Goal: Book appointment/travel/reservation: Book appointment/travel/reservation

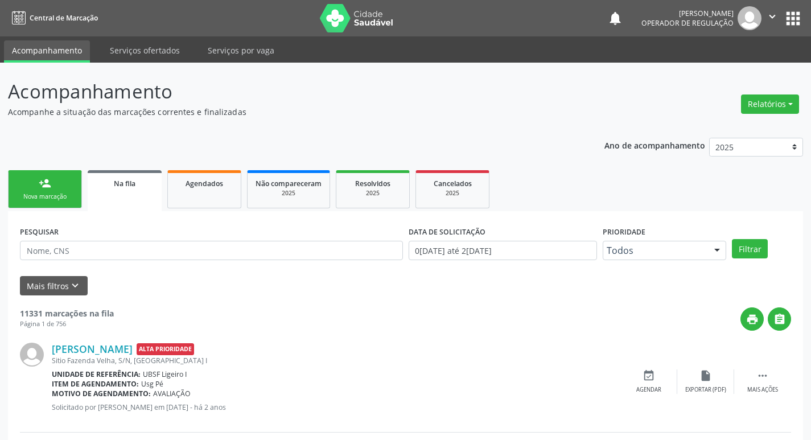
click at [73, 207] on link "person_add Nova marcação" at bounding box center [45, 189] width 74 height 38
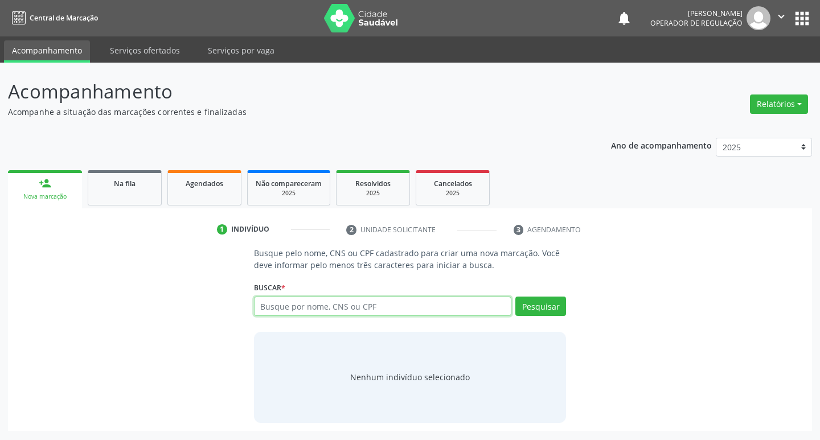
click at [300, 310] on input "text" at bounding box center [383, 306] width 258 height 19
click at [317, 307] on input "text" at bounding box center [383, 306] width 258 height 19
click at [272, 304] on input "text" at bounding box center [383, 306] width 258 height 19
click at [304, 307] on input "text" at bounding box center [383, 306] width 258 height 19
type input "702108743674399"
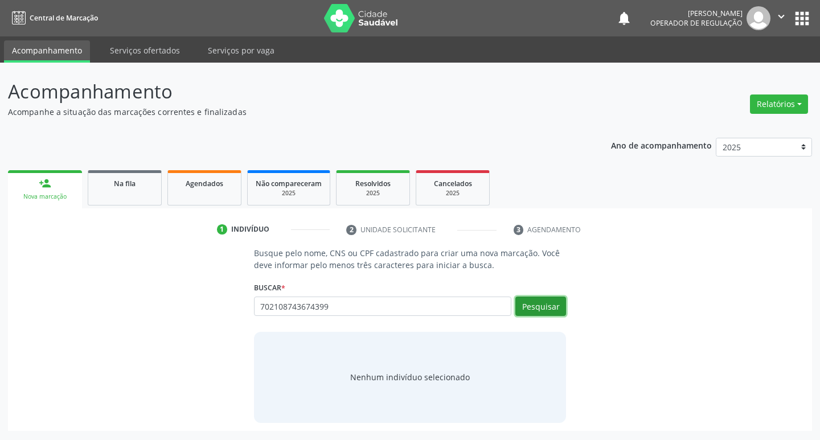
click at [548, 309] on button "Pesquisar" at bounding box center [540, 306] width 51 height 19
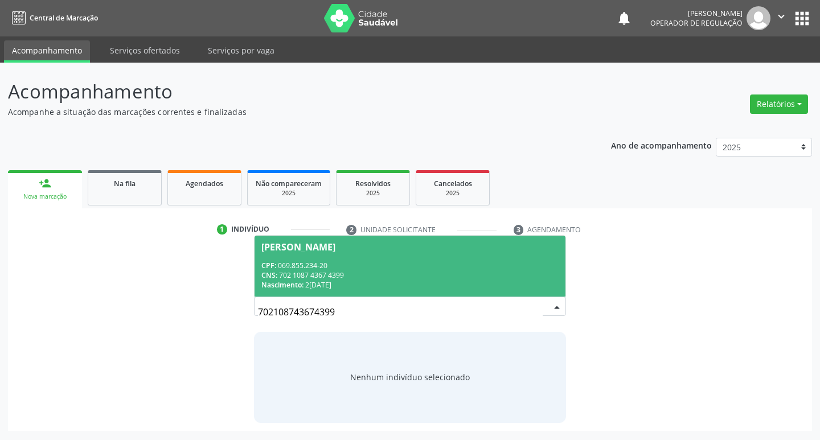
click at [327, 245] on div "José Gil de Lima Silva" at bounding box center [298, 247] width 74 height 9
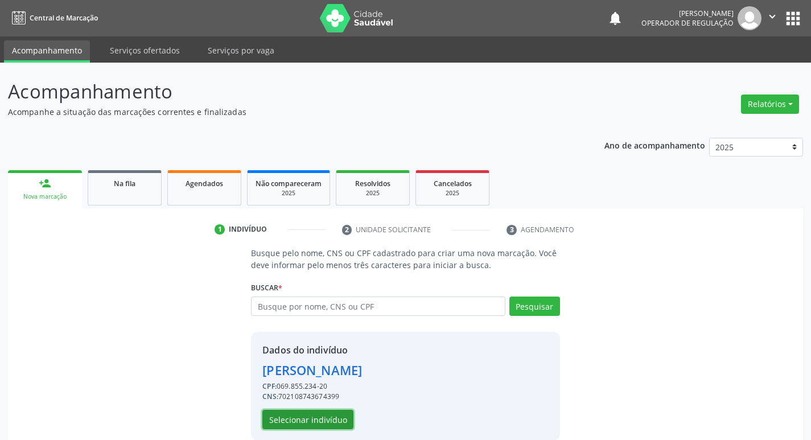
click at [323, 420] on button "Selecionar indivíduo" at bounding box center [307, 419] width 91 height 19
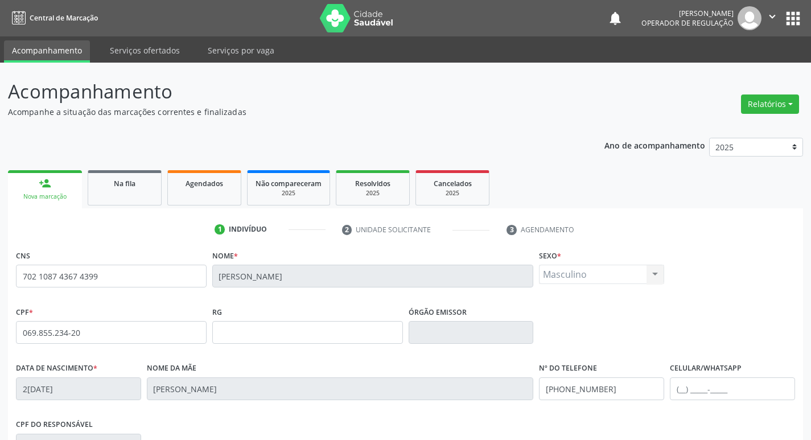
scroll to position [177, 0]
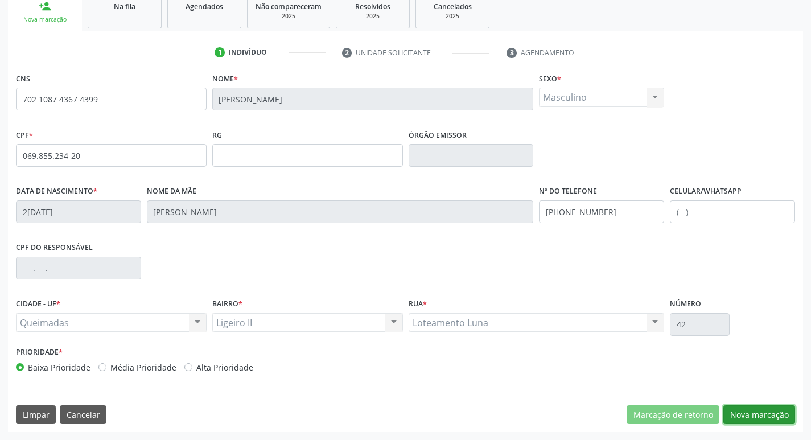
click at [749, 418] on button "Nova marcação" at bounding box center [760, 414] width 72 height 19
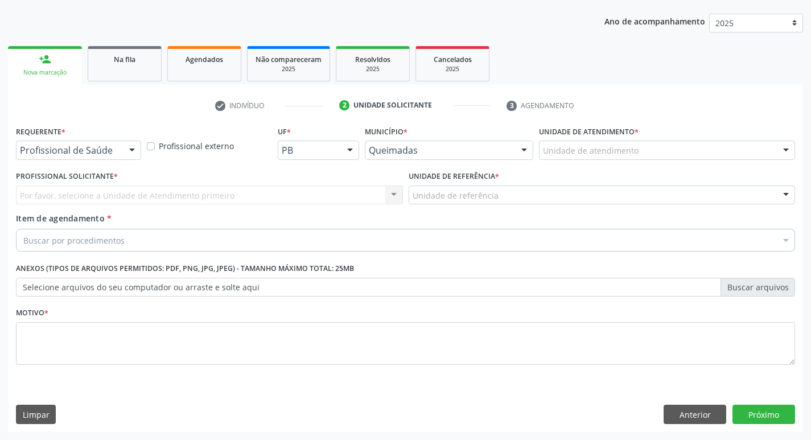
scroll to position [124, 0]
click at [131, 152] on div at bounding box center [132, 150] width 17 height 19
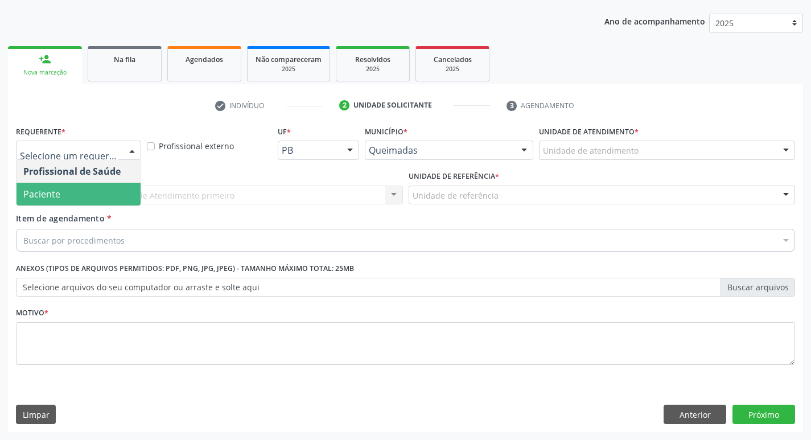
click at [105, 192] on span "Paciente" at bounding box center [79, 194] width 124 height 23
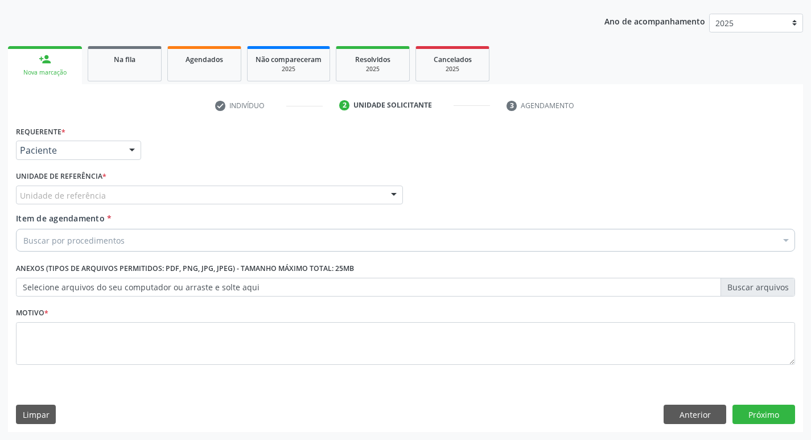
click at [105, 192] on div "Unidade de referência" at bounding box center [209, 195] width 387 height 19
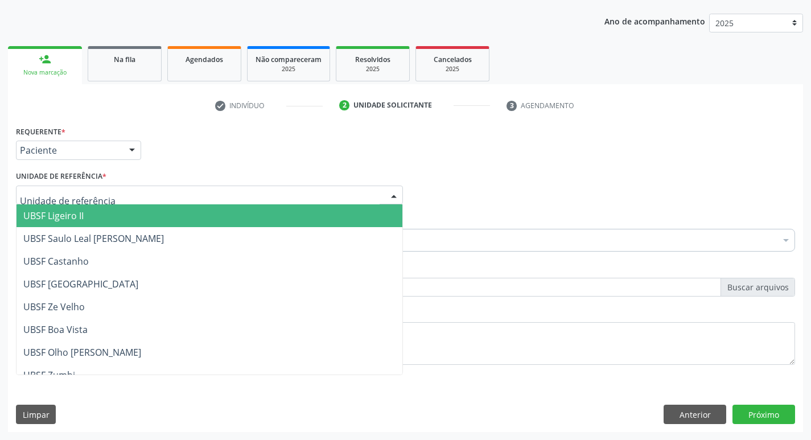
click at [95, 218] on span "UBSF Ligeiro II" at bounding box center [210, 215] width 386 height 23
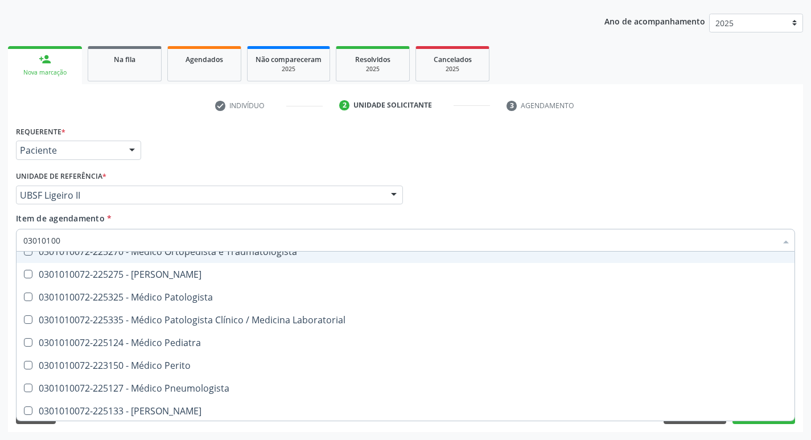
scroll to position [1423, 0]
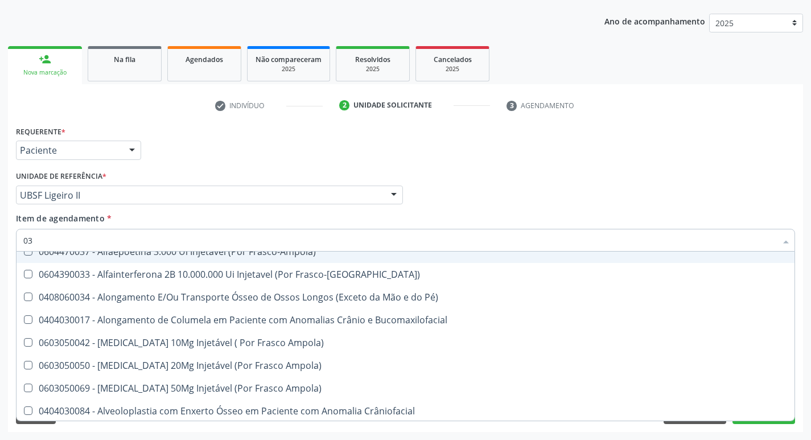
type input "0"
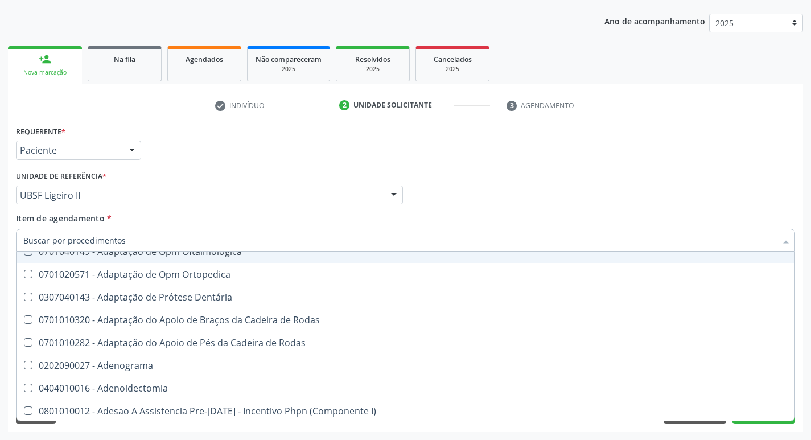
scroll to position [1471, 0]
click at [126, 235] on input "Item de agendamento *" at bounding box center [399, 240] width 753 height 23
click at [510, 183] on div "Profissional Solicitante Por favor, selecione a Unidade de Atendimento primeiro…" at bounding box center [405, 190] width 785 height 44
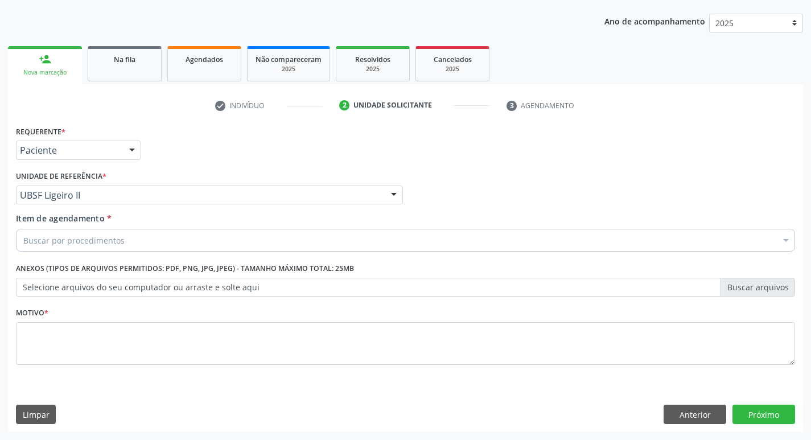
scroll to position [0, 0]
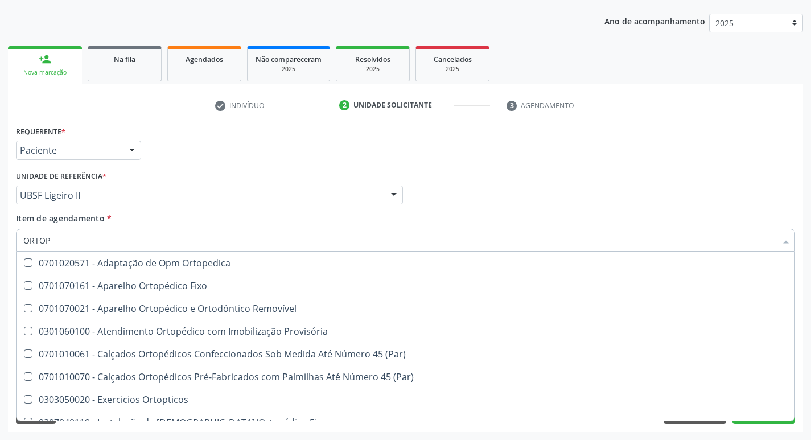
type input "ORTOPE"
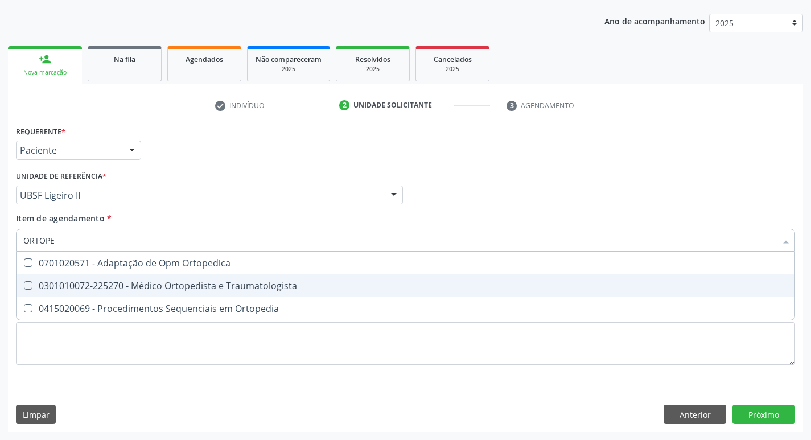
click at [29, 284] on Traumatologista at bounding box center [28, 285] width 9 height 9
click at [24, 284] on Traumatologista "checkbox" at bounding box center [20, 285] width 7 height 7
checkbox Traumatologista "true"
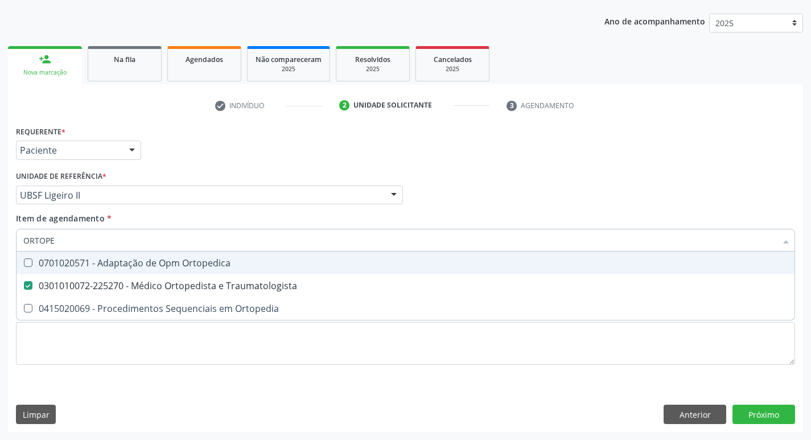
click at [615, 235] on input "ORTOPE" at bounding box center [399, 240] width 753 height 23
click at [479, 217] on div "Item de agendamento * ORTOPE Desfazer seleção 0701020571 - Adaptação de Opm Ort…" at bounding box center [406, 230] width 780 height 36
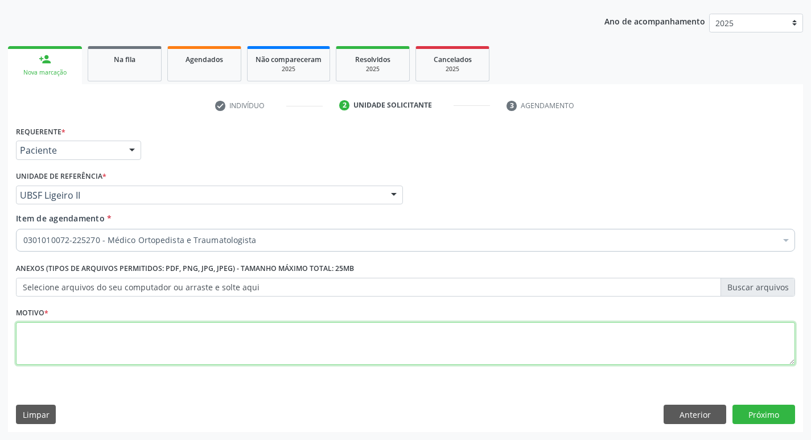
click at [56, 346] on textarea at bounding box center [406, 343] width 780 height 43
type textarea "PRIMEIRA CONSULTA 09/2025"
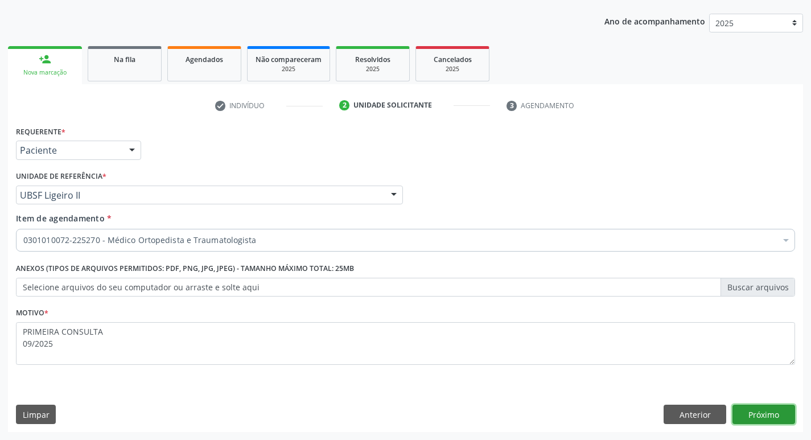
click at [757, 416] on button "Próximo" at bounding box center [764, 414] width 63 height 19
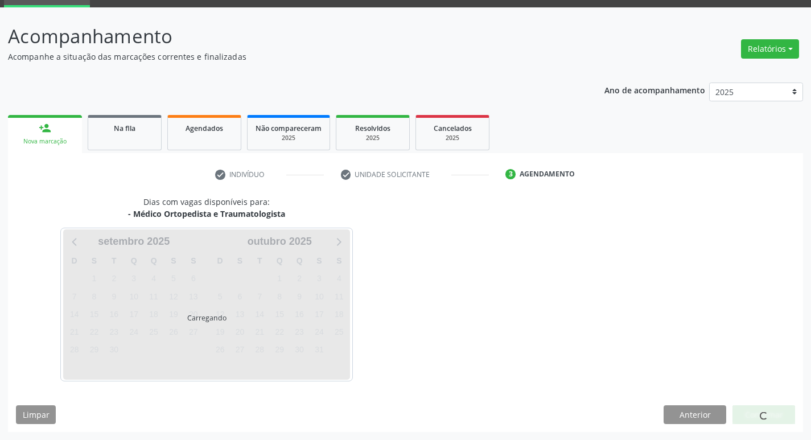
scroll to position [89, 0]
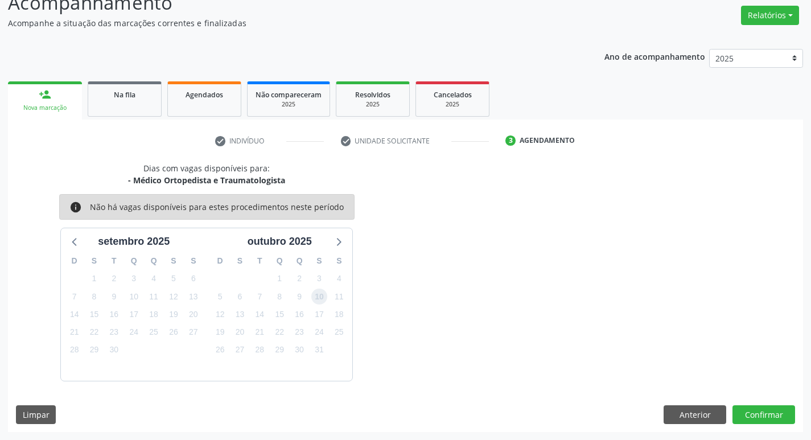
click at [318, 295] on span "10" at bounding box center [319, 297] width 16 height 16
click at [766, 415] on button "Confirmar" at bounding box center [764, 414] width 63 height 19
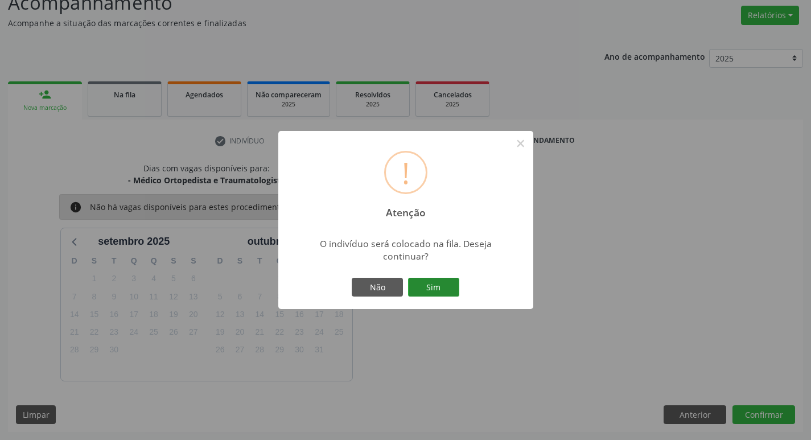
click at [442, 294] on button "Sim" at bounding box center [433, 287] width 51 height 19
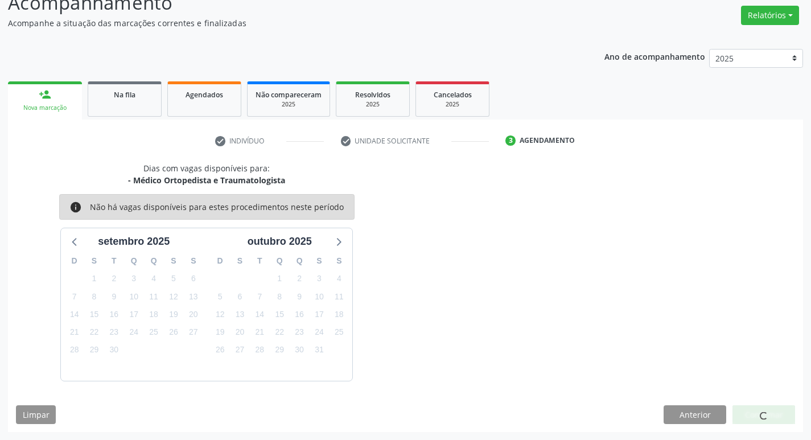
scroll to position [0, 0]
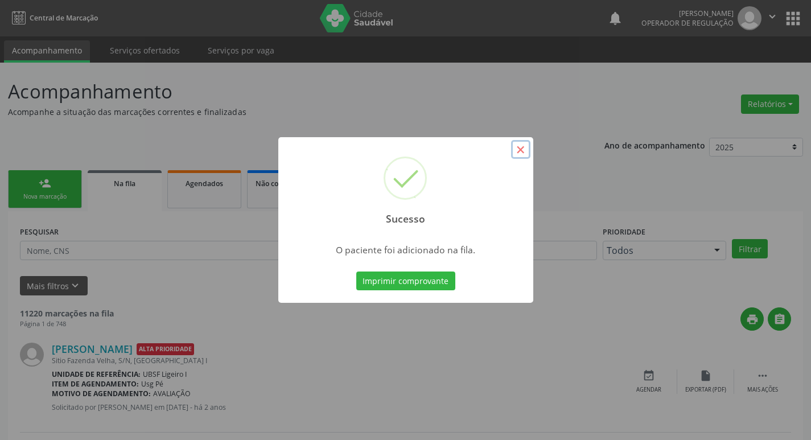
click at [516, 148] on button "×" at bounding box center [520, 149] width 19 height 19
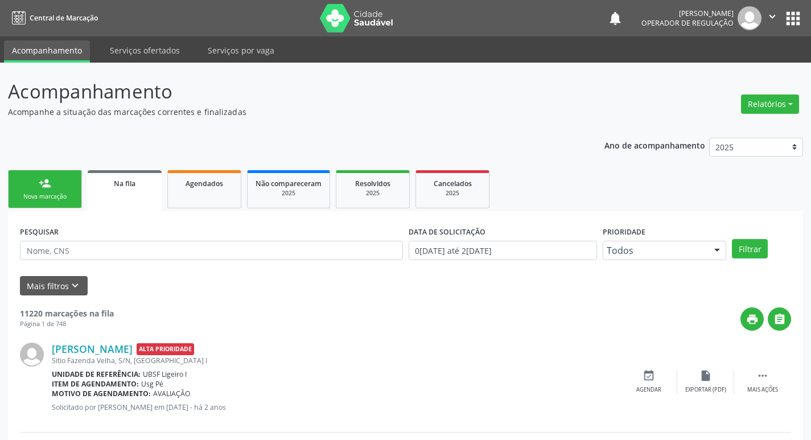
click at [47, 186] on div "person_add" at bounding box center [45, 183] width 13 height 13
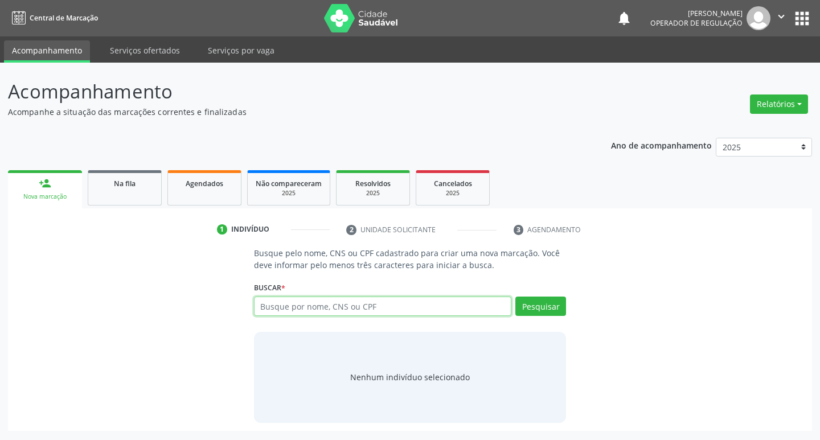
click at [330, 305] on input "text" at bounding box center [383, 306] width 258 height 19
click at [344, 306] on input "text" at bounding box center [383, 306] width 258 height 19
type input "702506293001040"
click at [546, 307] on button "Pesquisar" at bounding box center [540, 306] width 51 height 19
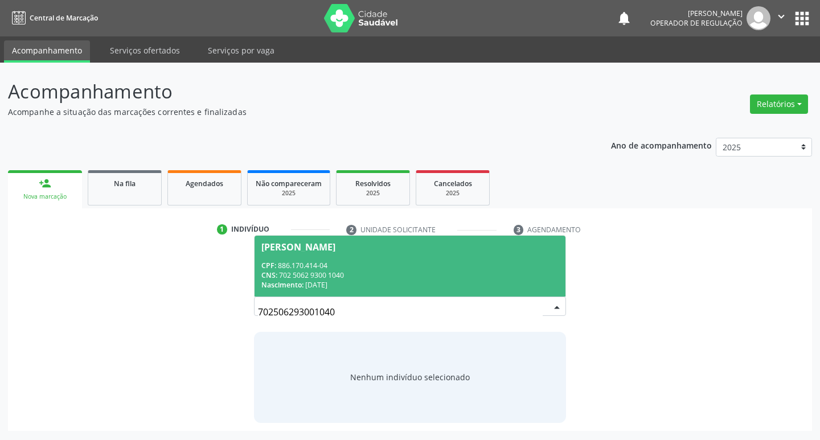
click at [298, 248] on div "Paulo Batista da Costa" at bounding box center [298, 247] width 74 height 9
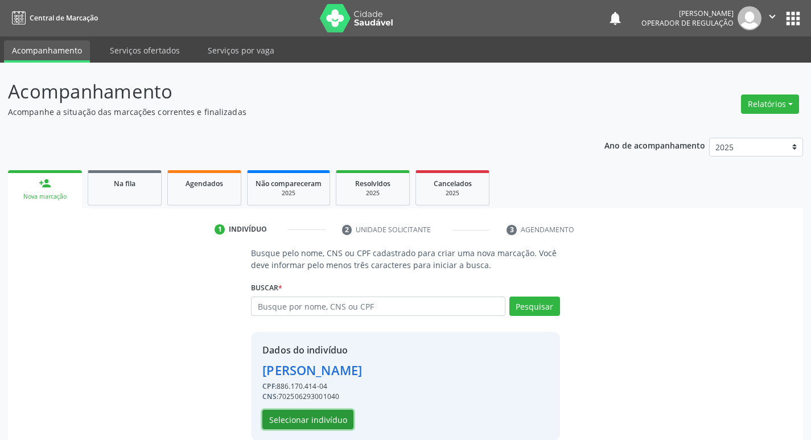
click at [320, 414] on button "Selecionar indivíduo" at bounding box center [307, 419] width 91 height 19
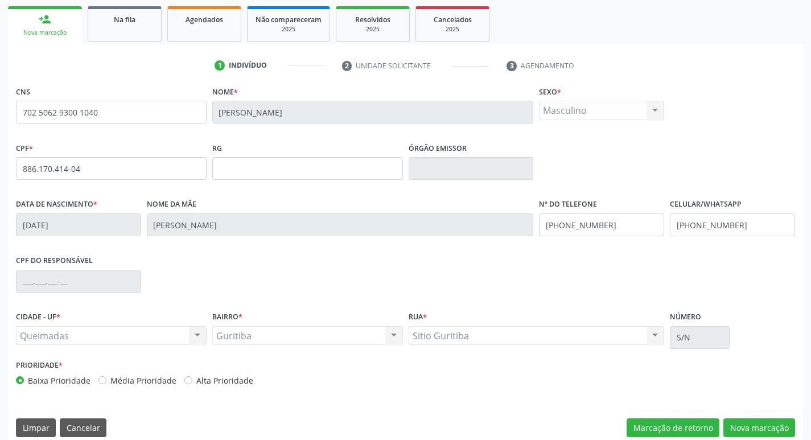
scroll to position [177, 0]
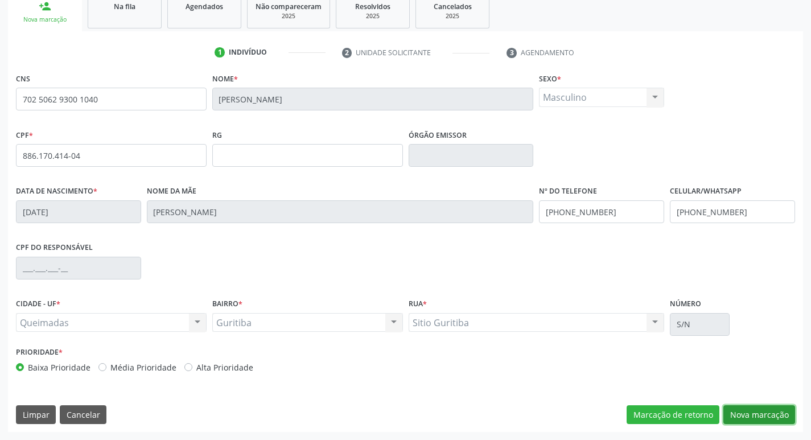
click at [761, 408] on button "Nova marcação" at bounding box center [760, 414] width 72 height 19
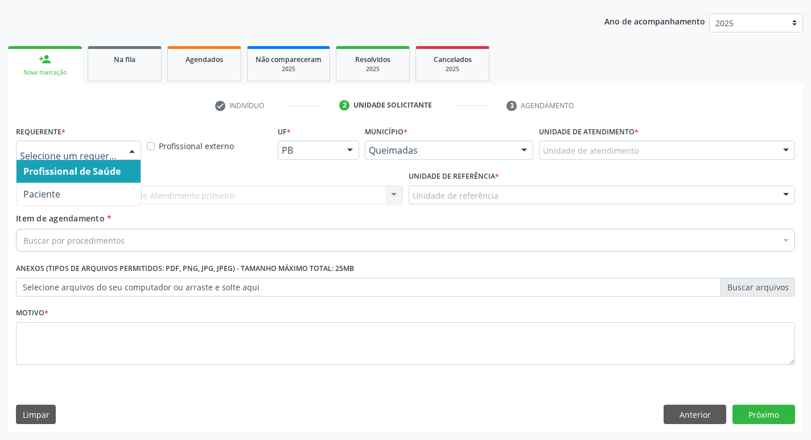
click at [131, 149] on div at bounding box center [132, 150] width 17 height 19
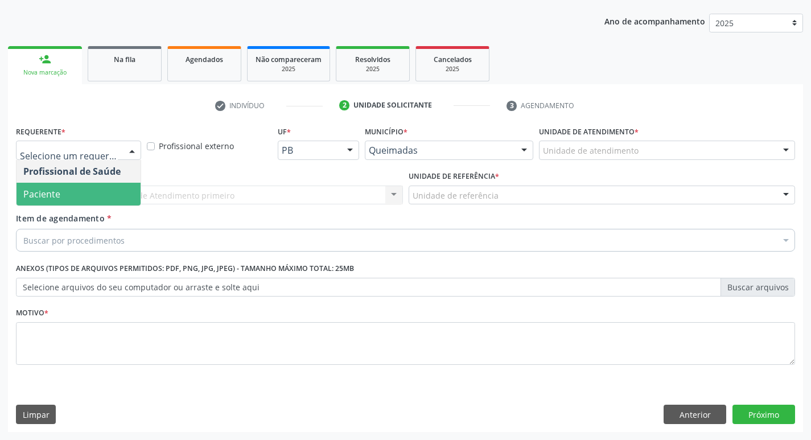
click at [128, 187] on span "Paciente" at bounding box center [79, 194] width 124 height 23
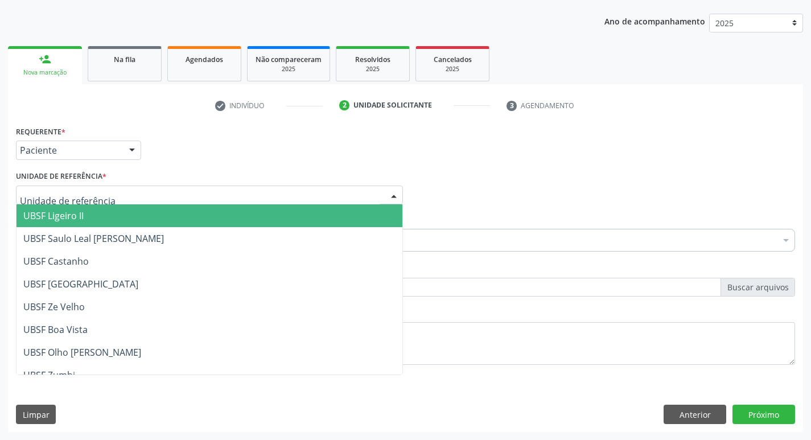
click at [123, 194] on div at bounding box center [209, 195] width 387 height 19
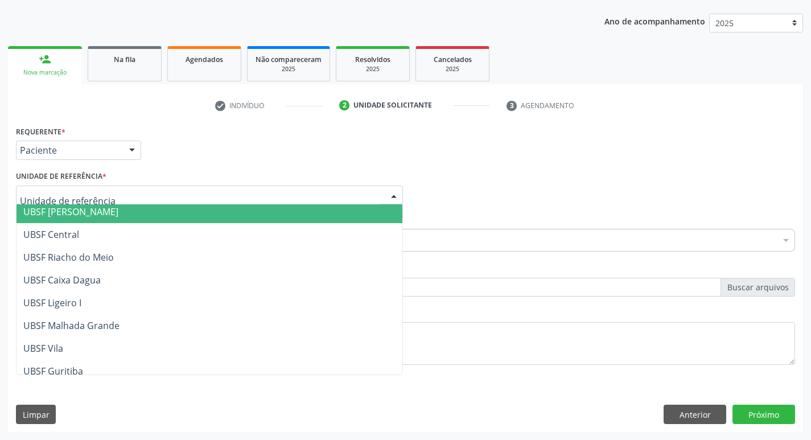
scroll to position [285, 0]
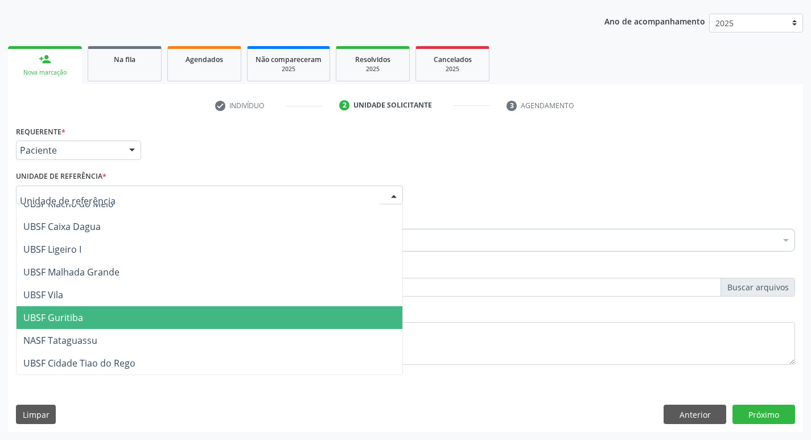
click at [126, 311] on span "UBSF Guritiba" at bounding box center [210, 317] width 386 height 23
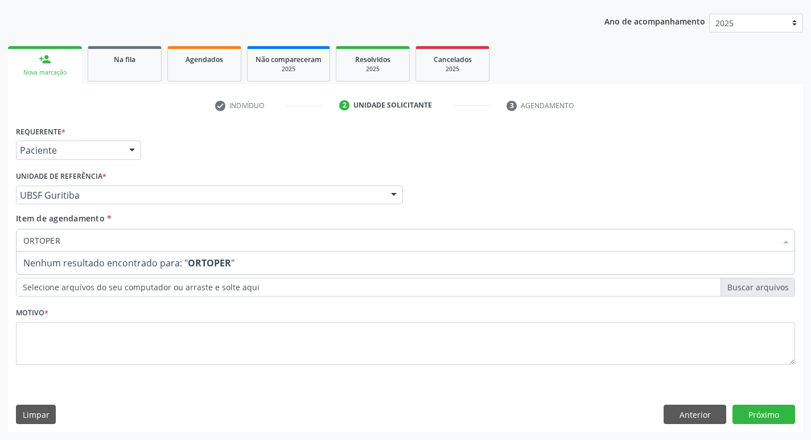
type input "ORTOPE"
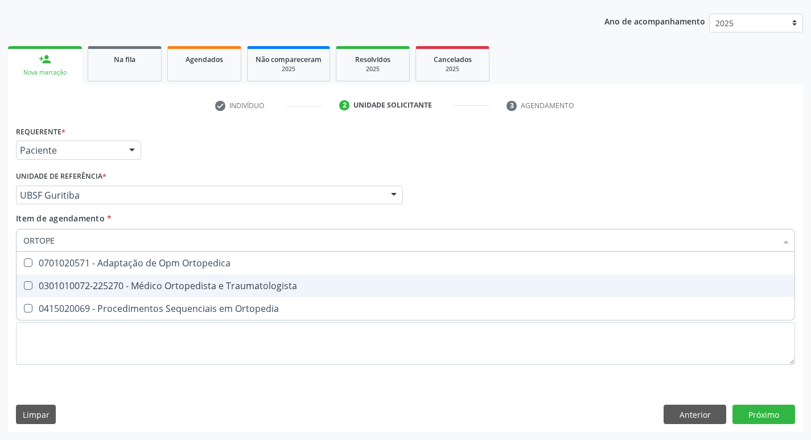
click at [29, 289] on Traumatologista at bounding box center [28, 285] width 9 height 9
click at [24, 289] on Traumatologista "checkbox" at bounding box center [20, 285] width 7 height 7
checkbox Traumatologista "true"
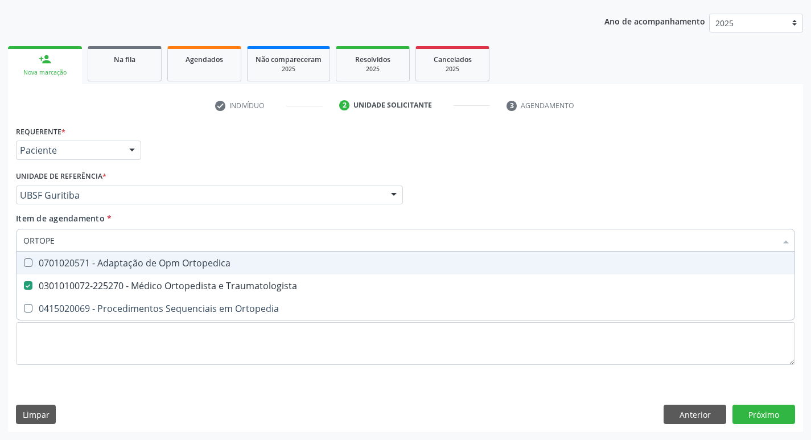
click at [530, 187] on div "Profissional Solicitante Por favor, selecione a Unidade de Atendimento primeiro…" at bounding box center [405, 190] width 785 height 44
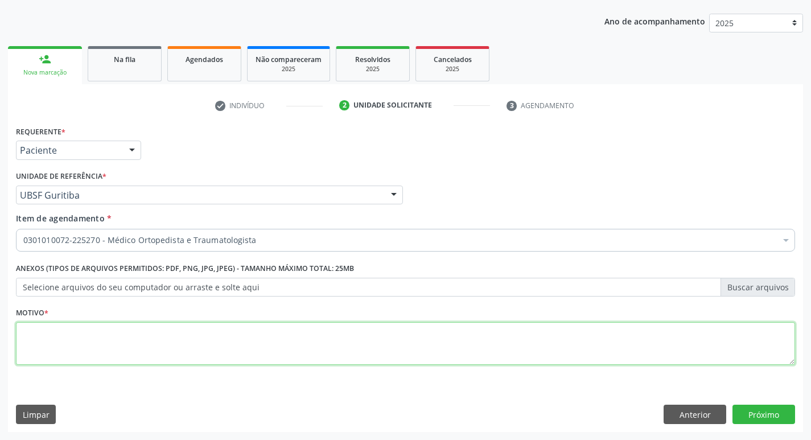
click at [96, 359] on textarea at bounding box center [406, 343] width 780 height 43
click at [28, 330] on textarea at bounding box center [406, 343] width 780 height 43
click at [35, 327] on textarea at bounding box center [406, 343] width 780 height 43
type textarea "PRIMEIRA CONSULTA 09/2025"
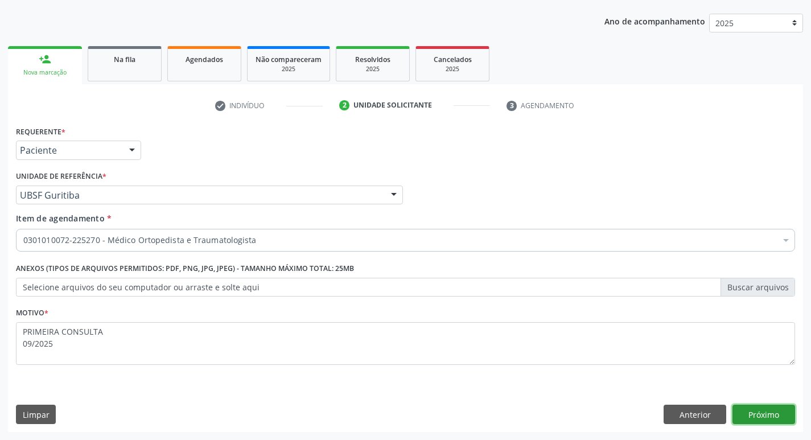
click at [776, 416] on button "Próximo" at bounding box center [764, 414] width 63 height 19
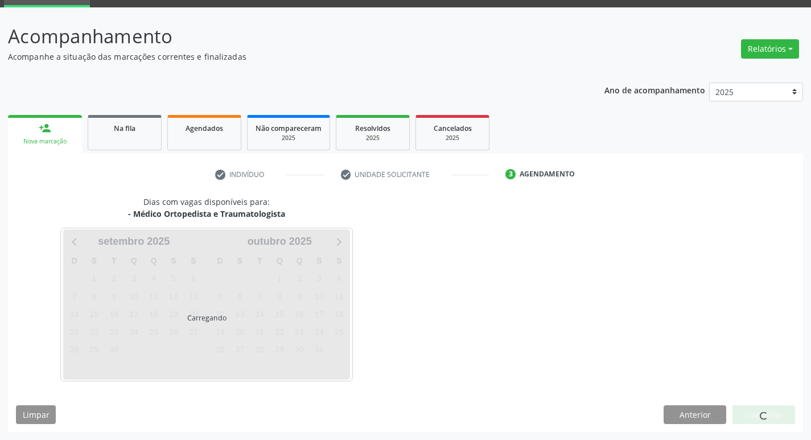
scroll to position [89, 0]
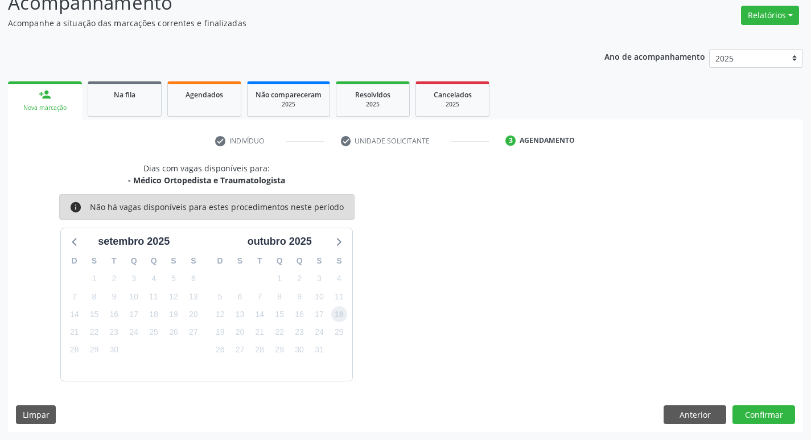
click at [339, 312] on span "18" at bounding box center [339, 314] width 16 height 16
click at [766, 416] on button "Confirmar" at bounding box center [764, 414] width 63 height 19
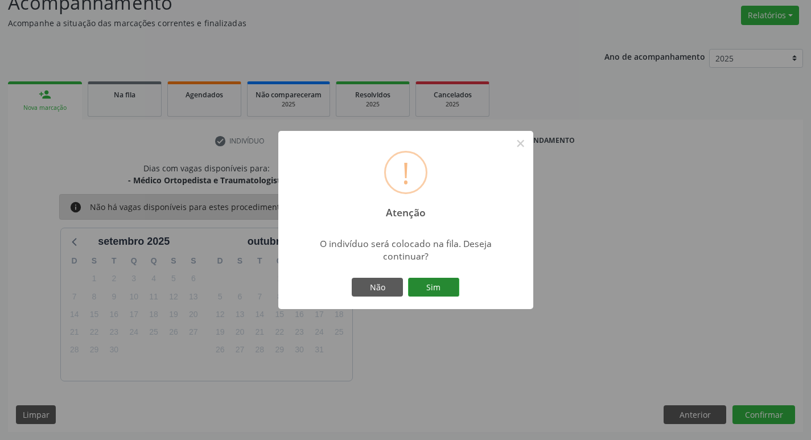
click at [437, 286] on button "Sim" at bounding box center [433, 287] width 51 height 19
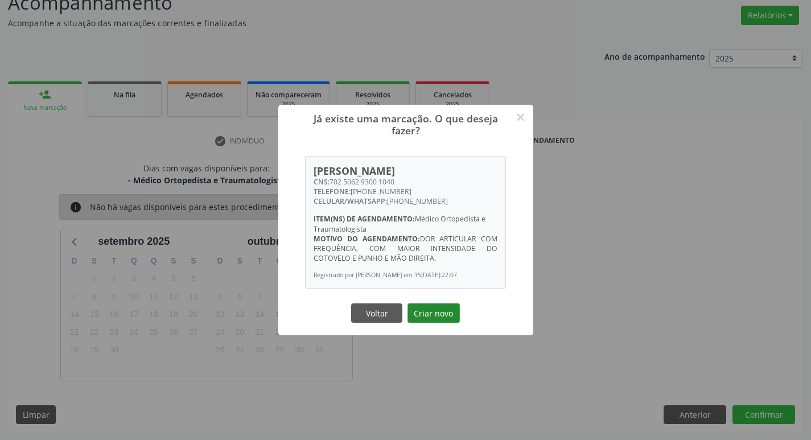
click at [435, 318] on button "Criar novo" at bounding box center [434, 312] width 52 height 19
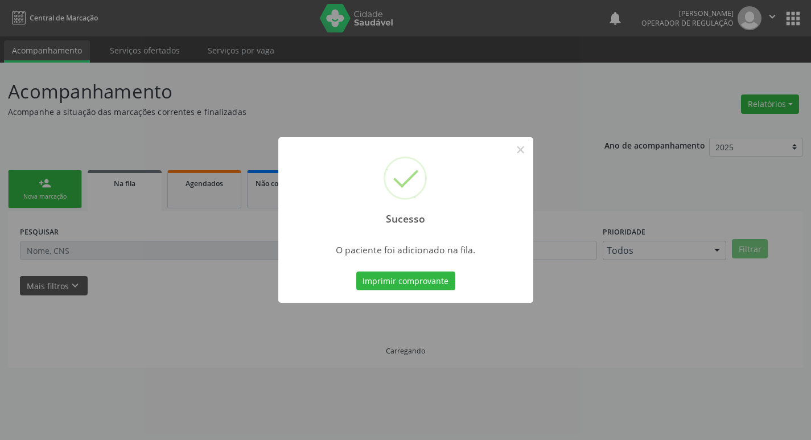
scroll to position [0, 0]
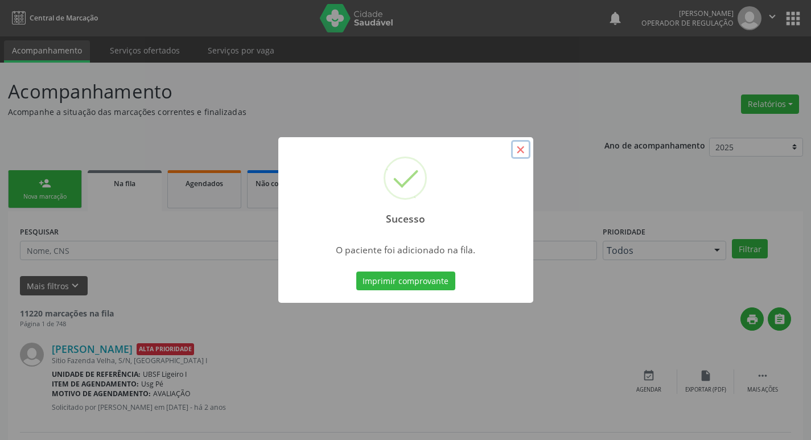
click at [522, 158] on button "×" at bounding box center [520, 149] width 19 height 19
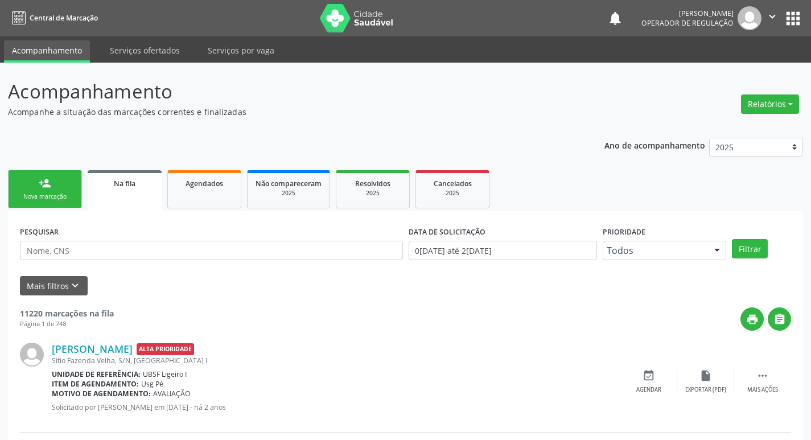
click at [55, 195] on div "Nova marcação" at bounding box center [45, 196] width 57 height 9
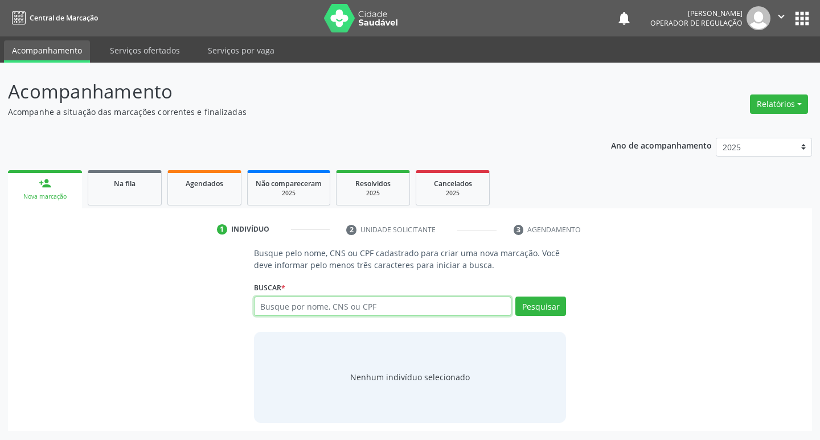
click at [334, 310] on input "text" at bounding box center [383, 306] width 258 height 19
click at [351, 314] on input "text" at bounding box center [383, 306] width 258 height 19
type input "700006298988208"
click at [536, 303] on button "Pesquisar" at bounding box center [540, 306] width 51 height 19
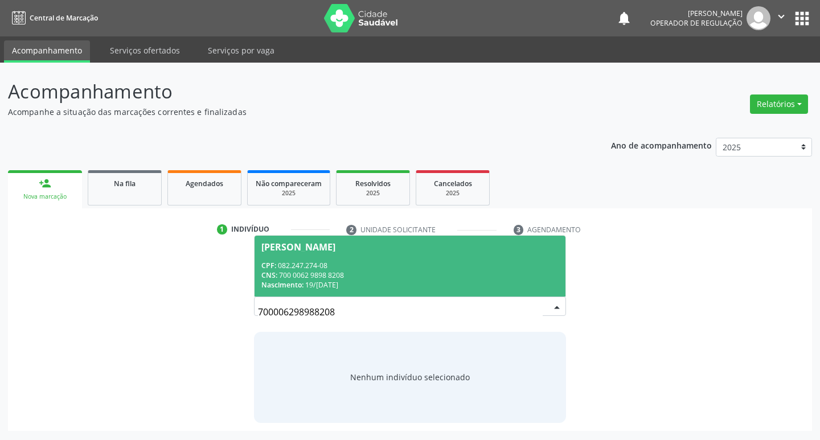
click at [333, 240] on span "Maria das Neves de Souza CPF: 082.247.274-08 CNS: 700 0062 9898 8208 Nascimento…" at bounding box center [410, 266] width 311 height 61
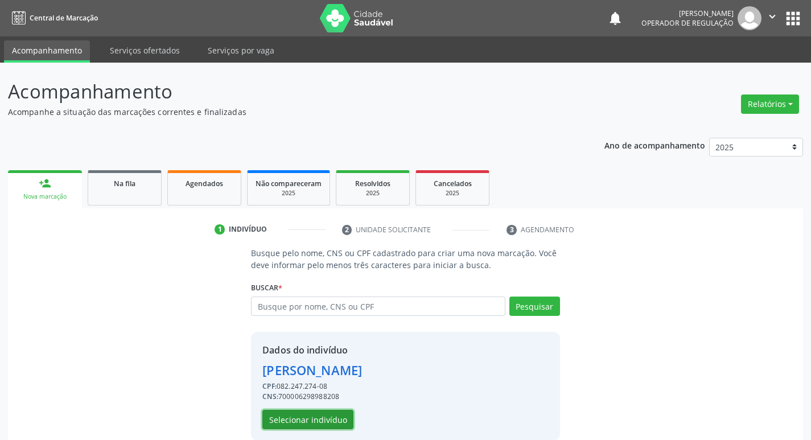
click at [333, 424] on button "Selecionar indivíduo" at bounding box center [307, 419] width 91 height 19
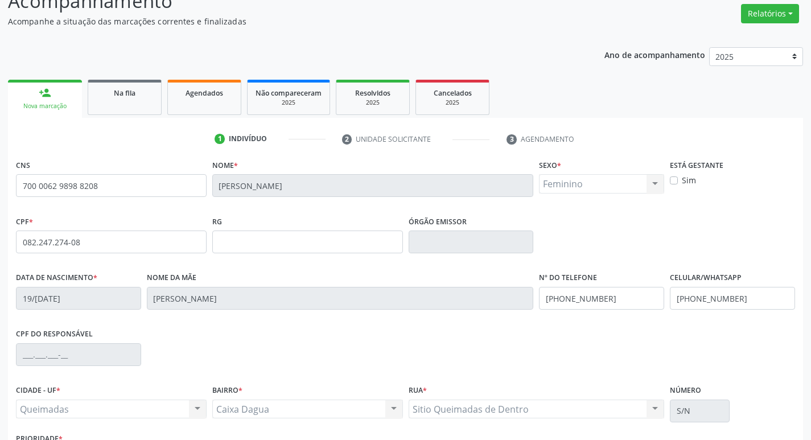
scroll to position [177, 0]
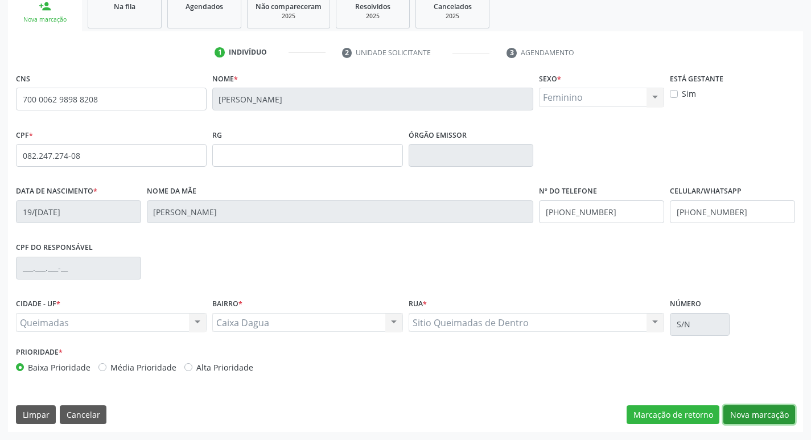
click at [753, 415] on button "Nova marcação" at bounding box center [760, 414] width 72 height 19
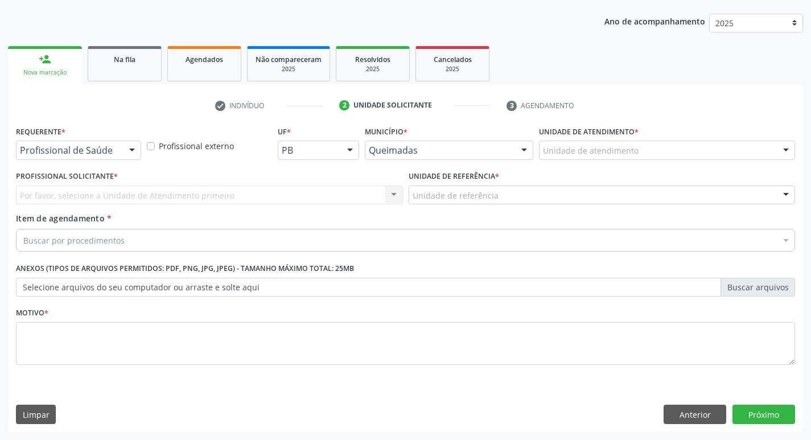
click at [132, 148] on div at bounding box center [132, 150] width 17 height 19
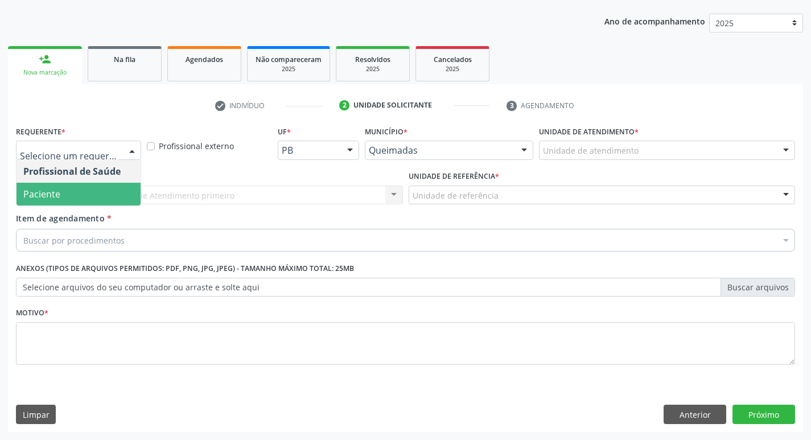
click at [117, 194] on span "Paciente" at bounding box center [79, 194] width 124 height 23
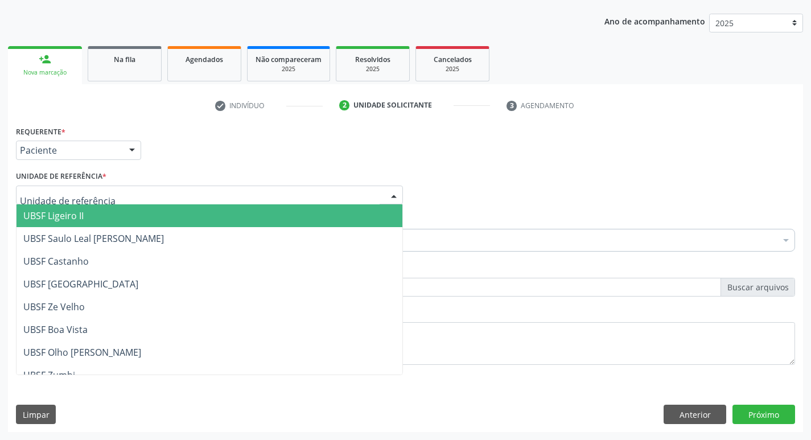
click at [117, 194] on div at bounding box center [209, 195] width 387 height 19
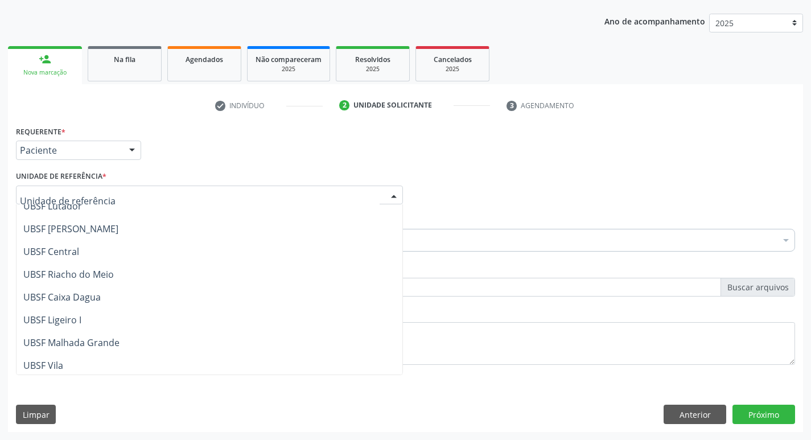
scroll to position [228, 0]
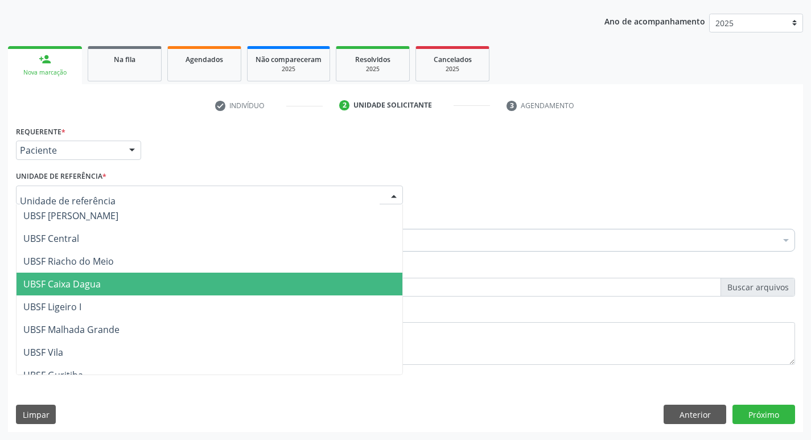
click at [108, 292] on span "UBSF Caixa Dagua" at bounding box center [210, 284] width 386 height 23
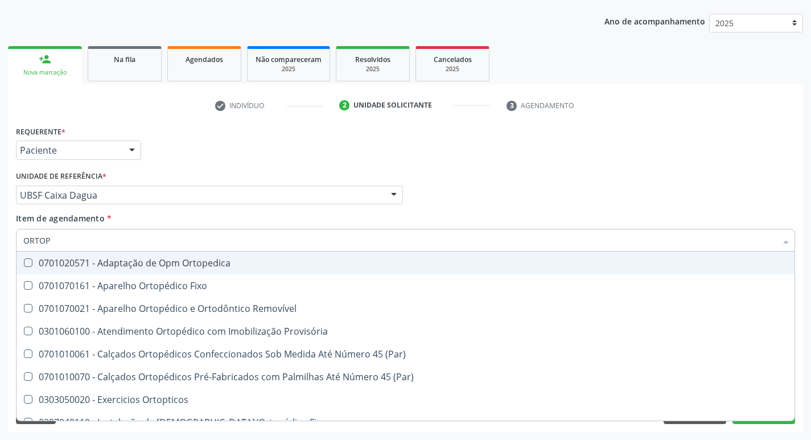
type input "ORTOPE"
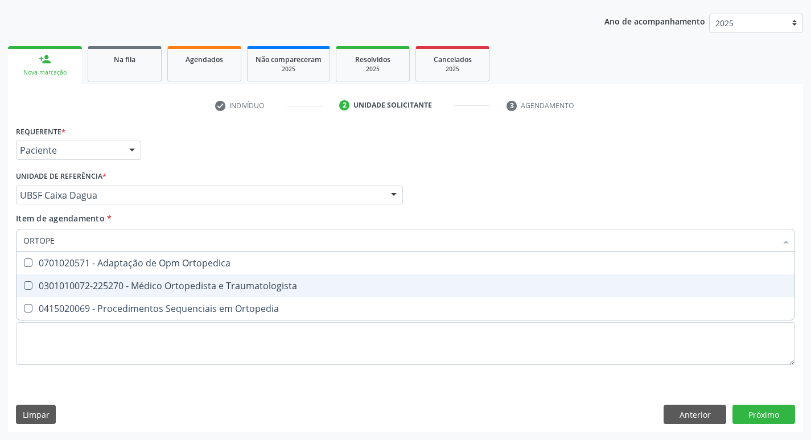
click at [30, 288] on Traumatologista at bounding box center [28, 285] width 9 height 9
click at [24, 288] on Traumatologista "checkbox" at bounding box center [20, 285] width 7 height 7
checkbox Traumatologista "true"
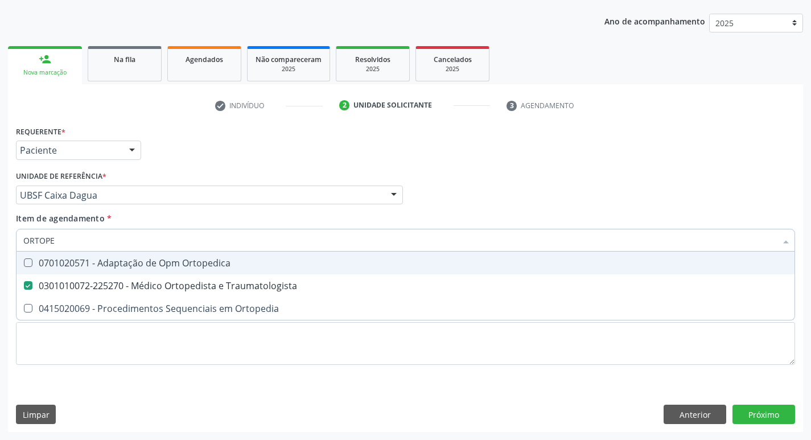
click at [535, 203] on div "Profissional Solicitante Por favor, selecione a Unidade de Atendimento primeiro…" at bounding box center [405, 190] width 785 height 44
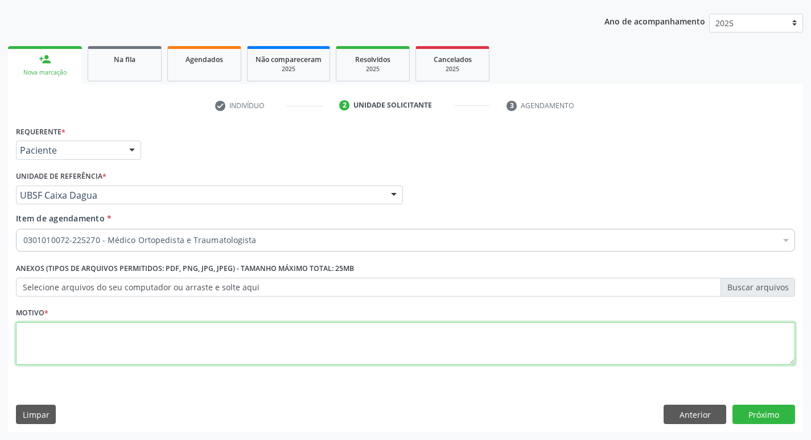
click at [51, 331] on textarea at bounding box center [406, 343] width 780 height 43
type textarea "CONSULTA 09/2025"
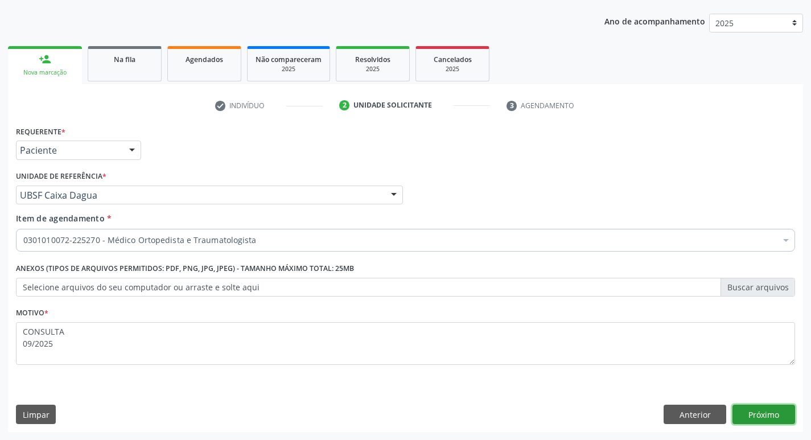
click at [747, 416] on button "Próximo" at bounding box center [764, 414] width 63 height 19
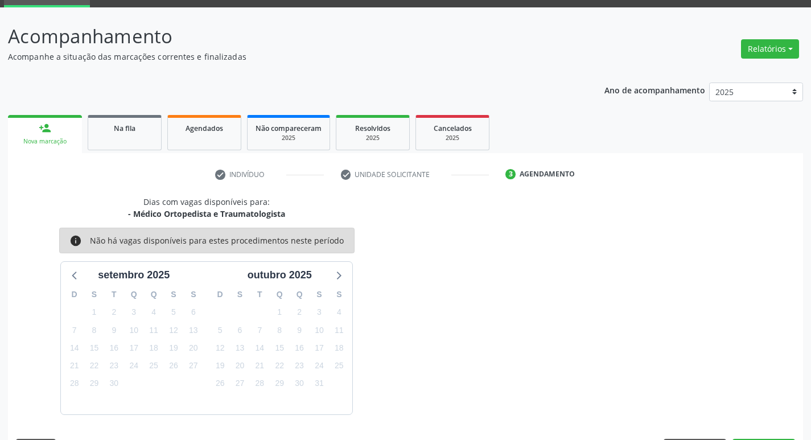
scroll to position [89, 0]
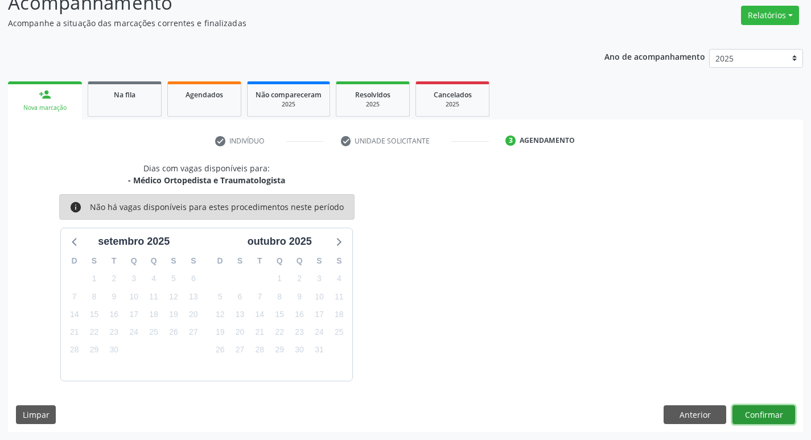
click at [771, 411] on button "Confirmar" at bounding box center [764, 414] width 63 height 19
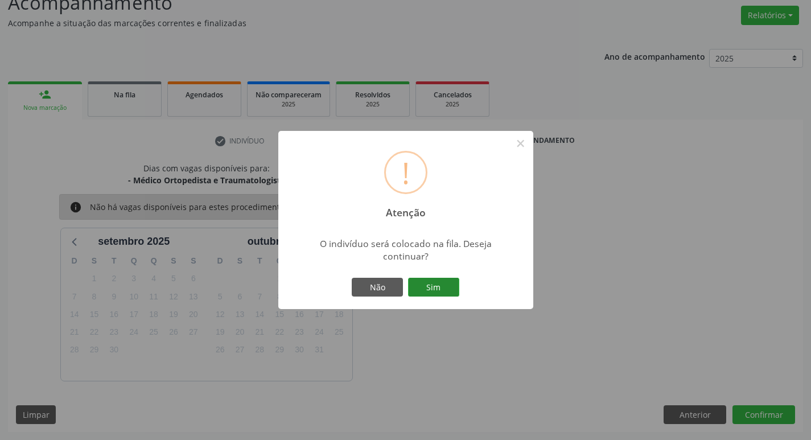
click at [421, 289] on button "Sim" at bounding box center [433, 287] width 51 height 19
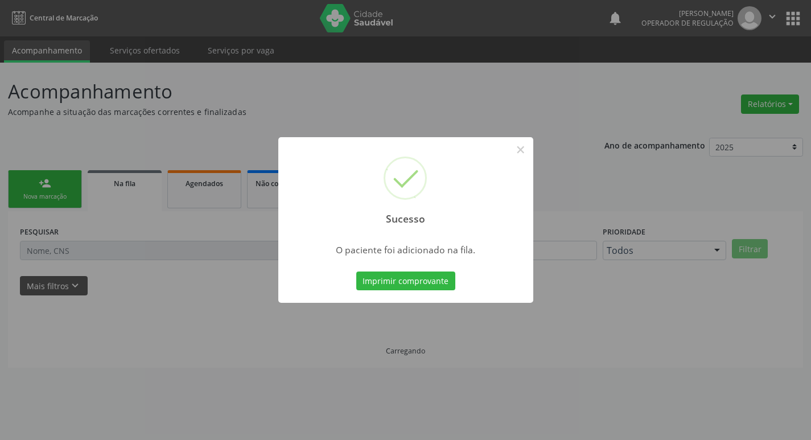
scroll to position [0, 0]
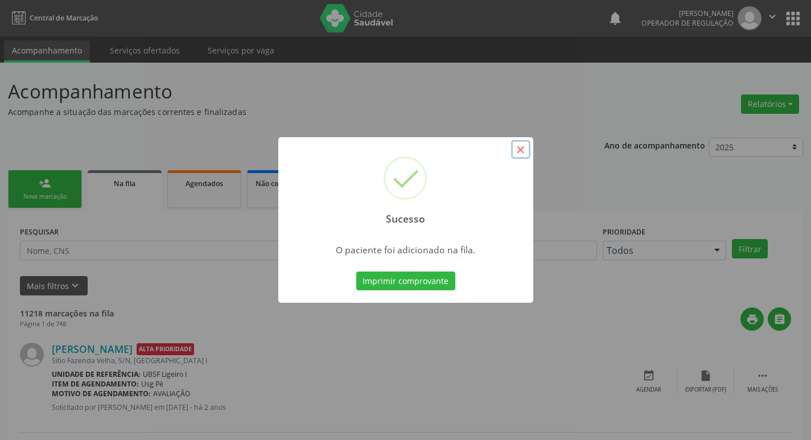
click at [523, 153] on button "×" at bounding box center [520, 149] width 19 height 19
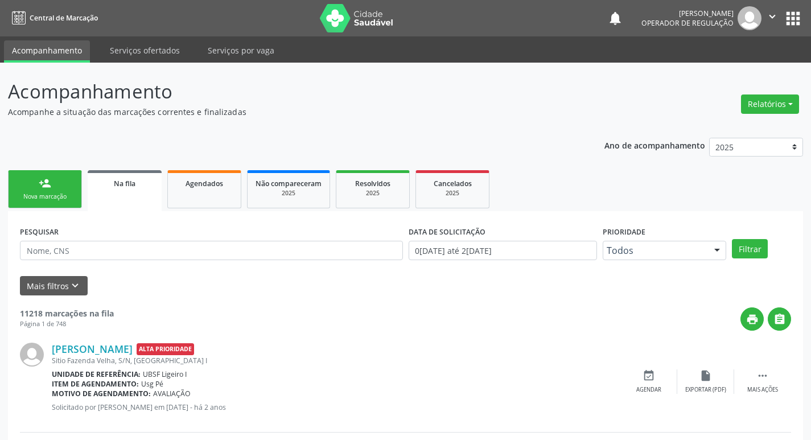
drag, startPoint x: 55, startPoint y: 184, endPoint x: 65, endPoint y: 178, distance: 12.0
click at [56, 184] on link "person_add Nova marcação" at bounding box center [45, 189] width 74 height 38
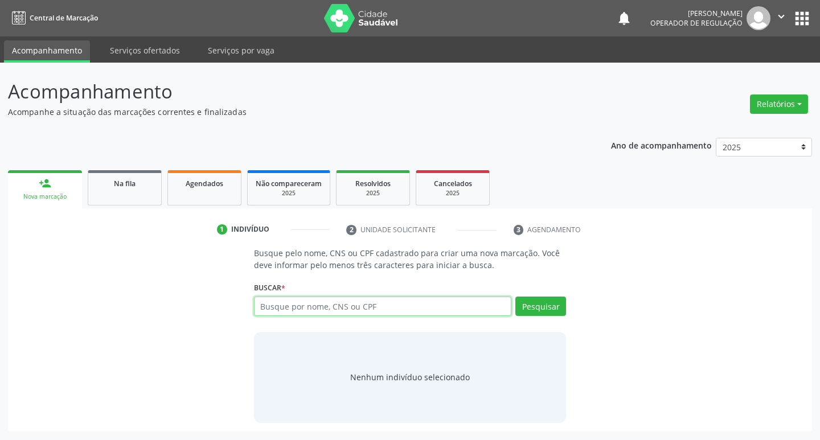
click at [289, 304] on input "text" at bounding box center [383, 306] width 258 height 19
click at [281, 307] on input "text" at bounding box center [383, 306] width 258 height 19
type input "701209016608916"
click at [543, 301] on button "Pesquisar" at bounding box center [540, 306] width 51 height 19
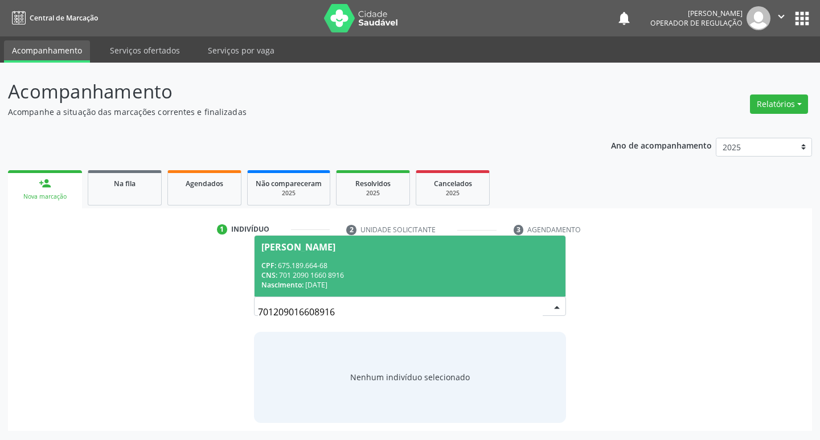
click at [315, 244] on div "José Emanoel Ferreira Gomes" at bounding box center [298, 247] width 74 height 9
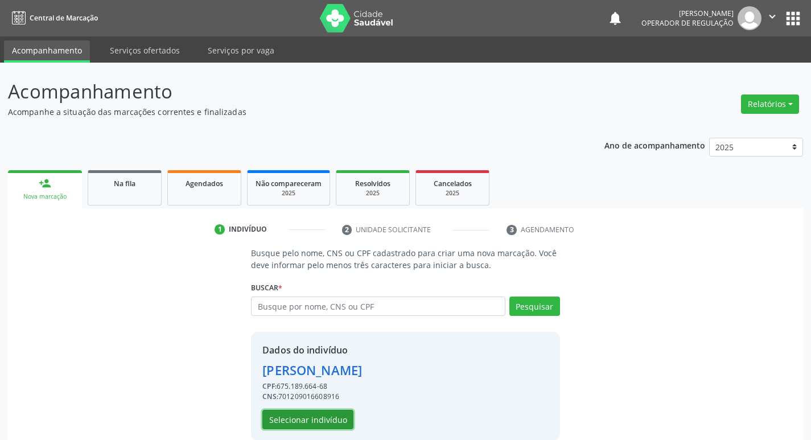
click at [316, 421] on button "Selecionar indivíduo" at bounding box center [307, 419] width 91 height 19
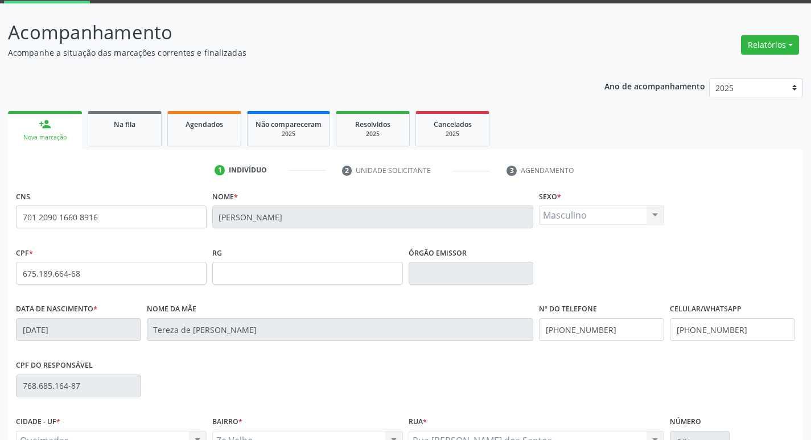
scroll to position [177, 0]
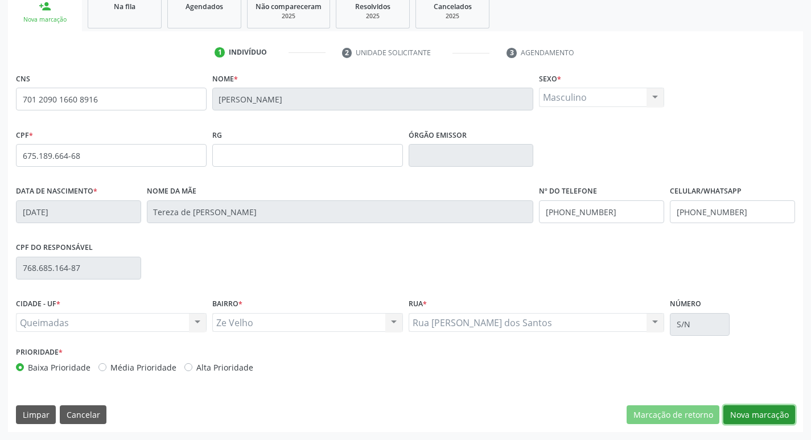
click at [750, 419] on button "Nova marcação" at bounding box center [760, 414] width 72 height 19
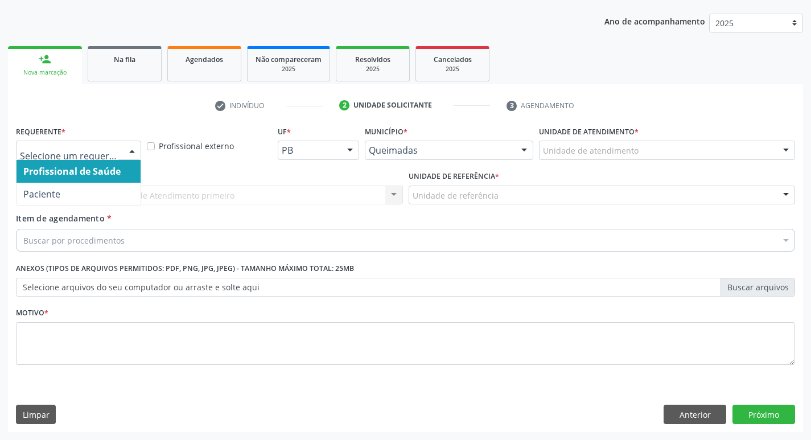
click at [140, 154] on div at bounding box center [132, 150] width 17 height 19
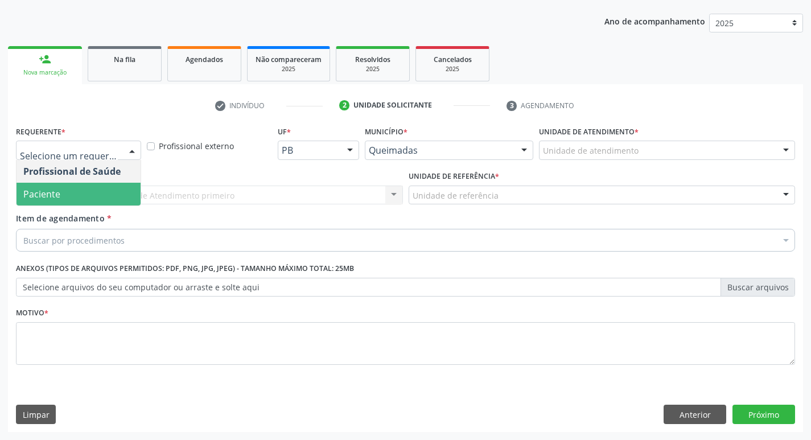
click at [66, 198] on span "Paciente" at bounding box center [79, 194] width 124 height 23
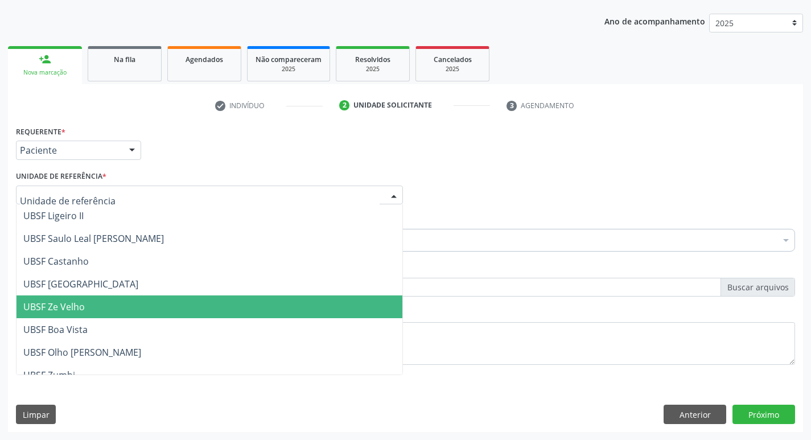
click at [91, 308] on span "UBSF Ze Velho" at bounding box center [210, 307] width 386 height 23
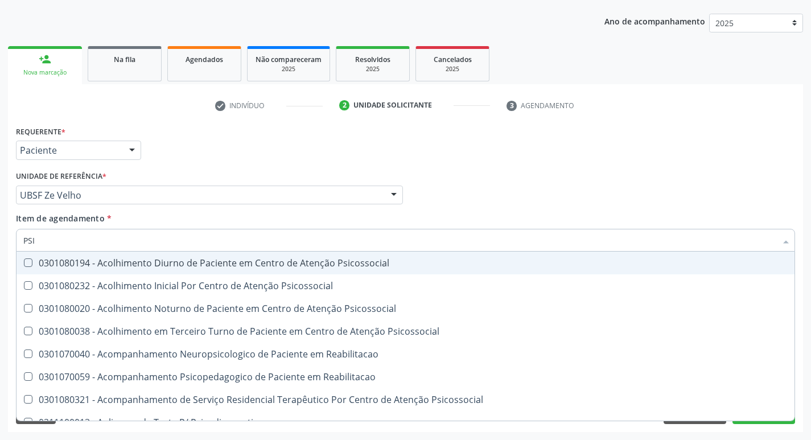
type input "PSIQ"
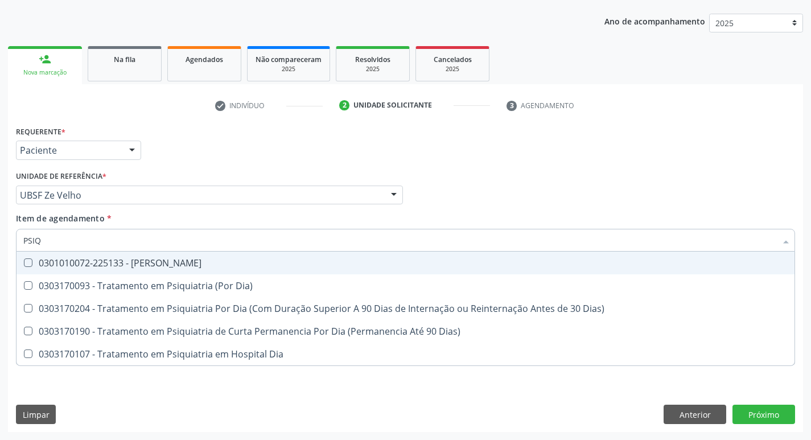
click at [27, 263] on Psiquiatra at bounding box center [28, 263] width 9 height 9
click at [24, 263] on Psiquiatra "checkbox" at bounding box center [20, 262] width 7 height 7
checkbox Psiquiatra "true"
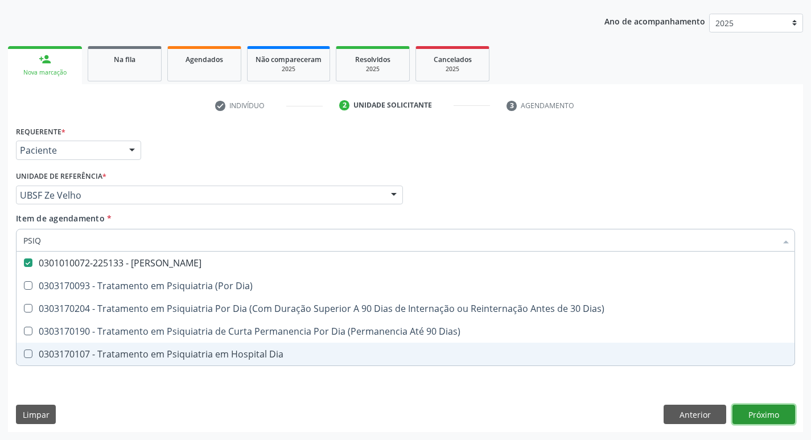
click at [771, 416] on div "Requerente * Paciente Profissional de Saúde Paciente Nenhum resultado encontrad…" at bounding box center [405, 277] width 795 height 309
checkbox Dia\) "true"
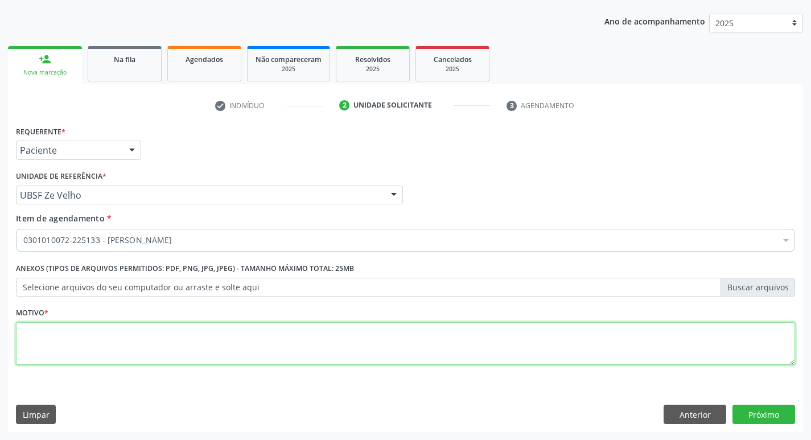
click at [46, 344] on textarea at bounding box center [406, 343] width 780 height 43
type textarea "PRIMEIRA CONSULTA 09/2025"
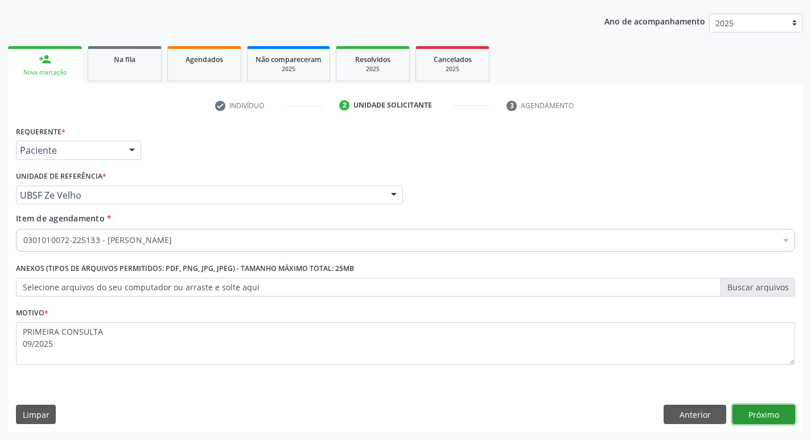
click at [762, 411] on button "Próximo" at bounding box center [764, 414] width 63 height 19
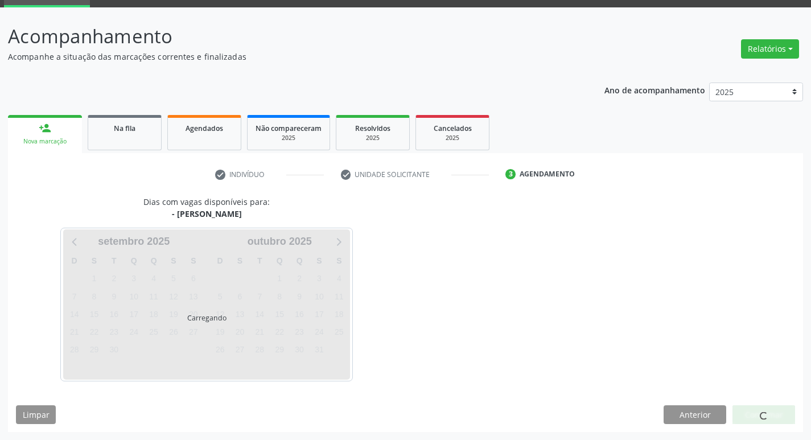
scroll to position [55, 0]
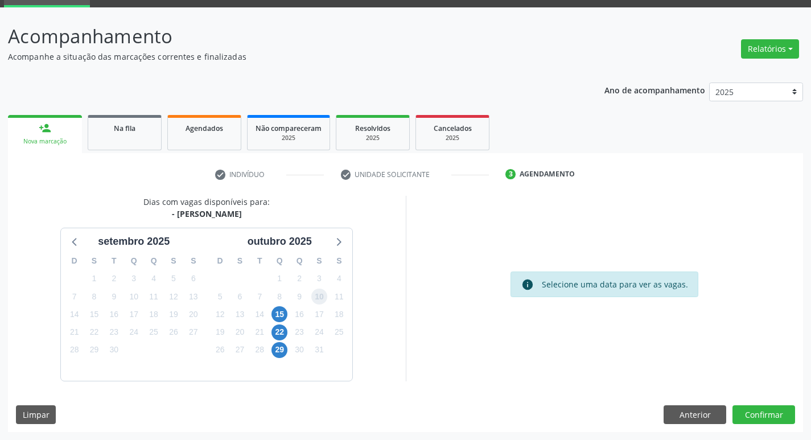
click at [323, 292] on span "10" at bounding box center [319, 297] width 16 height 16
click at [761, 419] on button "Confirmar" at bounding box center [764, 414] width 63 height 19
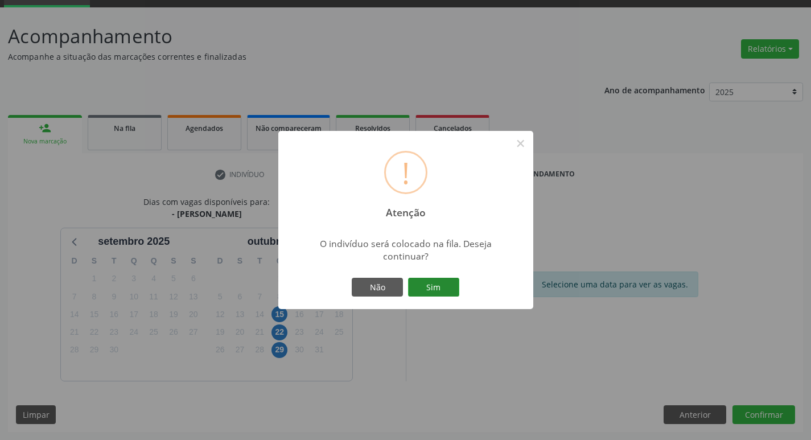
click at [442, 290] on button "Sim" at bounding box center [433, 287] width 51 height 19
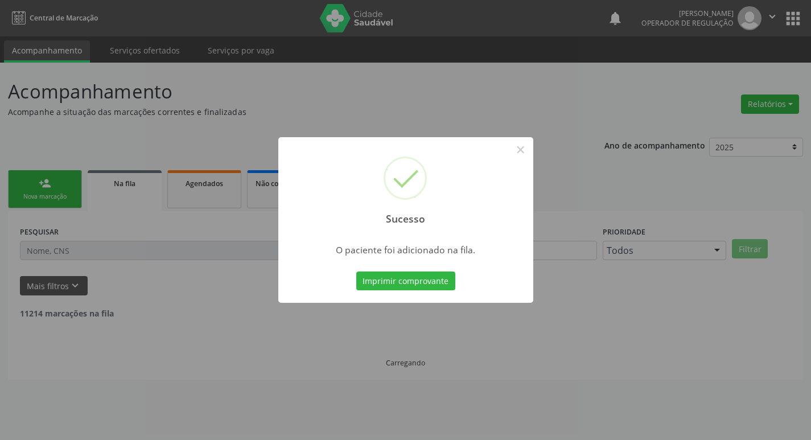
scroll to position [0, 0]
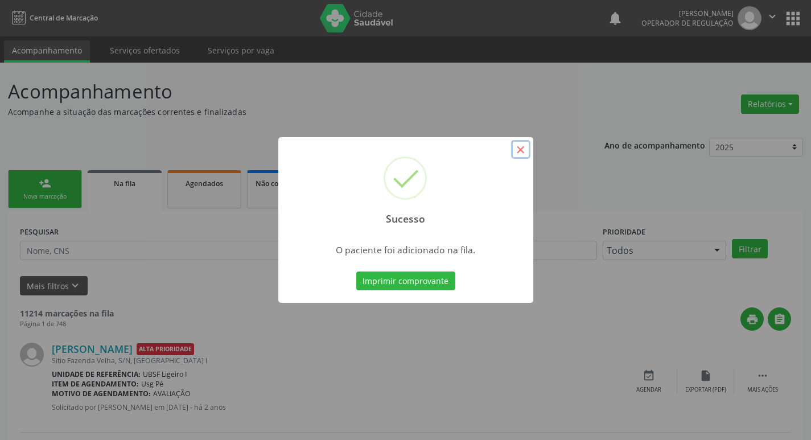
click at [522, 149] on button "×" at bounding box center [520, 149] width 19 height 19
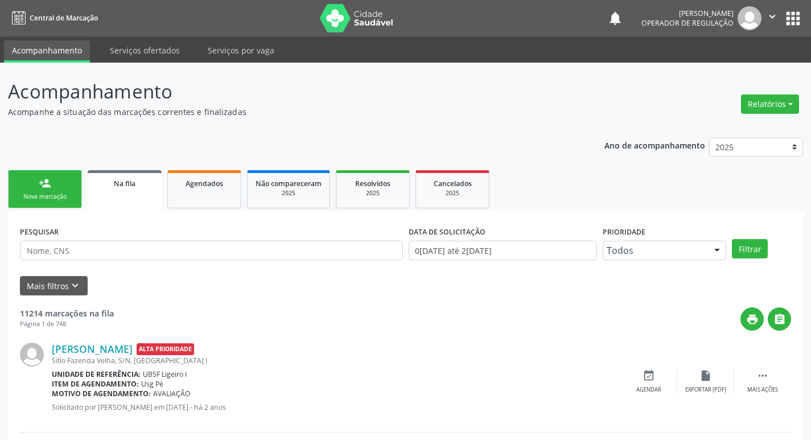
click at [52, 191] on link "person_add Nova marcação" at bounding box center [45, 189] width 74 height 38
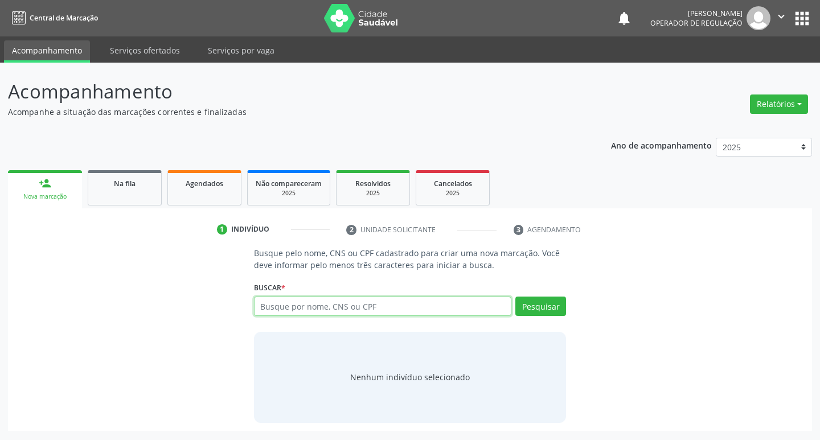
click at [392, 311] on input "text" at bounding box center [383, 306] width 258 height 19
click at [266, 307] on input "text" at bounding box center [383, 306] width 258 height 19
type input "705401450126393"
click at [532, 307] on button "Pesquisar" at bounding box center [540, 306] width 51 height 19
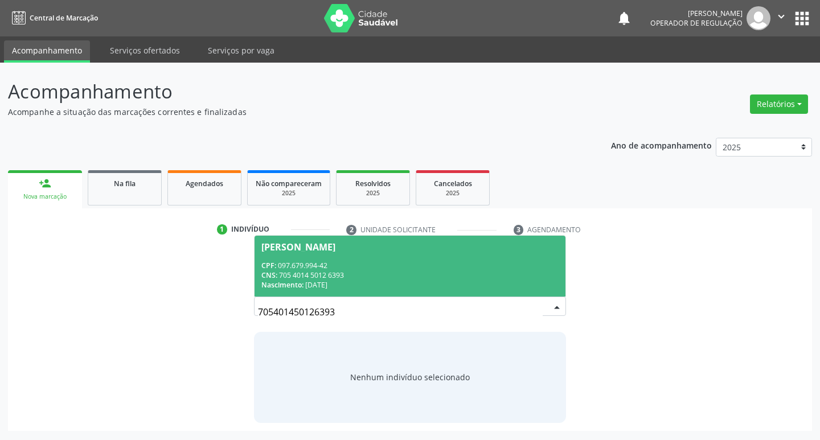
click at [312, 247] on div "[PERSON_NAME]" at bounding box center [298, 247] width 74 height 9
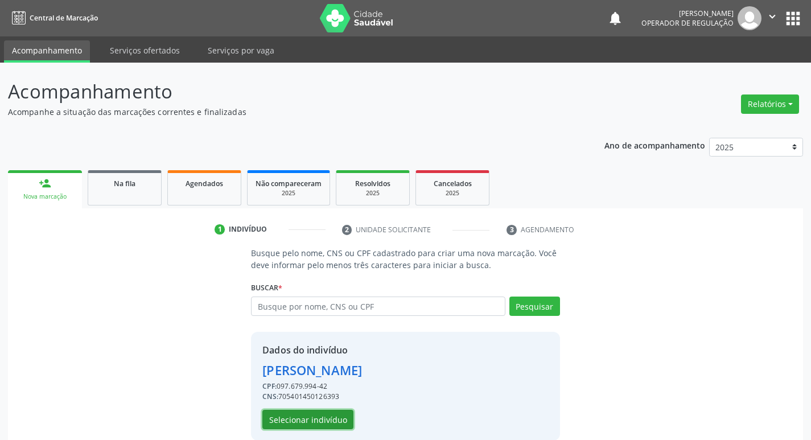
click at [318, 416] on button "Selecionar indivíduo" at bounding box center [307, 419] width 91 height 19
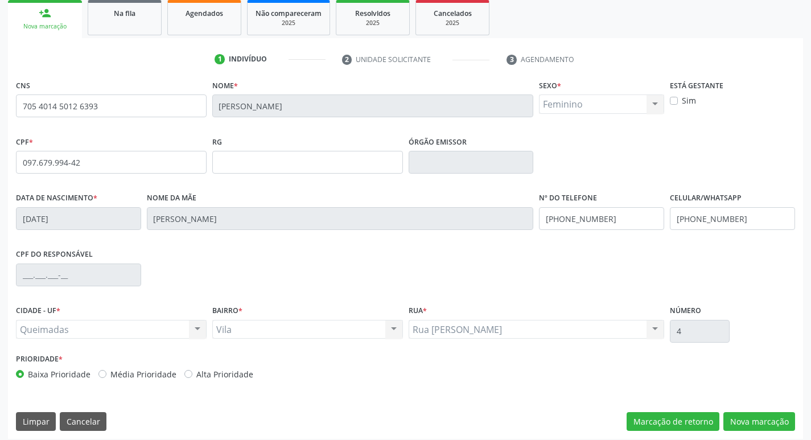
scroll to position [177, 0]
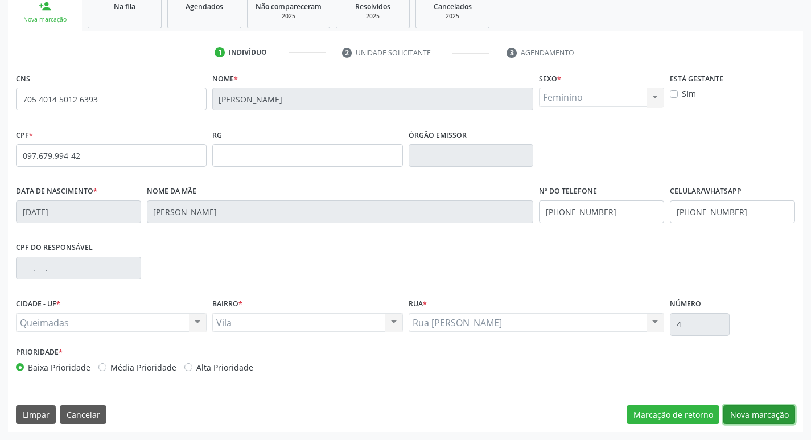
click at [762, 415] on button "Nova marcação" at bounding box center [760, 414] width 72 height 19
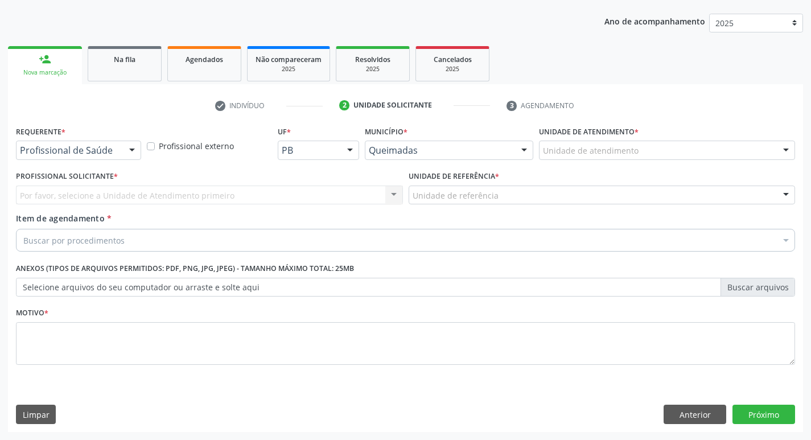
scroll to position [124, 0]
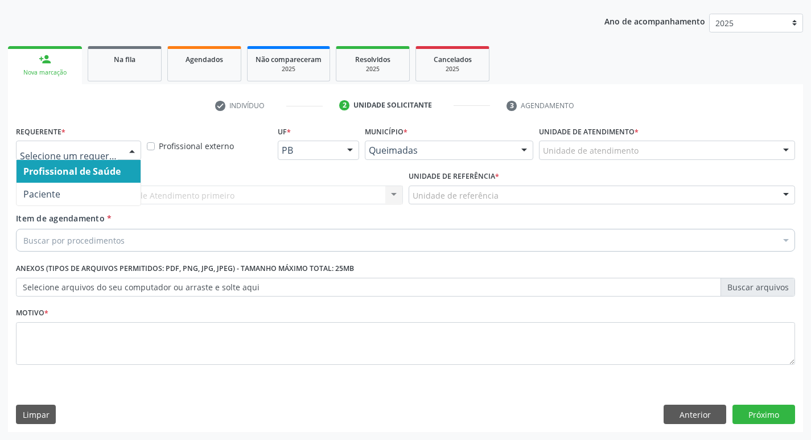
click at [128, 151] on div at bounding box center [132, 150] width 17 height 19
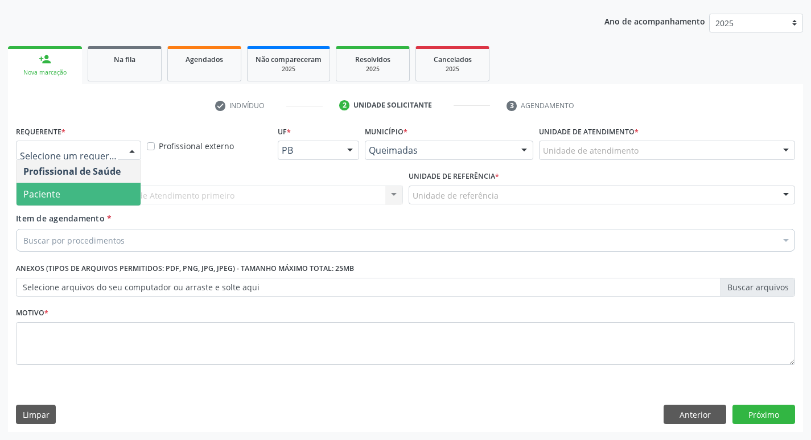
click at [108, 184] on span "Paciente" at bounding box center [79, 194] width 124 height 23
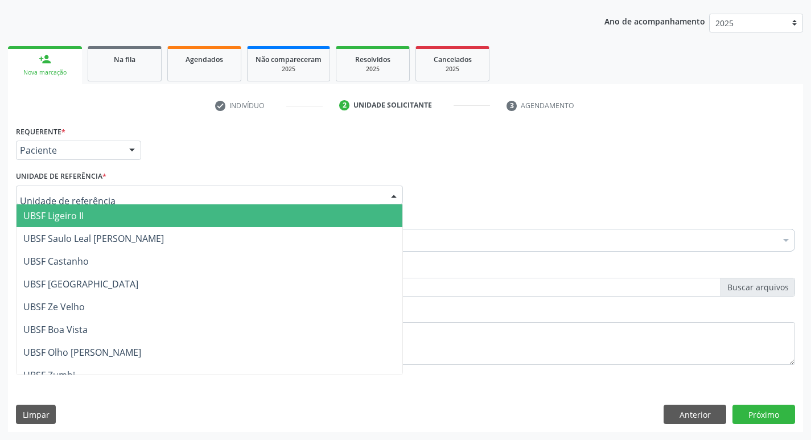
click at [104, 192] on div at bounding box center [209, 195] width 387 height 19
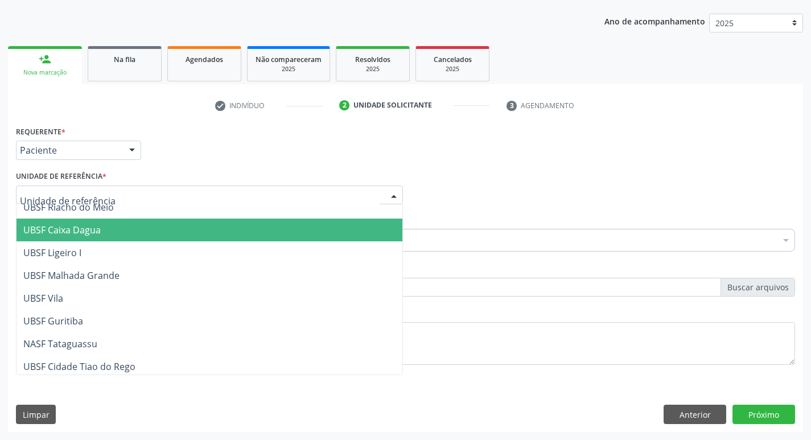
scroll to position [285, 0]
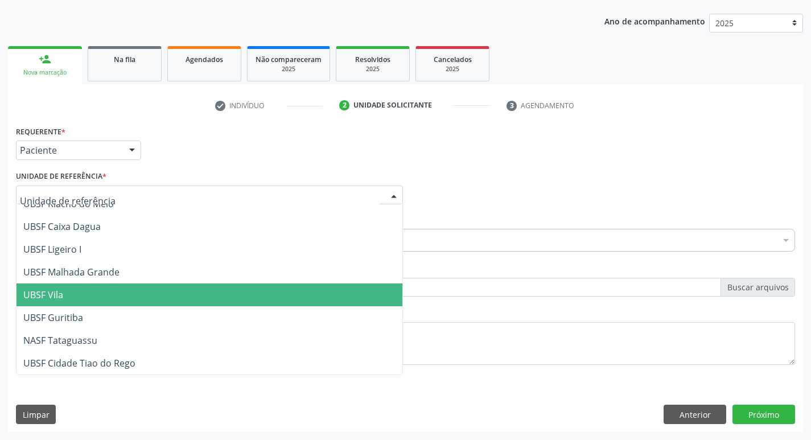
click at [117, 286] on span "UBSF Vila" at bounding box center [210, 295] width 386 height 23
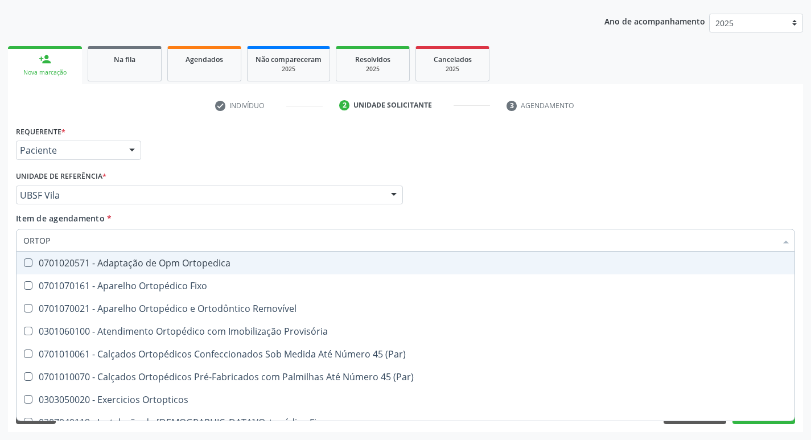
type input "ORTOPE"
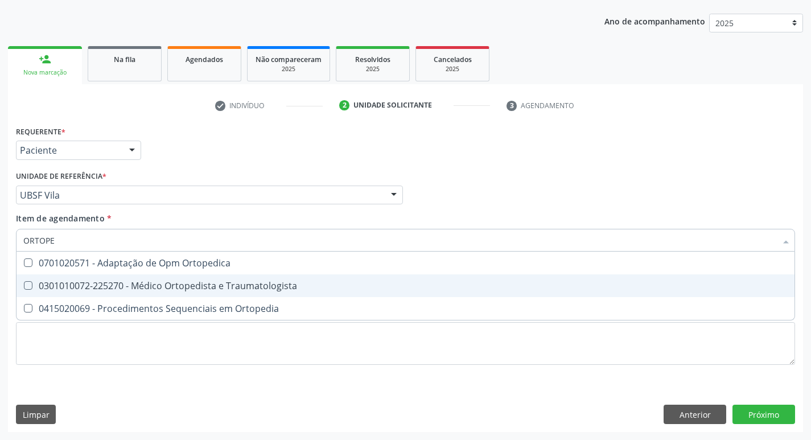
click at [28, 286] on Traumatologista at bounding box center [28, 285] width 9 height 9
click at [24, 286] on Traumatologista "checkbox" at bounding box center [20, 285] width 7 height 7
checkbox Traumatologista "true"
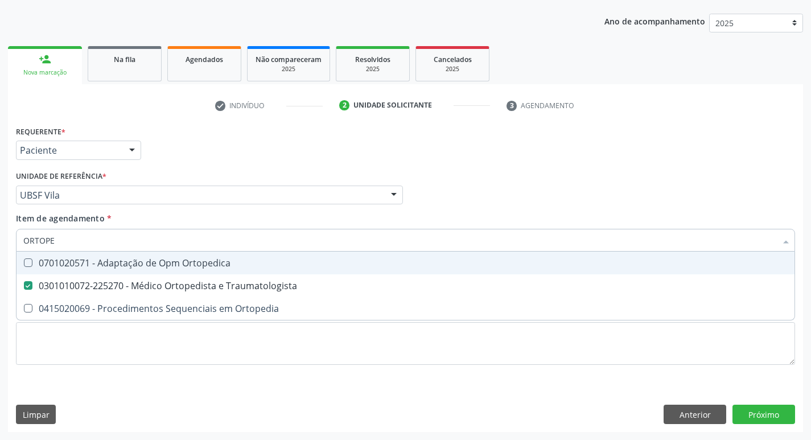
click at [518, 206] on div "Profissional Solicitante Por favor, selecione a Unidade de Atendimento primeiro…" at bounding box center [405, 190] width 785 height 44
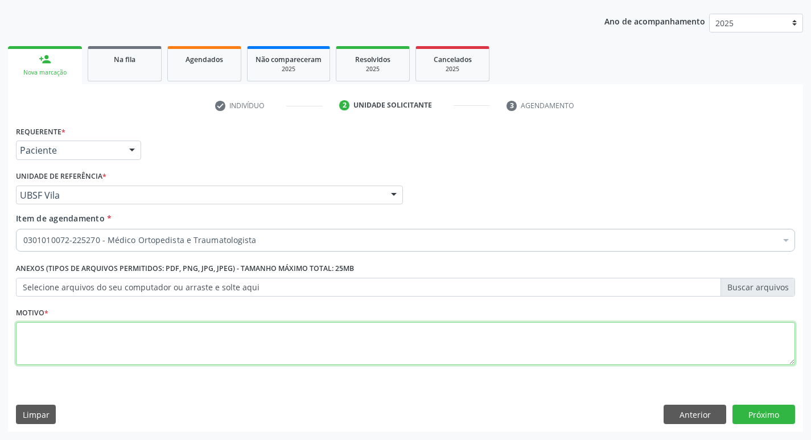
click at [41, 344] on textarea at bounding box center [406, 343] width 780 height 43
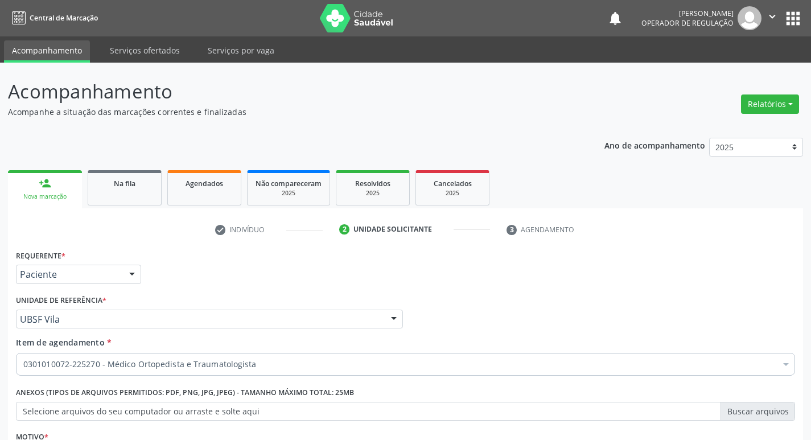
scroll to position [124, 0]
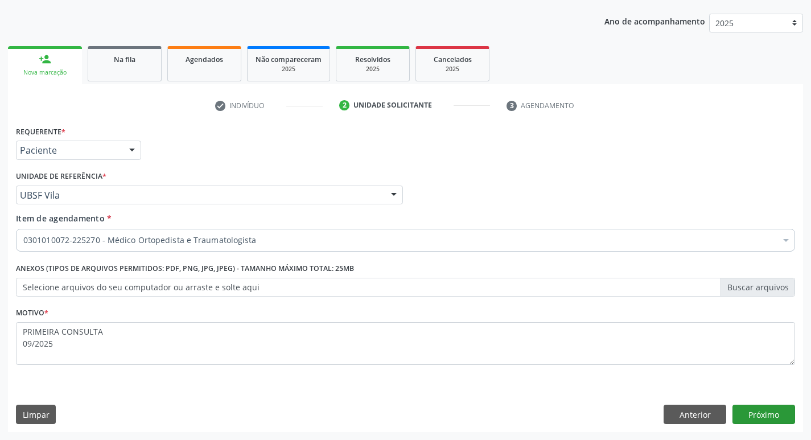
type textarea "PRIMEIRA CONSULTA 09/2025"
click at [760, 411] on button "Próximo" at bounding box center [764, 414] width 63 height 19
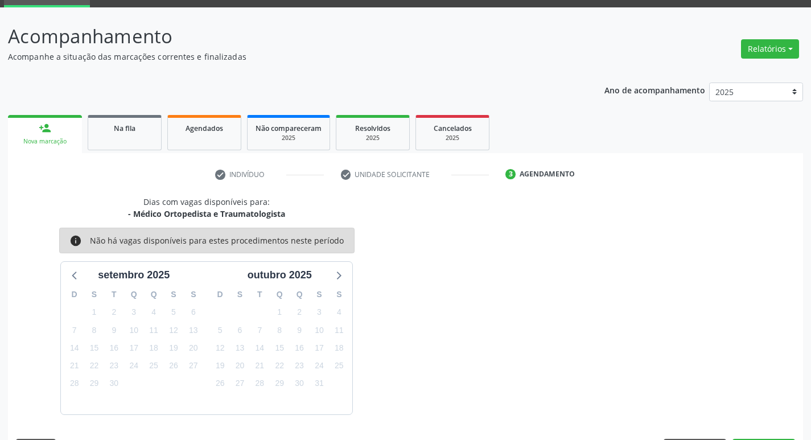
scroll to position [89, 0]
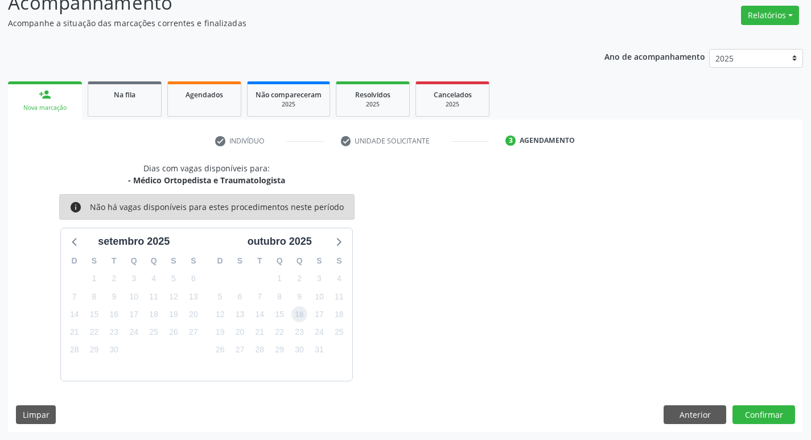
click at [302, 314] on span "16" at bounding box center [300, 314] width 16 height 16
click at [765, 415] on button "Confirmar" at bounding box center [764, 414] width 63 height 19
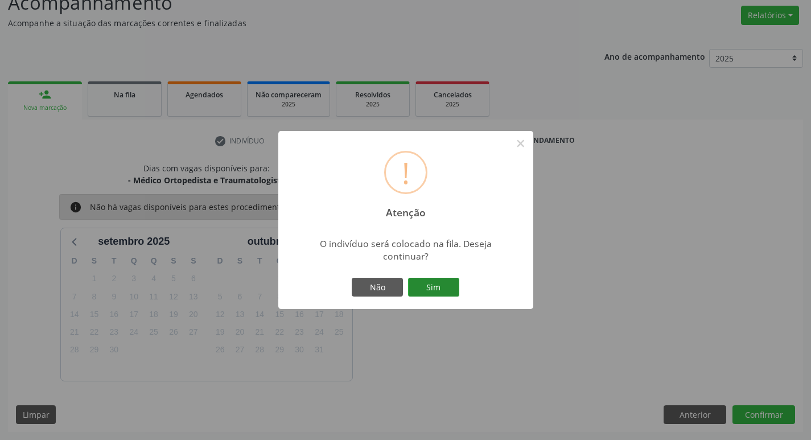
click at [451, 282] on button "Sim" at bounding box center [433, 287] width 51 height 19
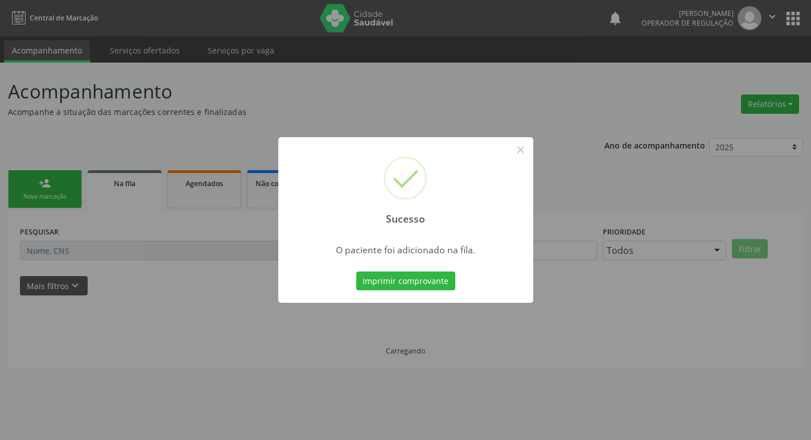
scroll to position [0, 0]
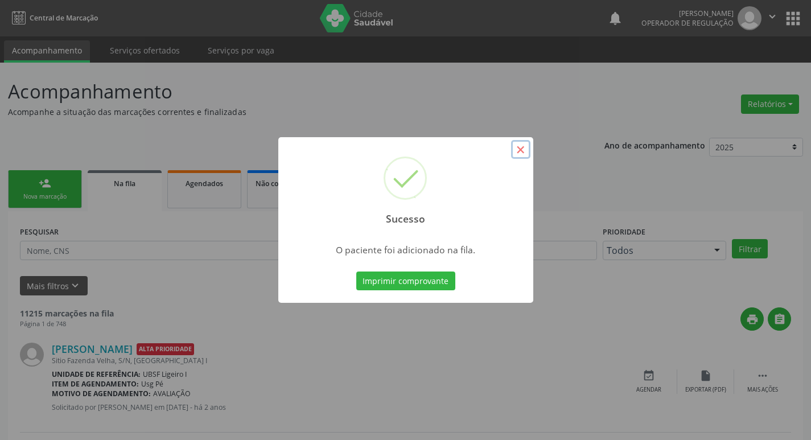
click at [516, 150] on button "×" at bounding box center [520, 149] width 19 height 19
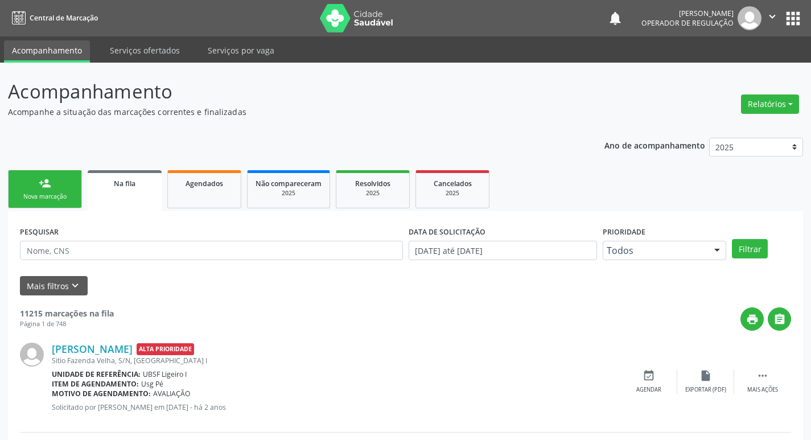
click at [36, 191] on link "person_add Nova marcação" at bounding box center [45, 189] width 74 height 38
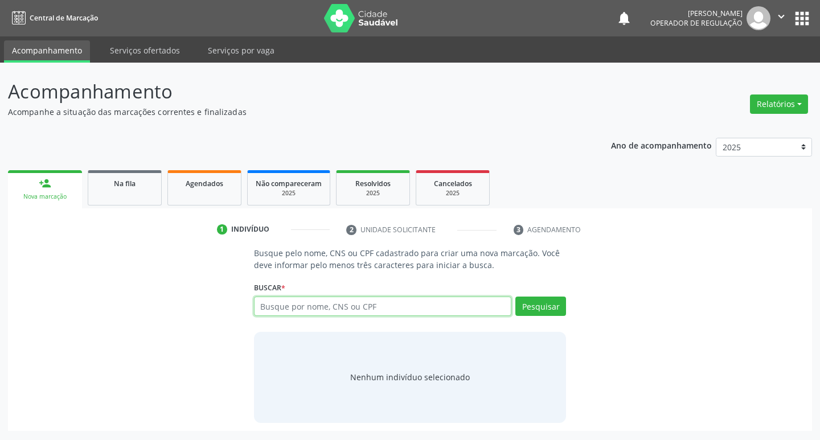
click at [303, 306] on input "text" at bounding box center [383, 306] width 258 height 19
type input "704009369651567"
click at [553, 308] on button "Pesquisar" at bounding box center [540, 306] width 51 height 19
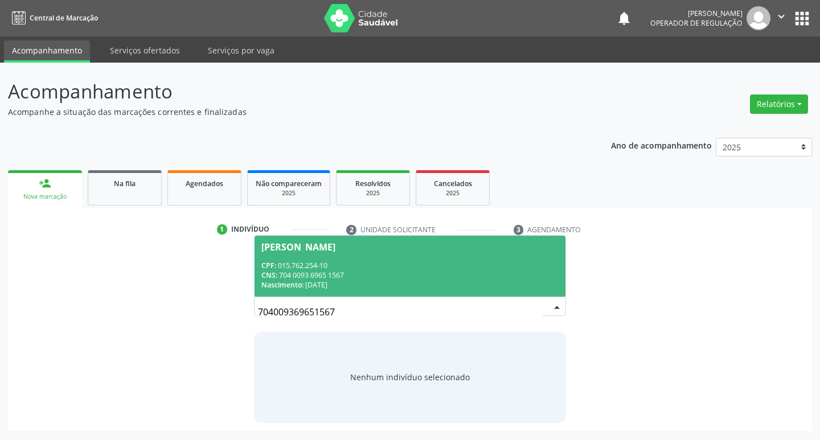
click at [297, 245] on div "[PERSON_NAME]" at bounding box center [298, 247] width 74 height 9
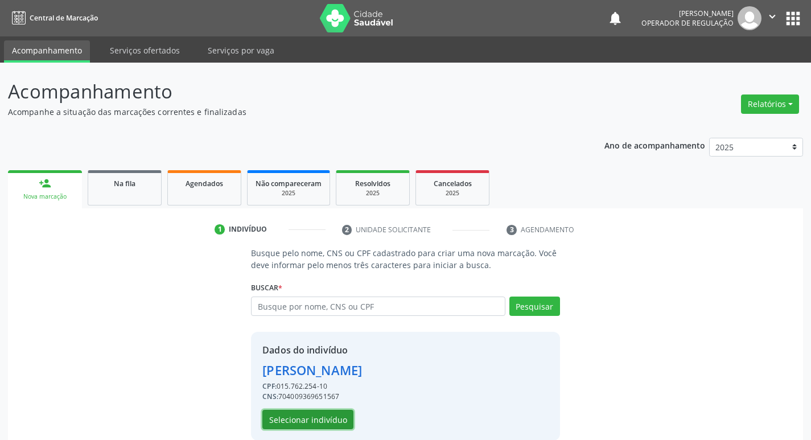
click at [330, 419] on button "Selecionar indivíduo" at bounding box center [307, 419] width 91 height 19
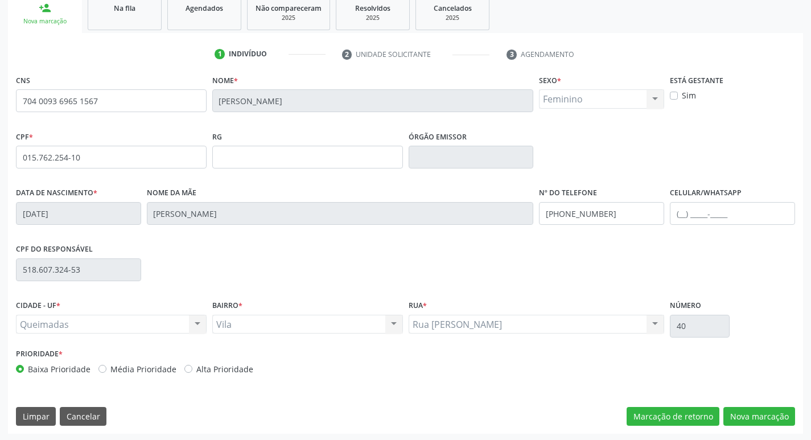
scroll to position [177, 0]
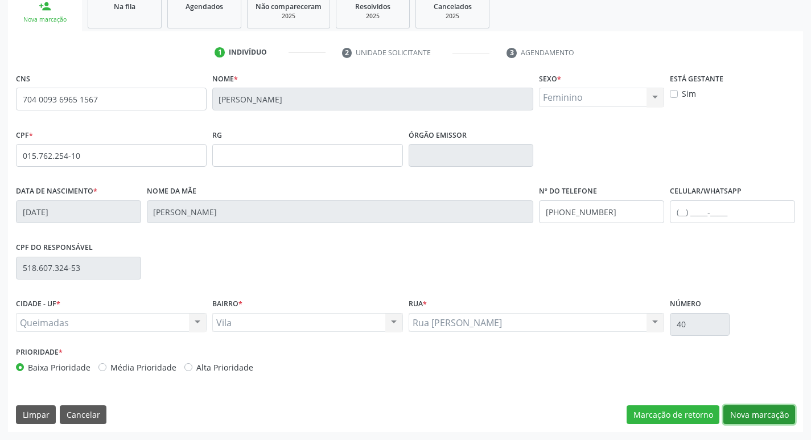
click at [768, 408] on button "Nova marcação" at bounding box center [760, 414] width 72 height 19
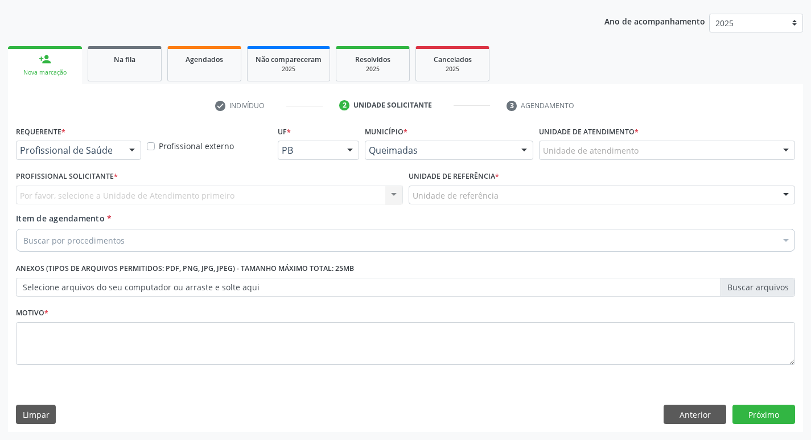
scroll to position [124, 0]
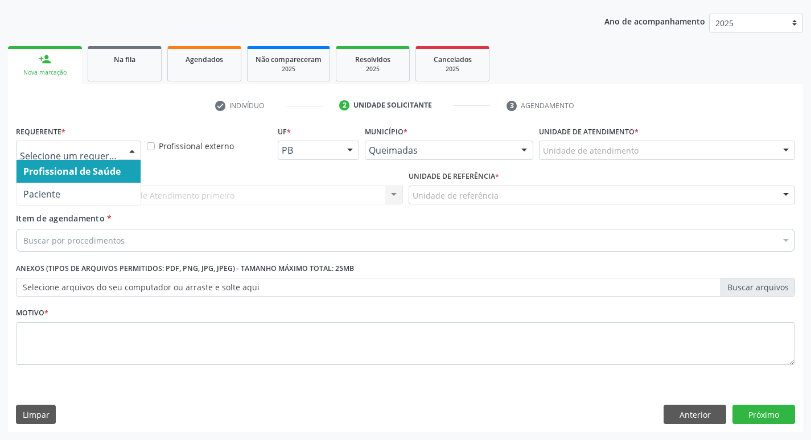
click at [136, 151] on div at bounding box center [132, 150] width 17 height 19
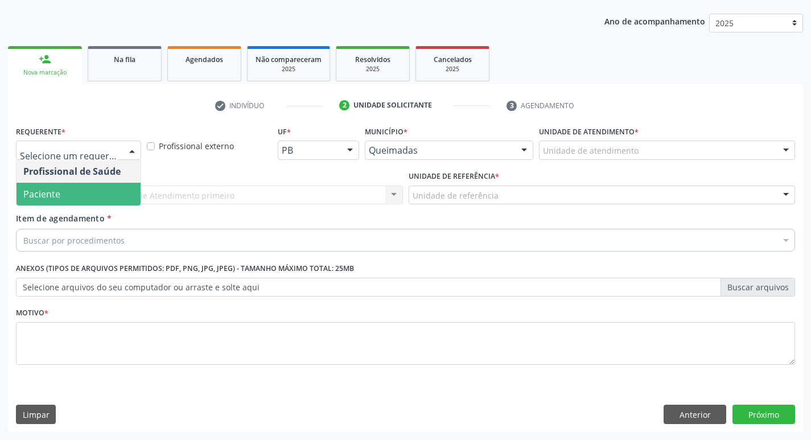
click at [109, 198] on span "Paciente" at bounding box center [79, 194] width 124 height 23
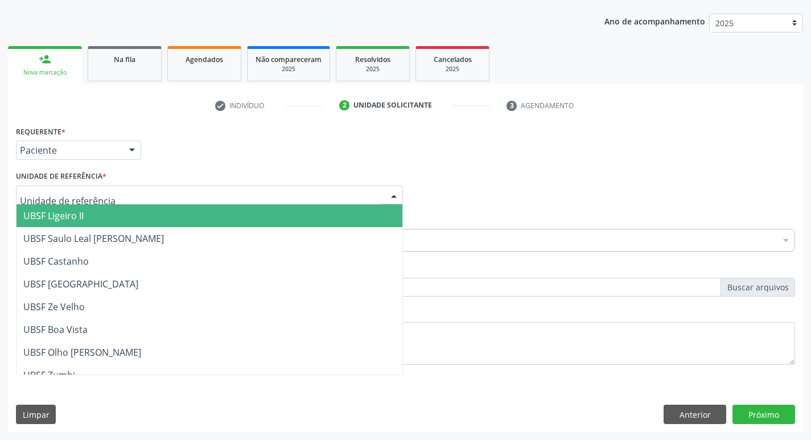
click at [104, 197] on div at bounding box center [209, 195] width 387 height 19
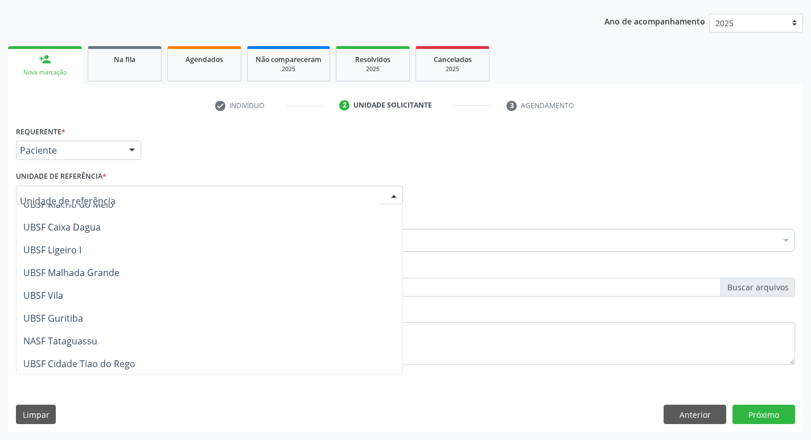
scroll to position [285, 0]
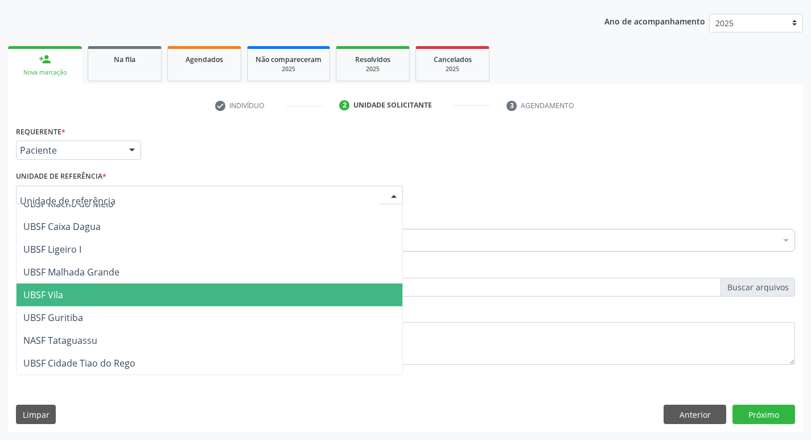
click at [101, 285] on span "UBSF Vila" at bounding box center [210, 295] width 386 height 23
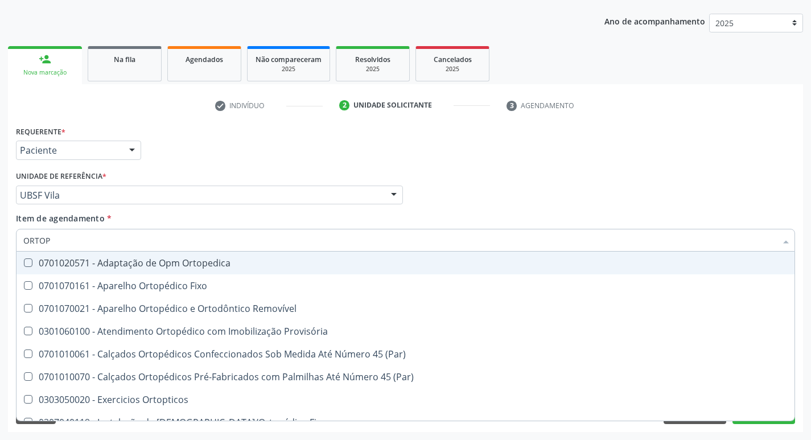
type input "ORTOPE"
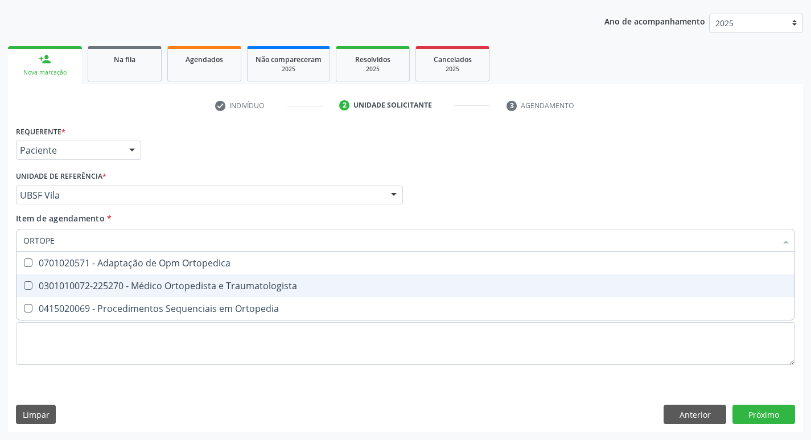
click at [31, 287] on Traumatologista at bounding box center [28, 285] width 9 height 9
click at [24, 287] on Traumatologista "checkbox" at bounding box center [20, 285] width 7 height 7
checkbox Traumatologista "true"
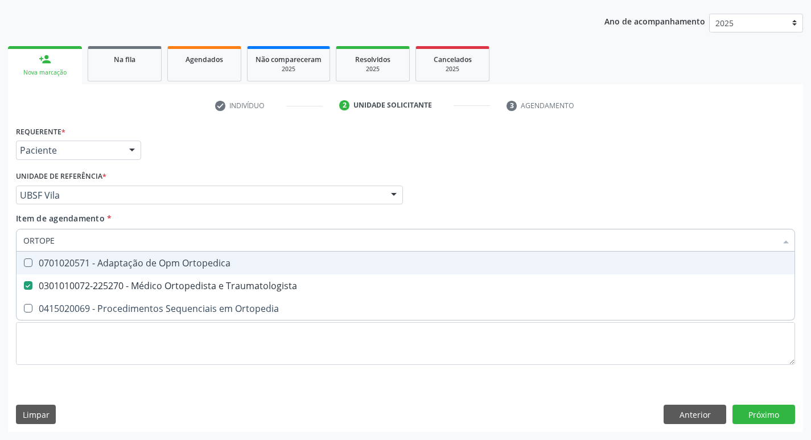
click at [573, 212] on div "Item de agendamento * ORTOPE Desfazer seleção 0701020571 - Adaptação de Opm Ort…" at bounding box center [406, 230] width 780 height 36
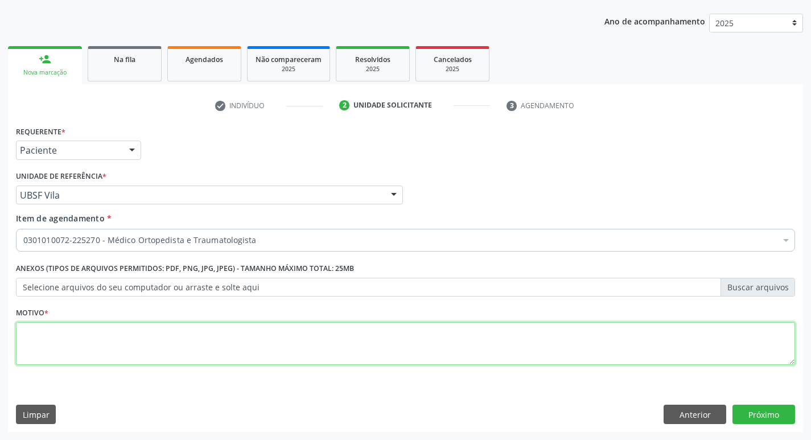
click at [43, 335] on textarea at bounding box center [406, 343] width 780 height 43
type textarea "PRIMEIRA CONSULTA 09/2025"
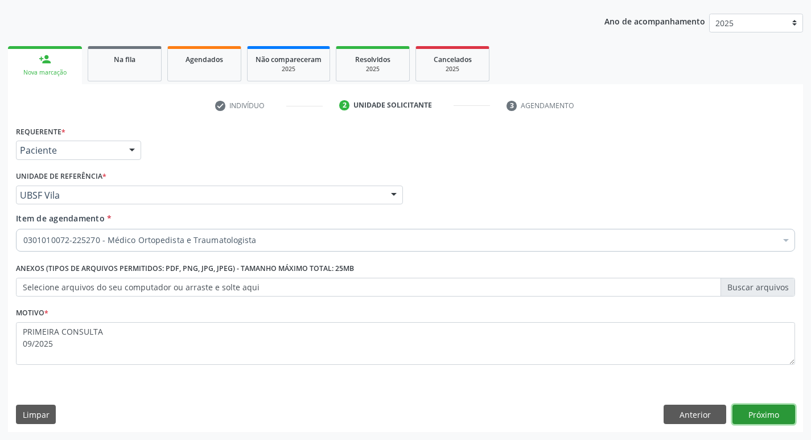
click at [762, 419] on button "Próximo" at bounding box center [764, 414] width 63 height 19
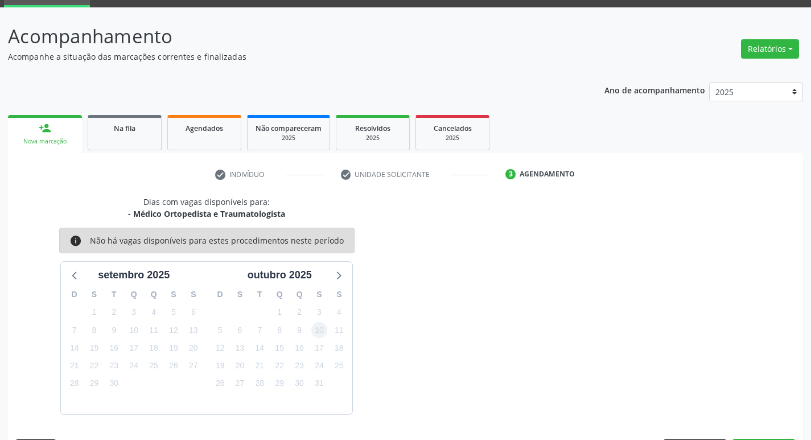
scroll to position [89, 0]
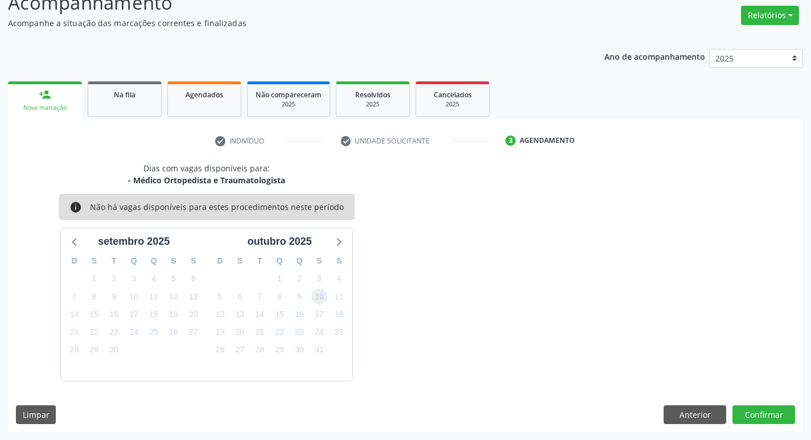
drag, startPoint x: 319, startPoint y: 294, endPoint x: 404, endPoint y: 314, distance: 86.6
click at [329, 300] on div "10" at bounding box center [320, 297] width 20 height 18
click at [759, 409] on button "Confirmar" at bounding box center [764, 414] width 63 height 19
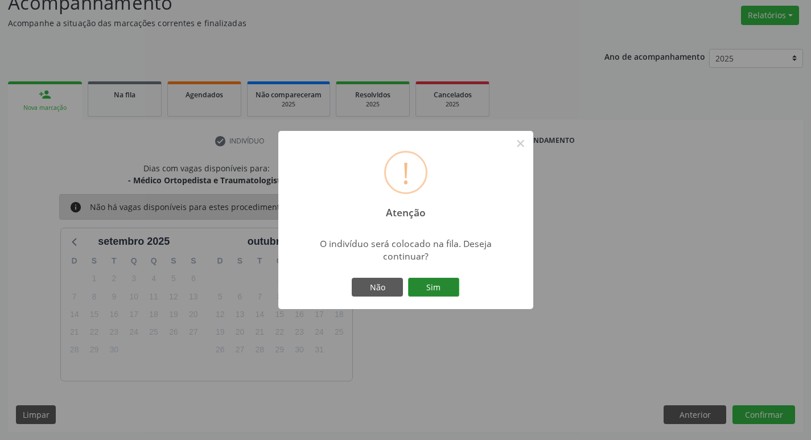
click at [449, 286] on button "Sim" at bounding box center [433, 287] width 51 height 19
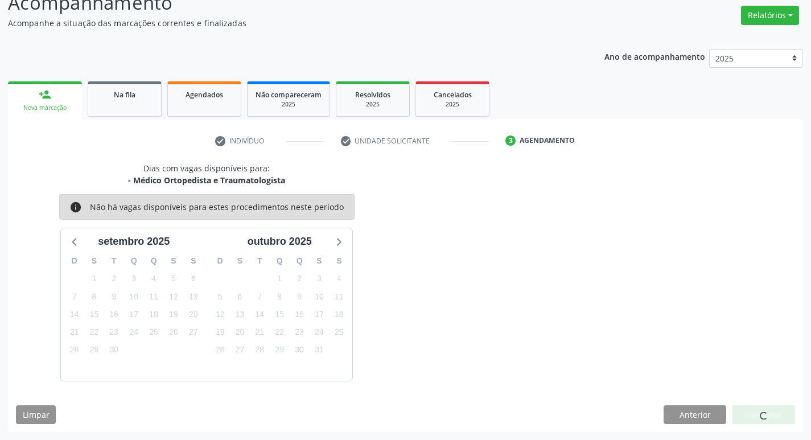
scroll to position [0, 0]
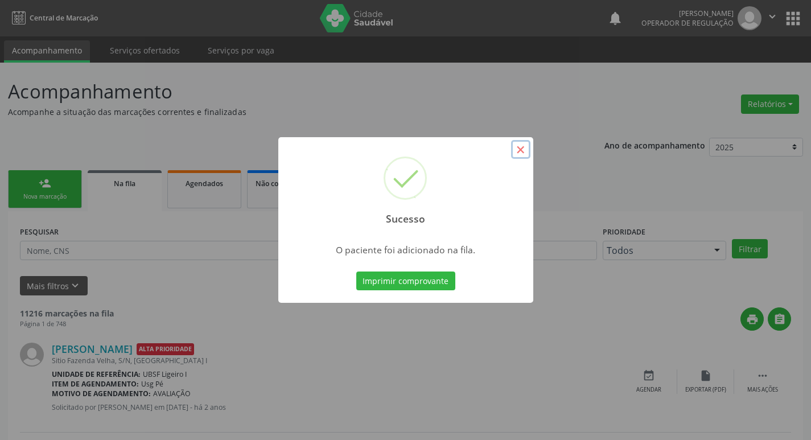
click at [514, 151] on button "×" at bounding box center [520, 149] width 19 height 19
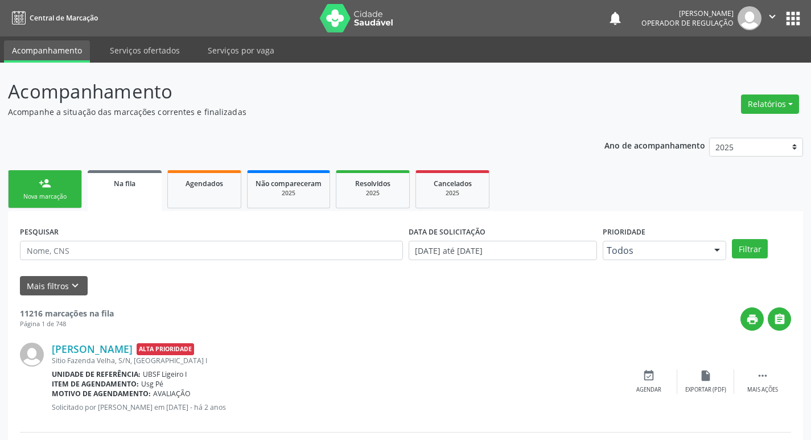
click at [50, 193] on div "Nova marcação" at bounding box center [45, 196] width 57 height 9
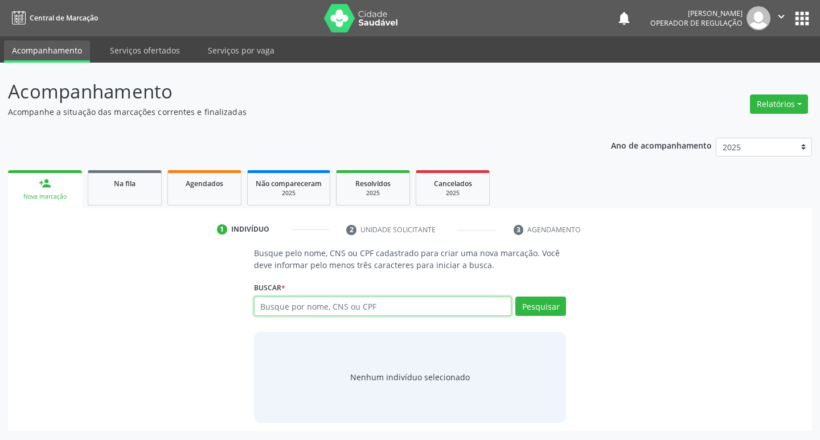
click at [274, 305] on input "text" at bounding box center [383, 306] width 258 height 19
type input "709202247634539"
click at [538, 306] on button "Pesquisar" at bounding box center [540, 306] width 51 height 19
type input "709202247634539"
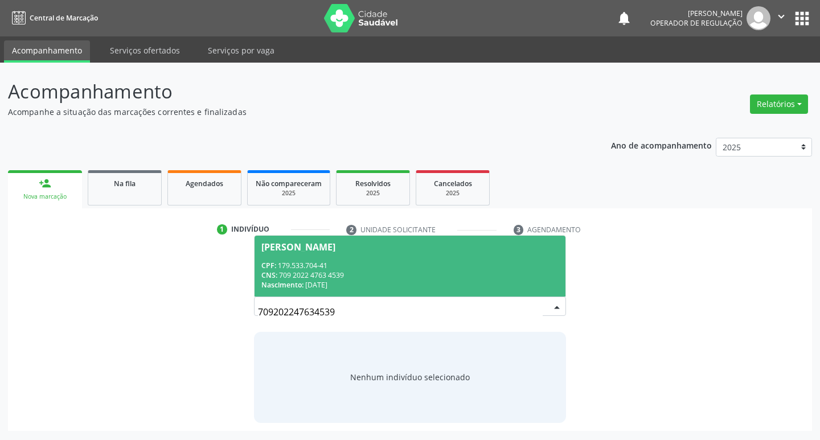
click at [310, 251] on div "[PERSON_NAME]" at bounding box center [298, 247] width 74 height 9
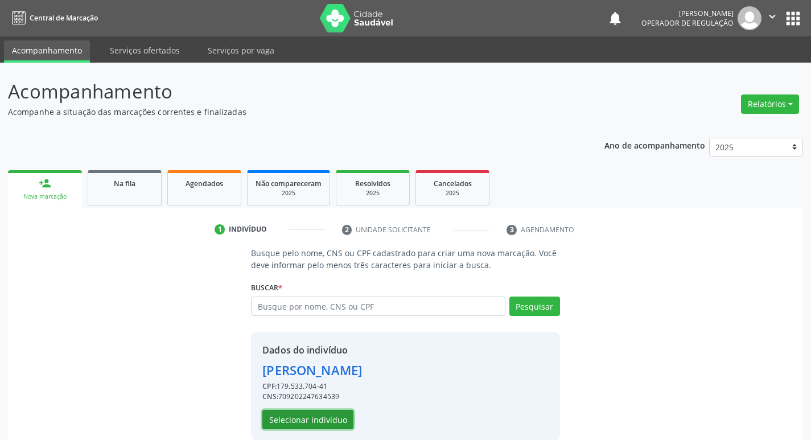
click at [318, 417] on button "Selecionar indivíduo" at bounding box center [307, 419] width 91 height 19
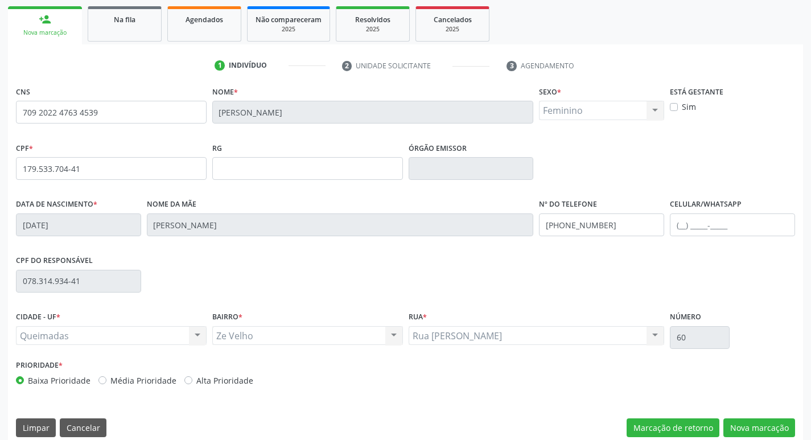
scroll to position [177, 0]
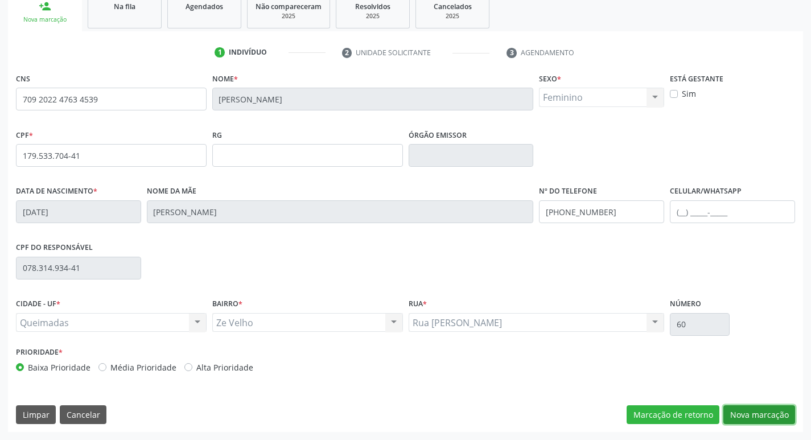
click at [765, 415] on button "Nova marcação" at bounding box center [760, 414] width 72 height 19
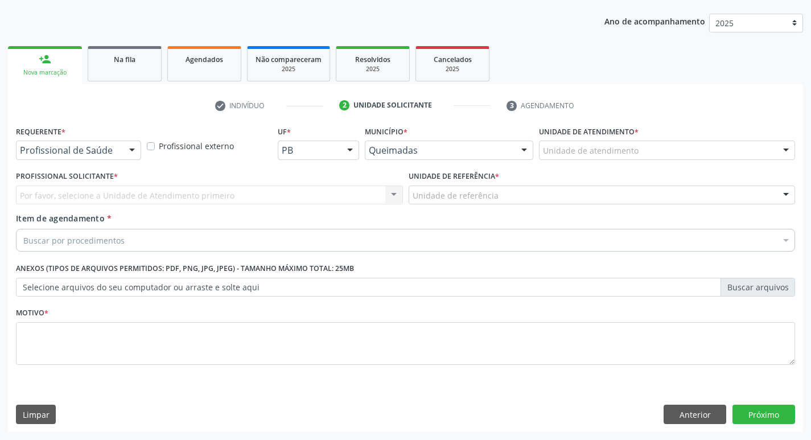
scroll to position [124, 0]
click at [137, 147] on div at bounding box center [132, 150] width 17 height 19
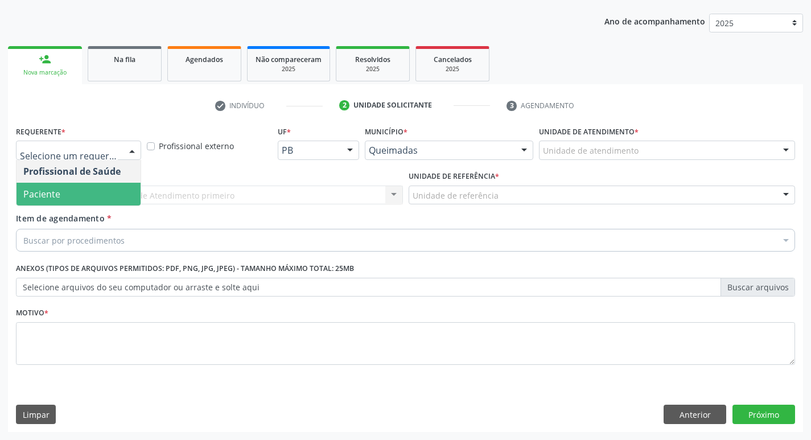
click at [126, 192] on span "Paciente" at bounding box center [79, 194] width 124 height 23
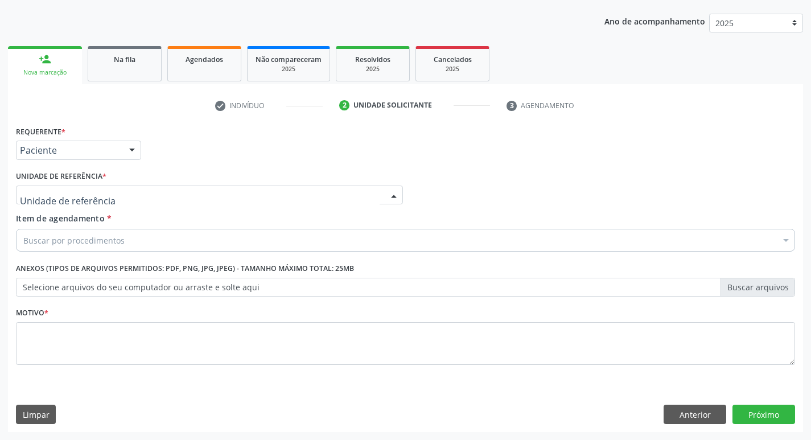
click at [126, 192] on div at bounding box center [209, 195] width 387 height 19
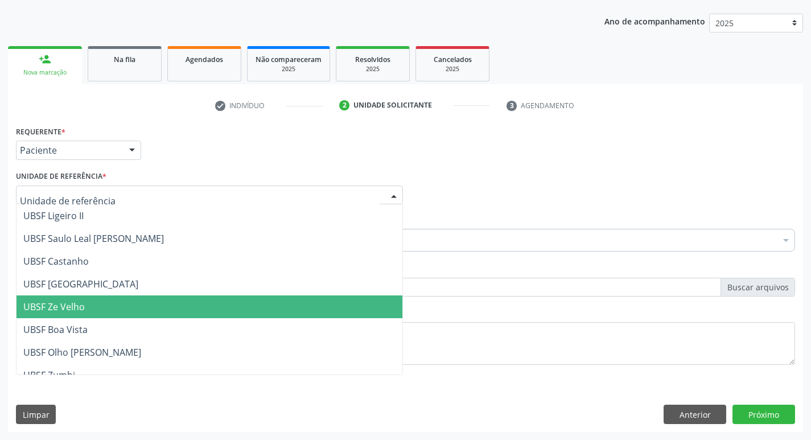
click at [134, 302] on span "UBSF Ze Velho" at bounding box center [210, 307] width 386 height 23
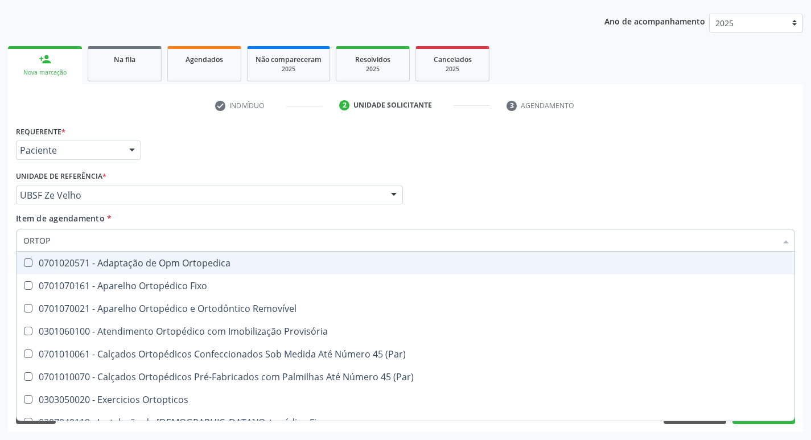
type input "ORTOPE"
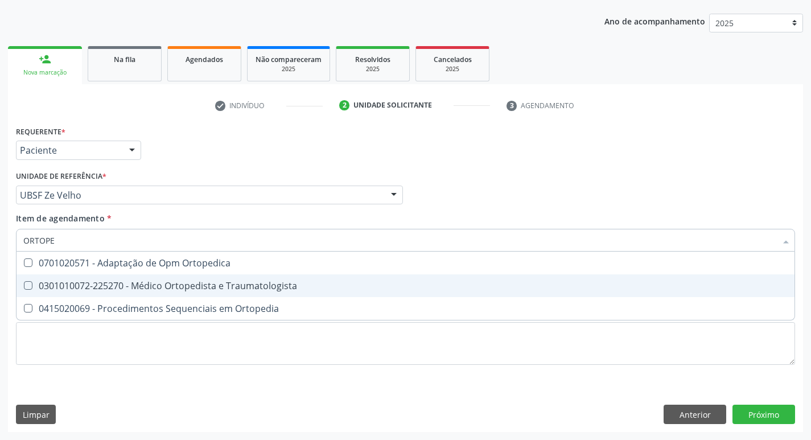
click at [31, 284] on Traumatologista at bounding box center [28, 285] width 9 height 9
click at [24, 284] on Traumatologista "checkbox" at bounding box center [20, 285] width 7 height 7
checkbox Traumatologista "true"
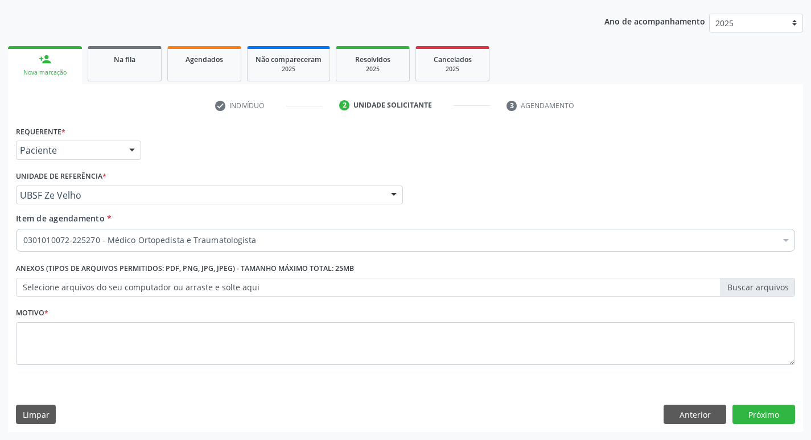
click at [633, 195] on div "Profissional Solicitante Por favor, selecione a Unidade de Atendimento primeiro…" at bounding box center [405, 190] width 785 height 44
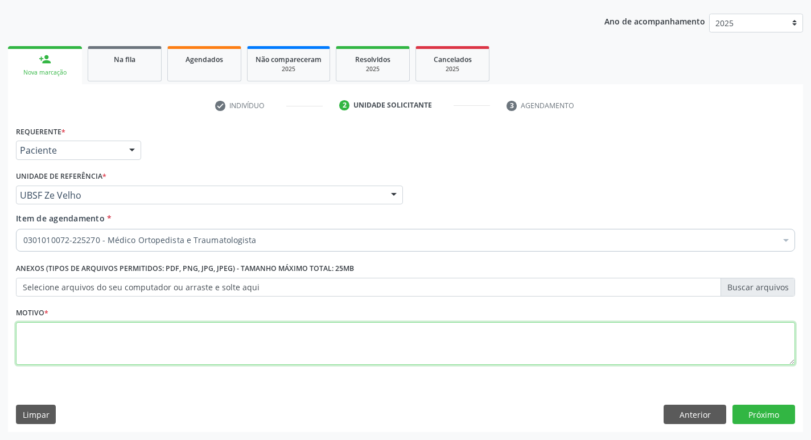
click at [45, 362] on textarea at bounding box center [406, 343] width 780 height 43
type textarea "PRIMEIRA CONSULTA 09/2025"
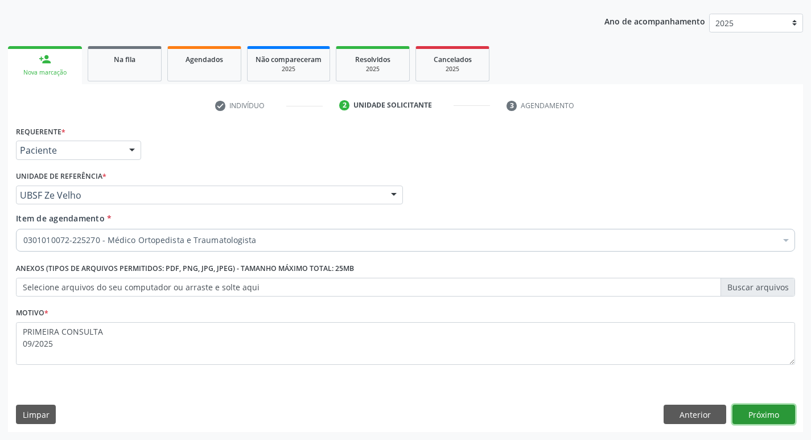
click at [773, 415] on button "Próximo" at bounding box center [764, 414] width 63 height 19
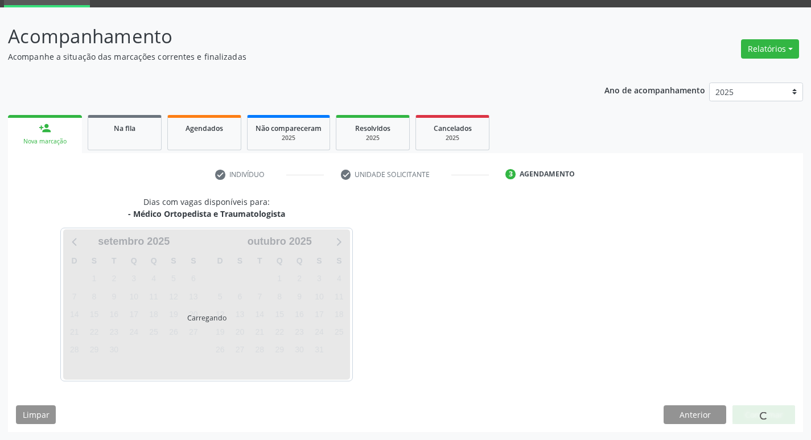
scroll to position [89, 0]
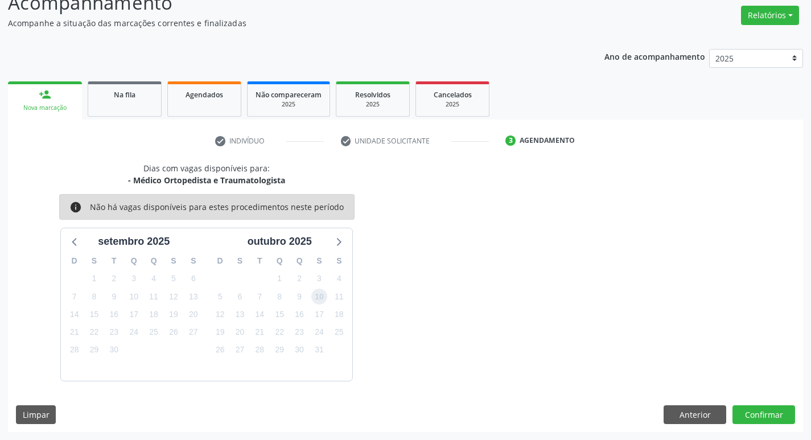
click at [322, 295] on span "10" at bounding box center [319, 297] width 16 height 16
click at [778, 412] on button "Confirmar" at bounding box center [764, 414] width 63 height 19
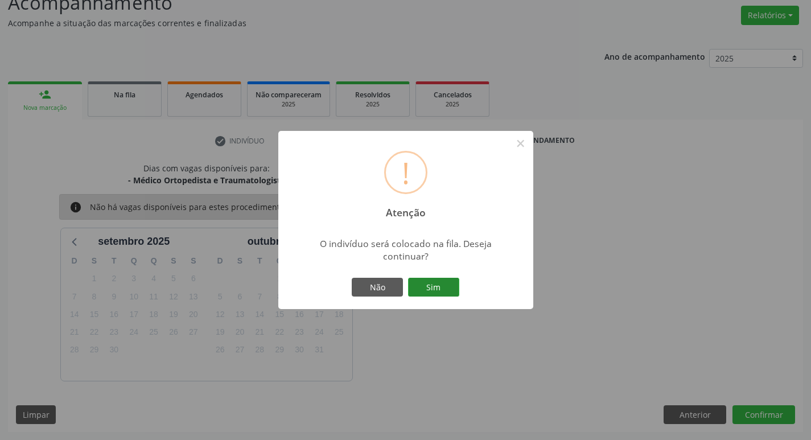
click at [438, 289] on button "Sim" at bounding box center [433, 287] width 51 height 19
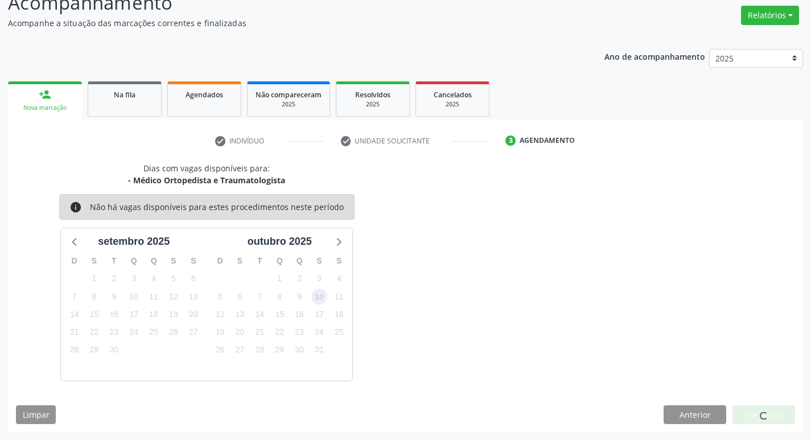
click at [316, 302] on span "10" at bounding box center [319, 297] width 16 height 16
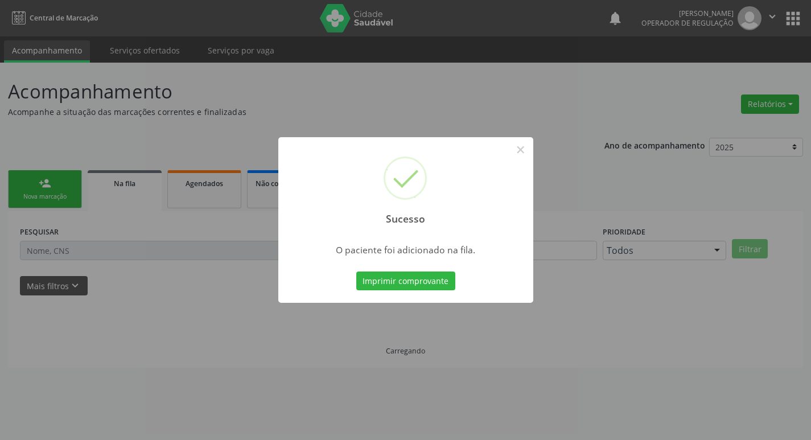
scroll to position [0, 0]
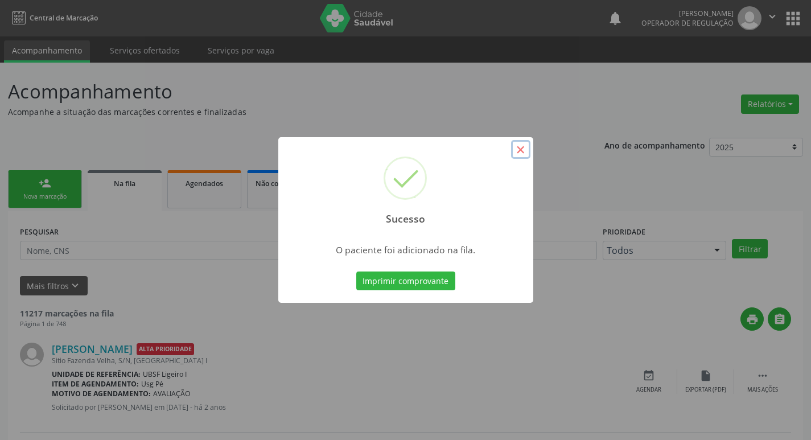
click at [524, 150] on button "×" at bounding box center [520, 149] width 19 height 19
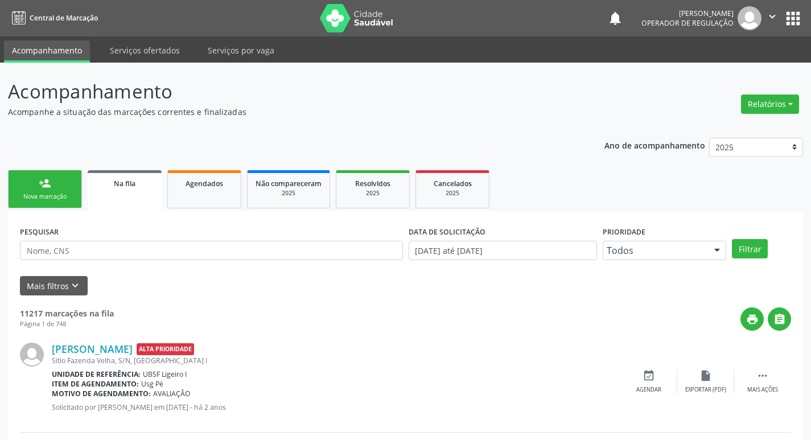
click at [70, 194] on div "Nova marcação" at bounding box center [45, 196] width 57 height 9
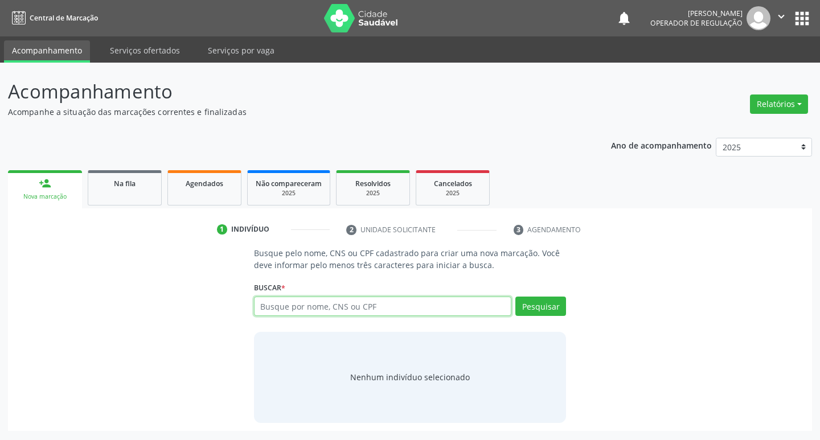
click at [321, 309] on input "text" at bounding box center [383, 306] width 258 height 19
type input "700604954048469"
click at [539, 311] on button "Pesquisar" at bounding box center [540, 306] width 51 height 19
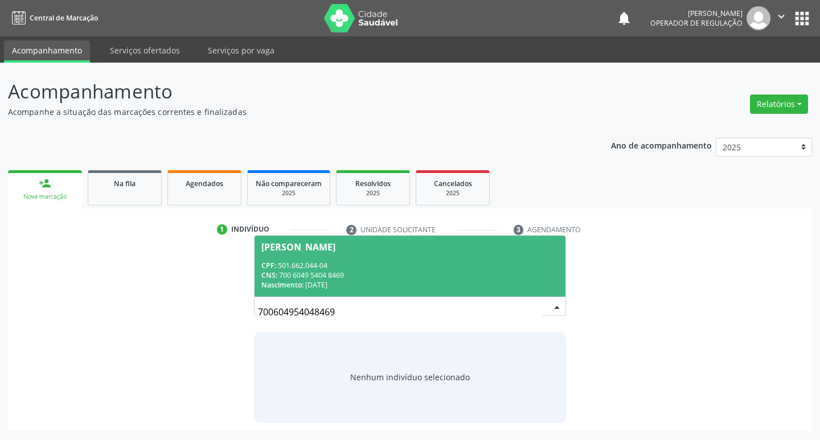
click at [335, 248] on div "[PERSON_NAME]" at bounding box center [298, 247] width 74 height 9
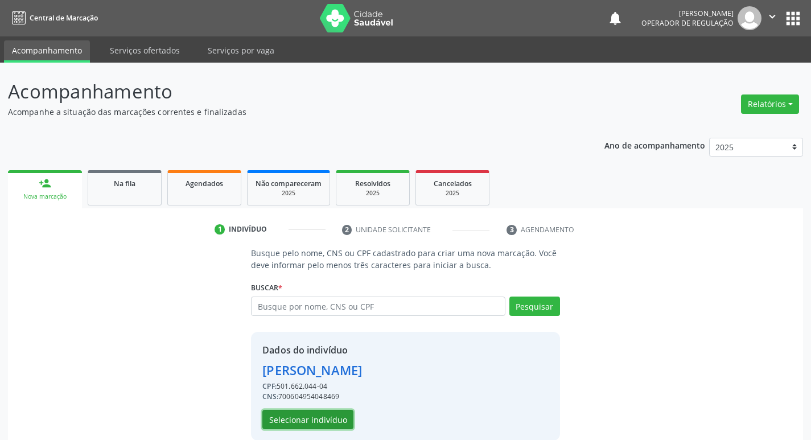
click at [320, 421] on button "Selecionar indivíduo" at bounding box center [307, 419] width 91 height 19
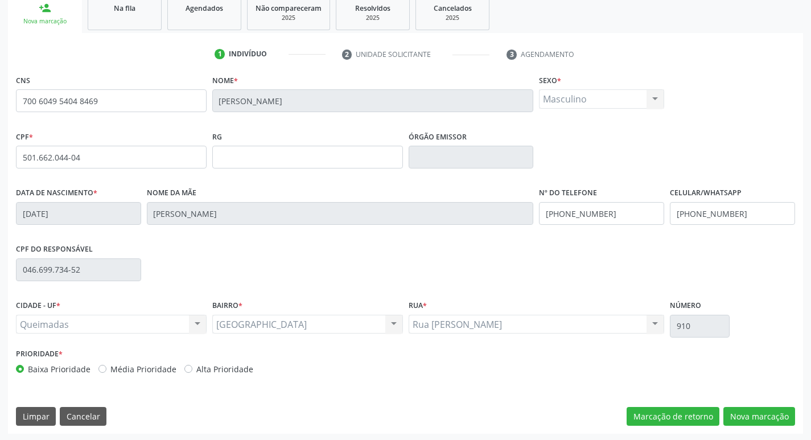
scroll to position [177, 0]
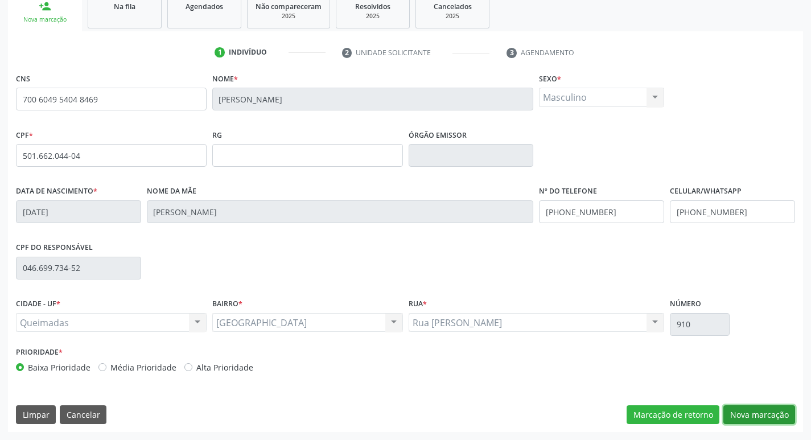
click at [763, 417] on button "Nova marcação" at bounding box center [760, 414] width 72 height 19
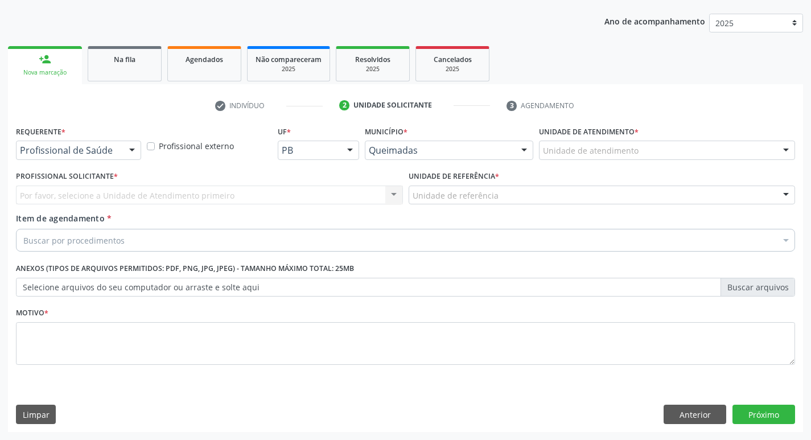
click at [136, 147] on div at bounding box center [132, 150] width 17 height 19
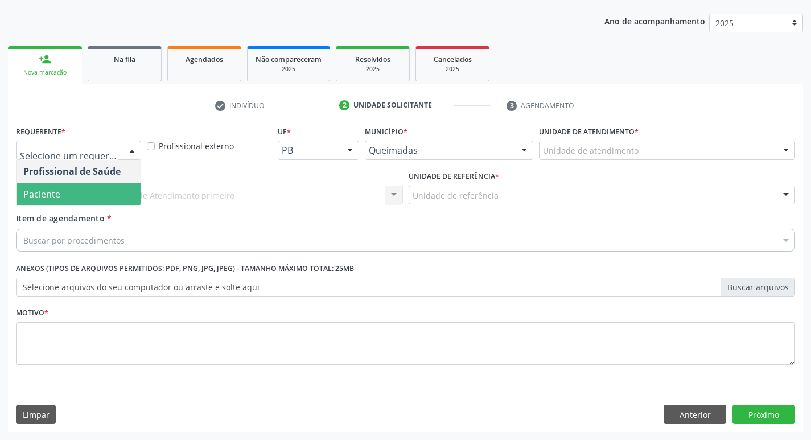
click at [121, 186] on span "Paciente" at bounding box center [79, 194] width 124 height 23
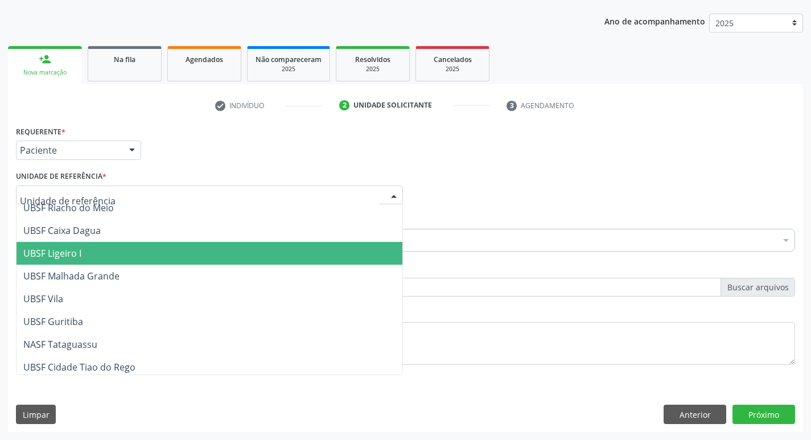
scroll to position [285, 0]
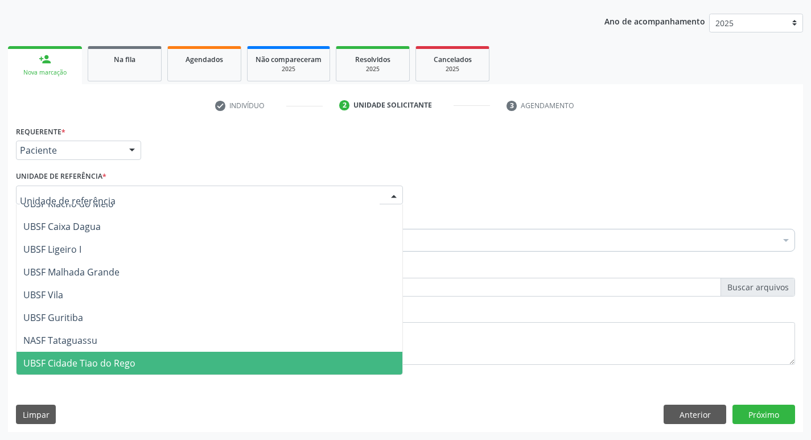
click at [134, 360] on span "UBSF Cidade Tiao do Rego" at bounding box center [79, 363] width 112 height 13
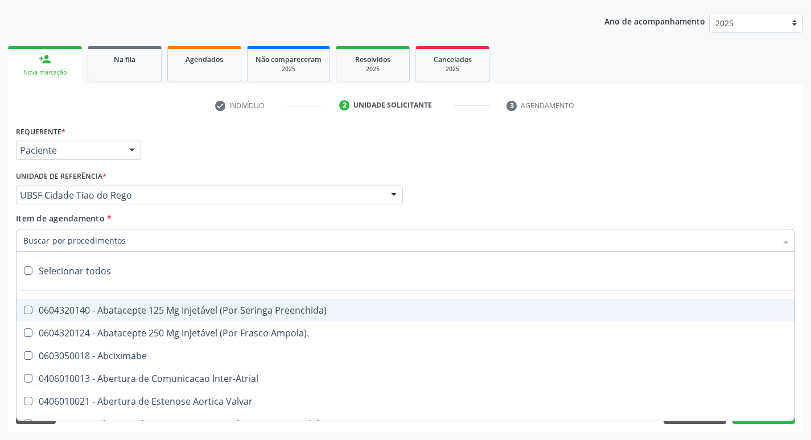
drag, startPoint x: 65, startPoint y: 240, endPoint x: 83, endPoint y: 237, distance: 17.8
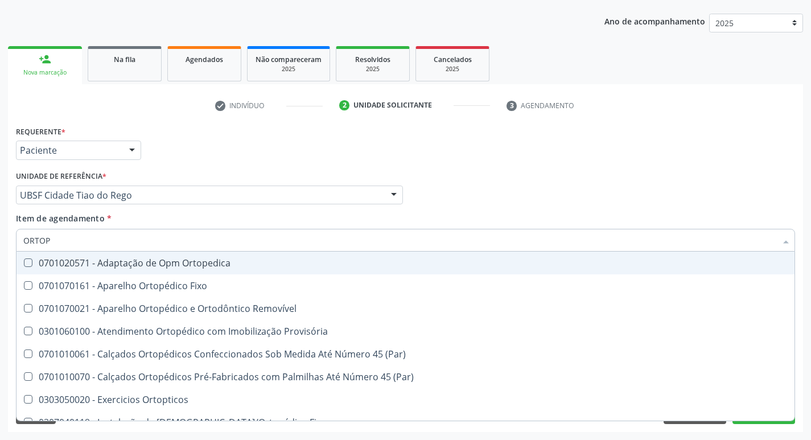
type input "ORTOPE"
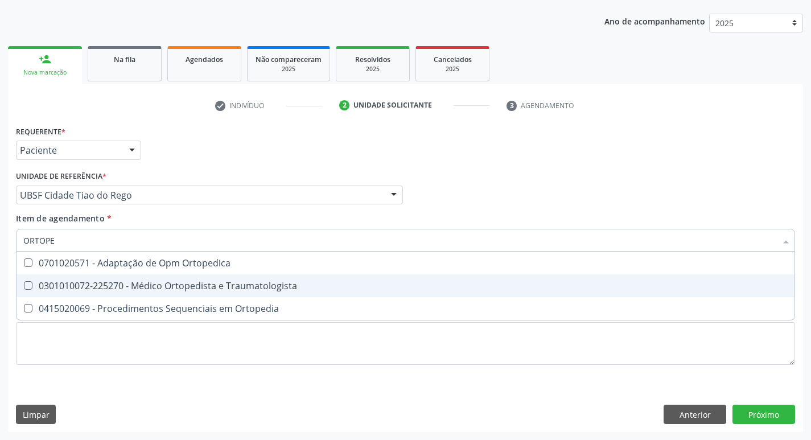
click at [27, 284] on Traumatologista at bounding box center [28, 285] width 9 height 9
click at [24, 284] on Traumatologista "checkbox" at bounding box center [20, 285] width 7 height 7
checkbox Traumatologista "true"
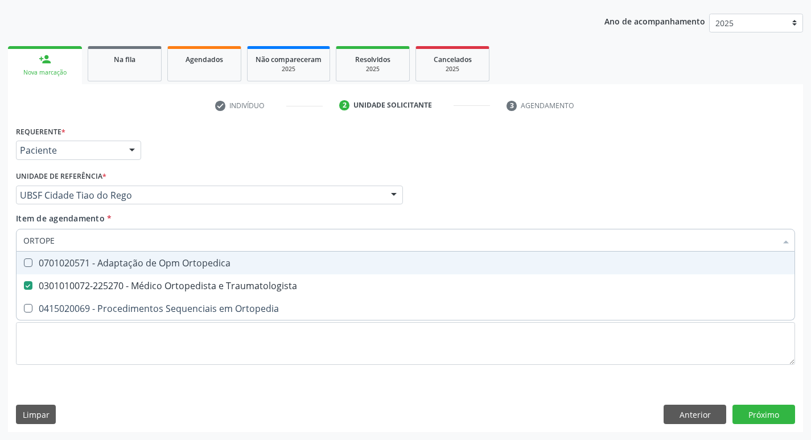
click at [593, 214] on div "Item de agendamento * ORTOPE Desfazer seleção 0701020571 - Adaptação de Opm Ort…" at bounding box center [406, 230] width 780 height 36
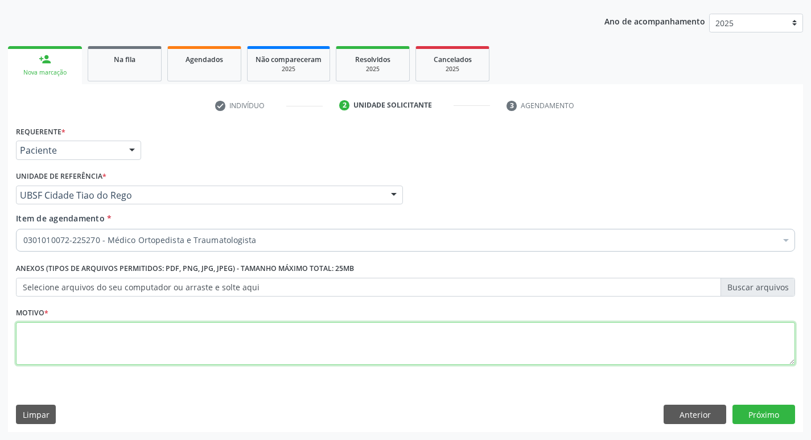
click at [46, 334] on textarea at bounding box center [406, 343] width 780 height 43
type textarea "PRIMEIRA CONSULTA 09/2025"
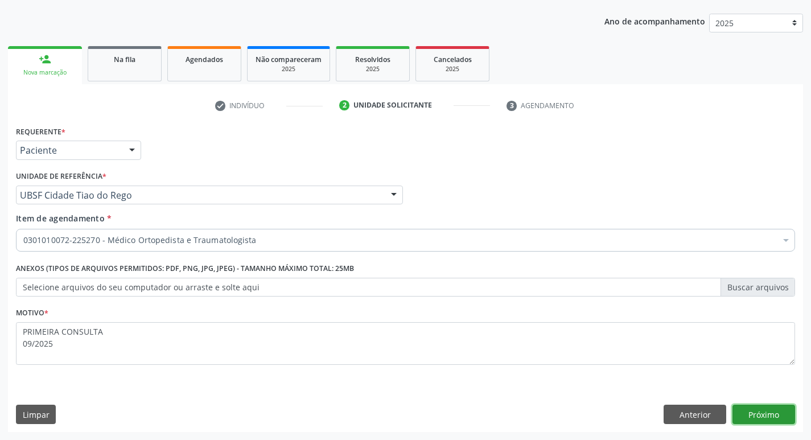
click at [764, 416] on button "Próximo" at bounding box center [764, 414] width 63 height 19
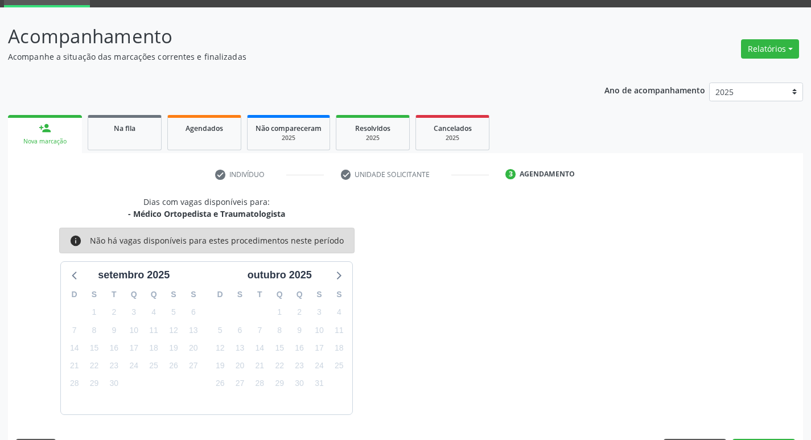
scroll to position [89, 0]
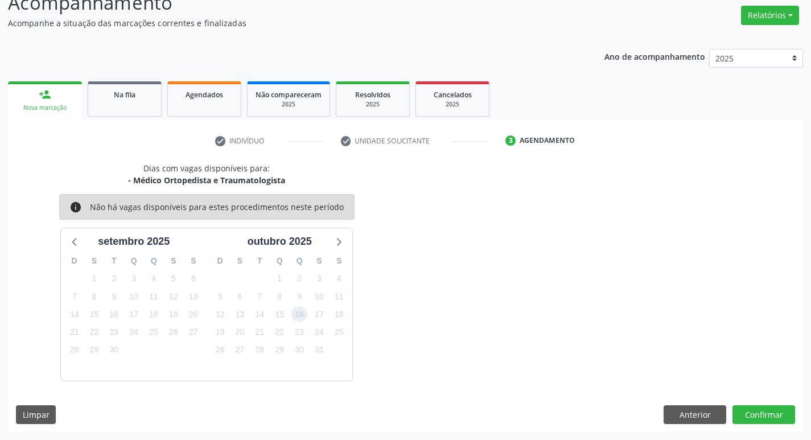
click at [297, 318] on span "16" at bounding box center [300, 314] width 16 height 16
click at [769, 414] on button "Confirmar" at bounding box center [764, 414] width 63 height 19
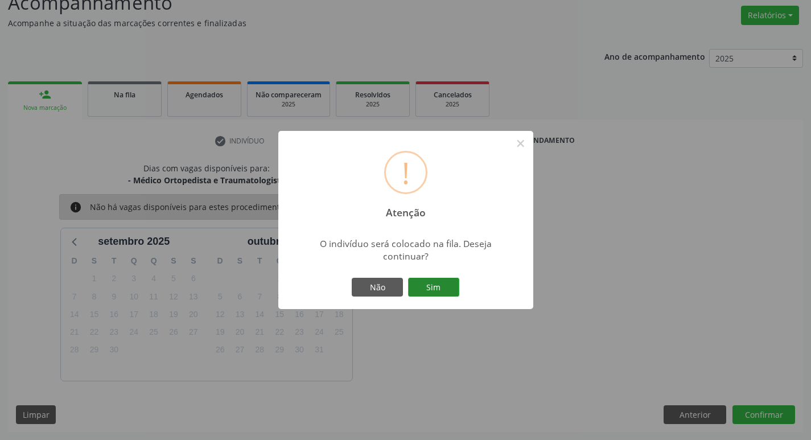
click at [438, 286] on button "Sim" at bounding box center [433, 287] width 51 height 19
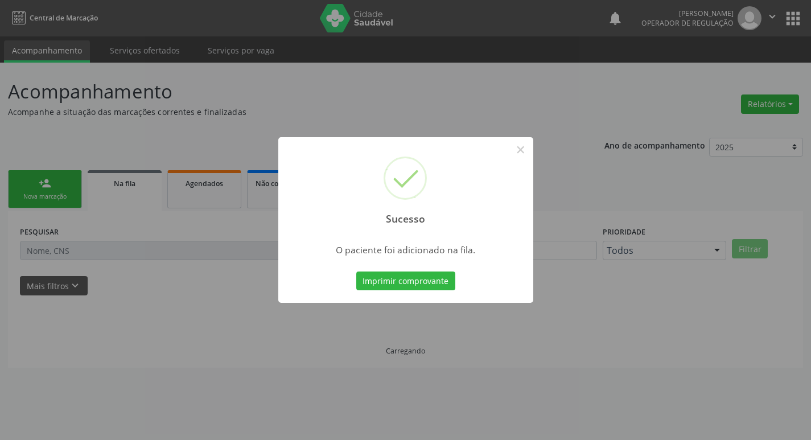
scroll to position [0, 0]
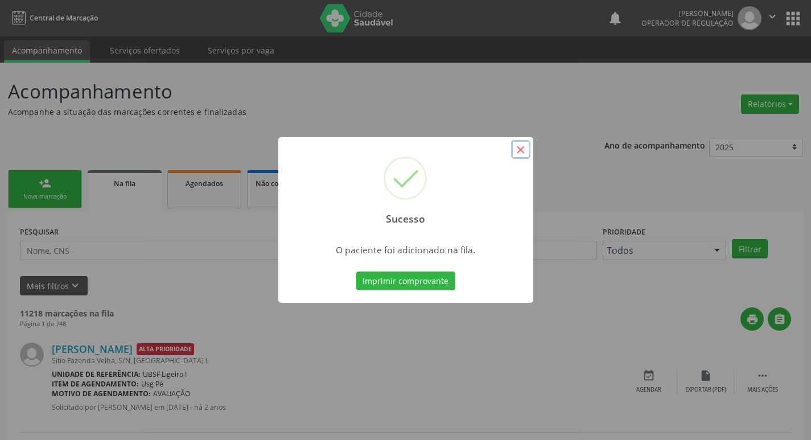
click at [524, 148] on button "×" at bounding box center [520, 149] width 19 height 19
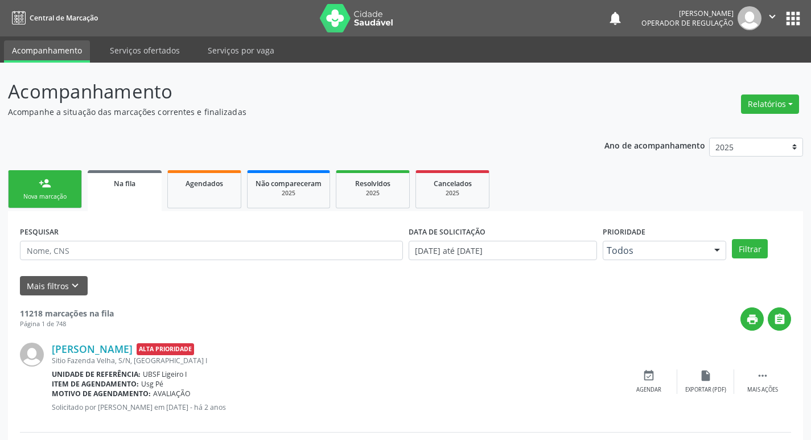
click at [42, 190] on link "person_add Nova marcação" at bounding box center [45, 189] width 74 height 38
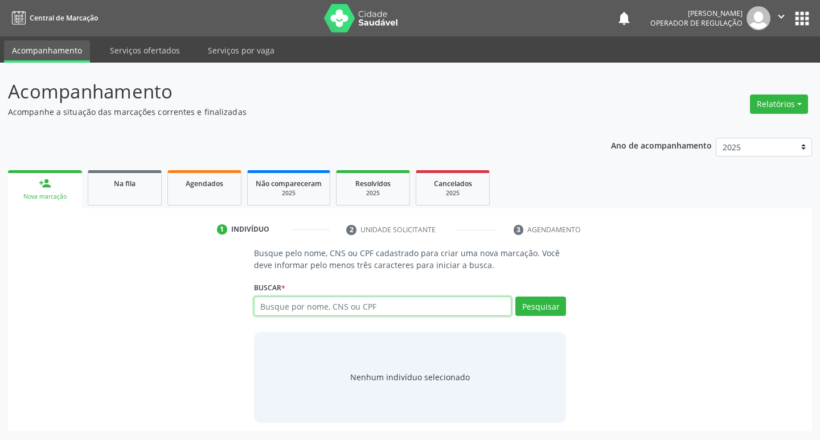
click at [306, 309] on input "text" at bounding box center [383, 306] width 258 height 19
type input "700000812528101"
click at [548, 311] on button "Pesquisar" at bounding box center [540, 306] width 51 height 19
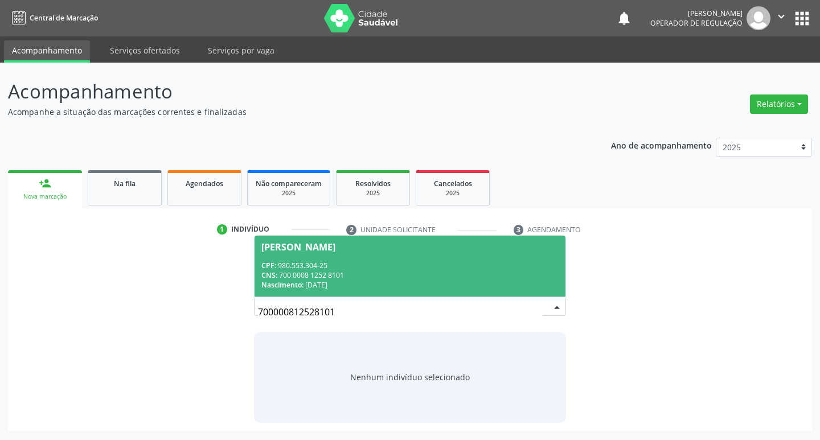
click at [313, 248] on div "[PERSON_NAME]" at bounding box center [298, 247] width 74 height 9
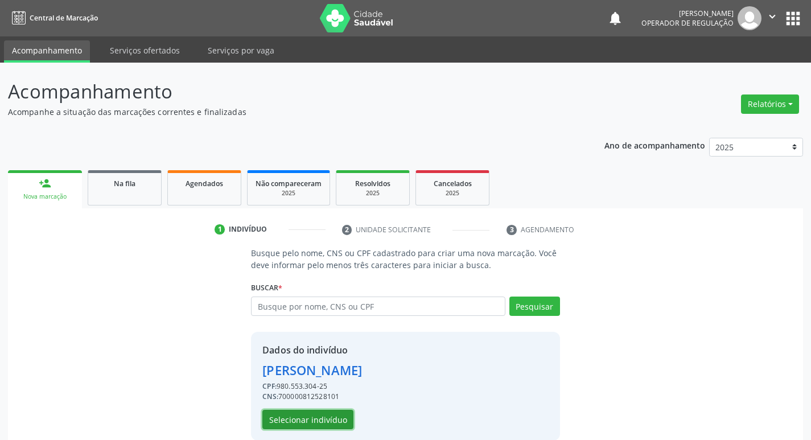
click at [319, 421] on button "Selecionar indivíduo" at bounding box center [307, 419] width 91 height 19
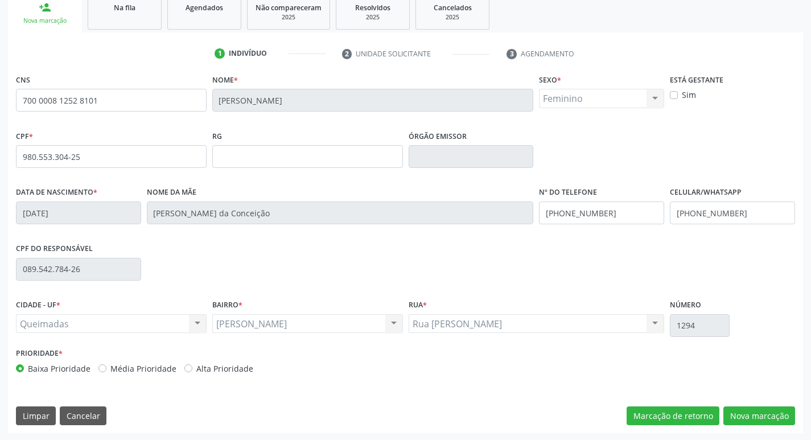
scroll to position [177, 0]
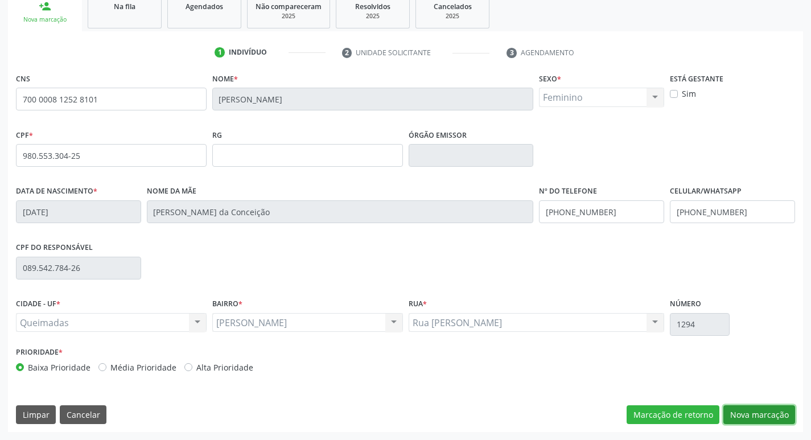
click at [760, 411] on button "Nova marcação" at bounding box center [760, 414] width 72 height 19
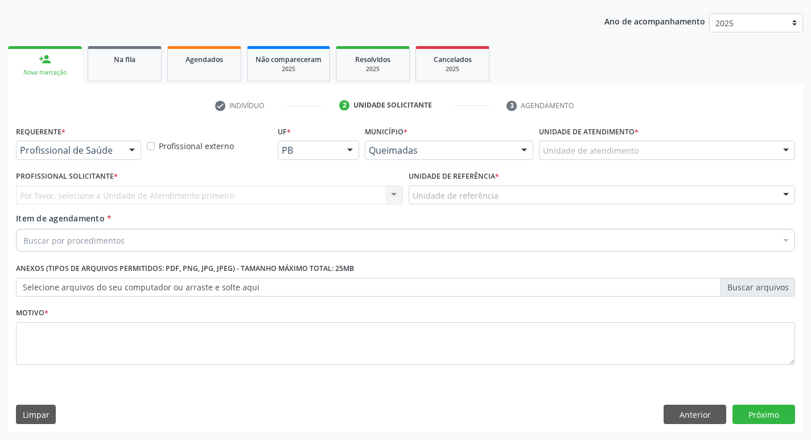
click at [133, 154] on div at bounding box center [132, 150] width 17 height 19
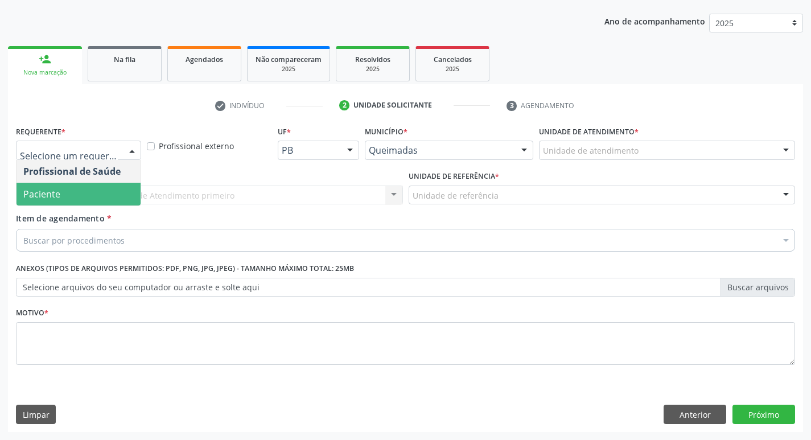
click at [92, 192] on span "Paciente" at bounding box center [79, 194] width 124 height 23
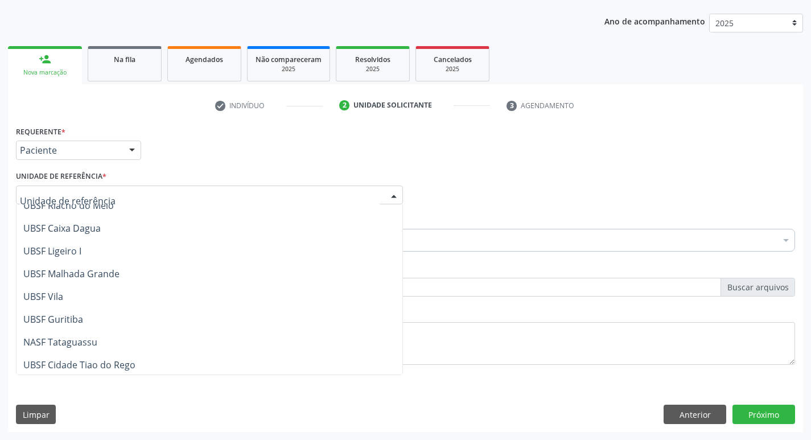
scroll to position [285, 0]
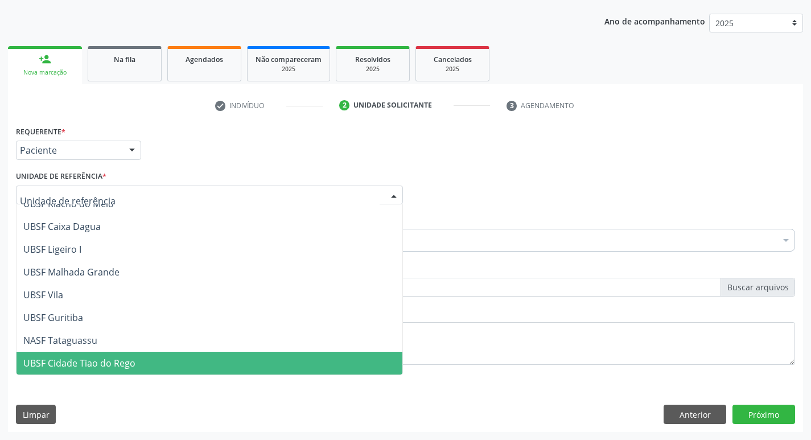
click at [232, 353] on span "UBSF Cidade Tiao do Rego" at bounding box center [210, 363] width 386 height 23
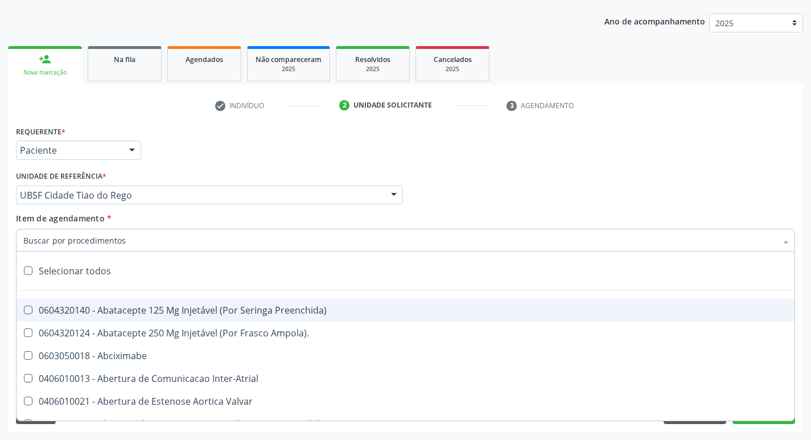
type input "P"
click at [117, 237] on input "Item de agendamento *" at bounding box center [399, 240] width 753 height 23
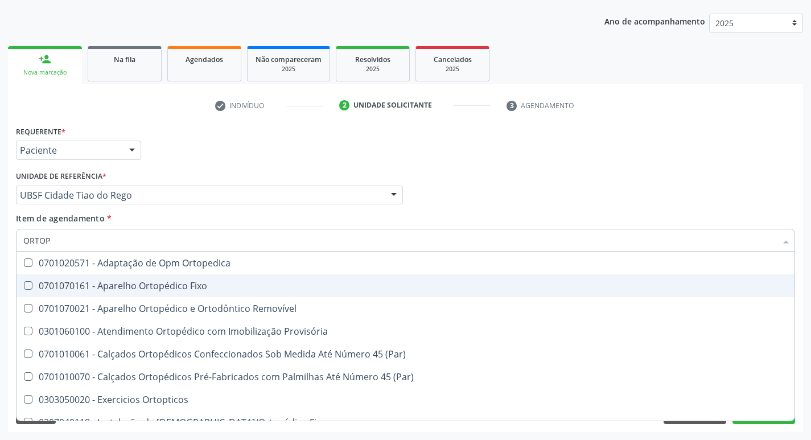
type input "ORTOPE"
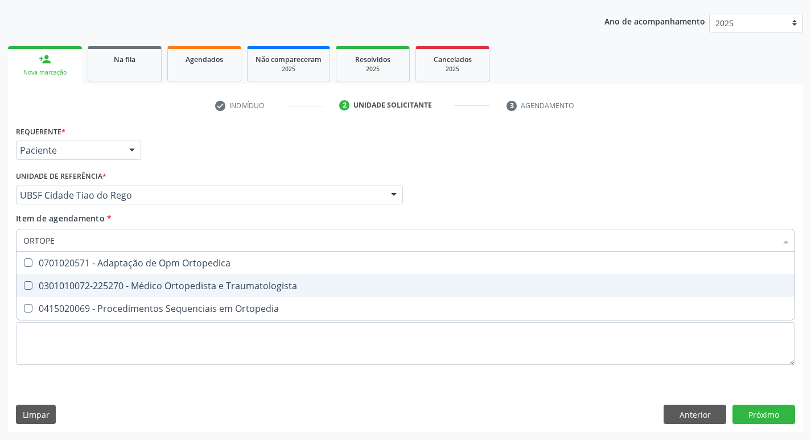
click at [23, 284] on div at bounding box center [21, 285] width 9 height 9
checkbox Traumatologista "true"
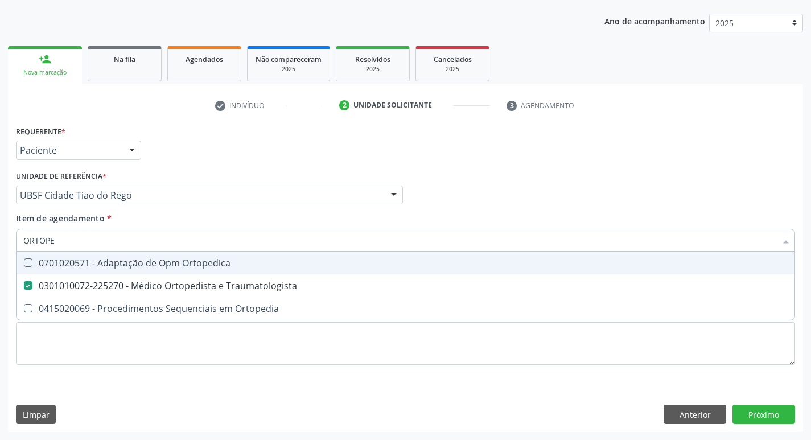
click at [454, 207] on div "Profissional Solicitante Por favor, selecione a Unidade de Atendimento primeiro…" at bounding box center [405, 190] width 785 height 44
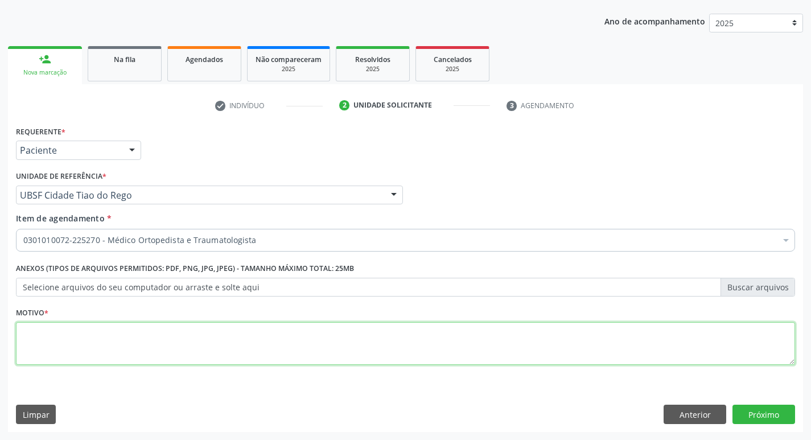
click at [38, 347] on textarea at bounding box center [406, 343] width 780 height 43
type textarea "C"
type textarea "PRIMEIRA CONSULTA 09/2025"
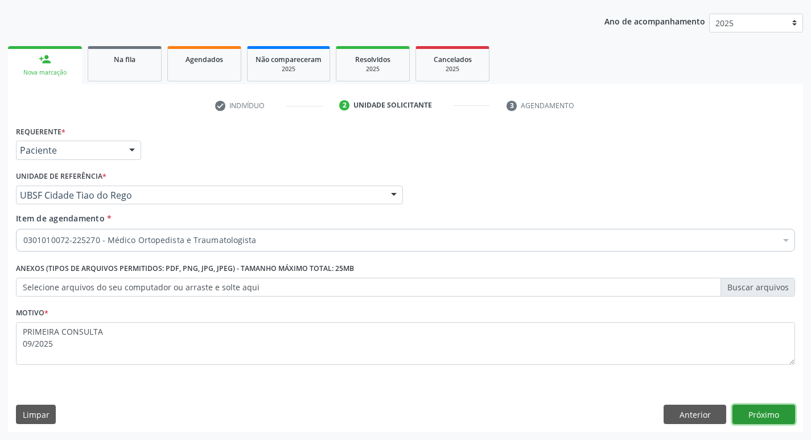
click at [747, 410] on button "Próximo" at bounding box center [764, 414] width 63 height 19
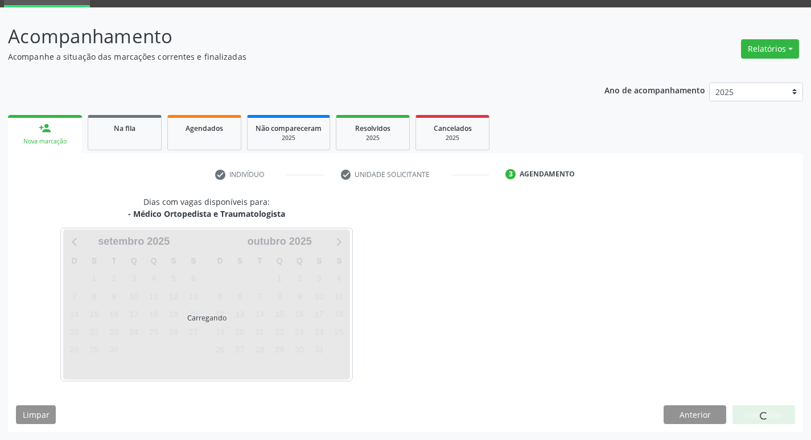
scroll to position [89, 0]
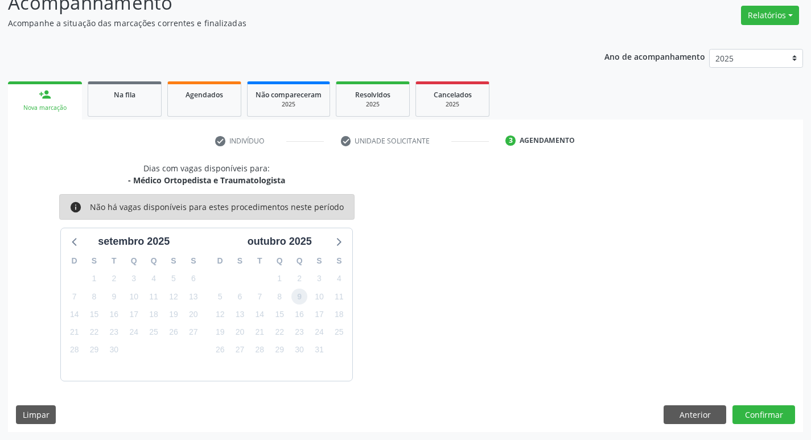
click at [297, 298] on span "9" at bounding box center [300, 297] width 16 height 16
click at [770, 407] on button "Confirmar" at bounding box center [764, 414] width 63 height 19
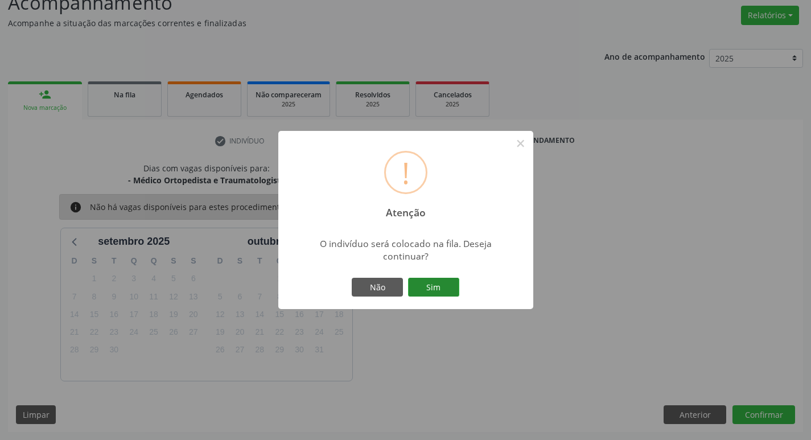
click at [434, 279] on button "Sim" at bounding box center [433, 287] width 51 height 19
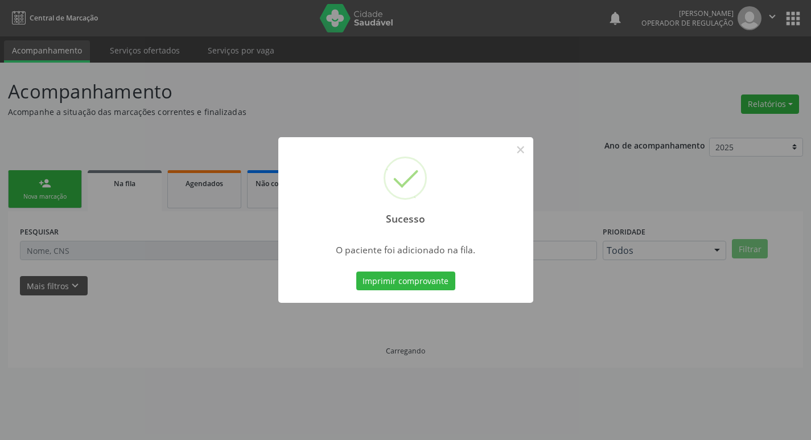
scroll to position [0, 0]
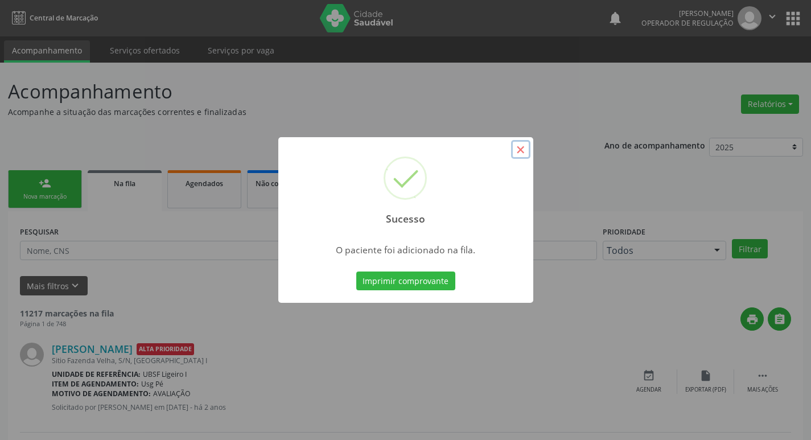
click at [520, 157] on button "×" at bounding box center [520, 149] width 19 height 19
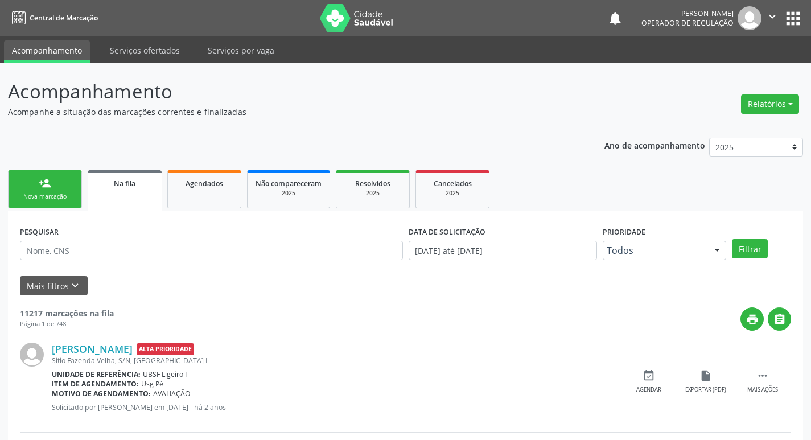
click at [50, 200] on div "Nova marcação" at bounding box center [45, 196] width 57 height 9
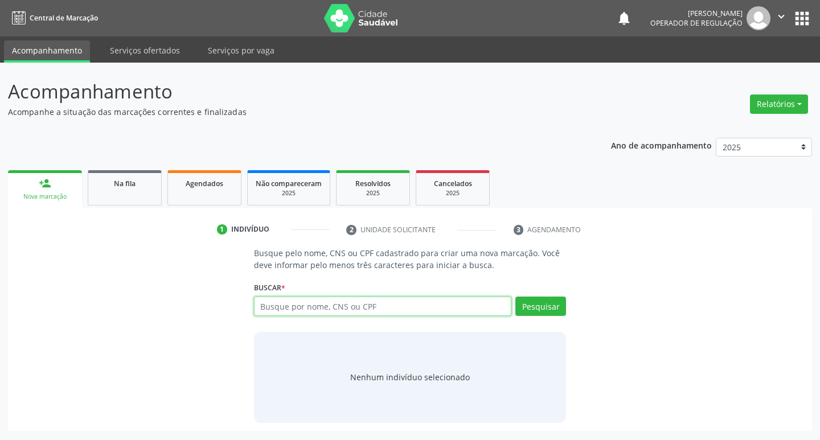
click at [286, 302] on input "text" at bounding box center [383, 306] width 258 height 19
type input "701104355181180"
click at [553, 311] on button "Pesquisar" at bounding box center [540, 306] width 51 height 19
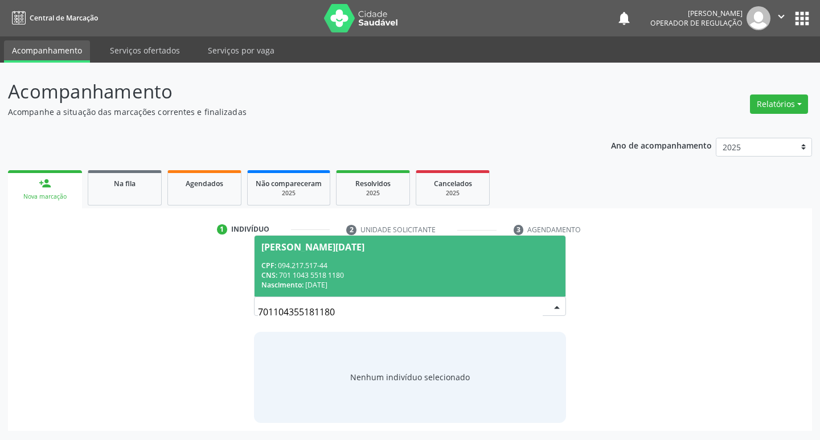
click at [307, 245] on div "[PERSON_NAME][DATE]" at bounding box center [312, 247] width 103 height 9
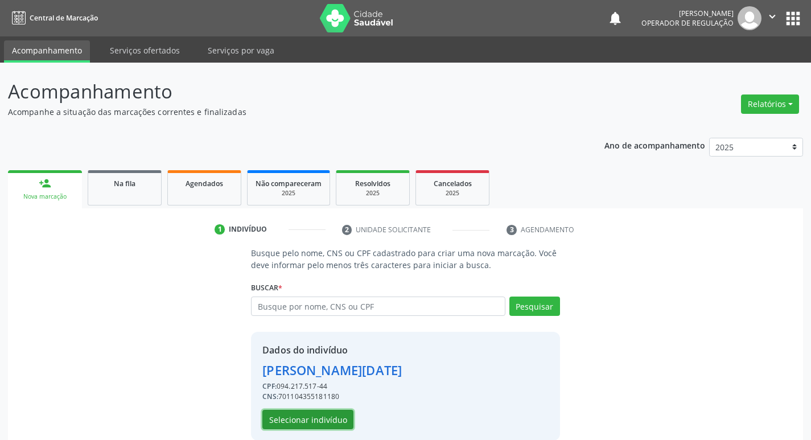
click at [301, 420] on button "Selecionar indivíduo" at bounding box center [307, 419] width 91 height 19
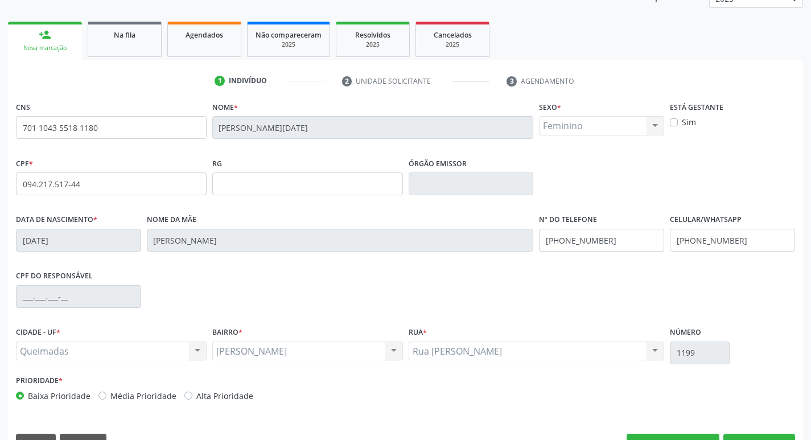
scroll to position [177, 0]
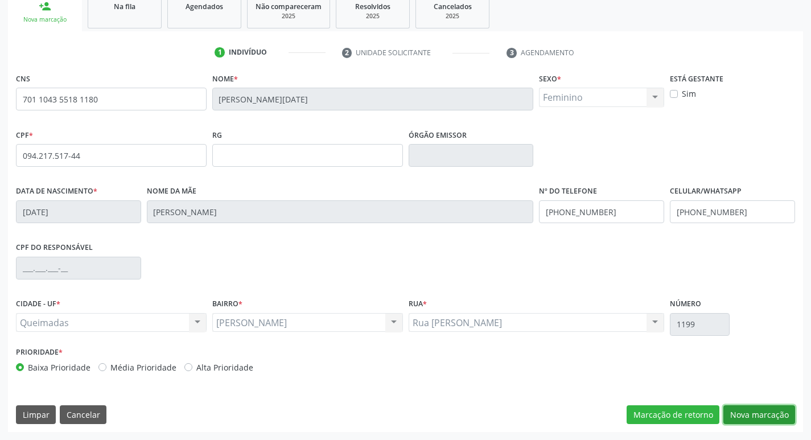
click at [769, 418] on button "Nova marcação" at bounding box center [760, 414] width 72 height 19
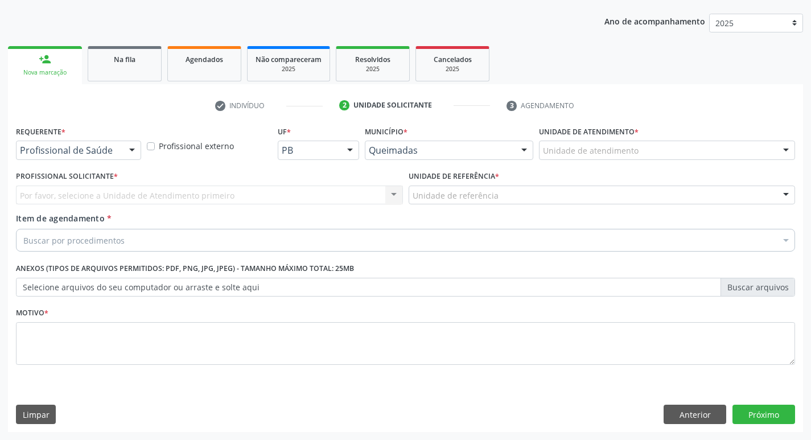
scroll to position [124, 0]
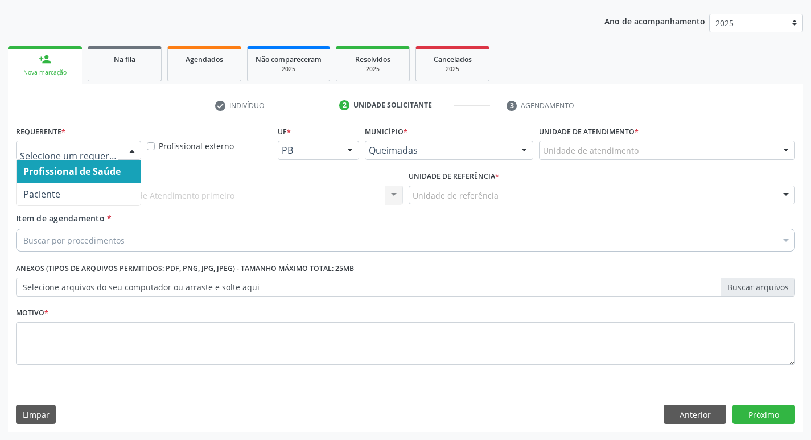
click at [131, 147] on div at bounding box center [132, 150] width 17 height 19
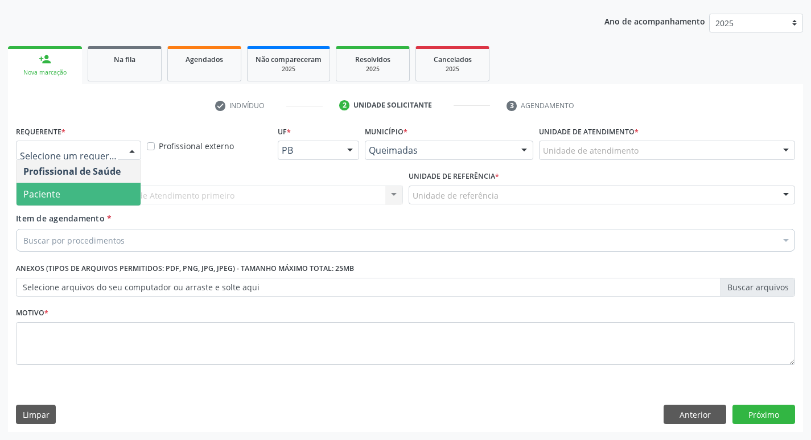
click at [113, 201] on span "Paciente" at bounding box center [79, 194] width 124 height 23
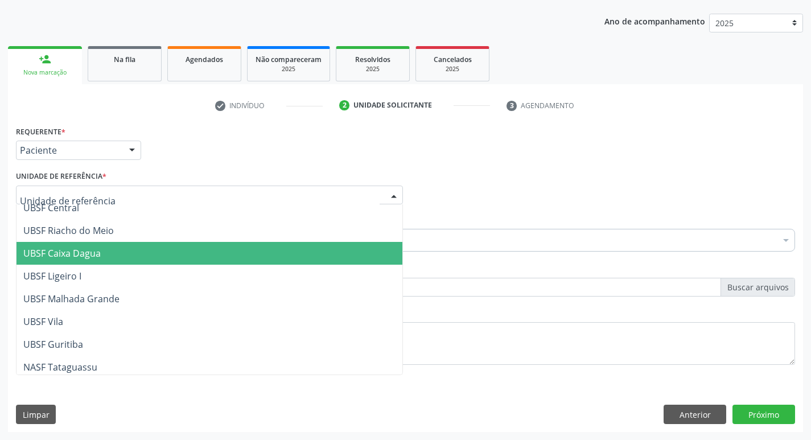
scroll to position [285, 0]
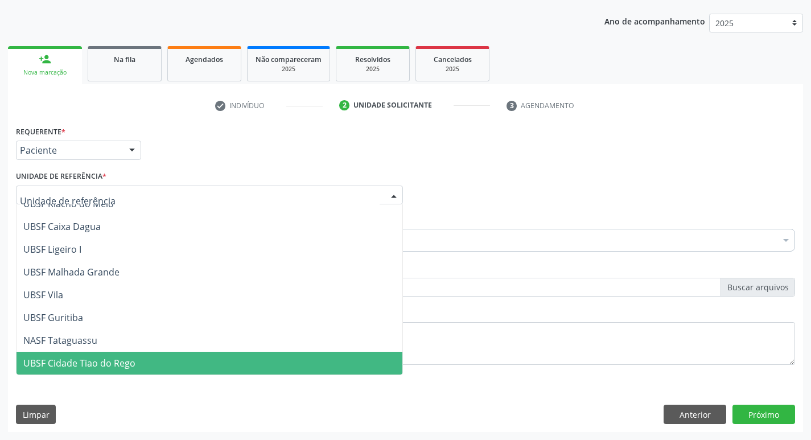
click at [141, 366] on span "UBSF Cidade Tiao do Rego" at bounding box center [210, 363] width 386 height 23
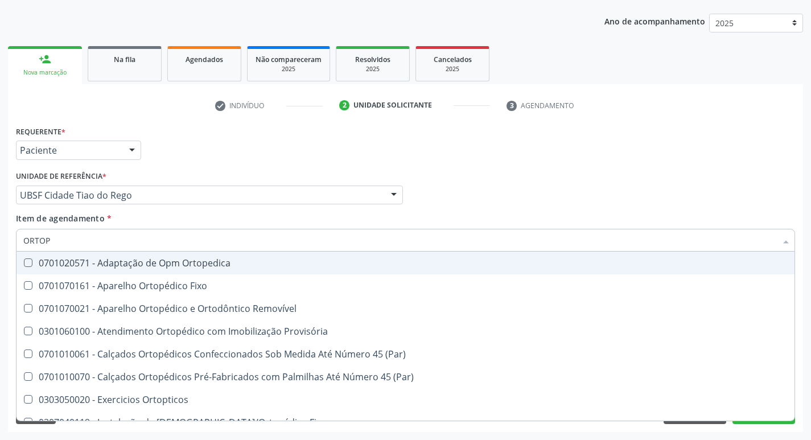
type input "ORTOPE"
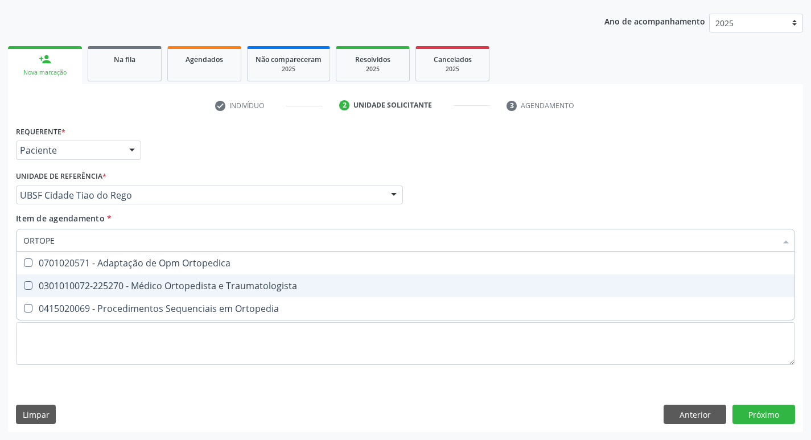
click at [34, 284] on div "0301010072-225270 - Médico Ortopedista e Traumatologista" at bounding box center [405, 285] width 765 height 9
checkbox Traumatologista "true"
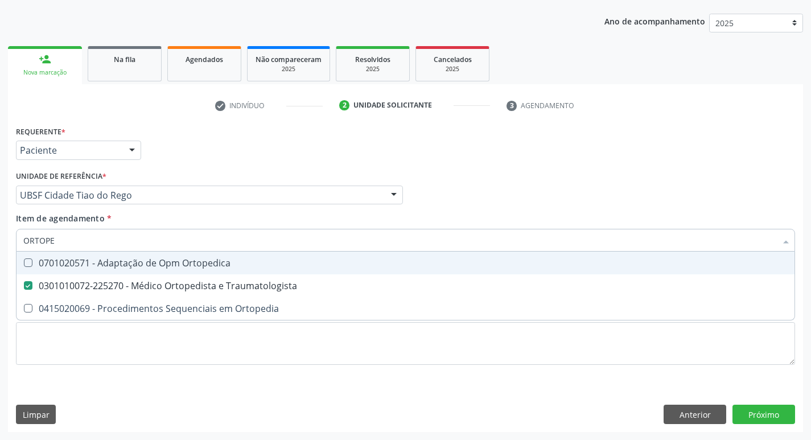
click at [434, 195] on div "Profissional Solicitante Por favor, selecione a Unidade de Atendimento primeiro…" at bounding box center [405, 190] width 785 height 44
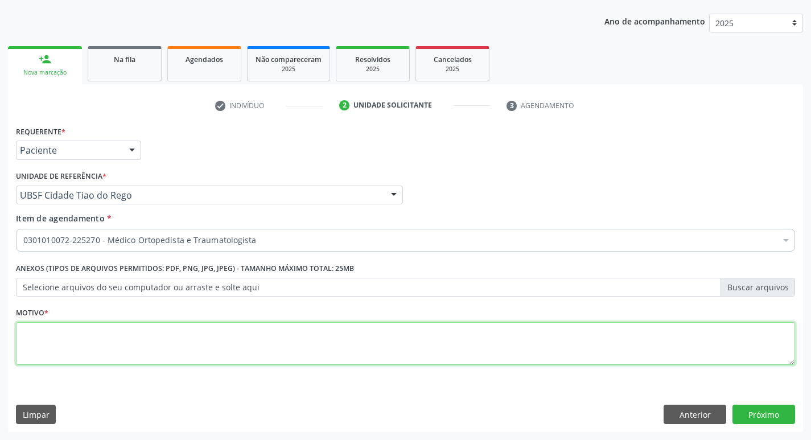
click at [55, 348] on textarea at bounding box center [406, 343] width 780 height 43
type textarea "PRIMEIRA CONSULTA 09/2025"
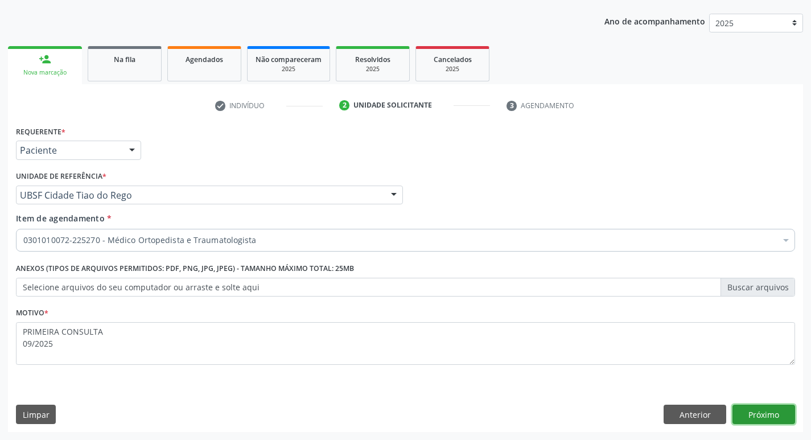
click at [760, 415] on button "Próximo" at bounding box center [764, 414] width 63 height 19
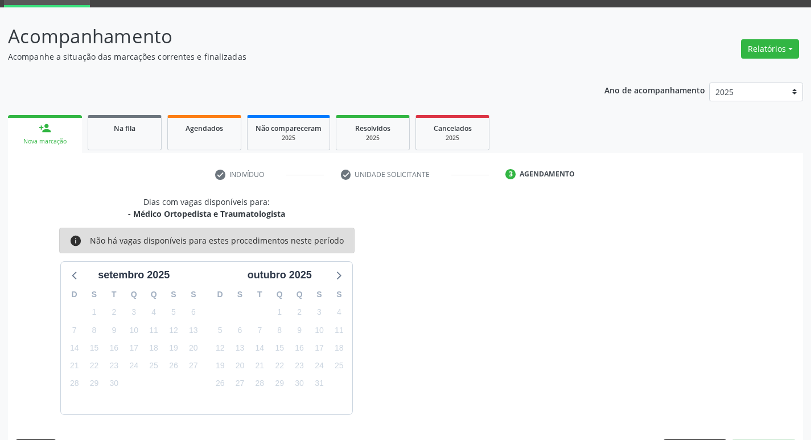
scroll to position [89, 0]
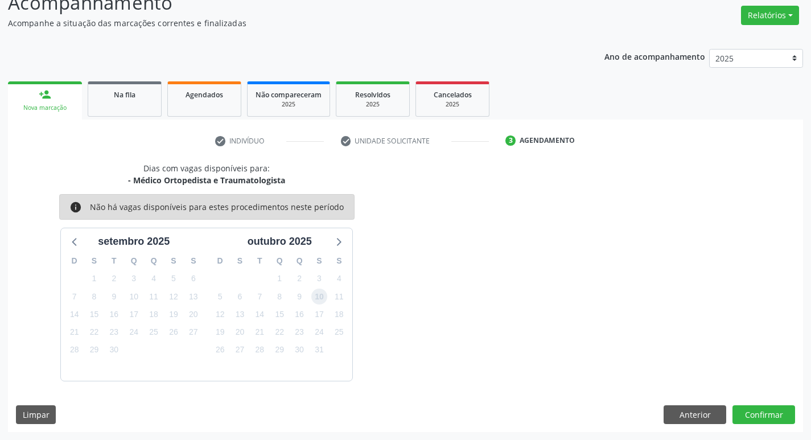
drag, startPoint x: 319, startPoint y: 301, endPoint x: 330, endPoint y: 315, distance: 18.3
click at [324, 304] on div "10" at bounding box center [319, 297] width 16 height 18
click at [770, 417] on button "Confirmar" at bounding box center [764, 414] width 63 height 19
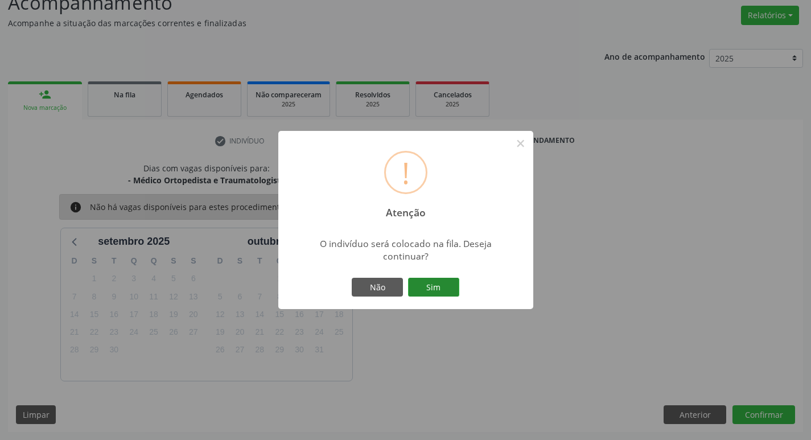
click at [421, 287] on button "Sim" at bounding box center [433, 287] width 51 height 19
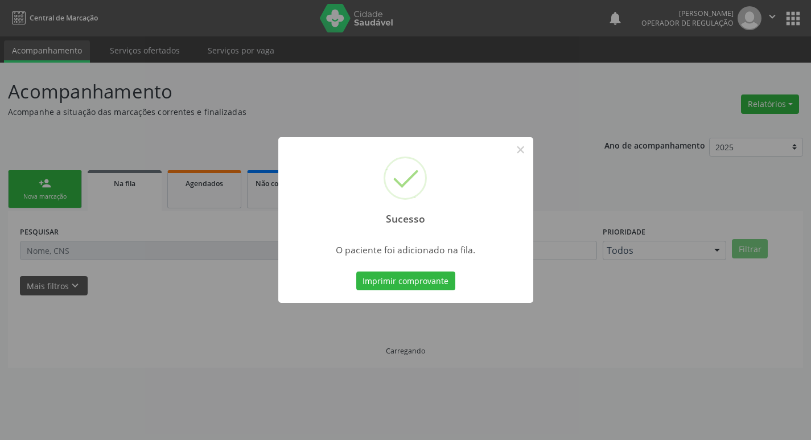
scroll to position [0, 0]
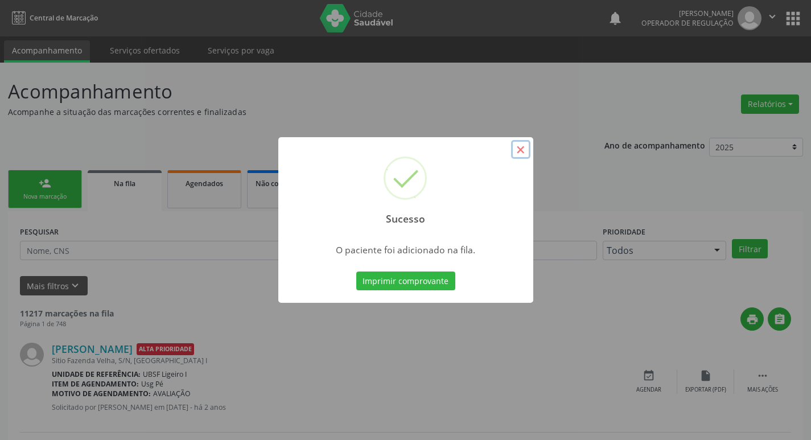
click at [522, 145] on button "×" at bounding box center [520, 149] width 19 height 19
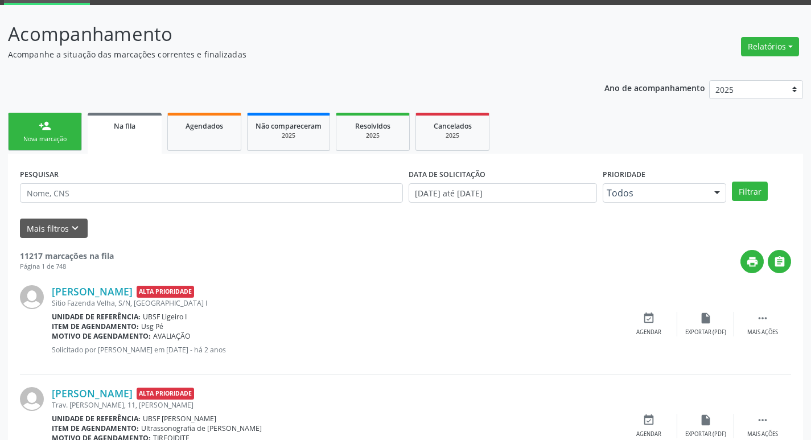
scroll to position [57, 0]
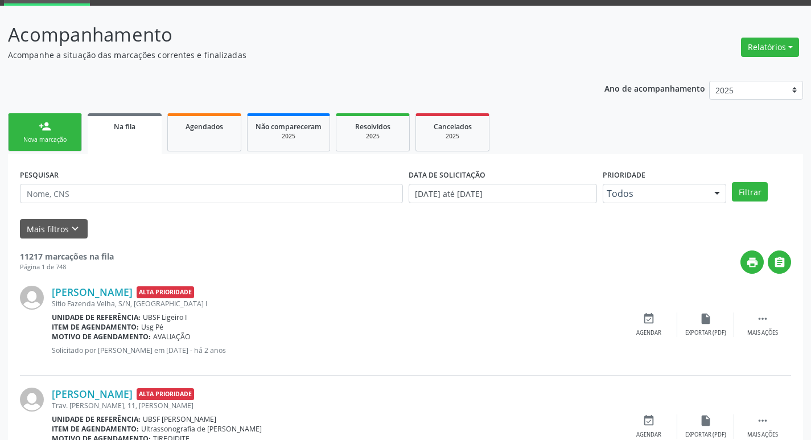
click at [52, 145] on link "person_add Nova marcação" at bounding box center [45, 132] width 74 height 38
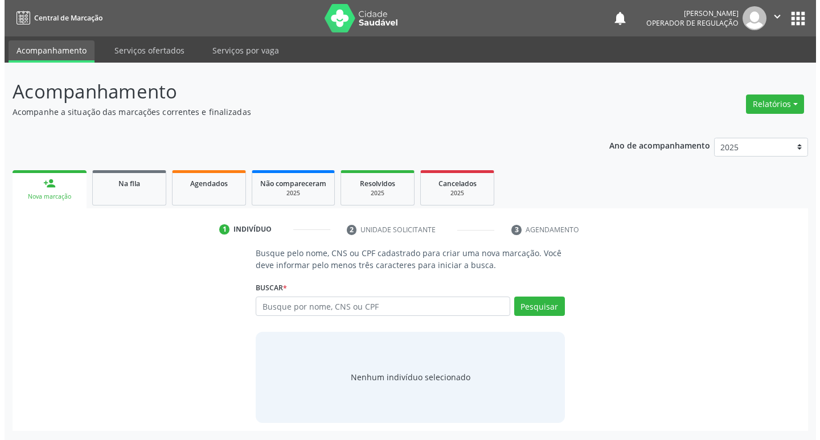
scroll to position [0, 0]
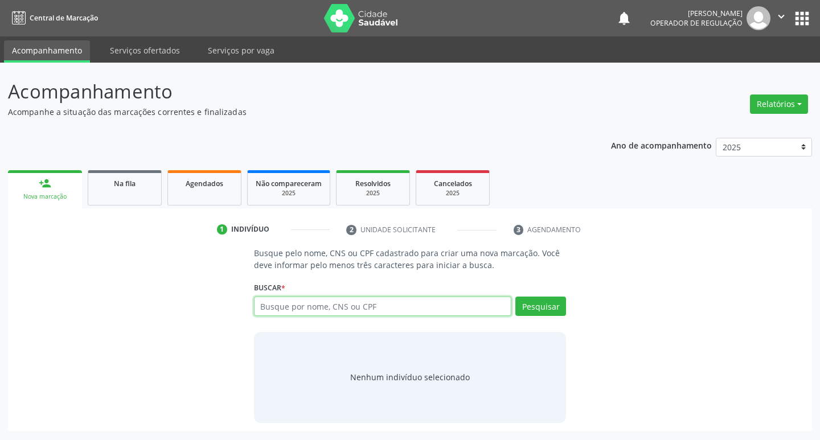
click at [326, 311] on input "text" at bounding box center [383, 306] width 258 height 19
click at [311, 307] on input "text" at bounding box center [383, 306] width 258 height 19
type input "703407842402200"
click at [539, 305] on button "Pesquisar" at bounding box center [540, 306] width 51 height 19
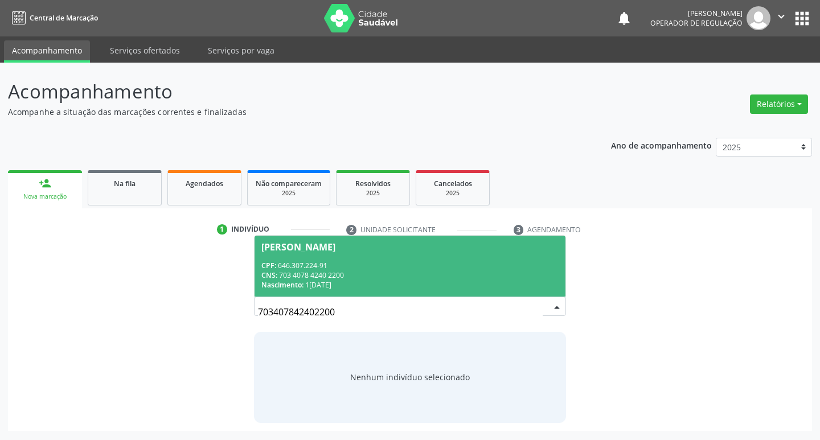
click at [294, 245] on div "Josefa da Penha Oliveira" at bounding box center [298, 247] width 74 height 9
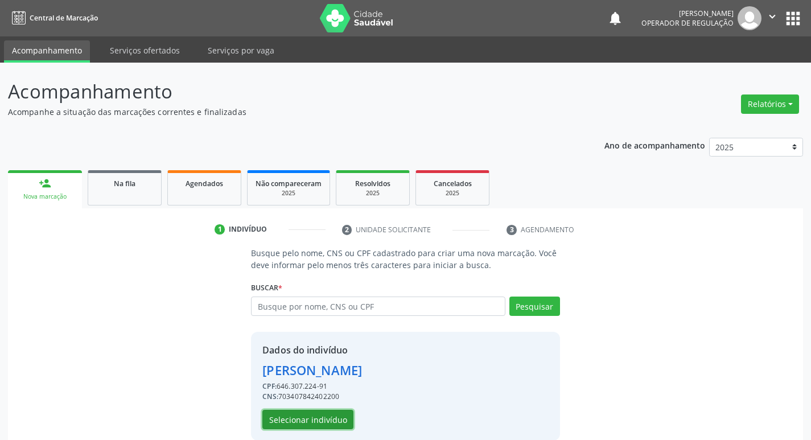
click at [323, 423] on button "Selecionar indivíduo" at bounding box center [307, 419] width 91 height 19
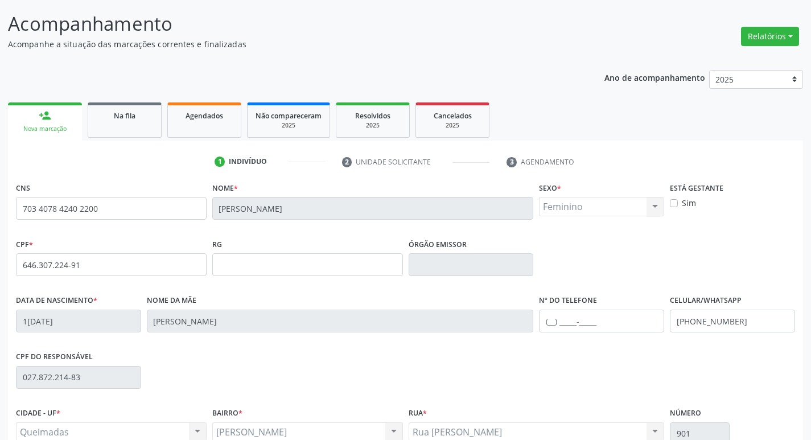
scroll to position [177, 0]
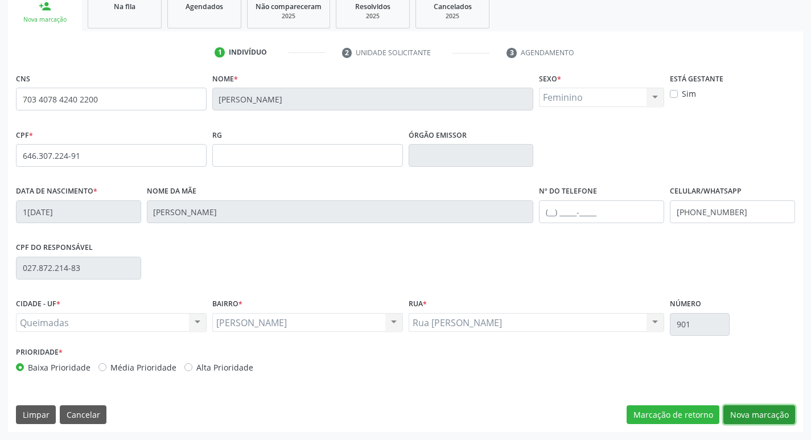
click at [767, 413] on button "Nova marcação" at bounding box center [760, 414] width 72 height 19
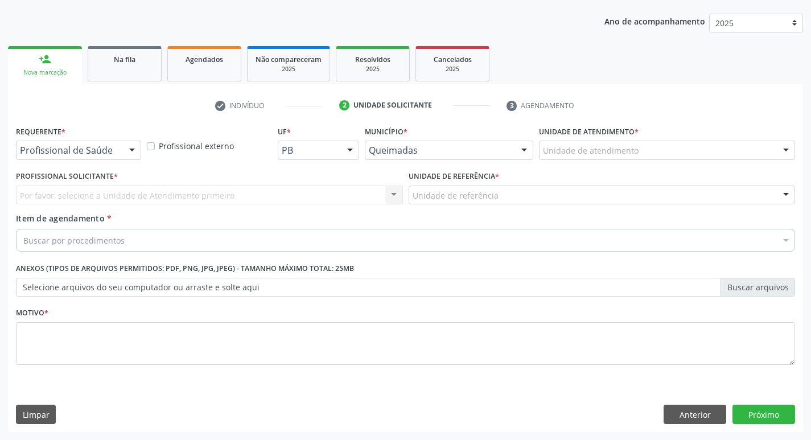
click at [134, 150] on div at bounding box center [132, 150] width 17 height 19
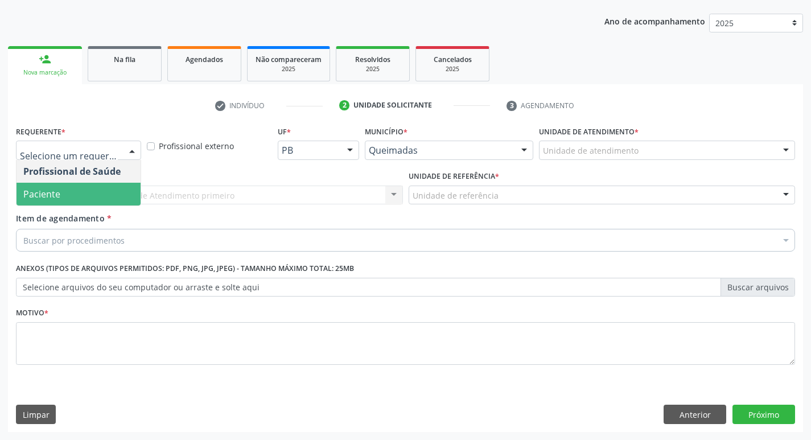
click at [114, 195] on span "Paciente" at bounding box center [79, 194] width 124 height 23
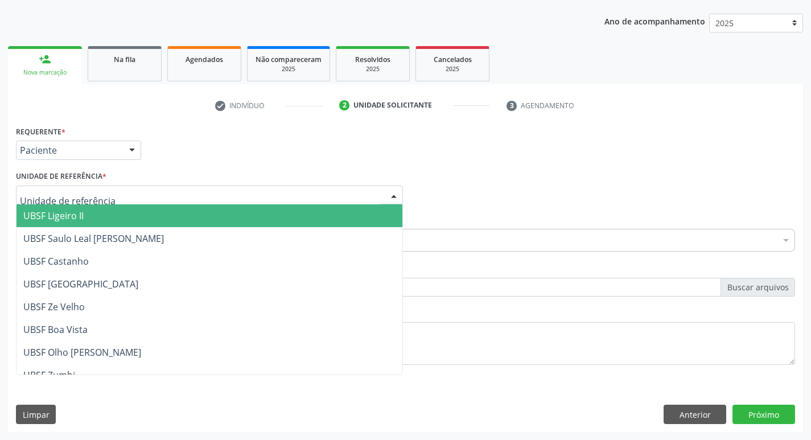
click at [114, 195] on div at bounding box center [209, 195] width 387 height 19
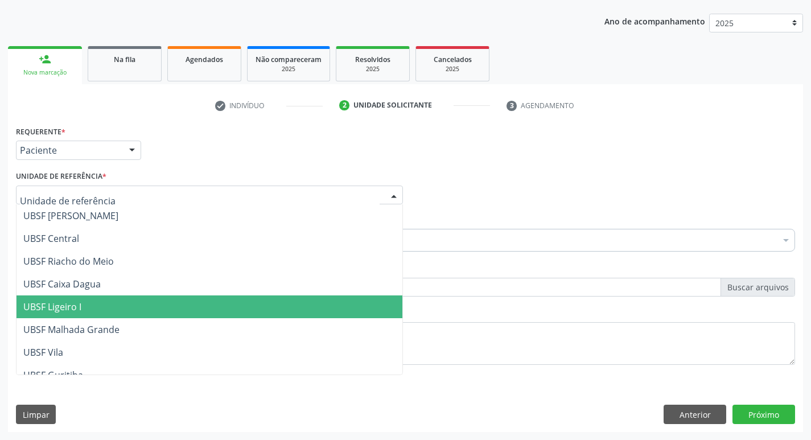
scroll to position [285, 0]
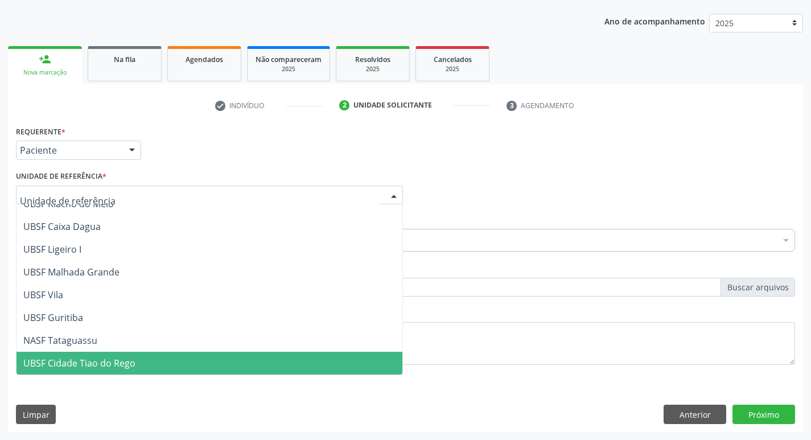
click at [137, 359] on span "UBSF Cidade Tiao do Rego" at bounding box center [210, 363] width 386 height 23
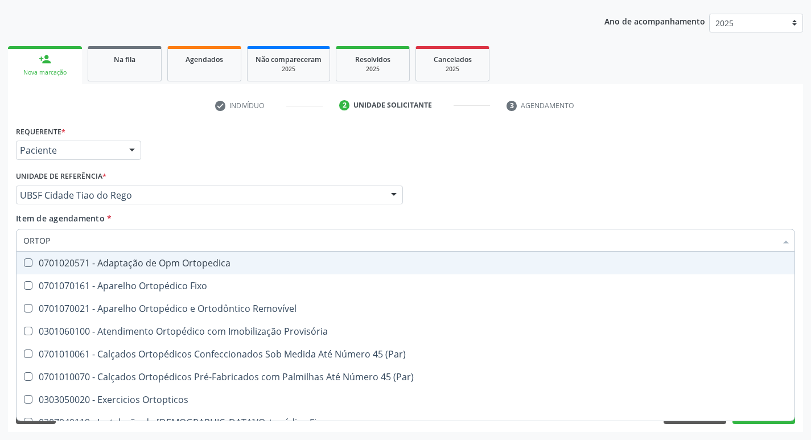
type input "ORTOPE"
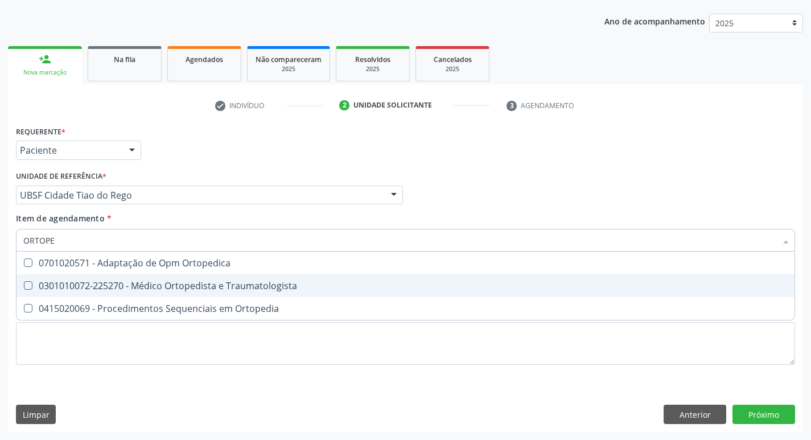
click at [28, 283] on Traumatologista at bounding box center [28, 285] width 9 height 9
click at [24, 283] on Traumatologista "checkbox" at bounding box center [20, 285] width 7 height 7
checkbox Traumatologista "true"
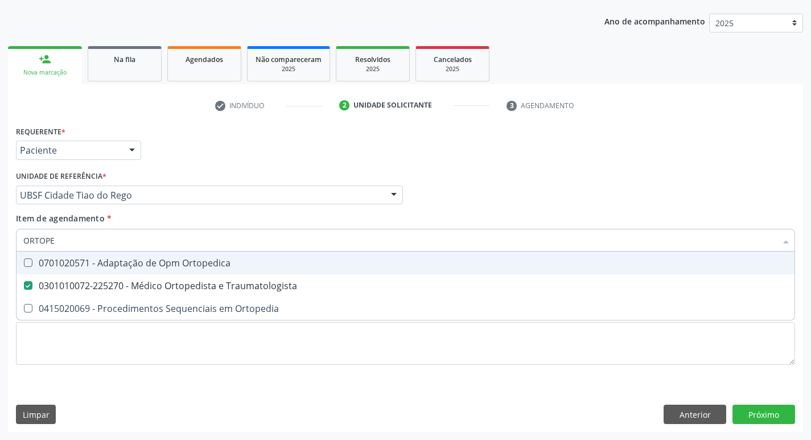
click at [516, 189] on div "Profissional Solicitante Por favor, selecione a Unidade de Atendimento primeiro…" at bounding box center [405, 190] width 785 height 44
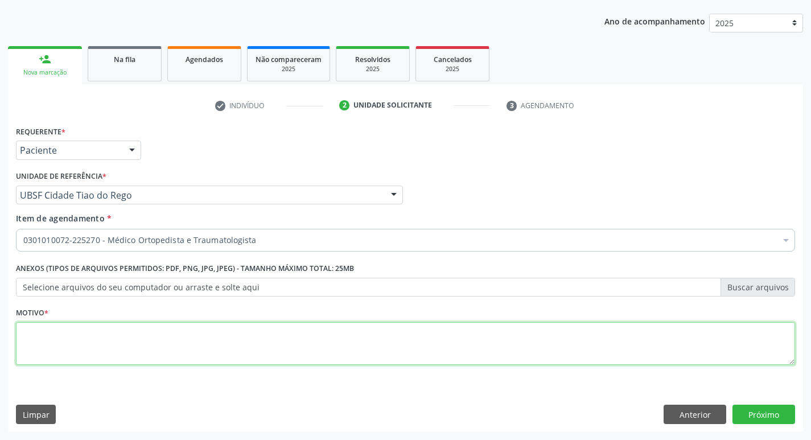
click at [44, 340] on textarea at bounding box center [406, 343] width 780 height 43
type textarea "PRIMEIRA CONSULTA 09/2025"
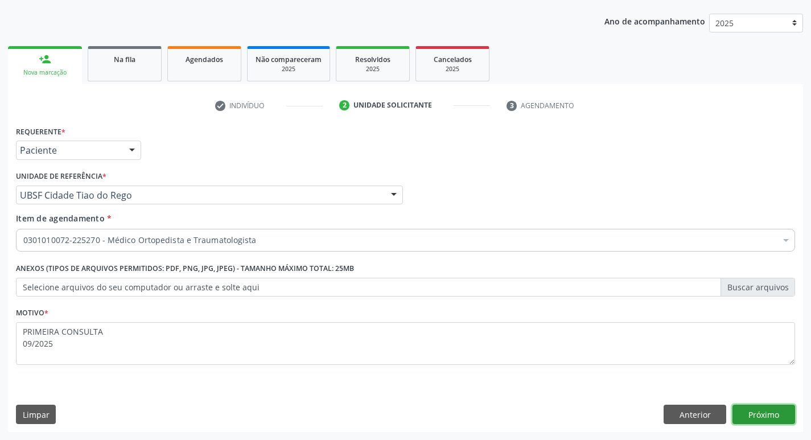
click at [746, 412] on button "Próximo" at bounding box center [764, 414] width 63 height 19
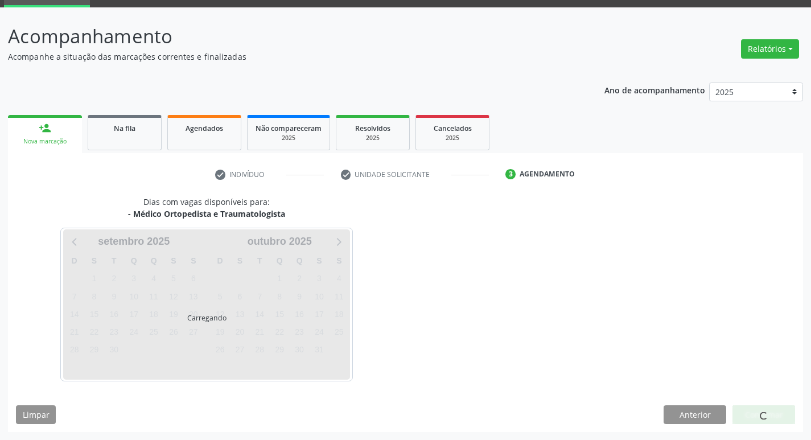
scroll to position [89, 0]
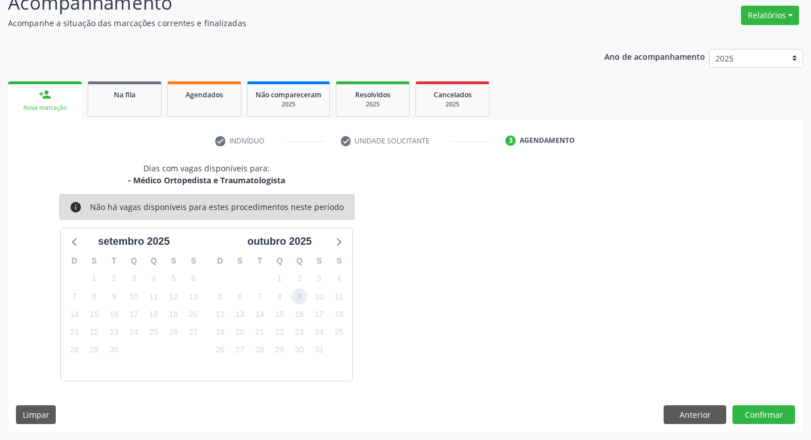
click at [302, 298] on span "9" at bounding box center [300, 297] width 16 height 16
click at [766, 417] on button "Confirmar" at bounding box center [764, 414] width 63 height 19
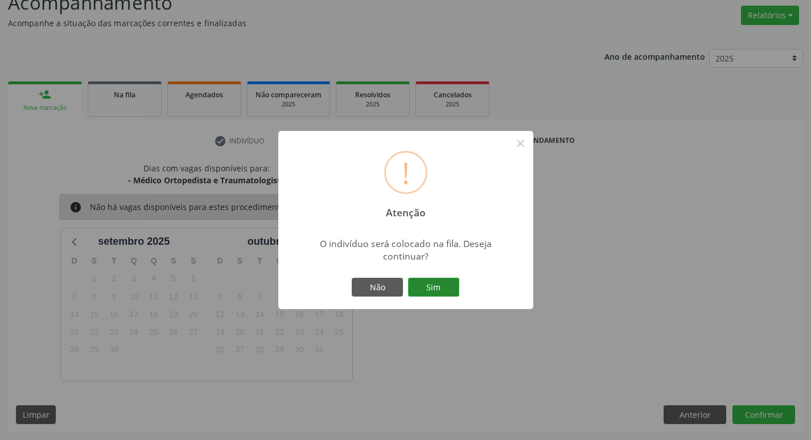
click at [452, 287] on button "Sim" at bounding box center [433, 287] width 51 height 19
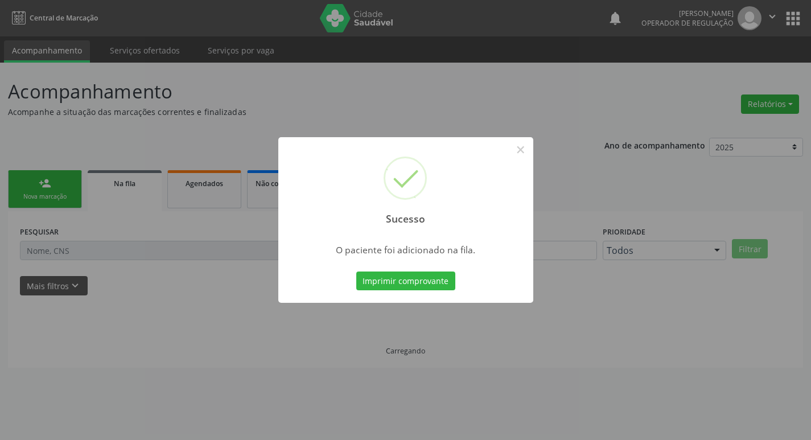
scroll to position [0, 0]
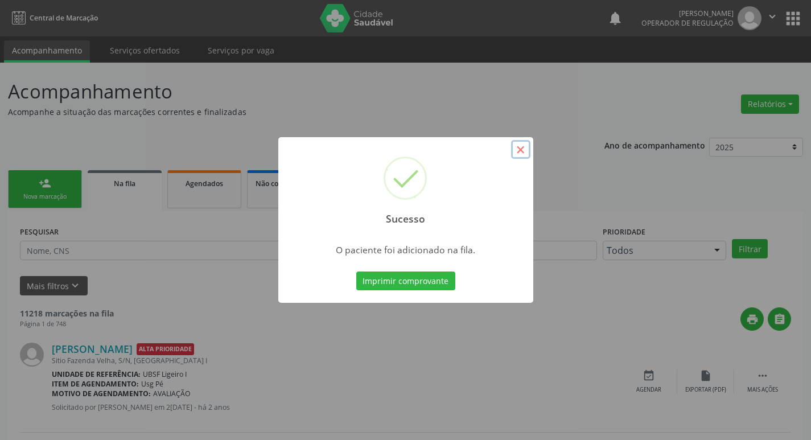
click at [519, 153] on button "×" at bounding box center [520, 149] width 19 height 19
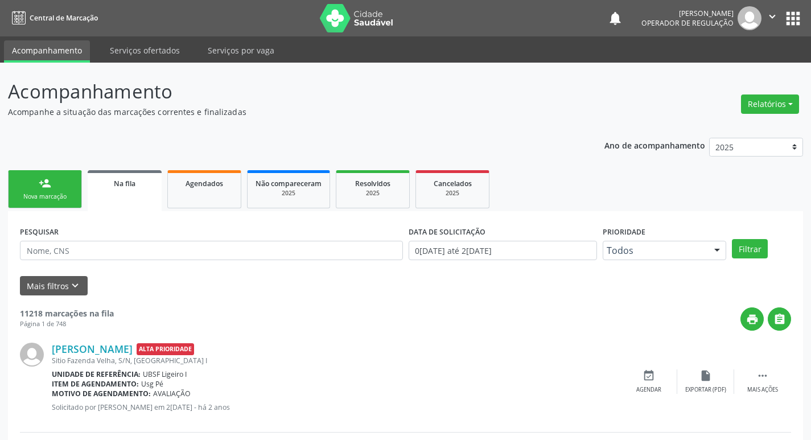
click at [66, 196] on div "Nova marcação" at bounding box center [45, 196] width 57 height 9
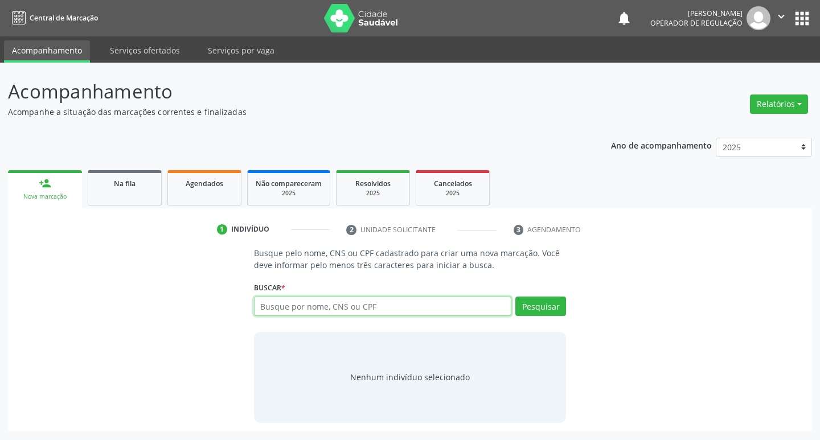
drag, startPoint x: 326, startPoint y: 303, endPoint x: 354, endPoint y: 326, distance: 36.0
click at [327, 303] on input "text" at bounding box center [383, 306] width 258 height 19
click at [296, 305] on input "text" at bounding box center [383, 306] width 258 height 19
click at [278, 303] on input "text" at bounding box center [383, 306] width 258 height 19
type input "700604940809470"
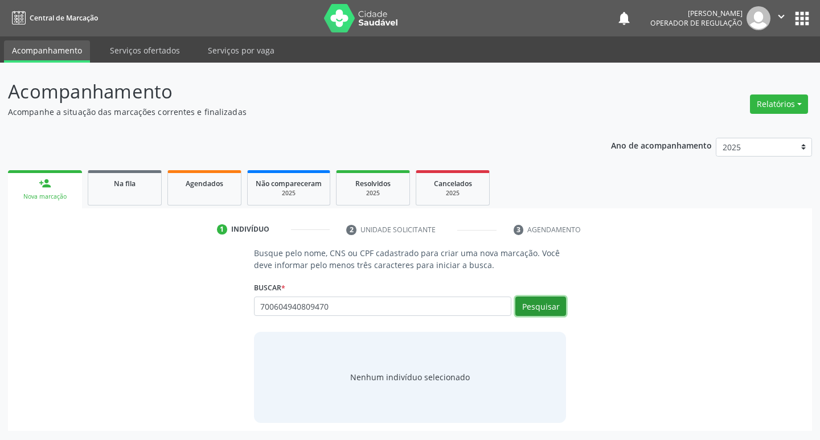
click at [540, 305] on button "Pesquisar" at bounding box center [540, 306] width 51 height 19
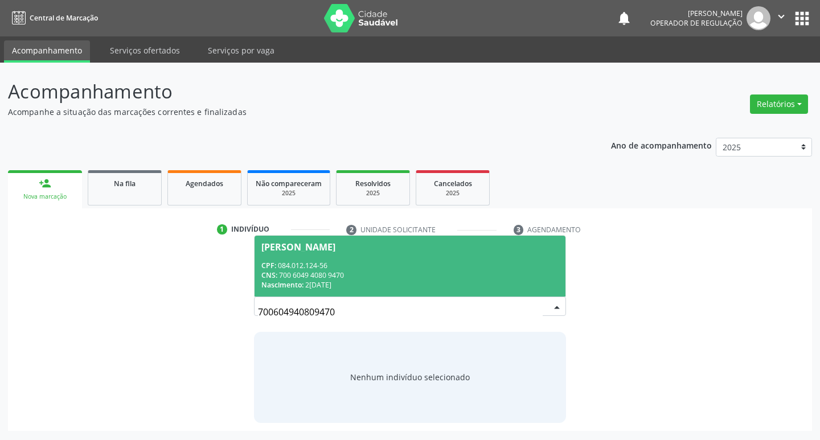
click at [321, 252] on span "Ismael da Silva do Nascimento CPF: 084.012.124-56 CNS: 700 6049 4080 9470 Nasci…" at bounding box center [410, 266] width 311 height 61
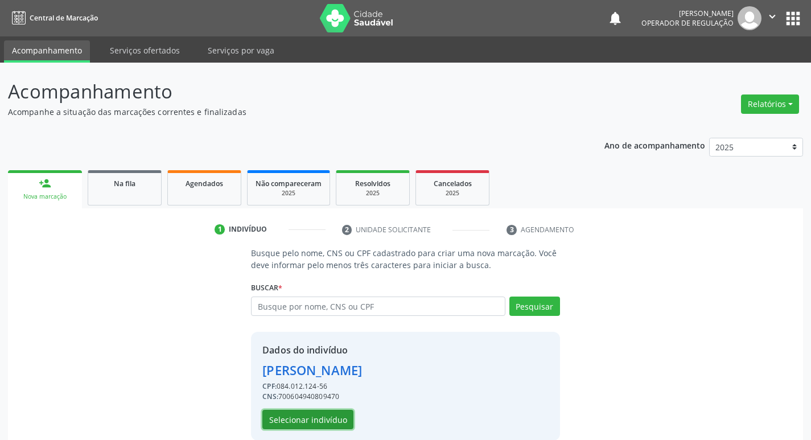
click at [309, 419] on button "Selecionar indivíduo" at bounding box center [307, 419] width 91 height 19
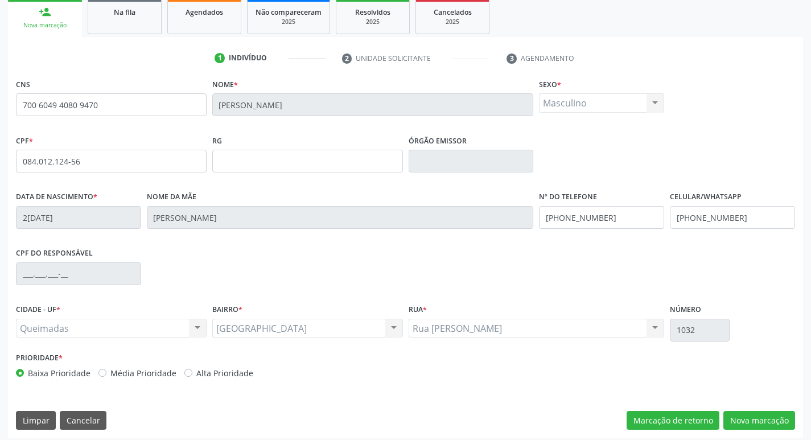
scroll to position [177, 0]
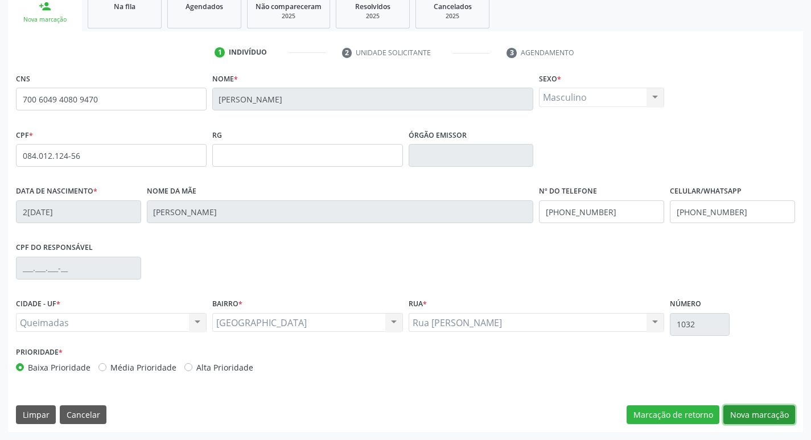
click at [766, 417] on button "Nova marcação" at bounding box center [760, 414] width 72 height 19
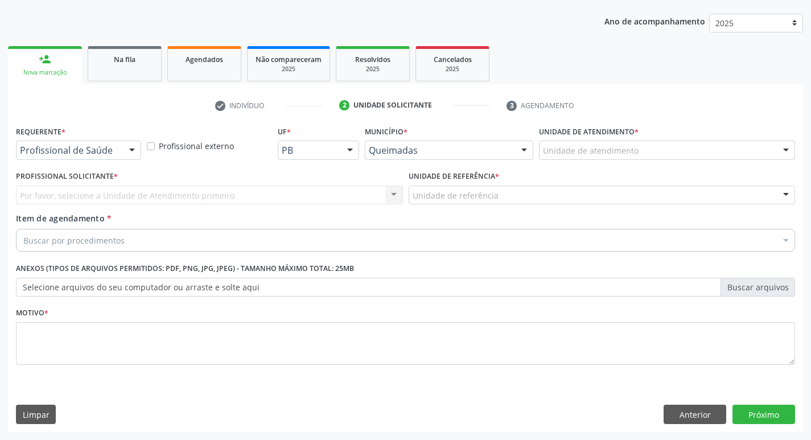
scroll to position [124, 0]
click at [133, 150] on div at bounding box center [132, 150] width 17 height 19
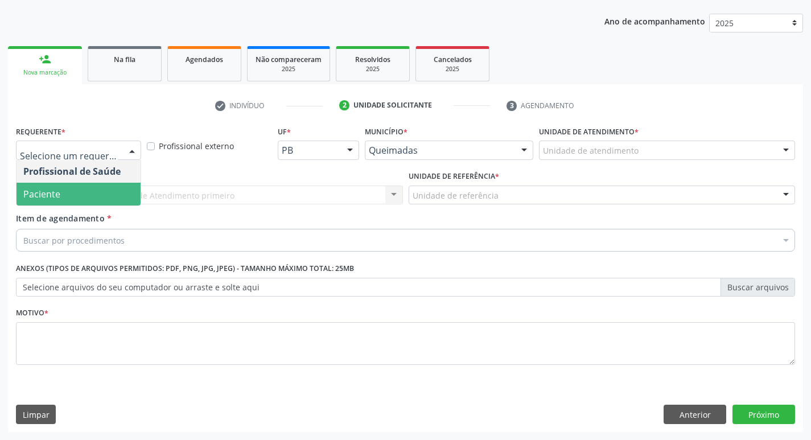
click at [119, 191] on span "Paciente" at bounding box center [79, 194] width 124 height 23
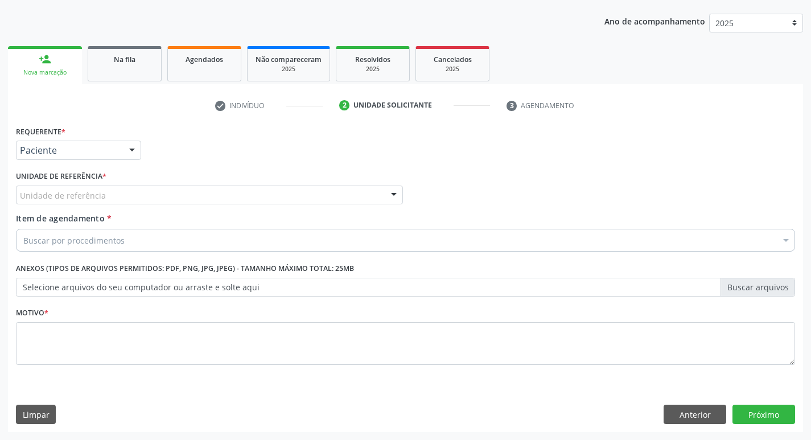
click at [119, 191] on div "Unidade de referência" at bounding box center [209, 195] width 387 height 19
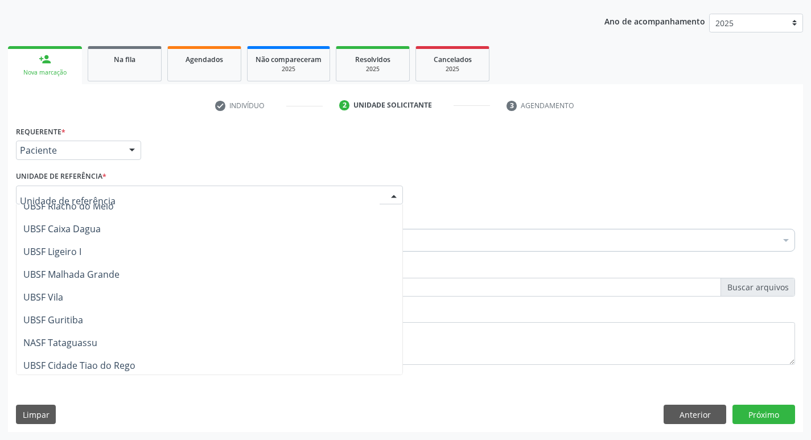
scroll to position [285, 0]
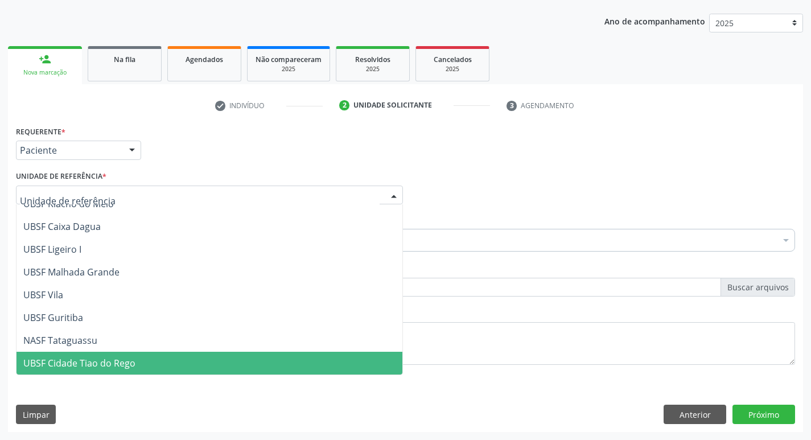
click at [96, 363] on span "UBSF Cidade Tiao do Rego" at bounding box center [79, 363] width 112 height 13
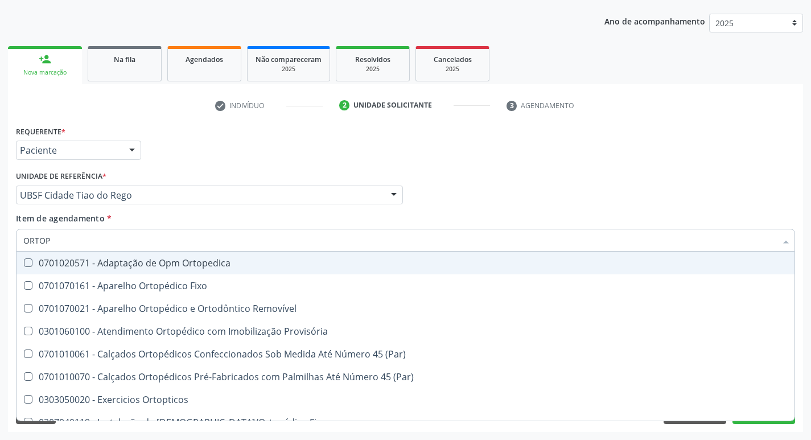
type input "ORTOPE"
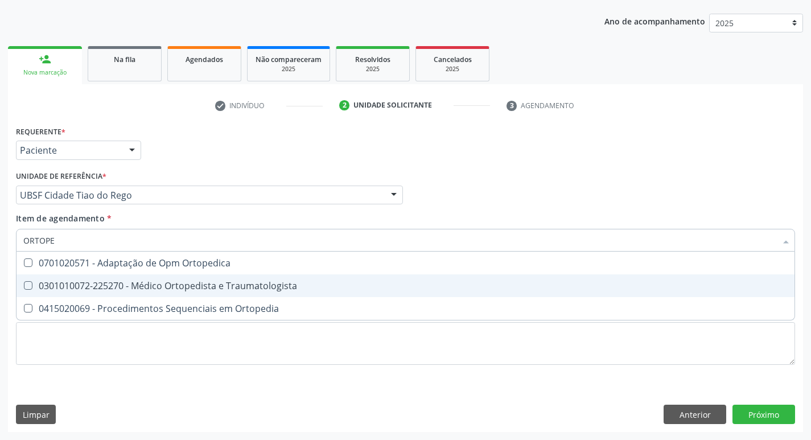
click at [32, 280] on span "0301010072-225270 - Médico Ortopedista e Traumatologista" at bounding box center [406, 285] width 778 height 23
checkbox Traumatologista "true"
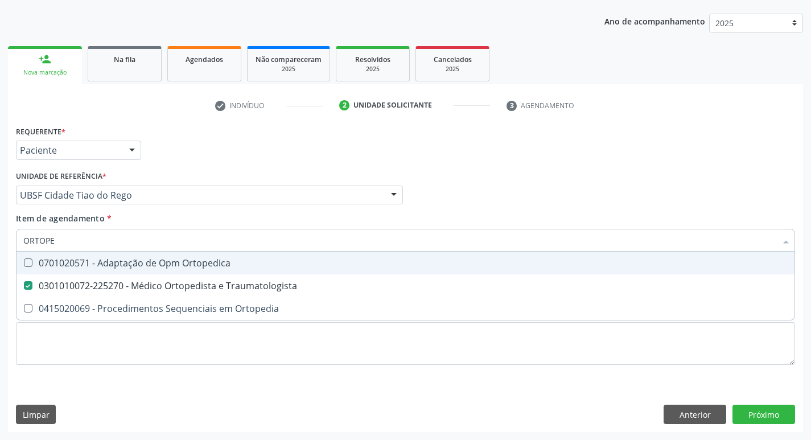
click at [653, 168] on div "Profissional Solicitante Por favor, selecione a Unidade de Atendimento primeiro…" at bounding box center [405, 190] width 785 height 44
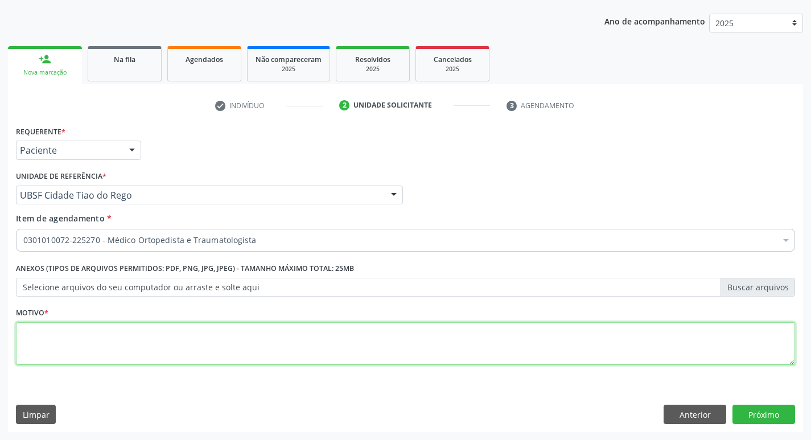
click at [42, 341] on textarea at bounding box center [406, 343] width 780 height 43
type textarea "PRIMEIRA CONSULTA 09/2025"
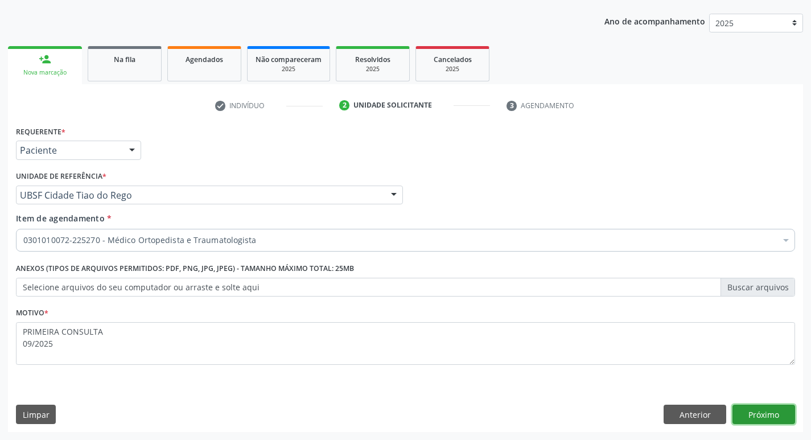
click at [756, 410] on button "Próximo" at bounding box center [764, 414] width 63 height 19
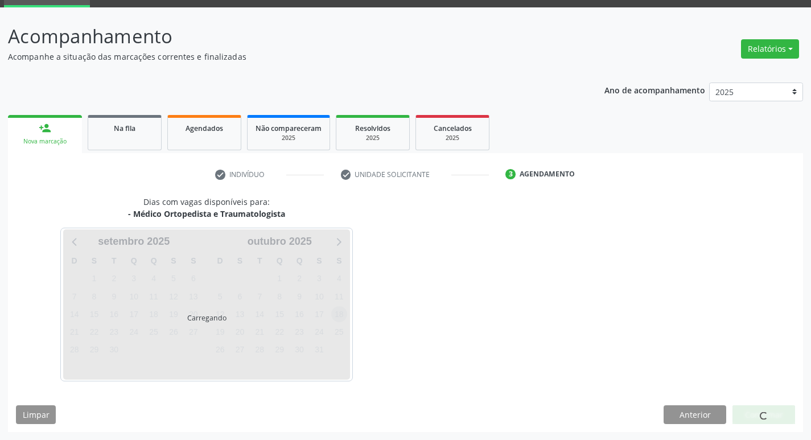
scroll to position [89, 0]
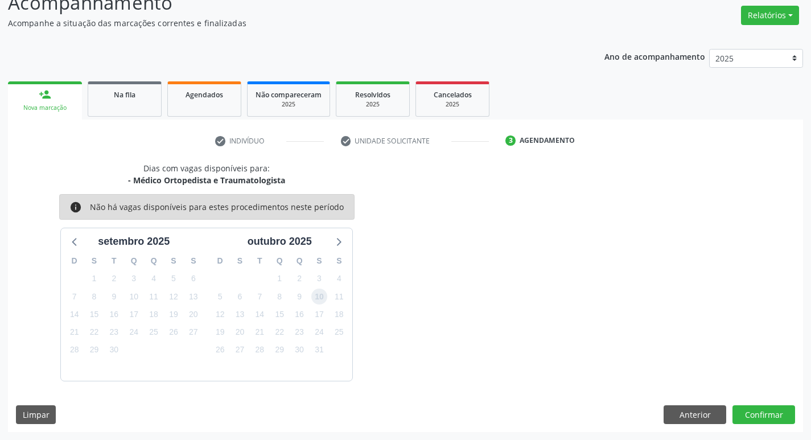
click at [322, 295] on span "10" at bounding box center [319, 297] width 16 height 16
click at [780, 417] on button "Confirmar" at bounding box center [764, 414] width 63 height 19
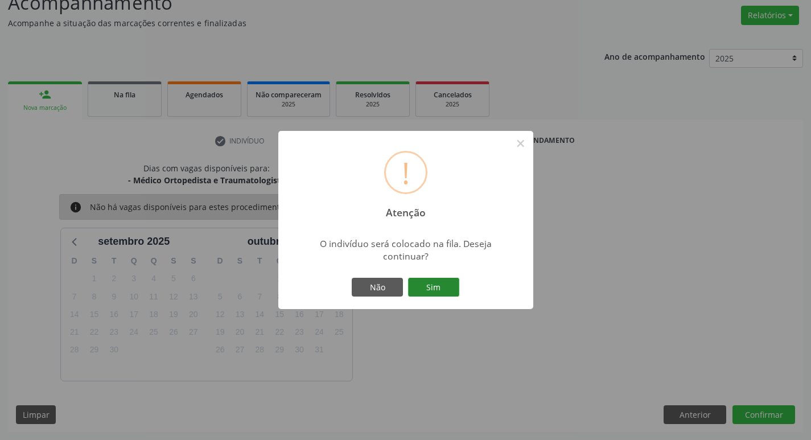
click at [448, 292] on button "Sim" at bounding box center [433, 287] width 51 height 19
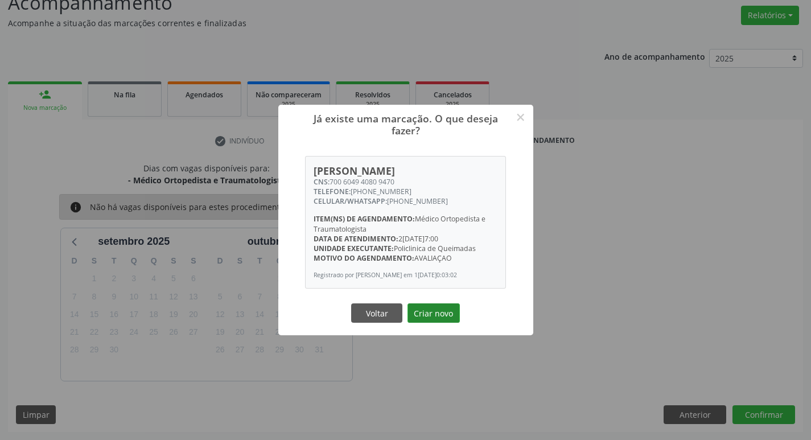
click at [442, 319] on button "Criar novo" at bounding box center [434, 312] width 52 height 19
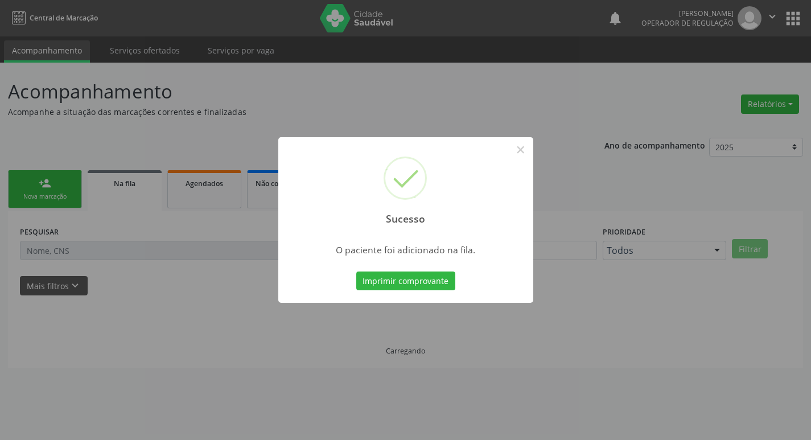
scroll to position [0, 0]
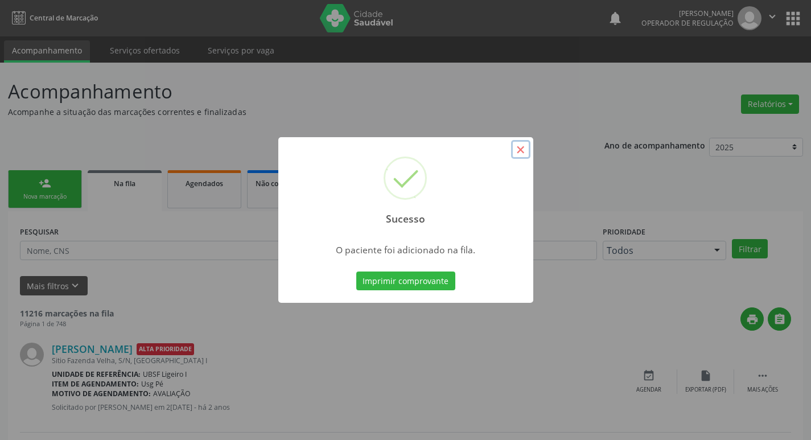
click at [520, 150] on button "×" at bounding box center [520, 149] width 19 height 19
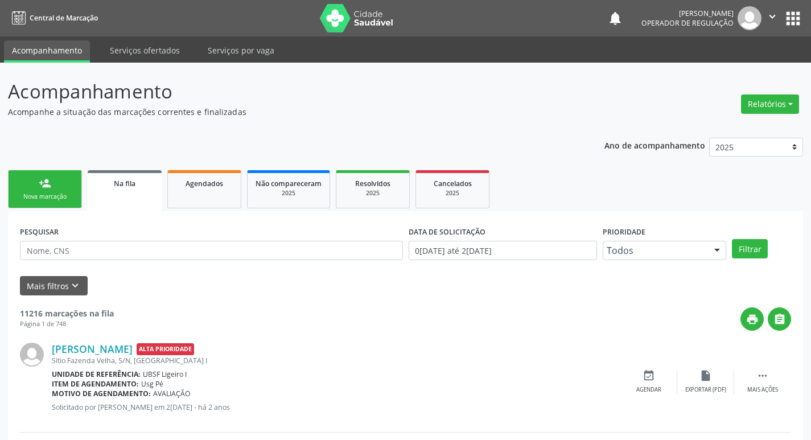
click at [50, 198] on div "Nova marcação" at bounding box center [45, 196] width 57 height 9
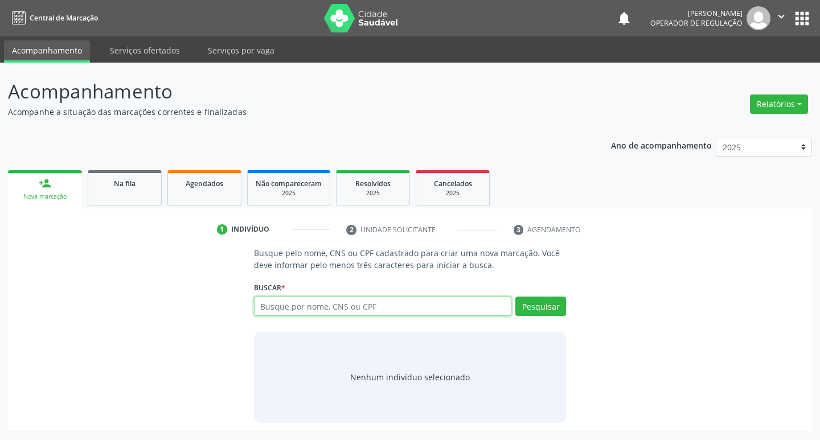
click at [289, 310] on input "text" at bounding box center [383, 306] width 258 height 19
click at [272, 308] on input "text" at bounding box center [383, 306] width 258 height 19
type input "706806782668420"
click at [518, 305] on button "Pesquisar" at bounding box center [540, 306] width 51 height 19
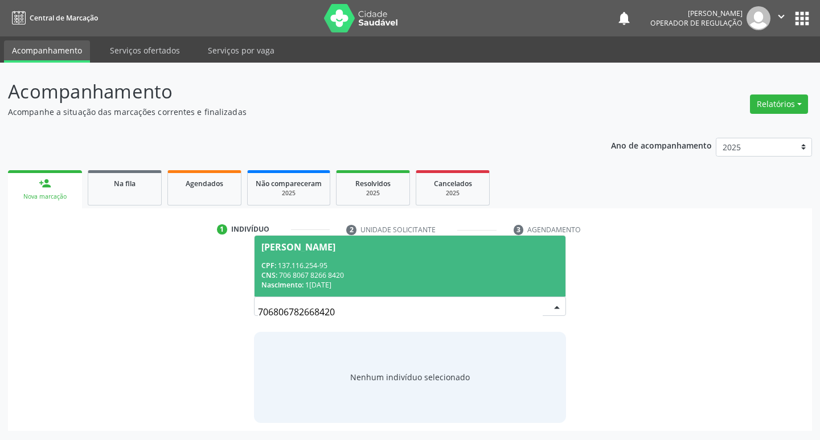
click at [335, 247] on div "Diego Eduardo Pereira de Lima" at bounding box center [298, 247] width 74 height 9
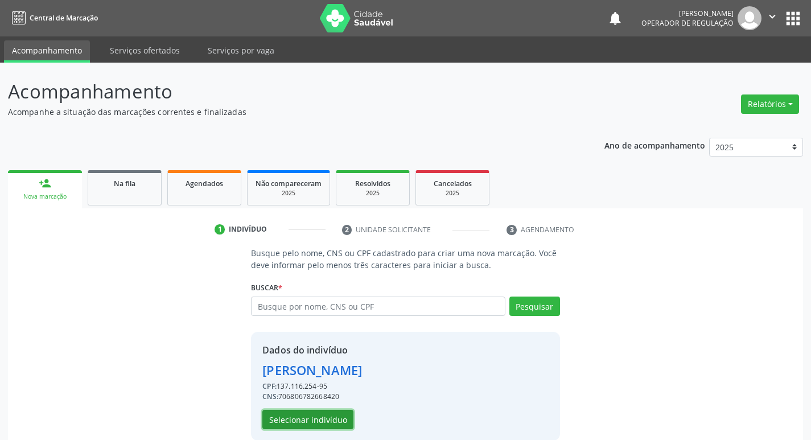
click at [332, 420] on button "Selecionar indivíduo" at bounding box center [307, 419] width 91 height 19
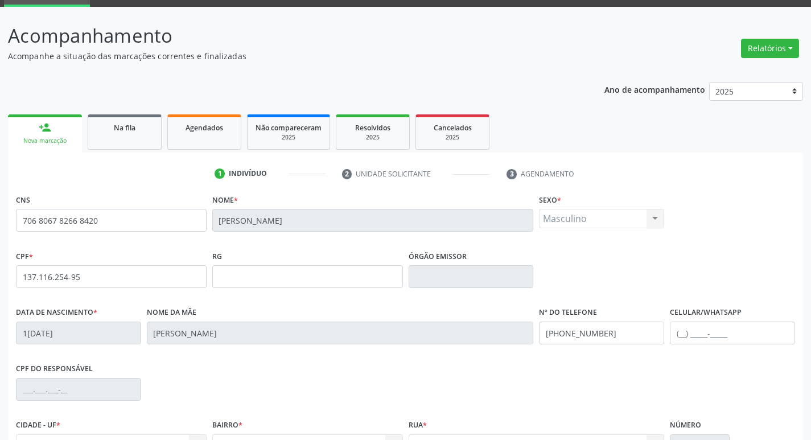
scroll to position [177, 0]
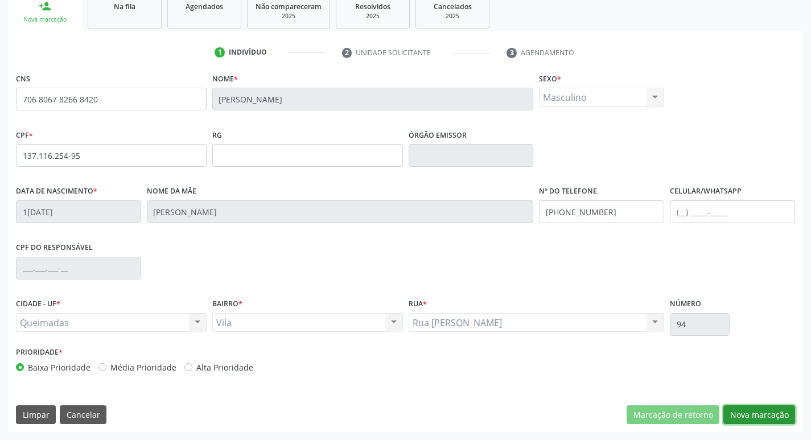
click at [750, 418] on button "Nova marcação" at bounding box center [760, 414] width 72 height 19
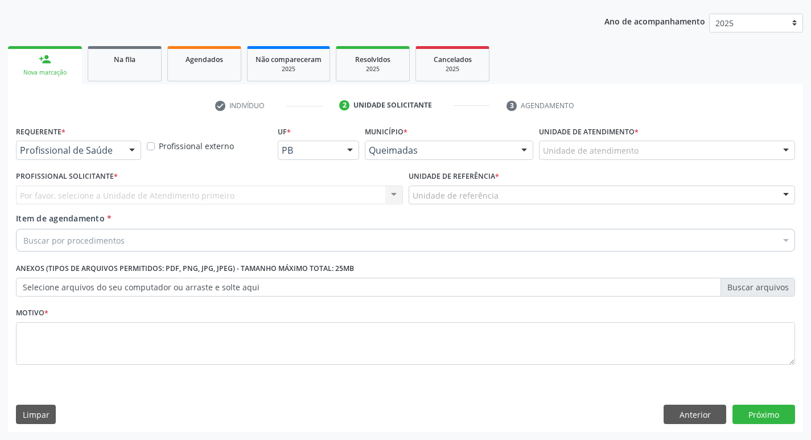
scroll to position [124, 0]
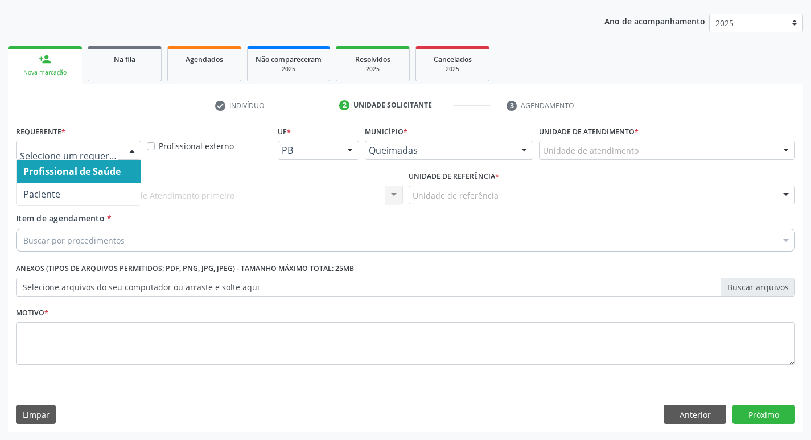
click at [136, 151] on div at bounding box center [132, 150] width 17 height 19
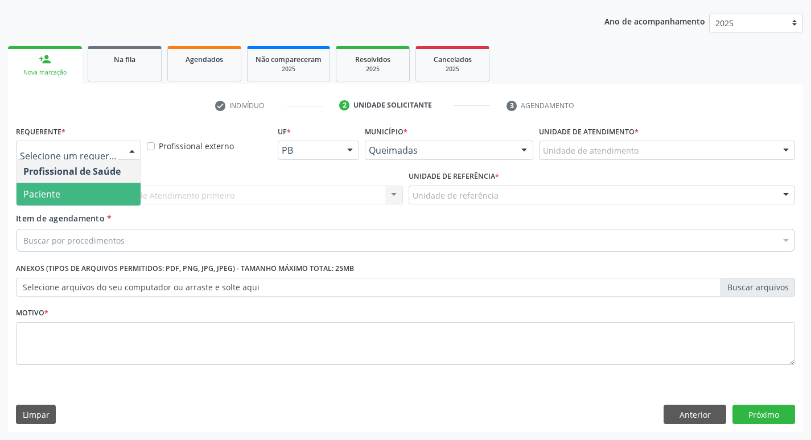
click at [116, 184] on span "Paciente" at bounding box center [79, 194] width 124 height 23
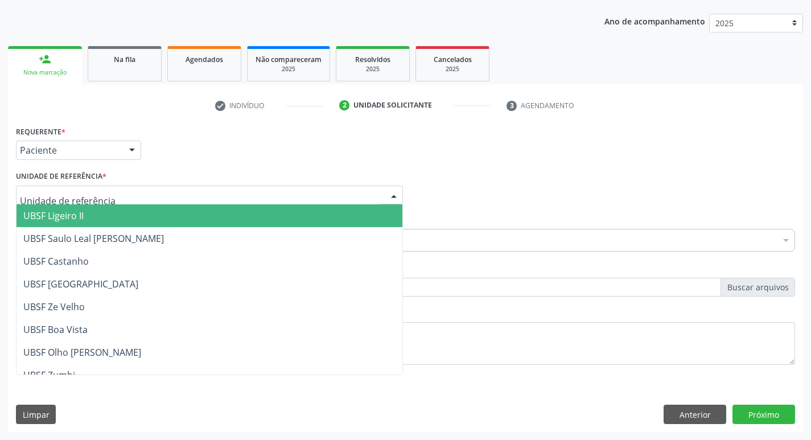
click at [113, 198] on div at bounding box center [209, 195] width 387 height 19
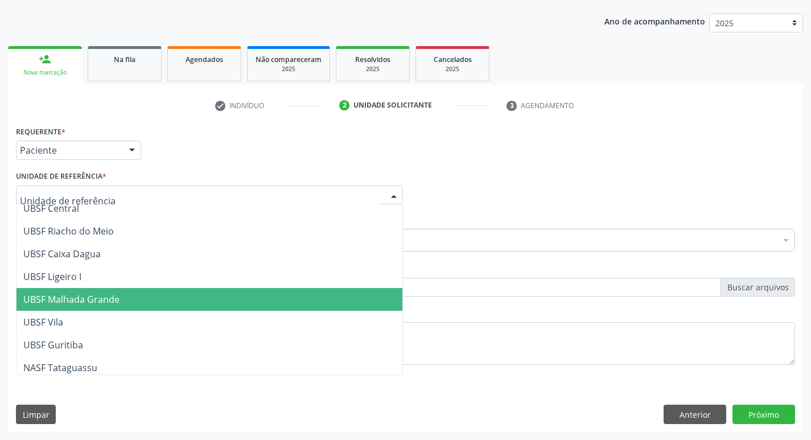
scroll to position [285, 0]
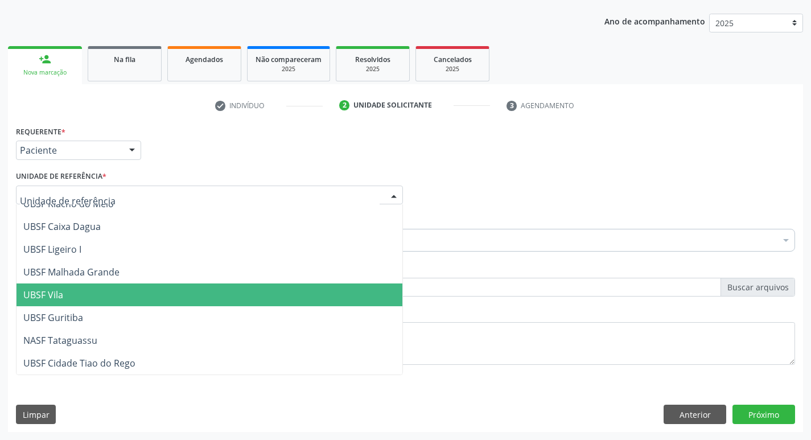
click at [94, 289] on span "UBSF Vila" at bounding box center [210, 295] width 386 height 23
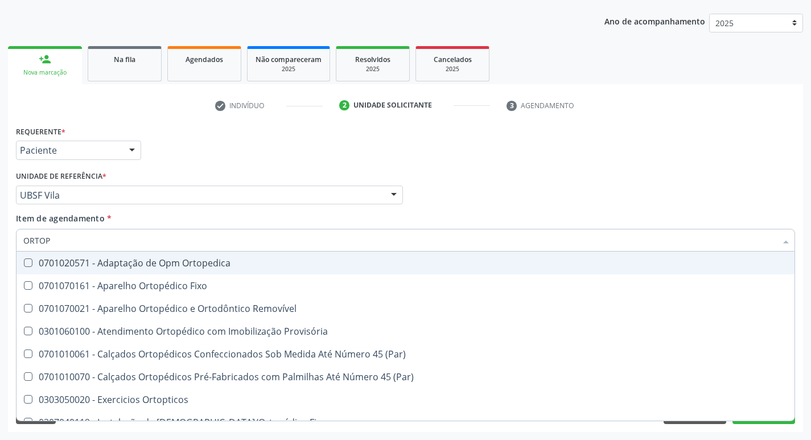
type input "ORTOPE"
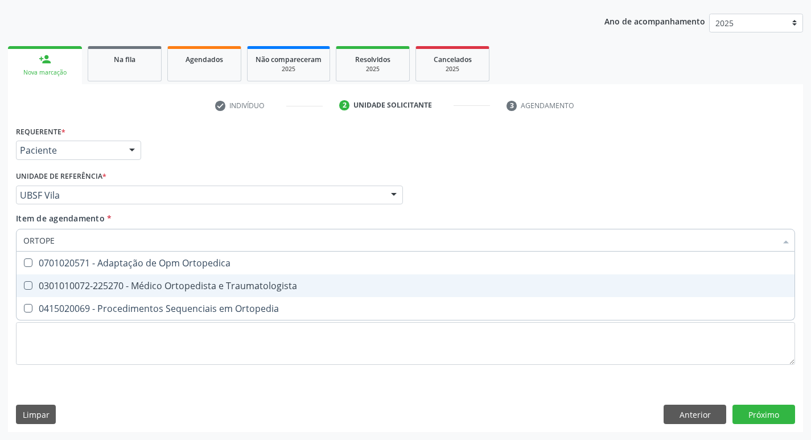
click at [27, 285] on Traumatologista at bounding box center [28, 285] width 9 height 9
click at [24, 285] on Traumatologista "checkbox" at bounding box center [20, 285] width 7 height 7
checkbox Traumatologista "true"
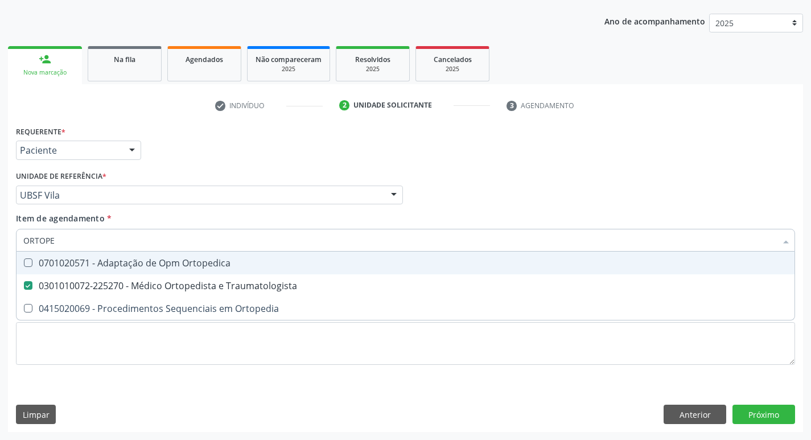
click at [631, 206] on div "Profissional Solicitante Por favor, selecione a Unidade de Atendimento primeiro…" at bounding box center [405, 190] width 785 height 44
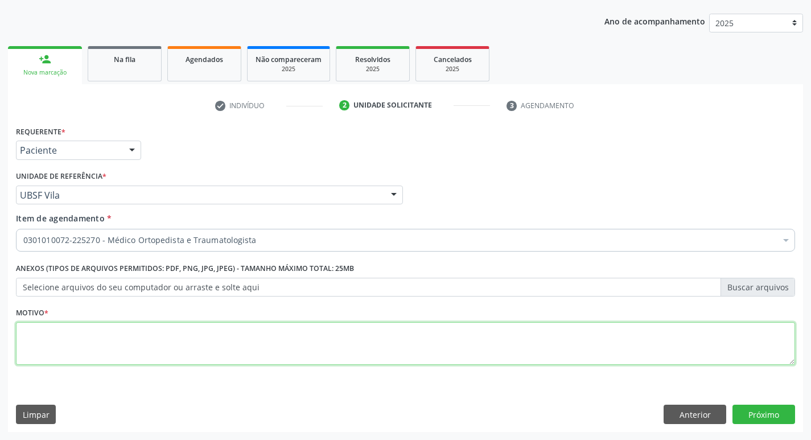
click at [67, 335] on textarea at bounding box center [406, 343] width 780 height 43
type textarea "PRIMEIRA CONSULTA 09/2025"
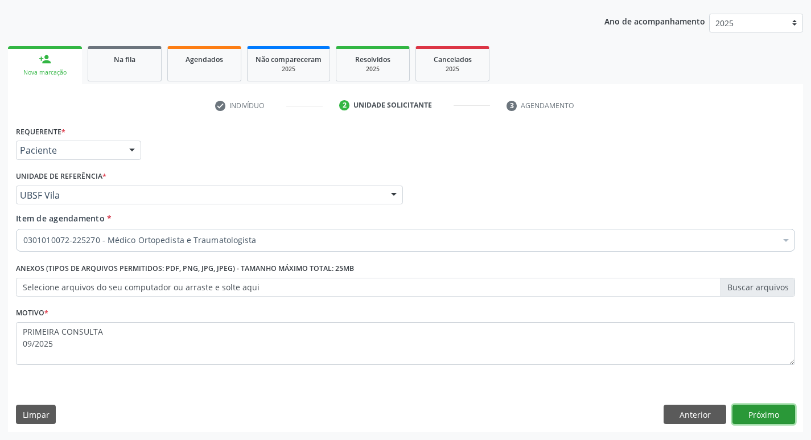
click at [761, 413] on button "Próximo" at bounding box center [764, 414] width 63 height 19
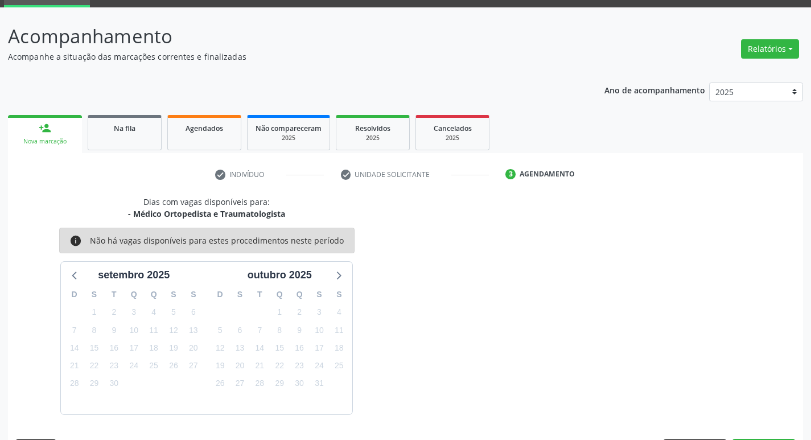
scroll to position [89, 0]
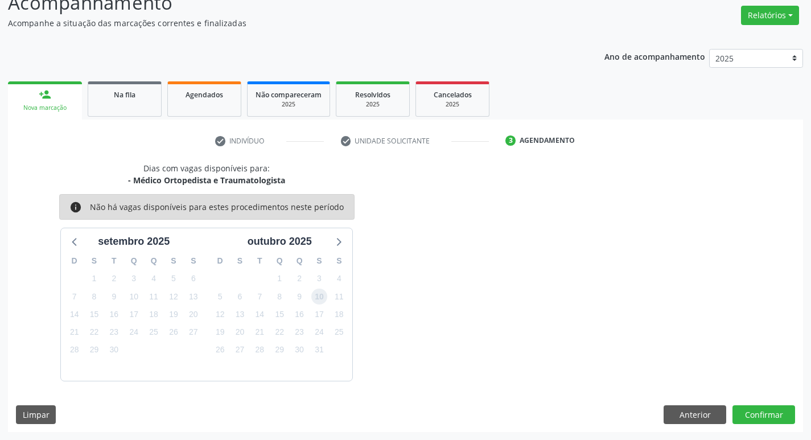
click at [317, 298] on span "10" at bounding box center [319, 297] width 16 height 16
click at [759, 413] on button "Confirmar" at bounding box center [764, 414] width 63 height 19
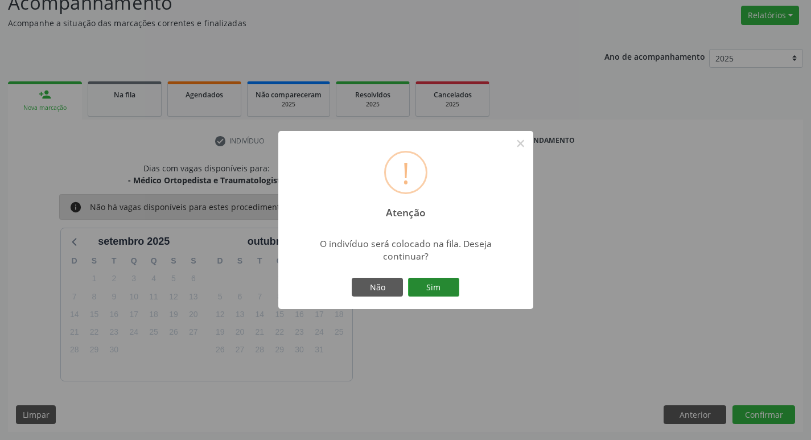
click at [432, 290] on button "Sim" at bounding box center [433, 287] width 51 height 19
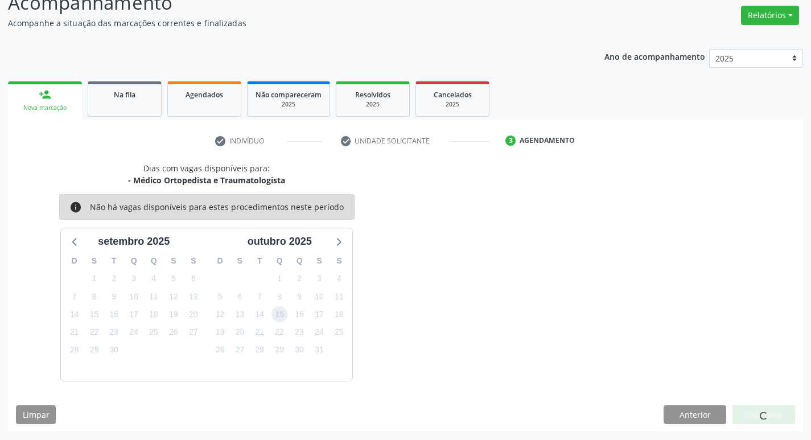
click at [281, 315] on span "15" at bounding box center [280, 314] width 16 height 16
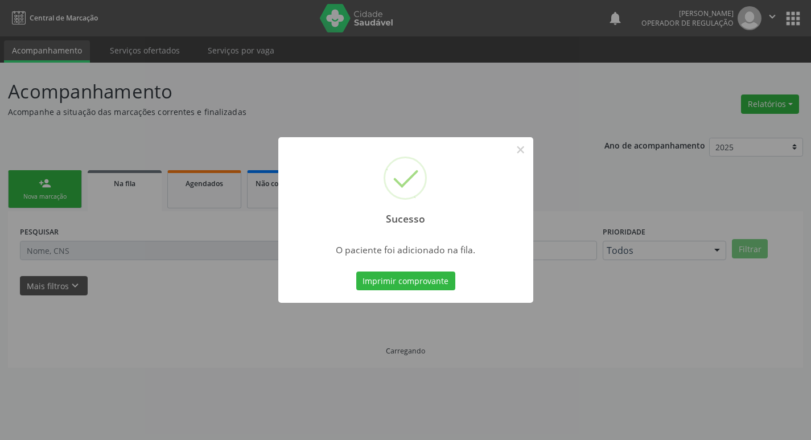
scroll to position [0, 0]
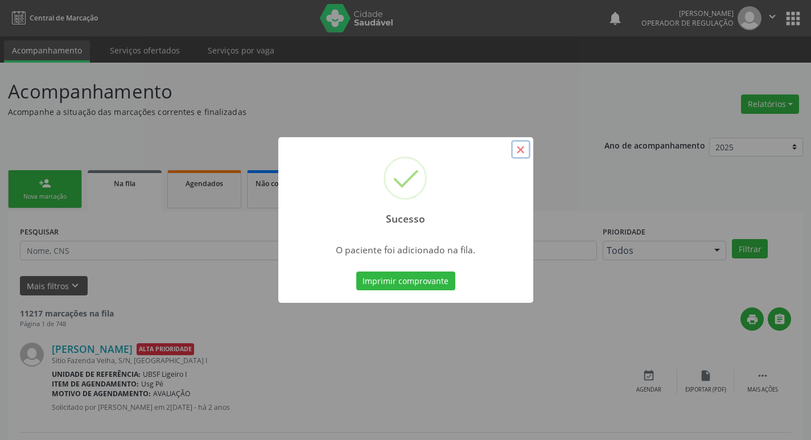
click at [521, 145] on button "×" at bounding box center [520, 149] width 19 height 19
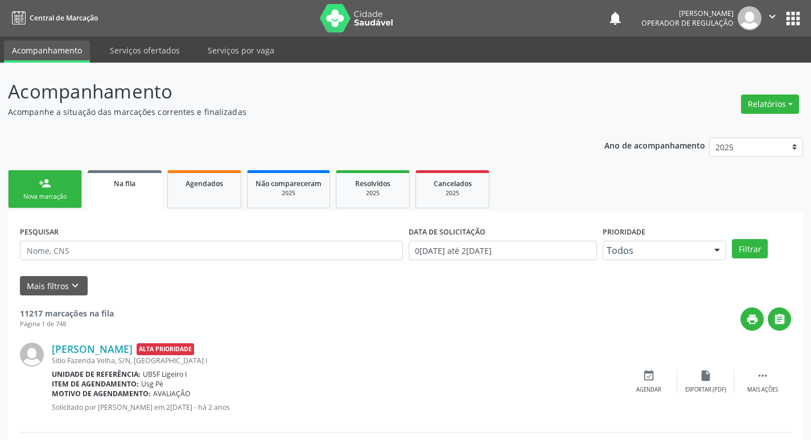
click at [48, 192] on link "person_add Nova marcação" at bounding box center [45, 189] width 74 height 38
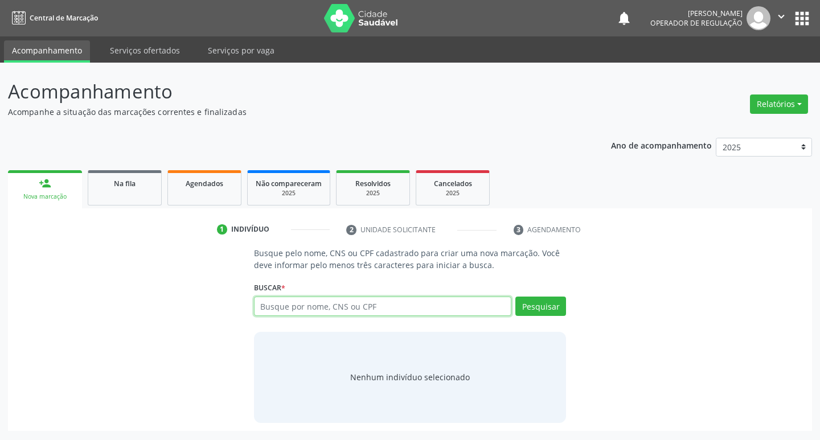
click at [291, 303] on input "text" at bounding box center [383, 306] width 258 height 19
type input "700201447311224"
click at [535, 313] on button "Pesquisar" at bounding box center [540, 306] width 51 height 19
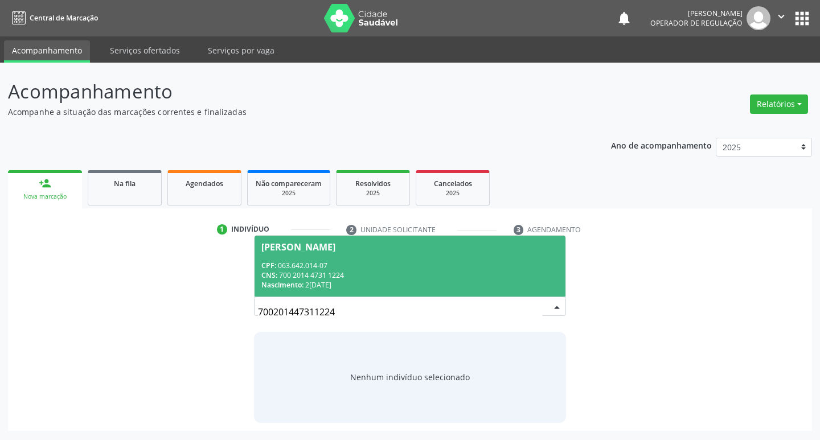
click at [335, 249] on div "Maria Lúcia Barbosa Silva" at bounding box center [298, 247] width 74 height 9
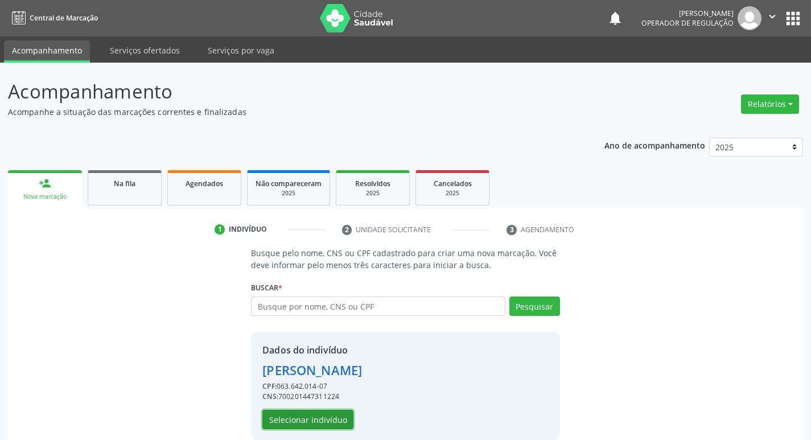
click at [331, 417] on button "Selecionar indivíduo" at bounding box center [307, 419] width 91 height 19
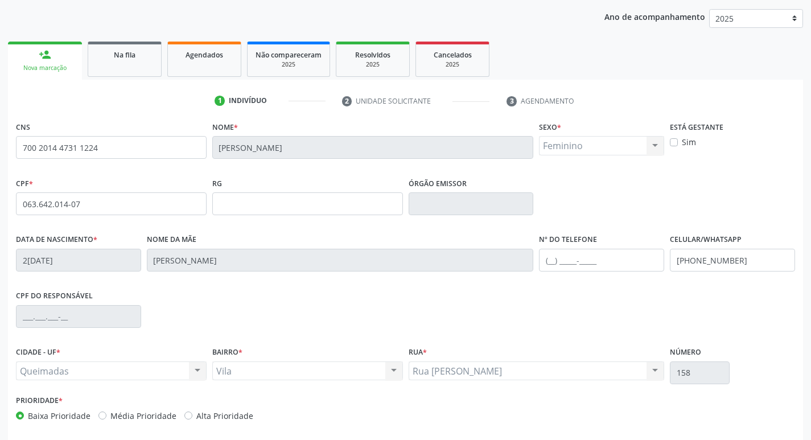
scroll to position [177, 0]
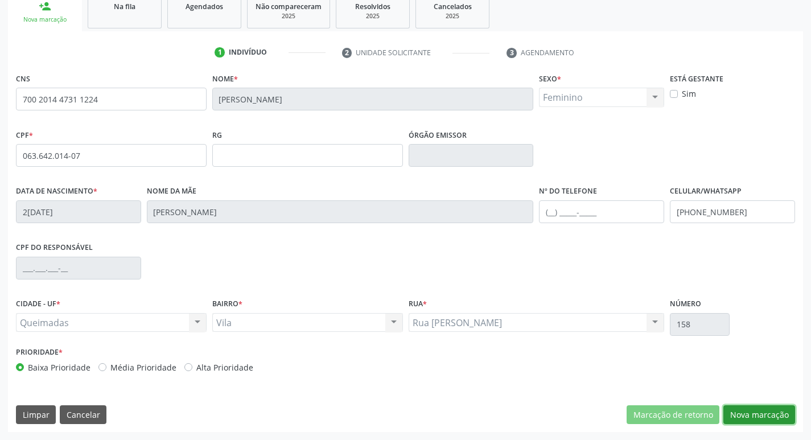
click at [746, 409] on button "Nova marcação" at bounding box center [760, 414] width 72 height 19
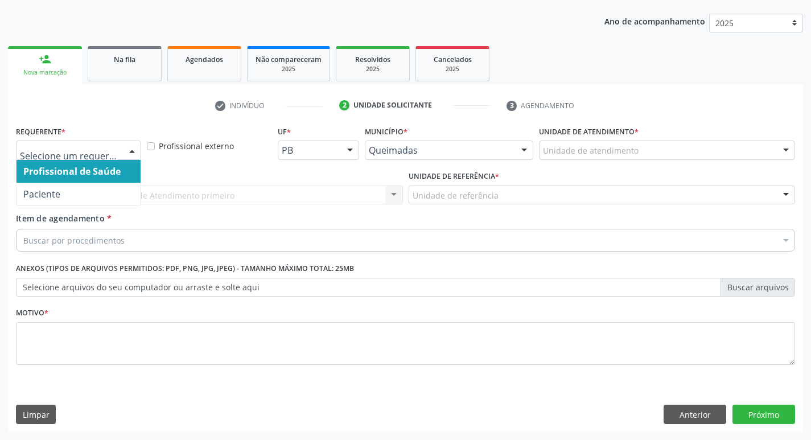
click at [133, 146] on div at bounding box center [132, 150] width 17 height 19
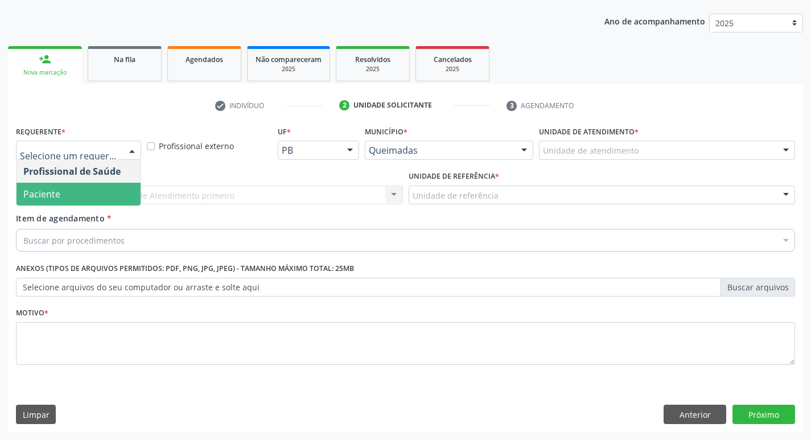
click at [131, 191] on span "Paciente" at bounding box center [79, 194] width 124 height 23
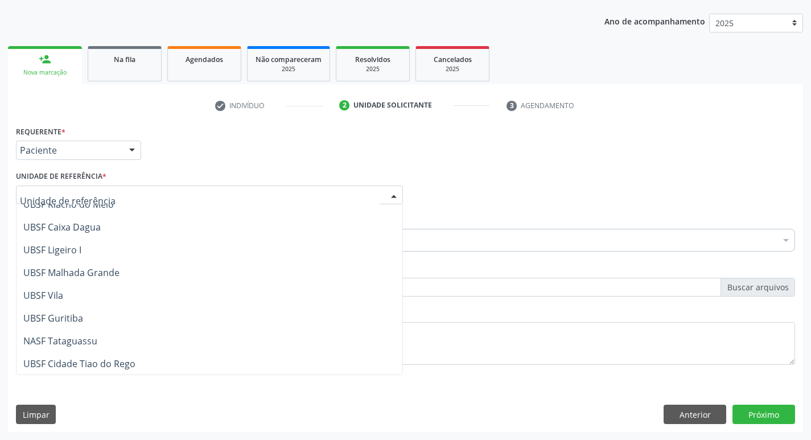
scroll to position [285, 0]
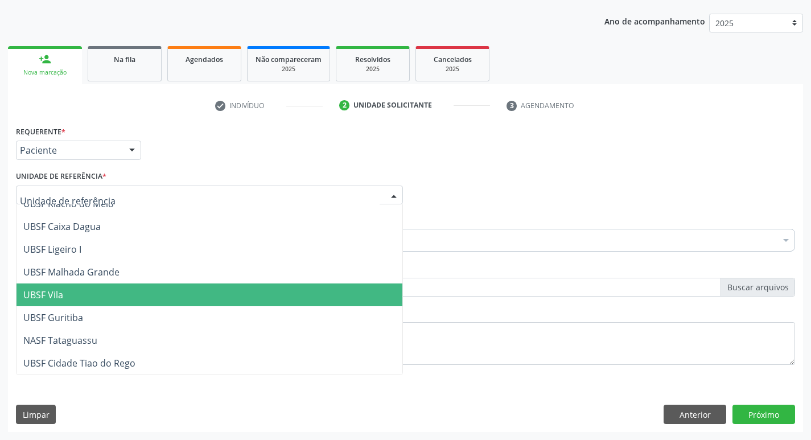
click at [110, 296] on span "UBSF Vila" at bounding box center [210, 295] width 386 height 23
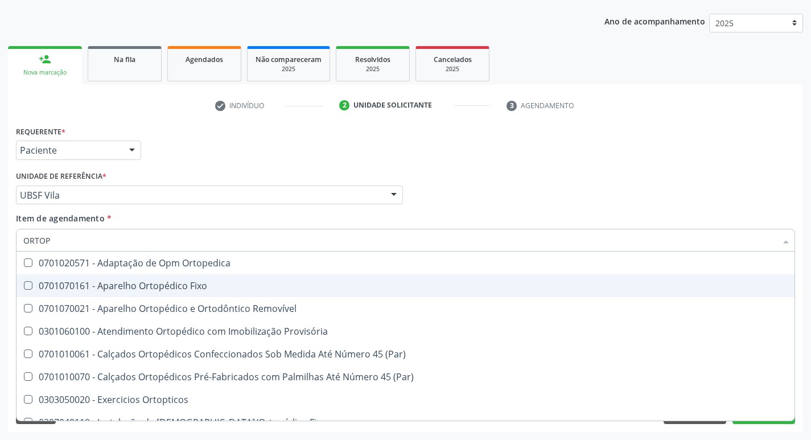
type input "ORTOPE"
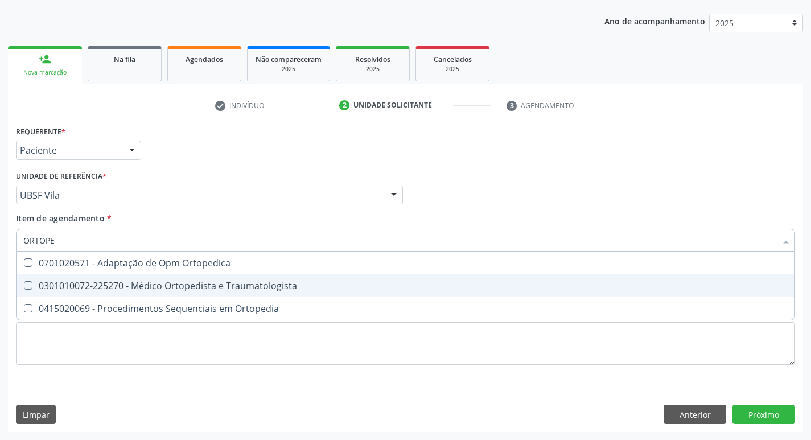
click at [28, 283] on Traumatologista at bounding box center [28, 285] width 9 height 9
click at [24, 283] on Traumatologista "checkbox" at bounding box center [20, 285] width 7 height 7
checkbox Traumatologista "true"
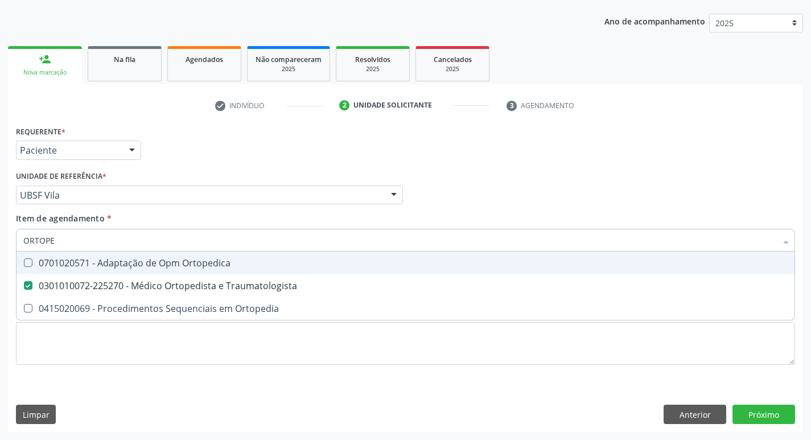
click at [547, 206] on div "Profissional Solicitante Por favor, selecione a Unidade de Atendimento primeiro…" at bounding box center [405, 190] width 785 height 44
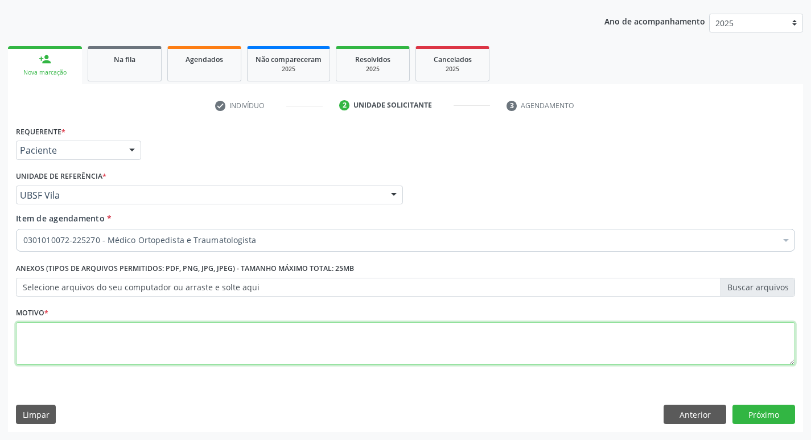
click at [46, 338] on textarea at bounding box center [406, 343] width 780 height 43
type textarea "PRIMEIRA CONSULTA 09/2025"
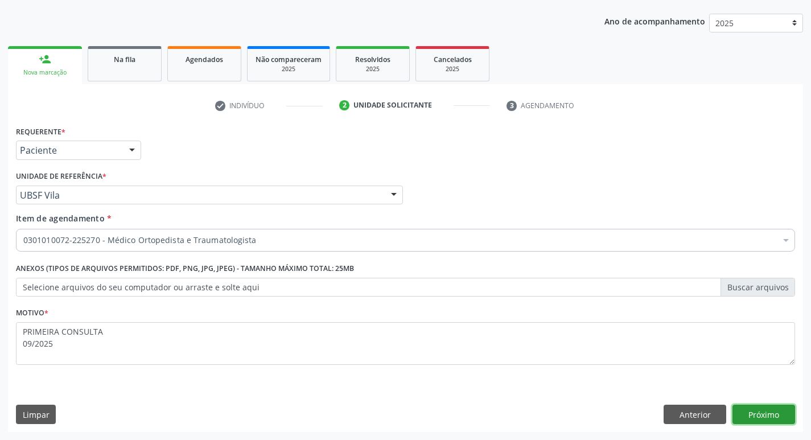
click at [763, 415] on button "Próximo" at bounding box center [764, 414] width 63 height 19
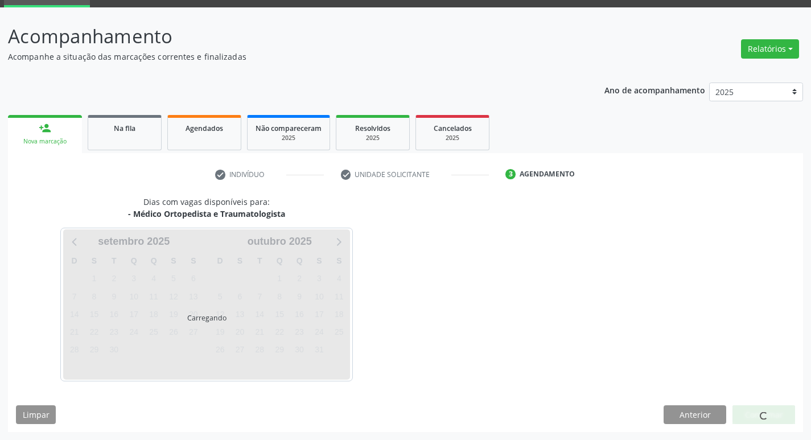
scroll to position [89, 0]
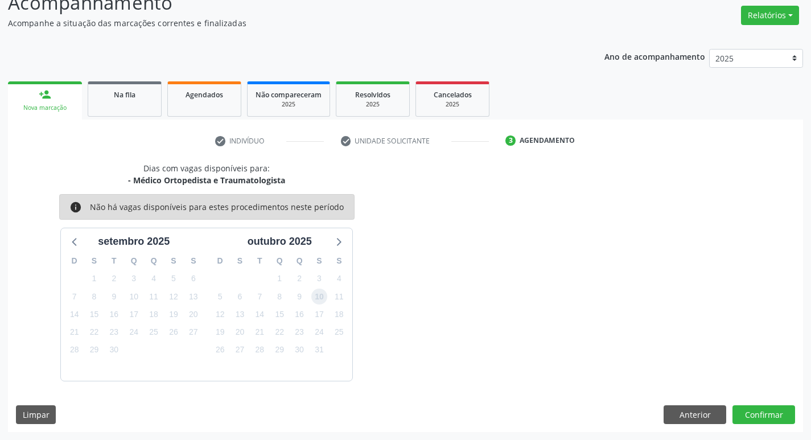
click at [315, 298] on span "10" at bounding box center [319, 297] width 16 height 16
click at [763, 409] on button "Confirmar" at bounding box center [764, 414] width 63 height 19
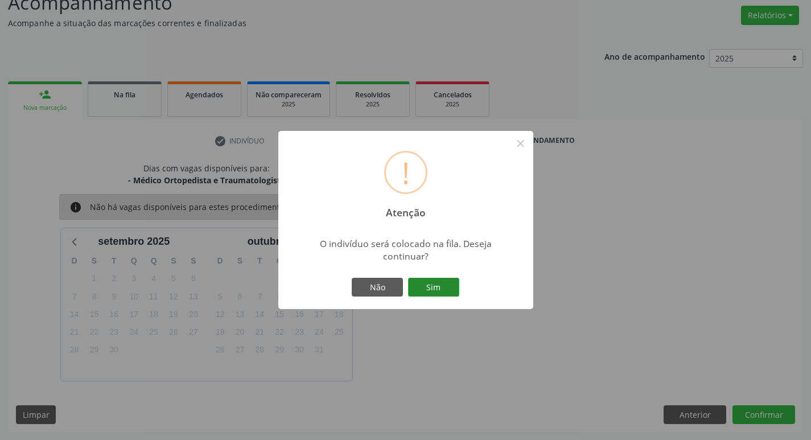
click at [440, 286] on button "Sim" at bounding box center [433, 287] width 51 height 19
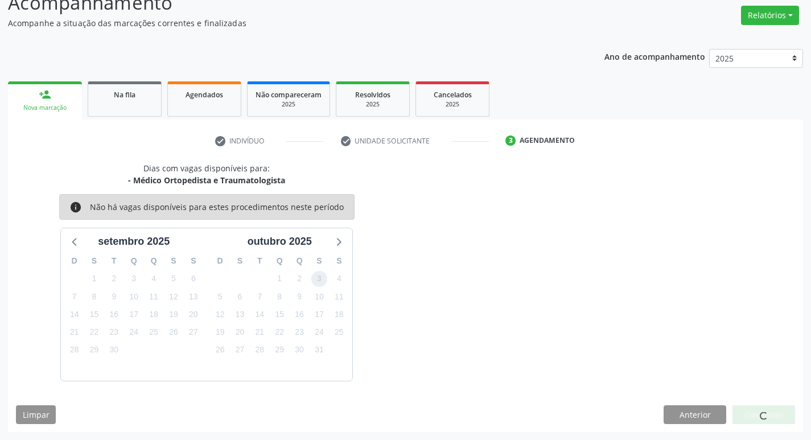
click at [322, 281] on span "3" at bounding box center [319, 279] width 16 height 16
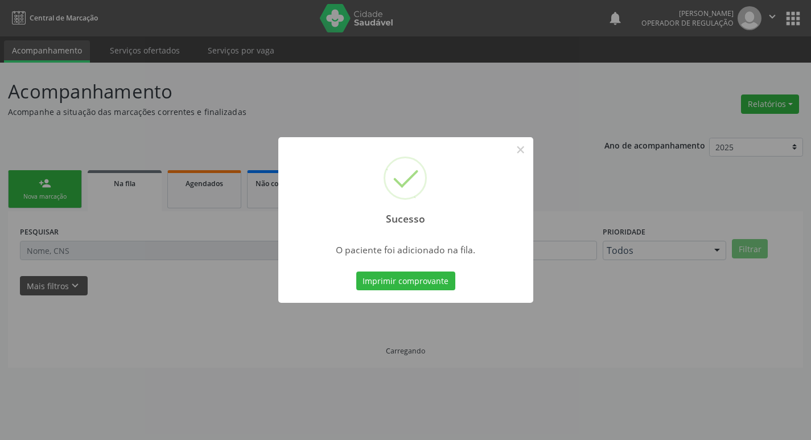
scroll to position [0, 0]
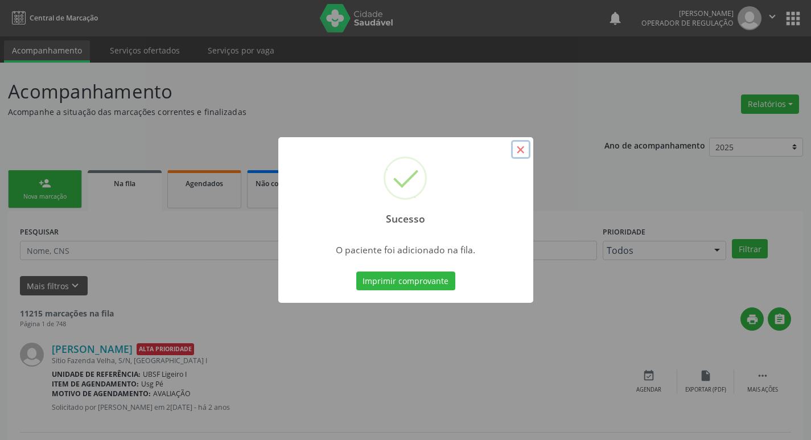
click at [516, 149] on button "×" at bounding box center [520, 149] width 19 height 19
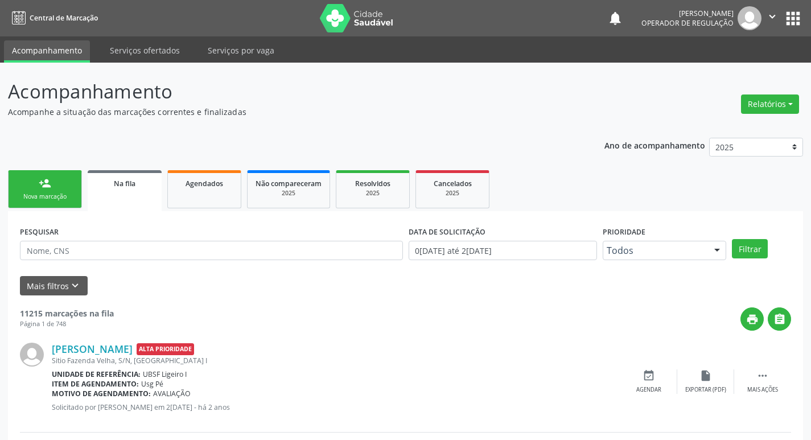
click at [52, 179] on link "person_add Nova marcação" at bounding box center [45, 189] width 74 height 38
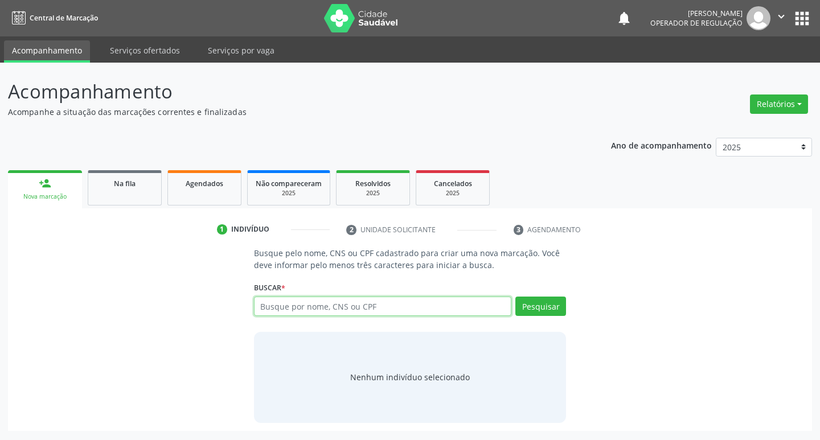
click at [363, 306] on input "text" at bounding box center [383, 306] width 258 height 19
click at [368, 305] on input "text" at bounding box center [383, 306] width 258 height 19
type input "700508380757750"
click at [539, 307] on button "Pesquisar" at bounding box center [540, 306] width 51 height 19
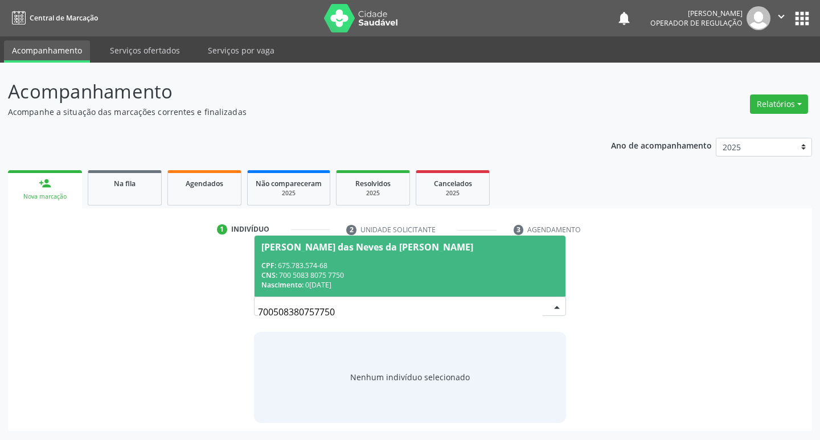
click at [358, 239] on span "Maria das Neves da Costa Pereira CPF: 675.783.574-68 CNS: 700 5083 8075 7750 Na…" at bounding box center [410, 266] width 311 height 61
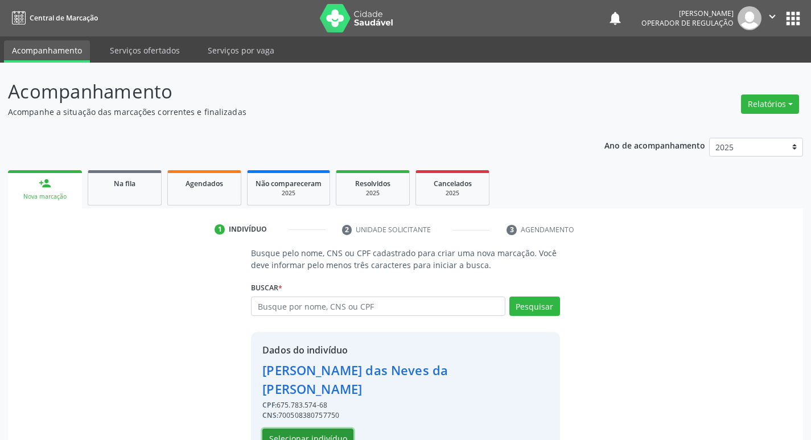
click at [328, 429] on button "Selecionar indivíduo" at bounding box center [307, 438] width 91 height 19
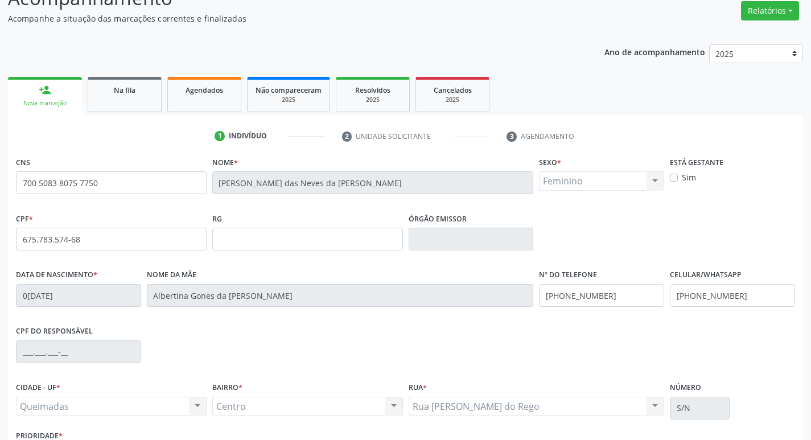
scroll to position [177, 0]
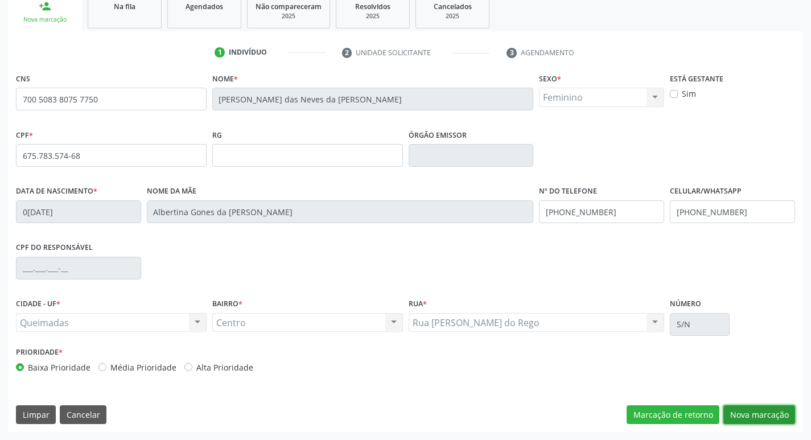
click at [754, 416] on button "Nova marcação" at bounding box center [760, 414] width 72 height 19
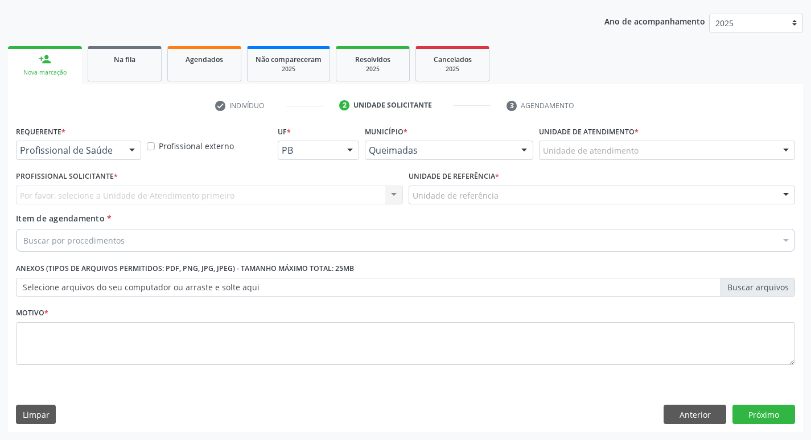
scroll to position [124, 0]
click at [136, 152] on div at bounding box center [132, 150] width 17 height 19
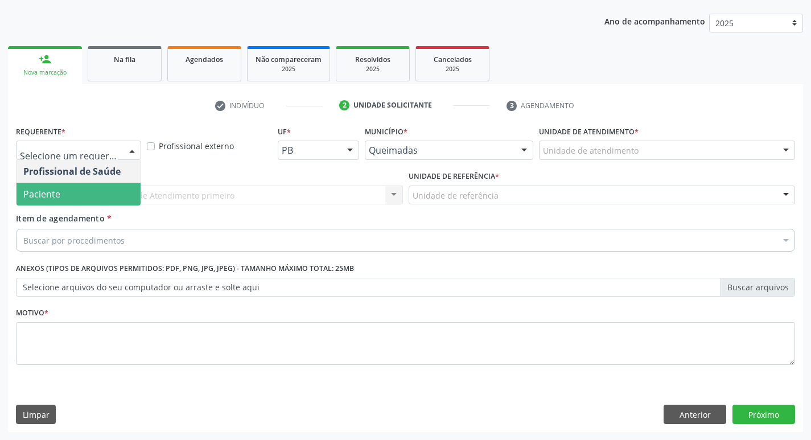
click at [129, 190] on span "Paciente" at bounding box center [79, 194] width 124 height 23
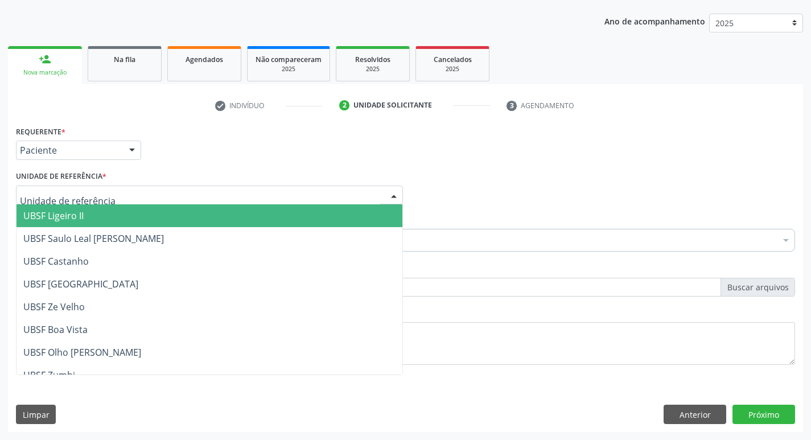
click at [125, 198] on div at bounding box center [209, 195] width 387 height 19
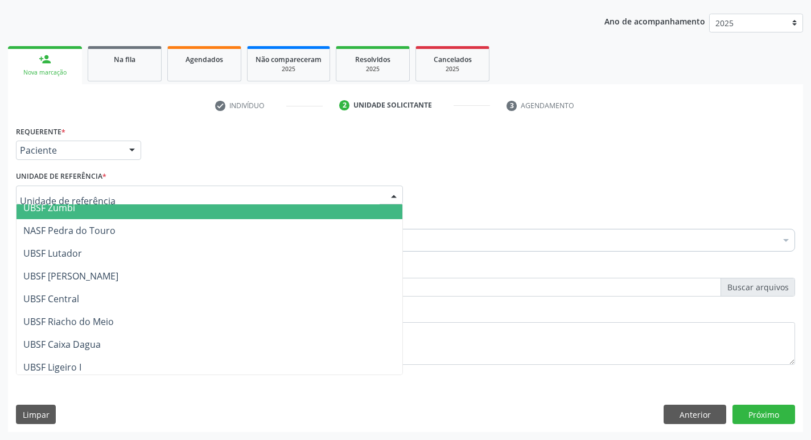
scroll to position [171, 0]
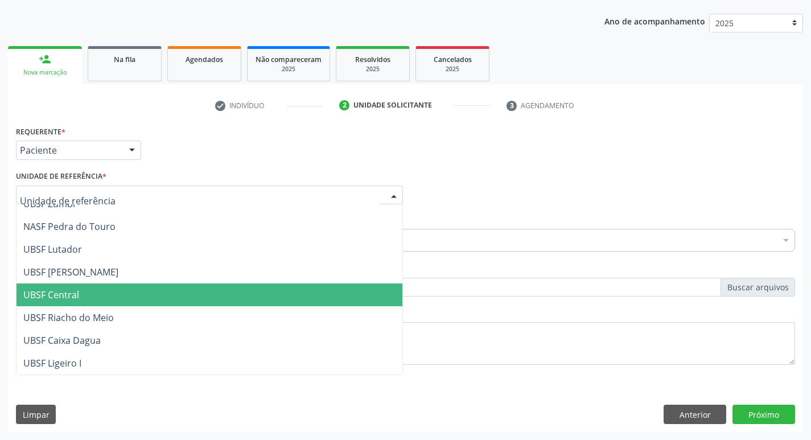
click at [126, 287] on span "UBSF Central" at bounding box center [210, 295] width 386 height 23
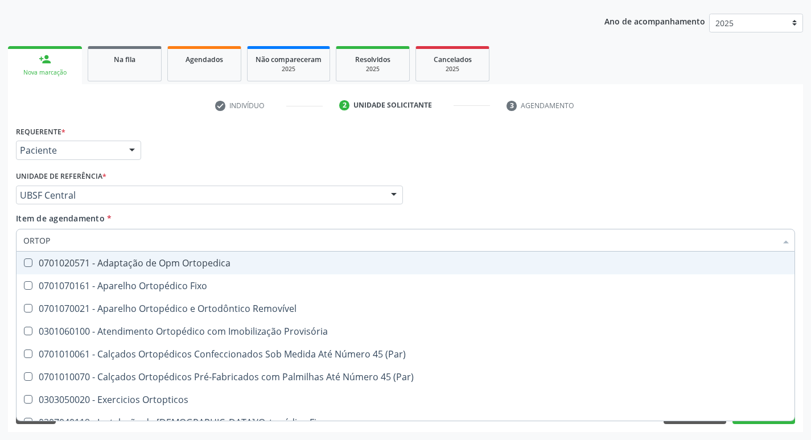
type input "ORTOPE"
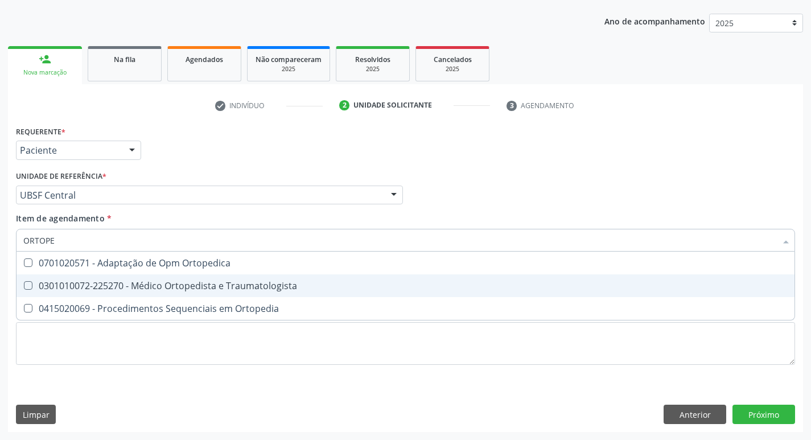
click at [30, 288] on Traumatologista at bounding box center [28, 285] width 9 height 9
click at [24, 288] on Traumatologista "checkbox" at bounding box center [20, 285] width 7 height 7
checkbox Traumatologista "true"
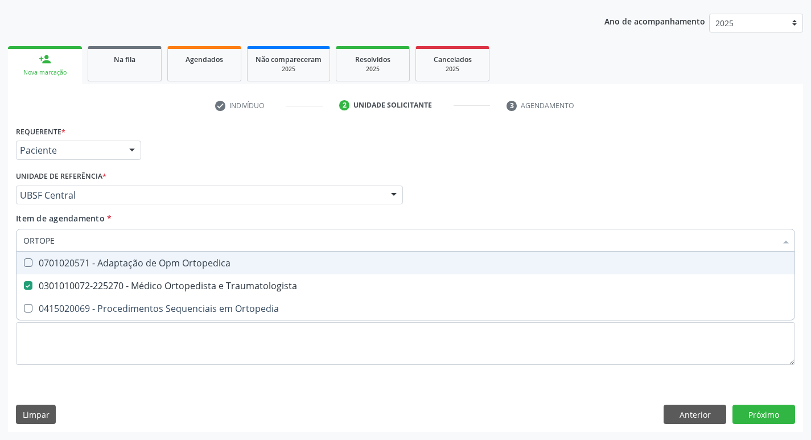
click at [510, 200] on div "Profissional Solicitante Por favor, selecione a Unidade de Atendimento primeiro…" at bounding box center [405, 190] width 785 height 44
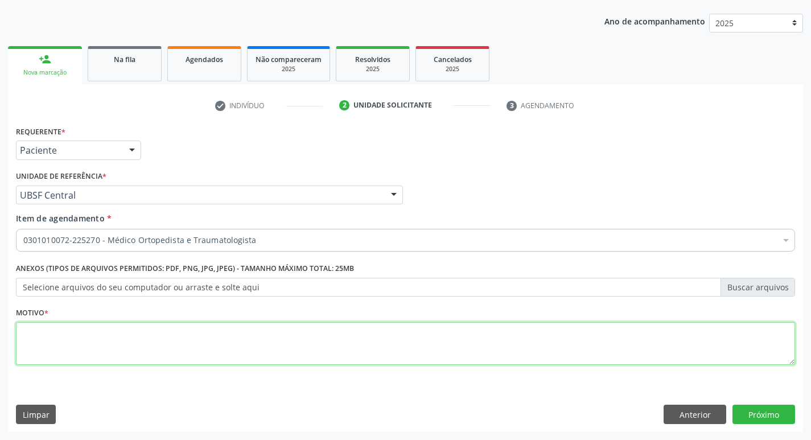
click at [22, 341] on textarea at bounding box center [406, 343] width 780 height 43
type textarea "PRIMEIRA CONSULTA 09/2025"
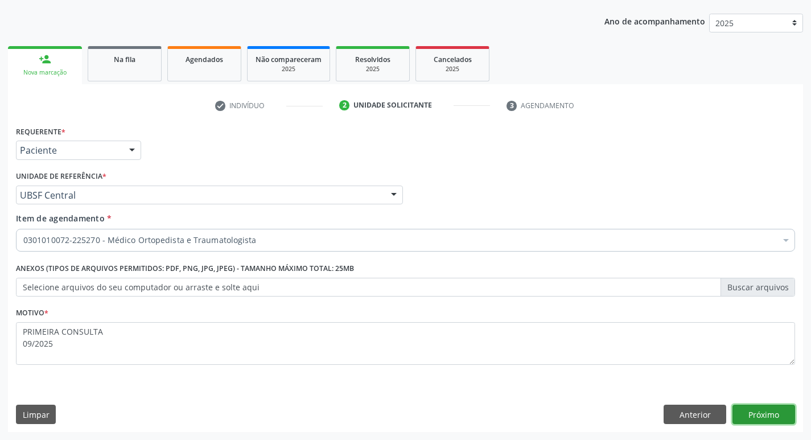
click at [758, 419] on button "Próximo" at bounding box center [764, 414] width 63 height 19
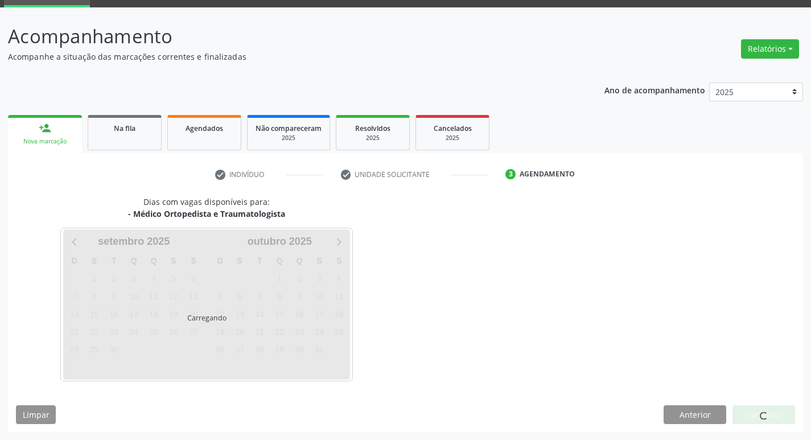
scroll to position [89, 0]
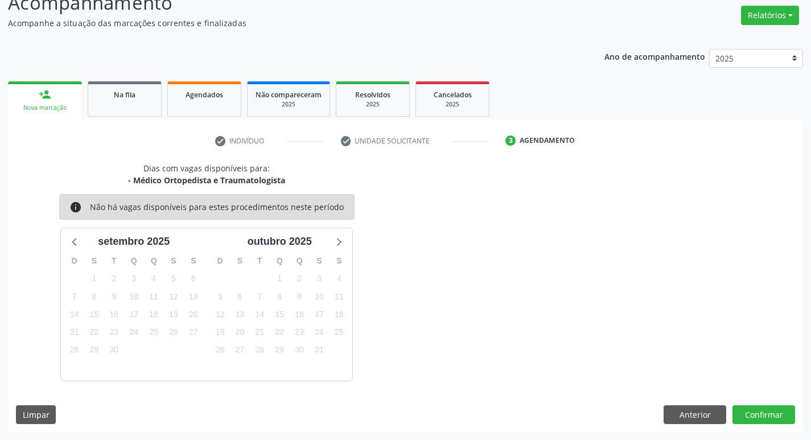
click at [286, 319] on div "15" at bounding box center [280, 315] width 16 height 18
click at [284, 315] on span "15" at bounding box center [280, 314] width 16 height 16
click at [748, 421] on button "Confirmar" at bounding box center [764, 414] width 63 height 19
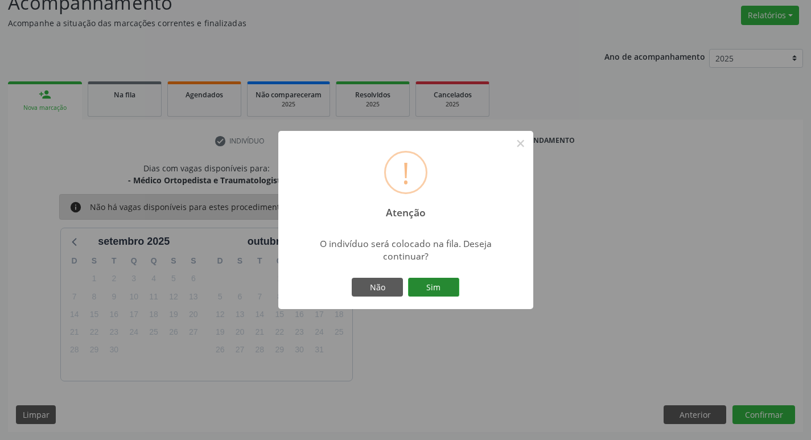
click at [441, 293] on button "Sim" at bounding box center [433, 287] width 51 height 19
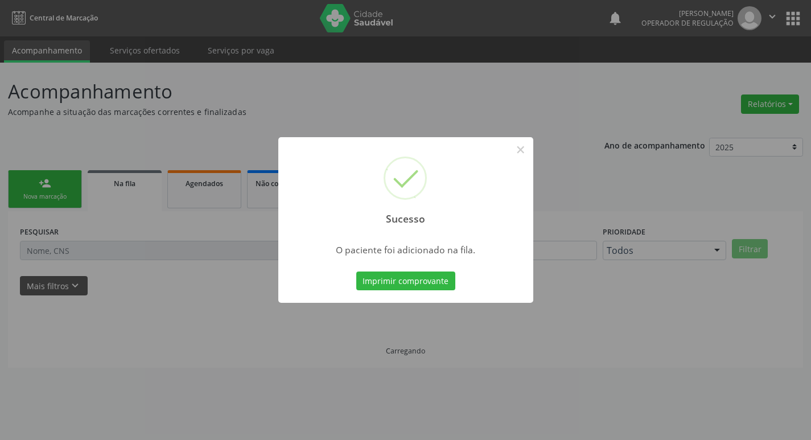
scroll to position [0, 0]
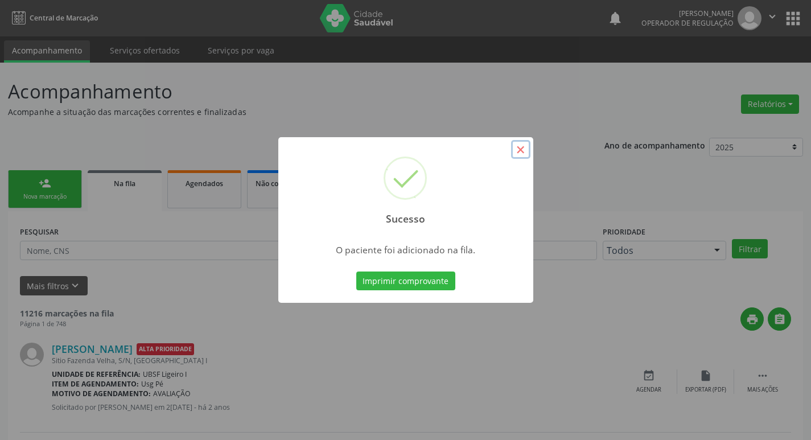
click at [526, 150] on button "×" at bounding box center [520, 149] width 19 height 19
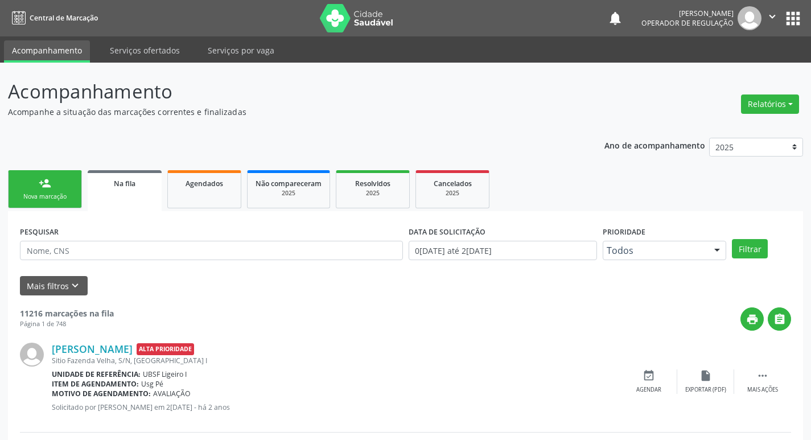
click at [126, 182] on span "Na fila" at bounding box center [125, 184] width 22 height 10
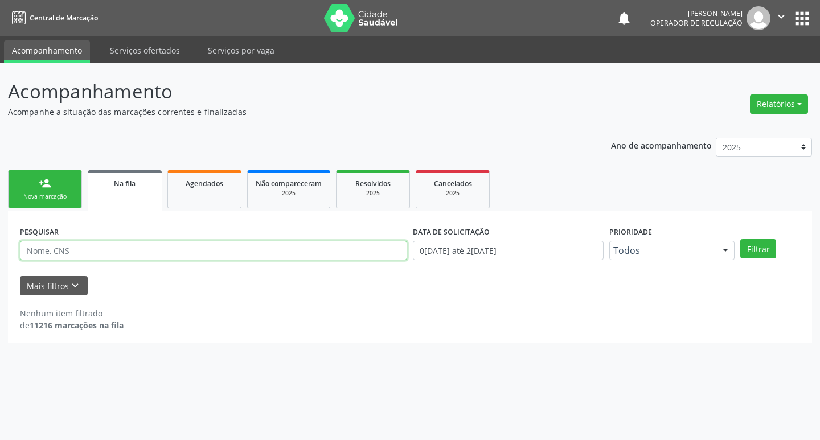
click at [100, 249] on input "text" at bounding box center [213, 250] width 387 height 19
type input "700201447311224"
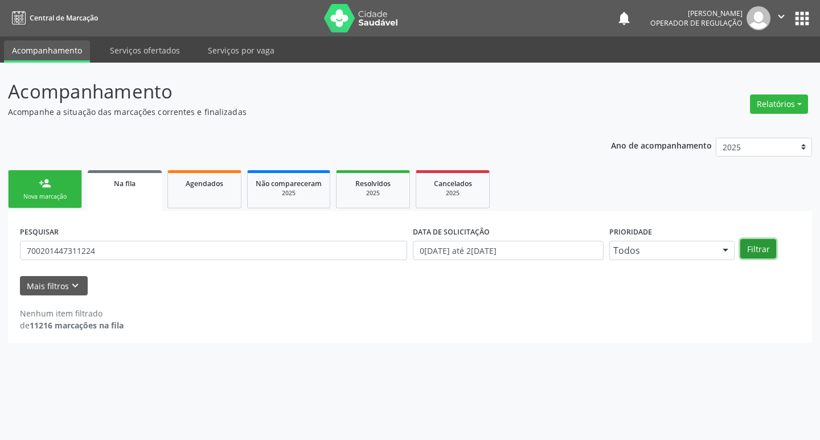
click at [757, 247] on button "Filtrar" at bounding box center [758, 248] width 36 height 19
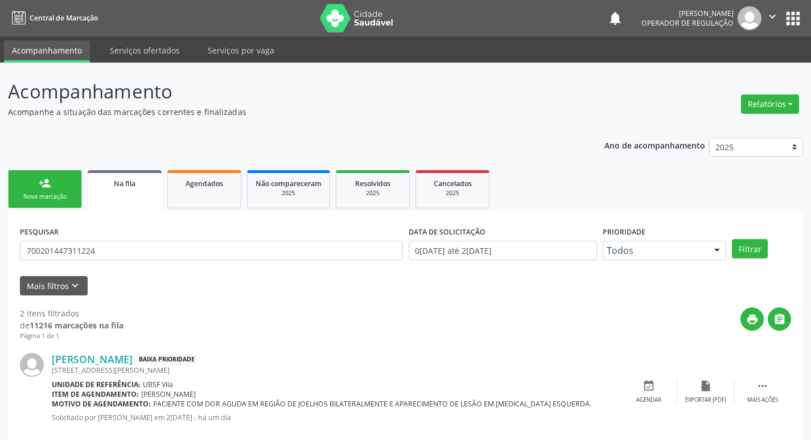
click at [47, 194] on div "Nova marcação" at bounding box center [45, 196] width 57 height 9
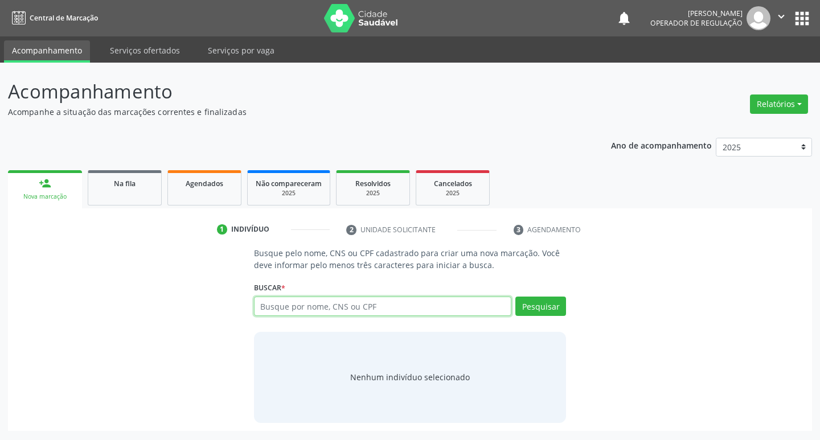
click at [284, 306] on input "text" at bounding box center [383, 306] width 258 height 19
type input "703202601919695"
click at [547, 308] on button "Pesquisar" at bounding box center [540, 306] width 51 height 19
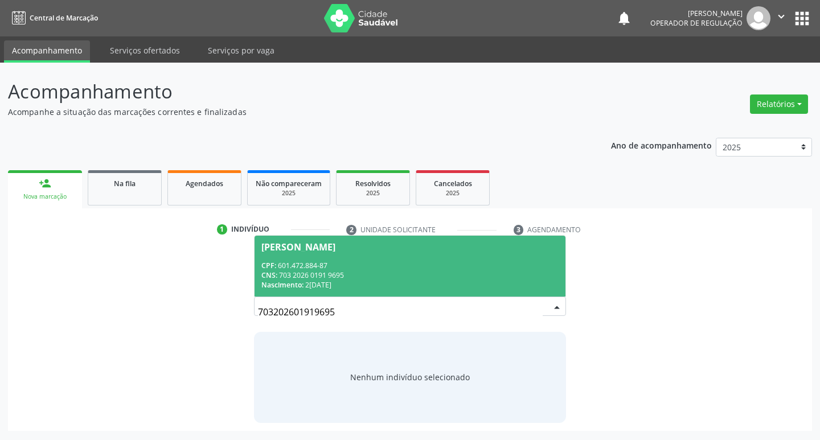
click at [286, 249] on div "Antonio Silva" at bounding box center [298, 247] width 74 height 9
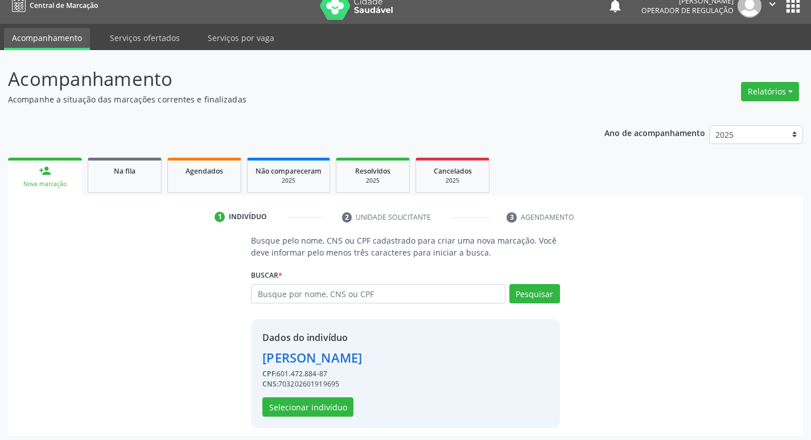
scroll to position [17, 0]
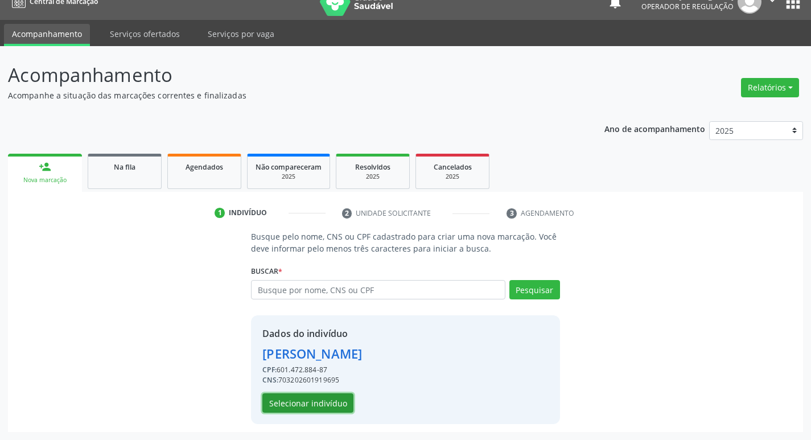
click at [317, 405] on button "Selecionar indivíduo" at bounding box center [307, 402] width 91 height 19
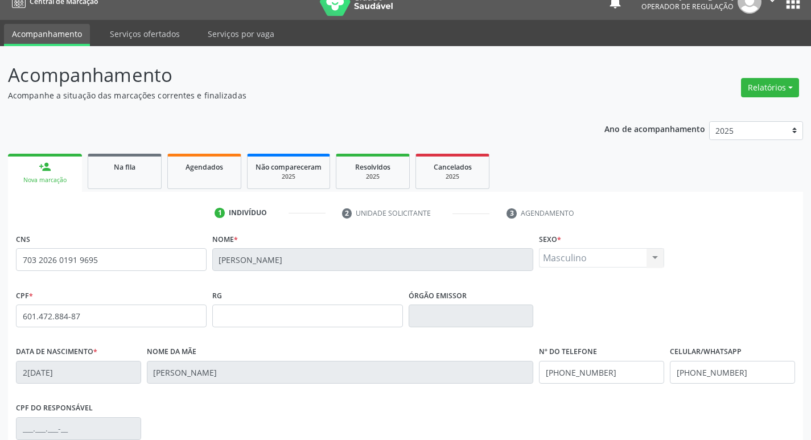
scroll to position [177, 0]
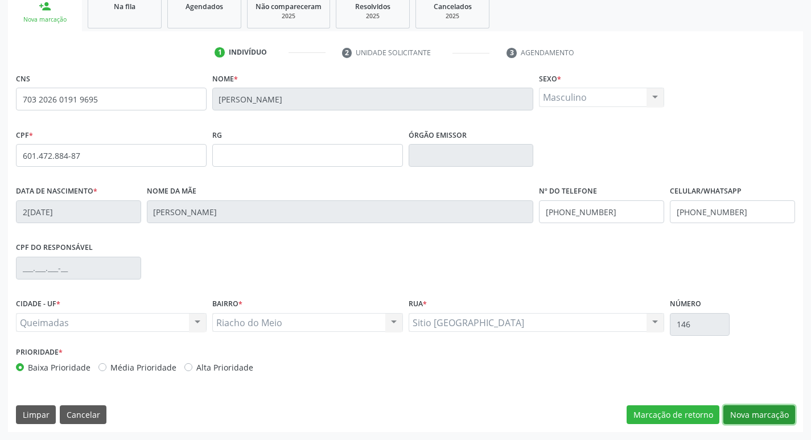
click at [764, 412] on button "Nova marcação" at bounding box center [760, 414] width 72 height 19
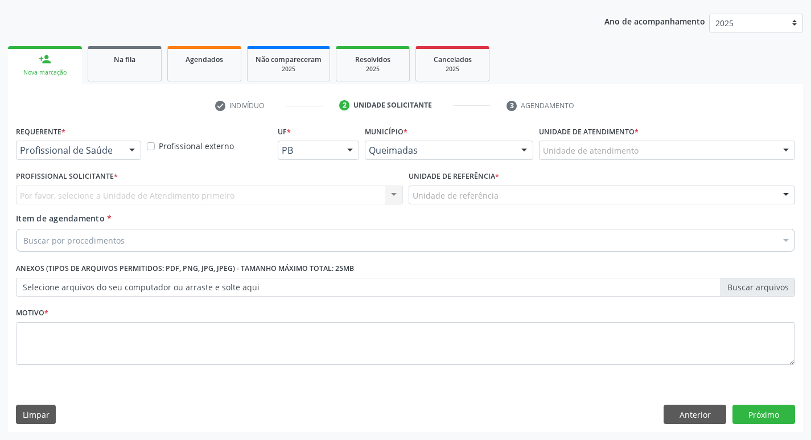
scroll to position [124, 0]
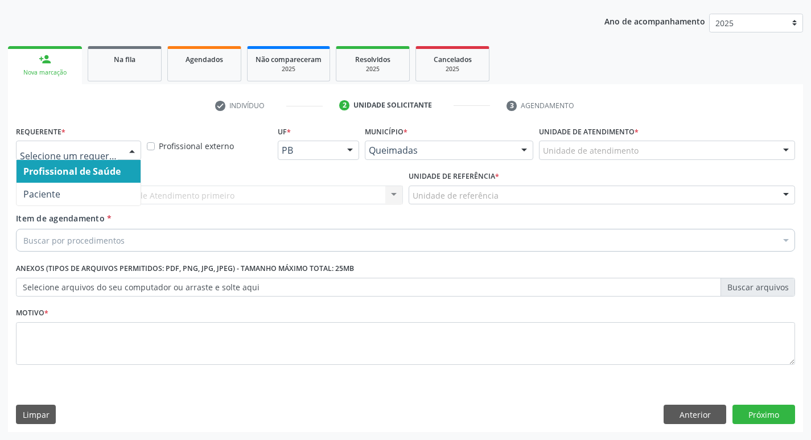
click at [131, 147] on div at bounding box center [132, 150] width 17 height 19
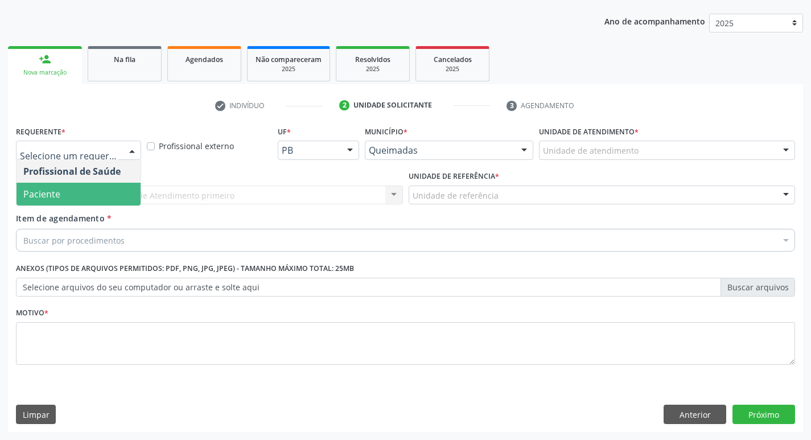
click at [91, 196] on span "Paciente" at bounding box center [79, 194] width 124 height 23
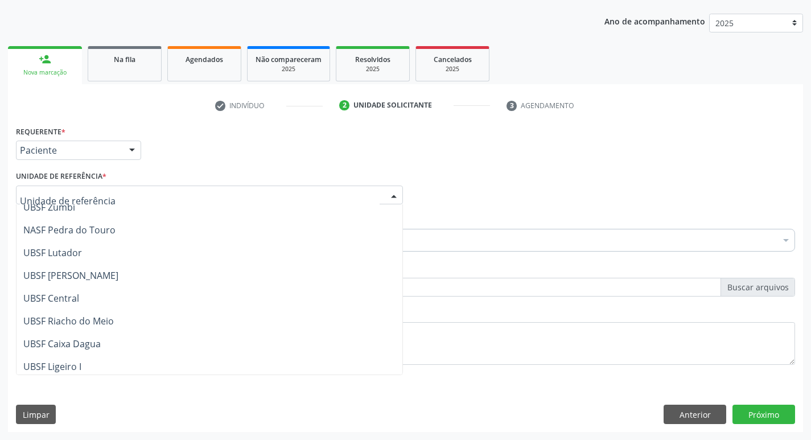
scroll to position [171, 0]
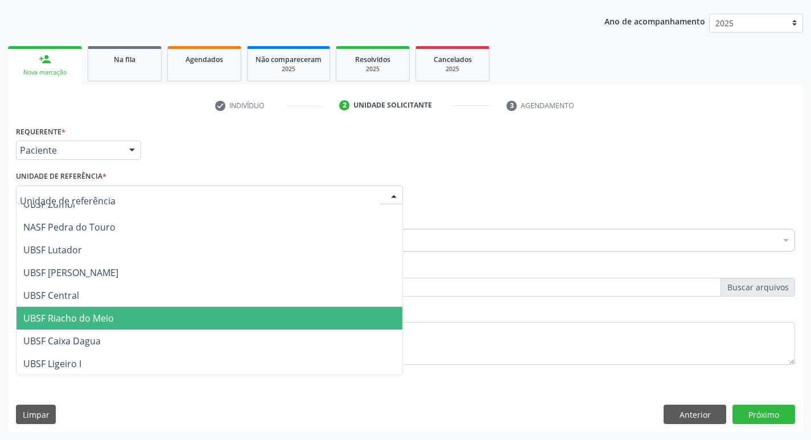
click at [100, 321] on span "UBSF Riacho do Meio" at bounding box center [68, 318] width 91 height 13
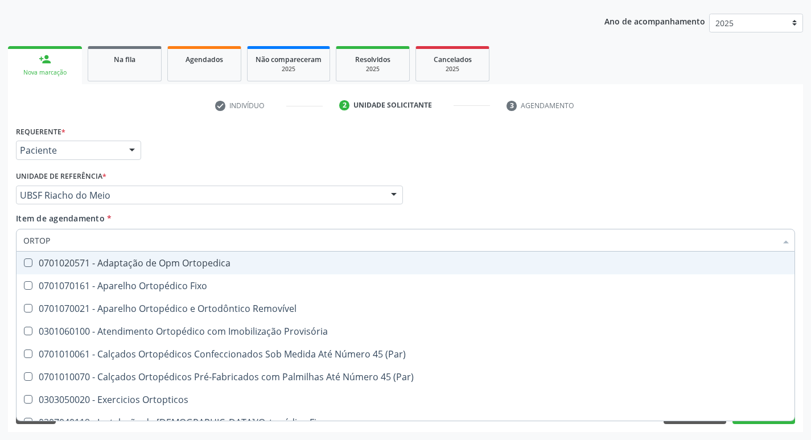
type input "ORTOPE"
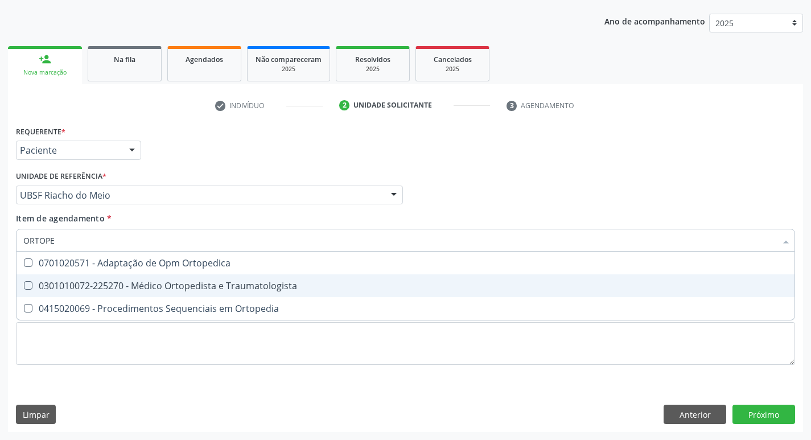
click at [28, 285] on Traumatologista at bounding box center [28, 285] width 9 height 9
click at [24, 285] on Traumatologista "checkbox" at bounding box center [20, 285] width 7 height 7
checkbox Traumatologista "true"
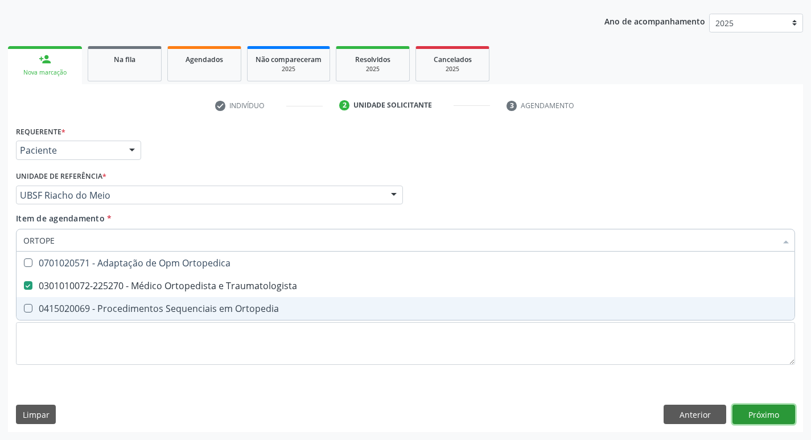
click at [754, 422] on button "Próximo" at bounding box center [764, 414] width 63 height 19
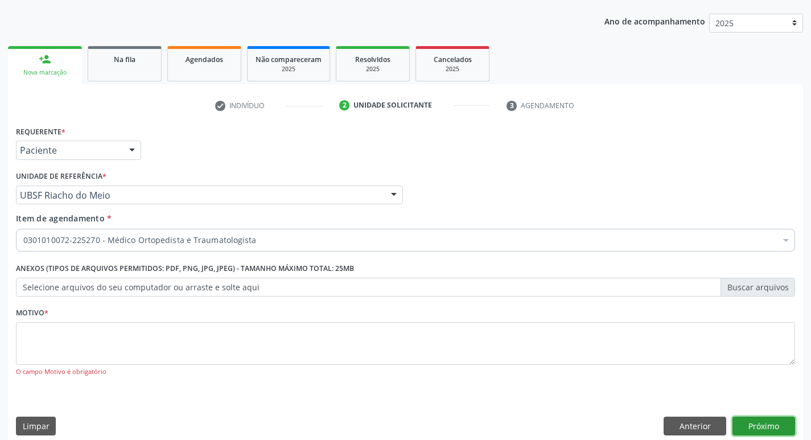
click at [760, 428] on button "Próximo" at bounding box center [764, 426] width 63 height 19
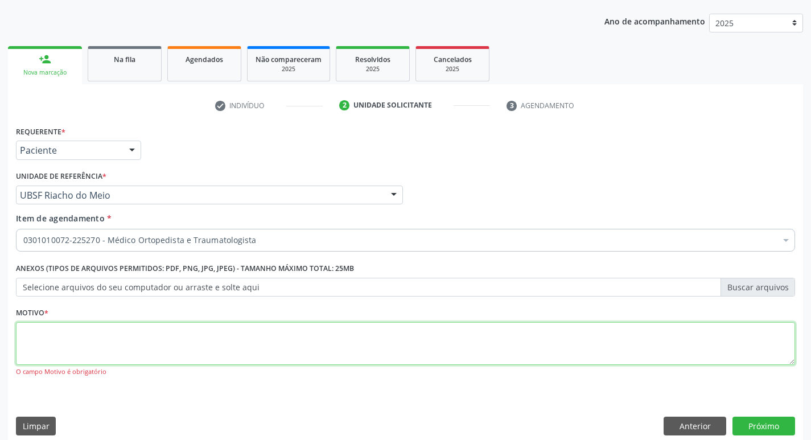
click at [56, 352] on textarea at bounding box center [406, 343] width 780 height 43
type textarea "PRIMEIRA CONSULTA 09/2025"
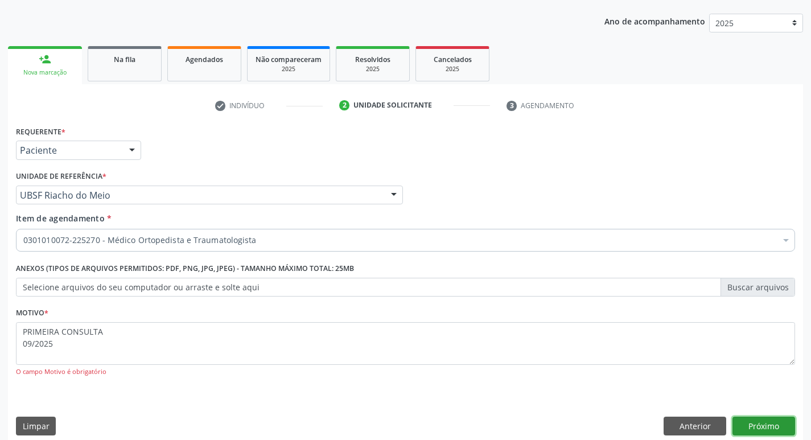
click at [769, 433] on button "Próximo" at bounding box center [764, 426] width 63 height 19
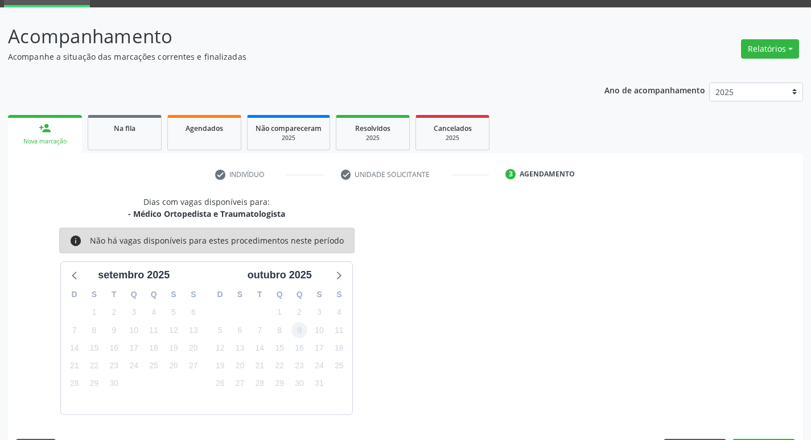
scroll to position [89, 0]
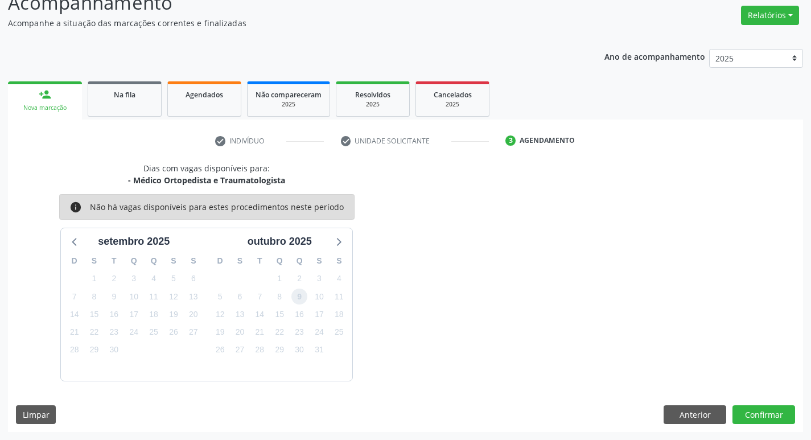
click at [297, 295] on span "9" at bounding box center [300, 297] width 16 height 16
click at [768, 415] on button "Confirmar" at bounding box center [764, 414] width 63 height 19
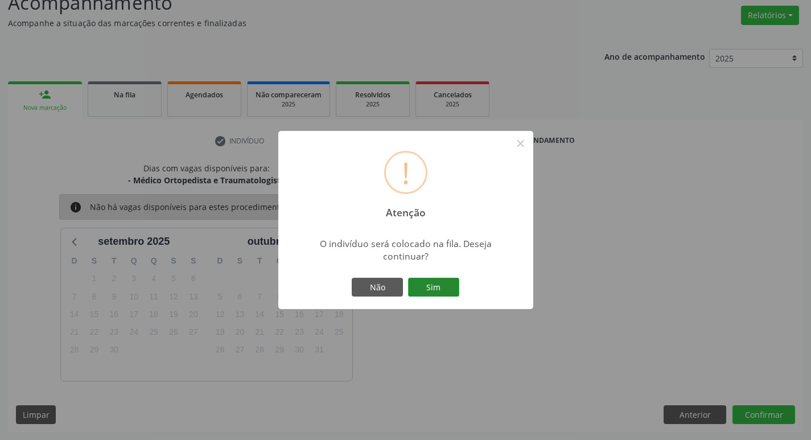
click at [434, 285] on button "Sim" at bounding box center [433, 287] width 51 height 19
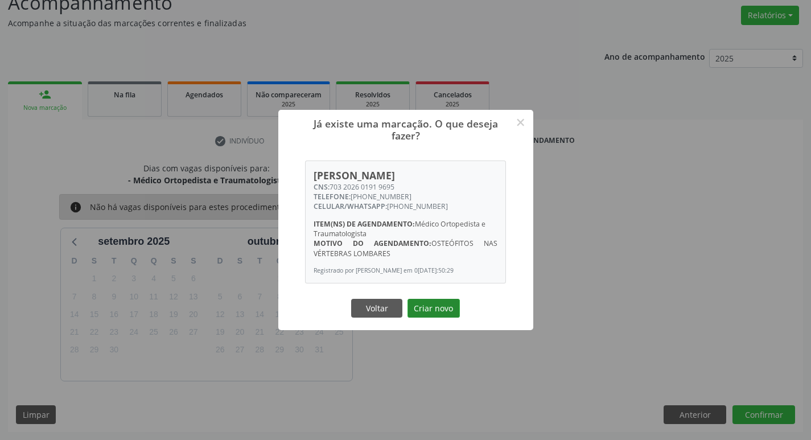
click at [433, 317] on button "Criar novo" at bounding box center [434, 308] width 52 height 19
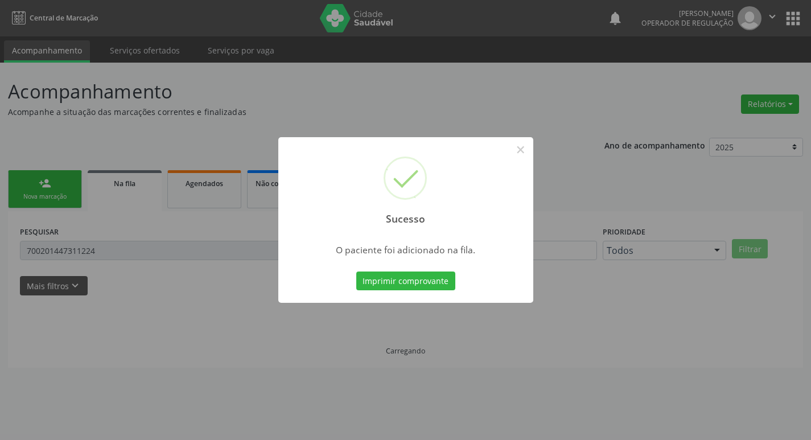
click at [315, 294] on div "Sucesso × O paciente foi adicionado na fila. Imprimir comprovante Cancel" at bounding box center [405, 220] width 811 height 440
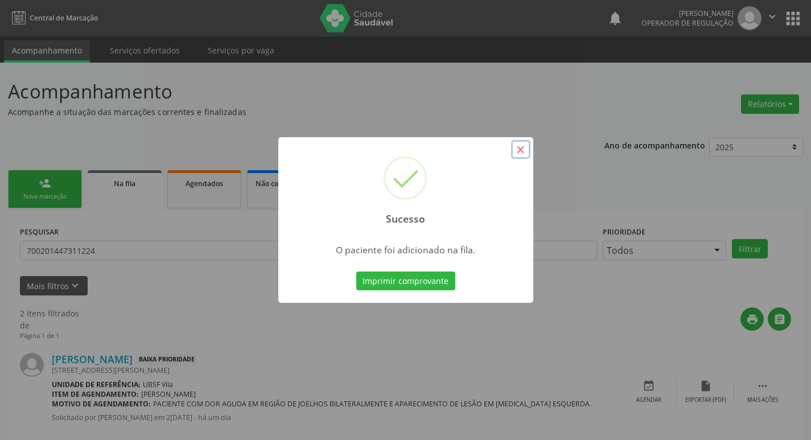
click at [518, 155] on button "×" at bounding box center [520, 149] width 19 height 19
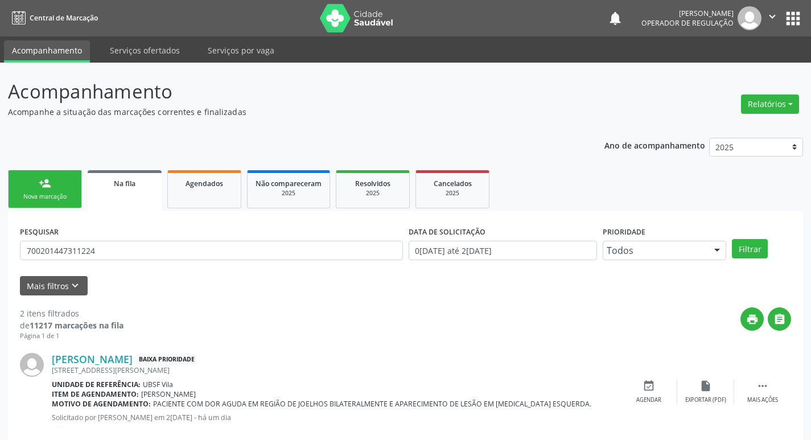
click at [59, 204] on link "person_add Nova marcação" at bounding box center [45, 189] width 74 height 38
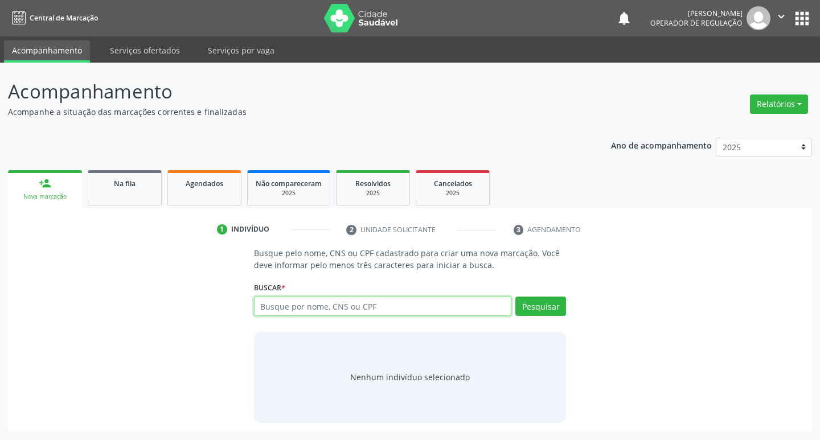
click at [308, 309] on input "text" at bounding box center [383, 306] width 258 height 19
click at [298, 308] on input "text" at bounding box center [383, 306] width 258 height 19
type input "705608411451615"
click at [545, 309] on button "Pesquisar" at bounding box center [540, 306] width 51 height 19
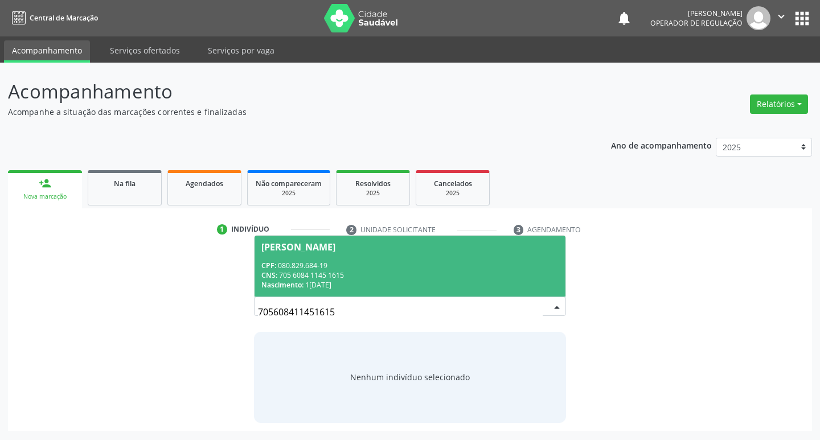
click at [319, 254] on span "Joana Darque da Silva CPF: 080.829.684-19 CNS: 705 6084 1145 1615 Nascimento: 1…" at bounding box center [410, 266] width 311 height 61
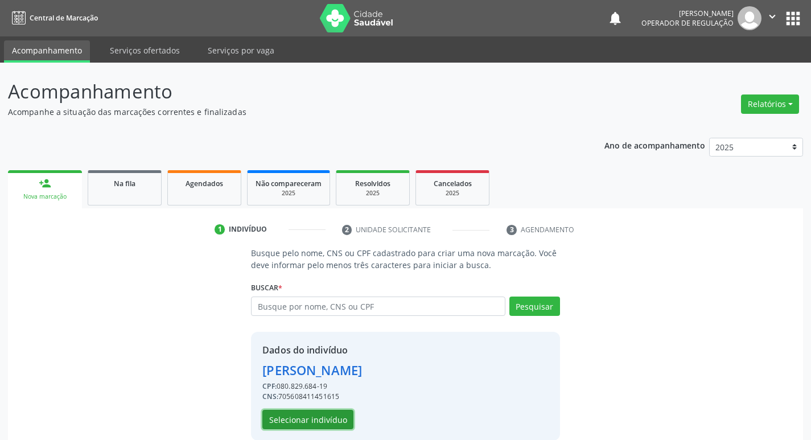
click at [301, 418] on button "Selecionar indivíduo" at bounding box center [307, 419] width 91 height 19
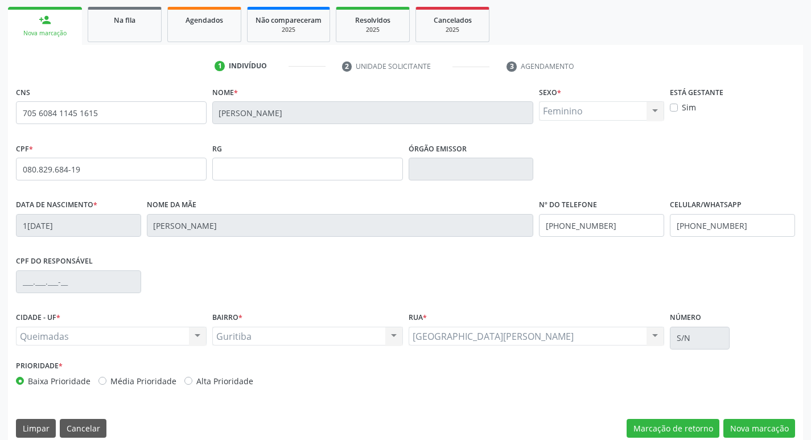
scroll to position [177, 0]
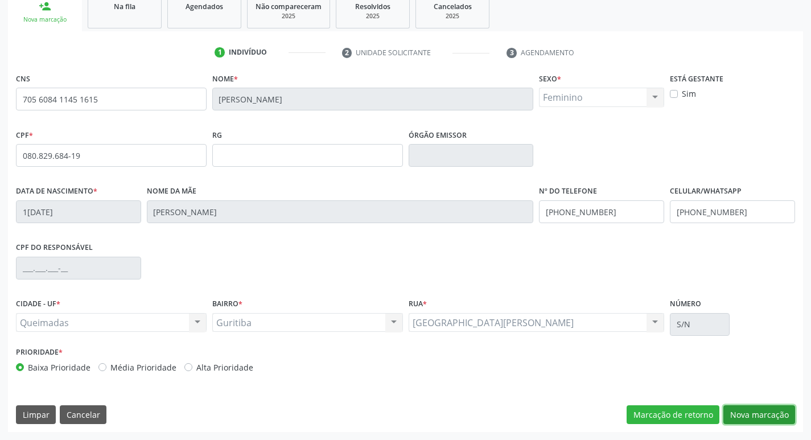
click at [760, 413] on button "Nova marcação" at bounding box center [760, 414] width 72 height 19
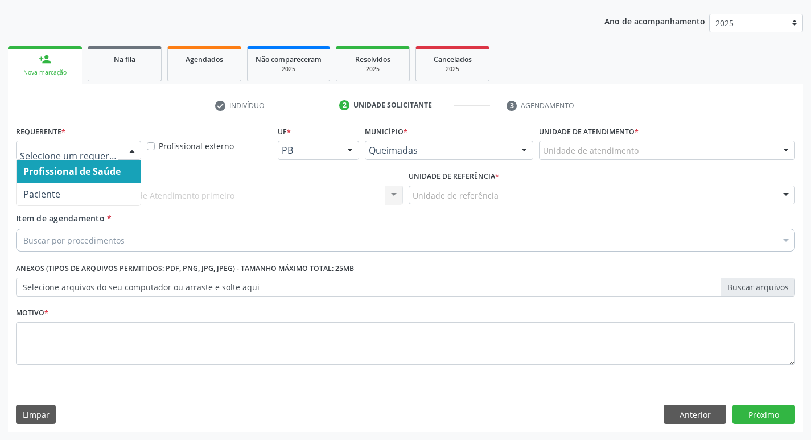
click at [131, 151] on div at bounding box center [132, 150] width 17 height 19
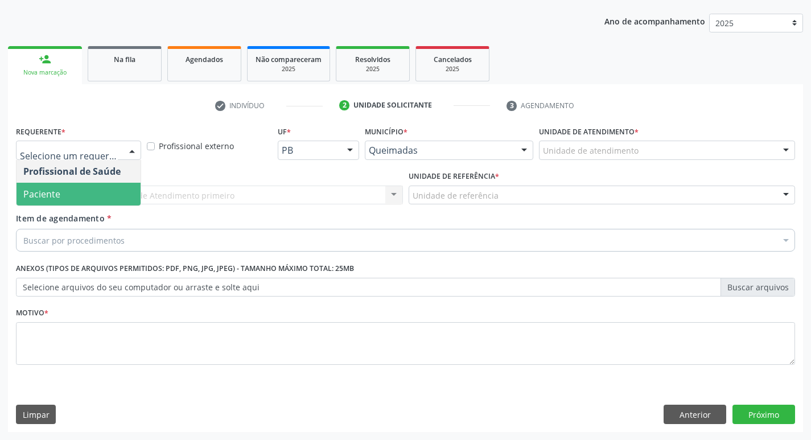
click at [93, 199] on span "Paciente" at bounding box center [79, 194] width 124 height 23
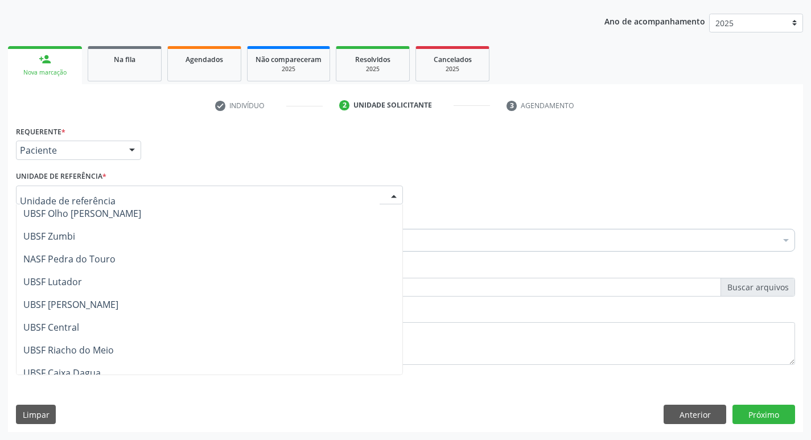
scroll to position [285, 0]
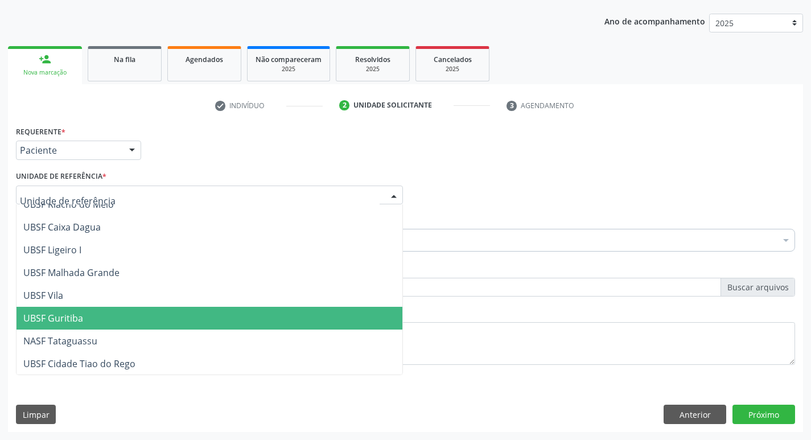
click at [69, 315] on span "UBSF Guritiba" at bounding box center [53, 318] width 60 height 13
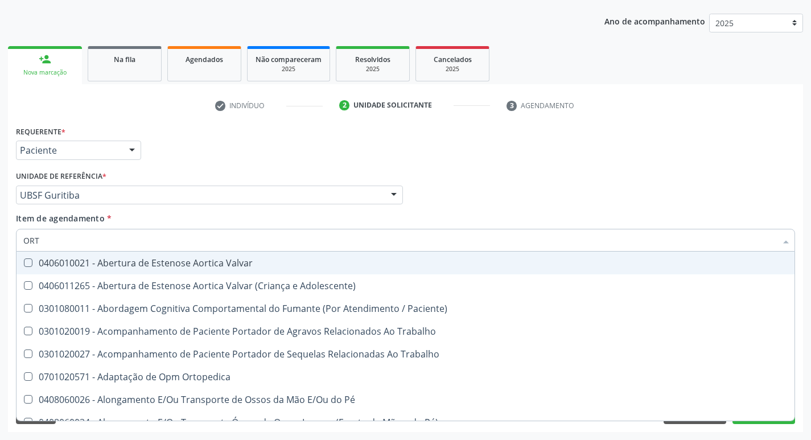
type input "ORTO"
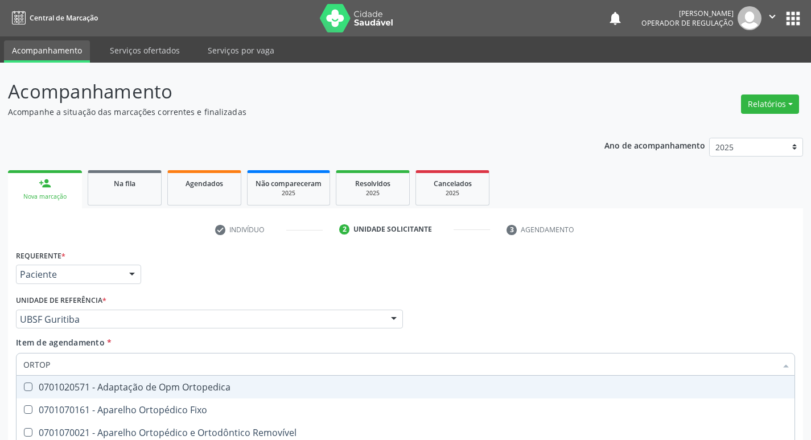
scroll to position [124, 0]
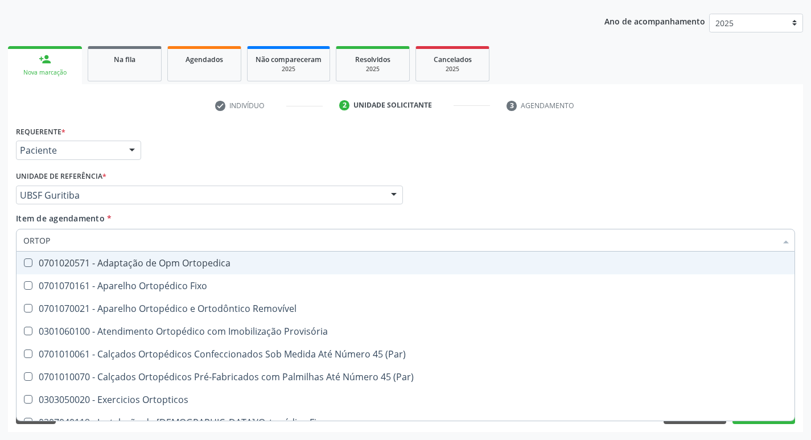
type input "ORTOPE"
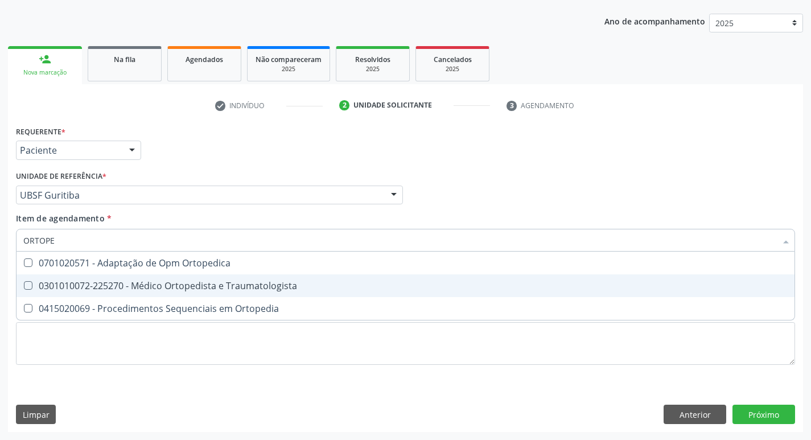
click at [26, 281] on Traumatologista at bounding box center [28, 285] width 9 height 9
click at [24, 282] on Traumatologista "checkbox" at bounding box center [20, 285] width 7 height 7
checkbox Traumatologista "true"
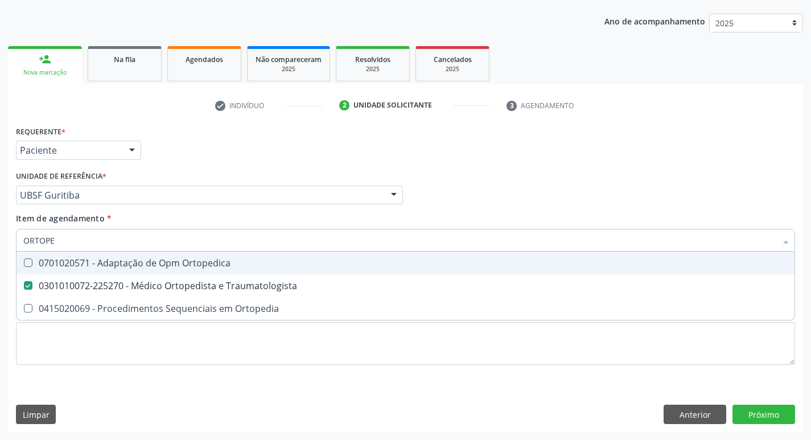
click at [617, 203] on div "Profissional Solicitante Por favor, selecione a Unidade de Atendimento primeiro…" at bounding box center [405, 190] width 785 height 44
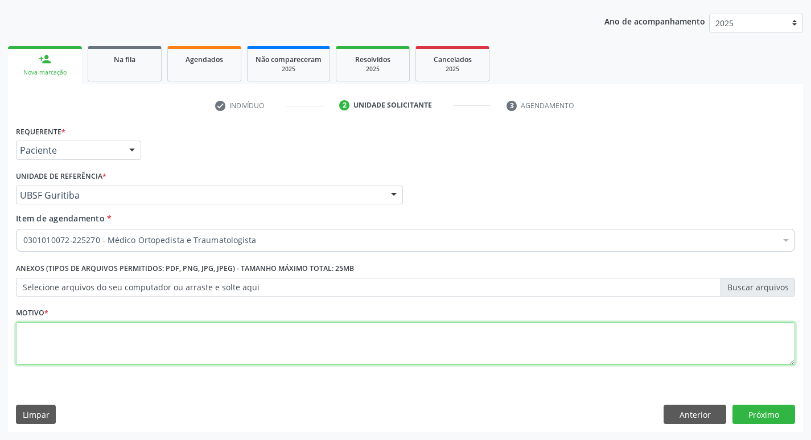
click at [31, 331] on textarea at bounding box center [406, 343] width 780 height 43
click at [30, 335] on textarea at bounding box center [406, 343] width 780 height 43
type textarea "PRIMEIRA CONSULTA 09/2025"
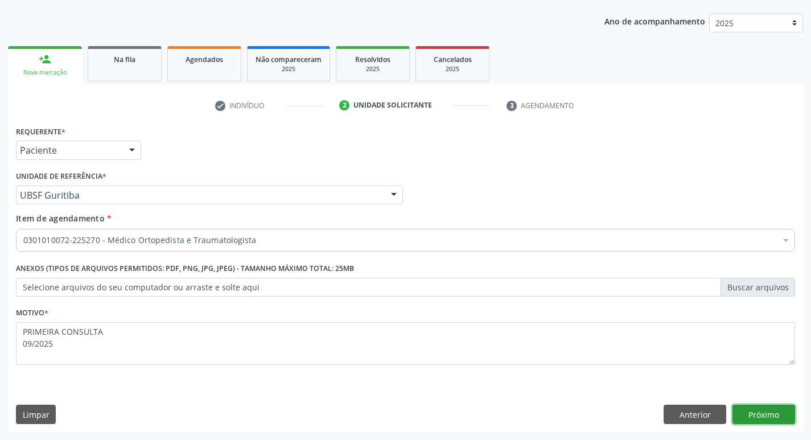
click at [764, 411] on button "Próximo" at bounding box center [764, 414] width 63 height 19
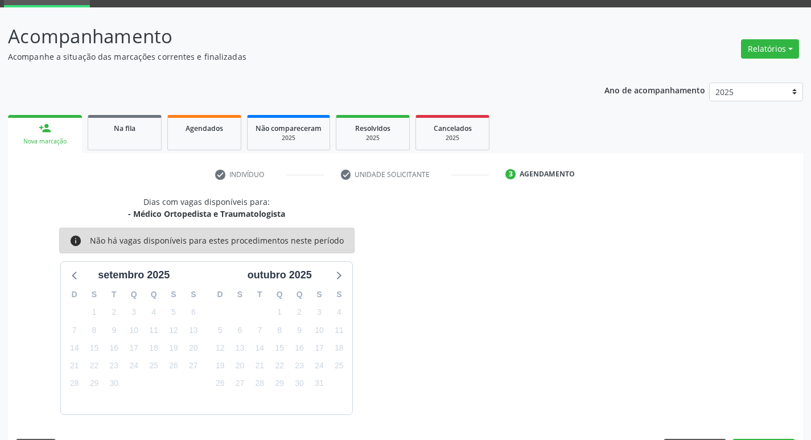
scroll to position [89, 0]
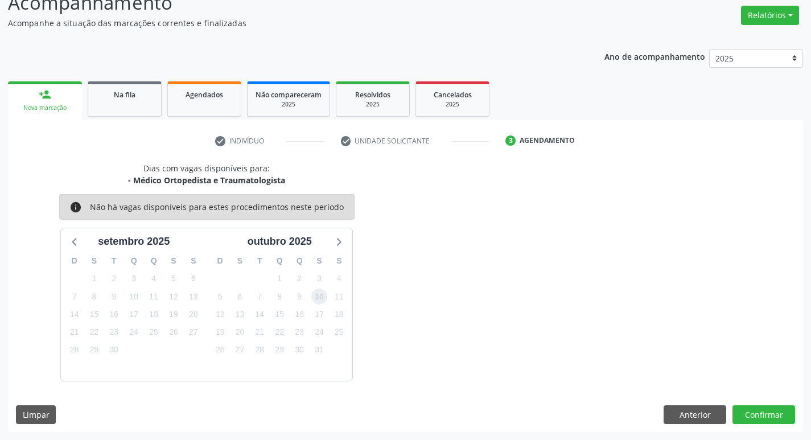
click at [321, 302] on span "10" at bounding box center [319, 297] width 16 height 16
click at [745, 416] on button "Confirmar" at bounding box center [764, 414] width 63 height 19
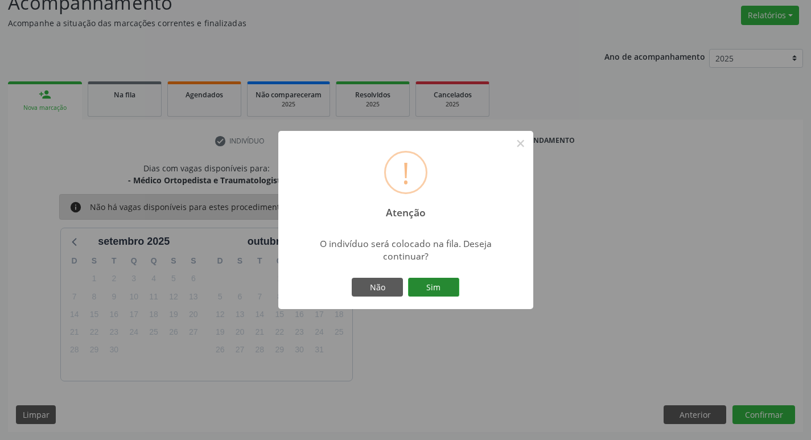
click at [430, 289] on button "Sim" at bounding box center [433, 287] width 51 height 19
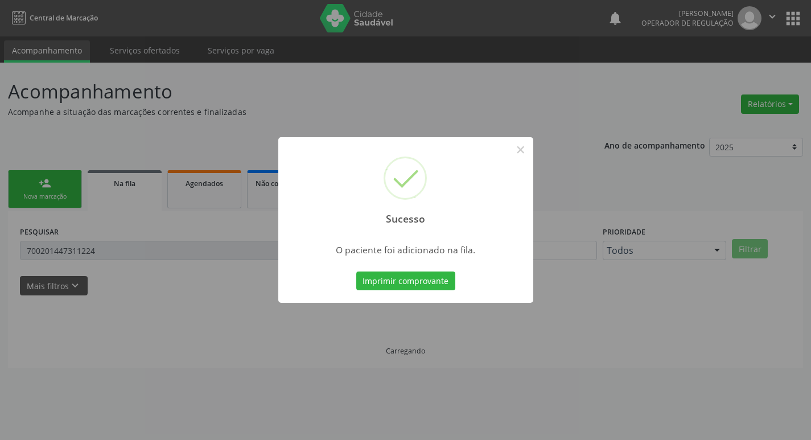
scroll to position [0, 0]
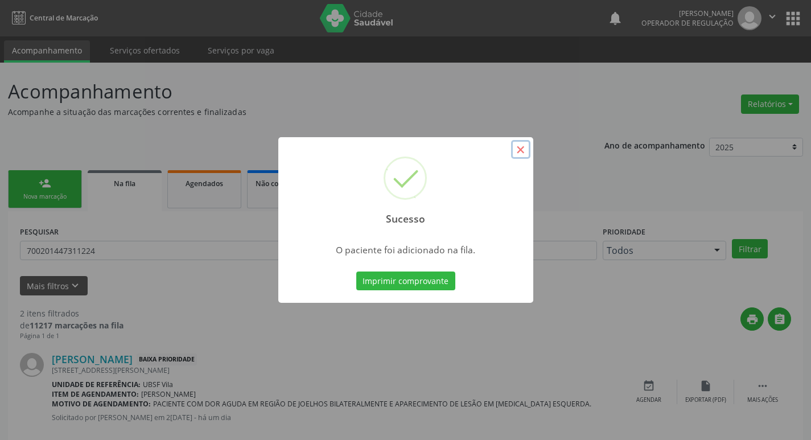
click at [521, 151] on button "×" at bounding box center [520, 149] width 19 height 19
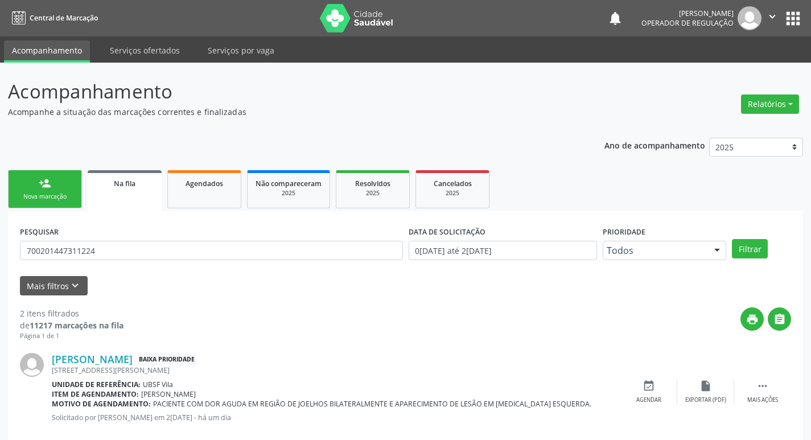
click at [63, 195] on div "Nova marcação" at bounding box center [45, 196] width 57 height 9
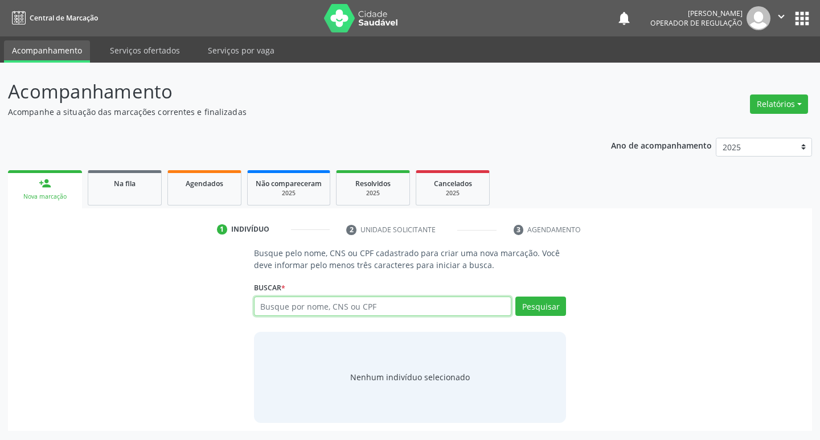
click at [291, 309] on input "text" at bounding box center [383, 306] width 258 height 19
type input "708507328621473"
click at [551, 301] on button "Pesquisar" at bounding box center [540, 306] width 51 height 19
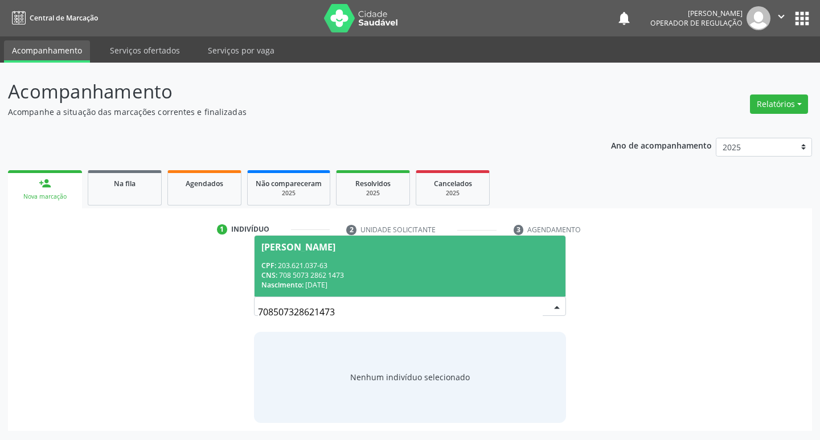
click at [325, 250] on div "Willian Silva Fernandes" at bounding box center [298, 247] width 74 height 9
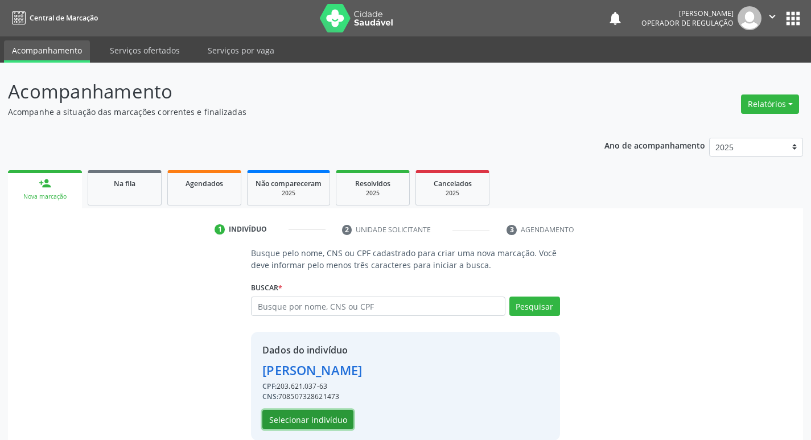
click at [320, 420] on button "Selecionar indivíduo" at bounding box center [307, 419] width 91 height 19
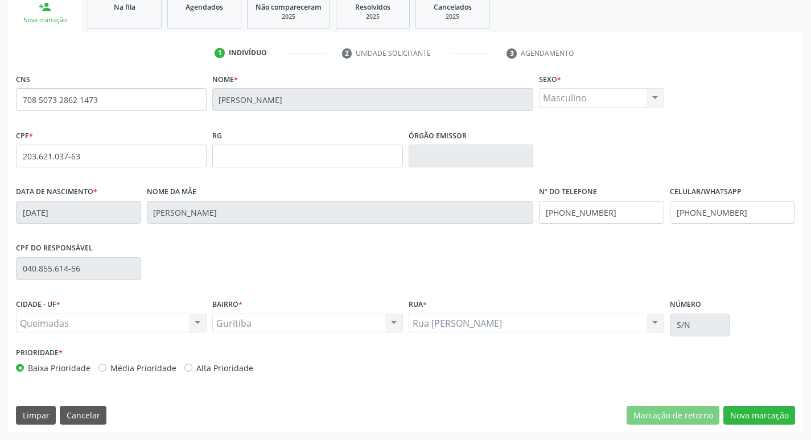
scroll to position [177, 0]
click at [768, 413] on button "Nova marcação" at bounding box center [760, 414] width 72 height 19
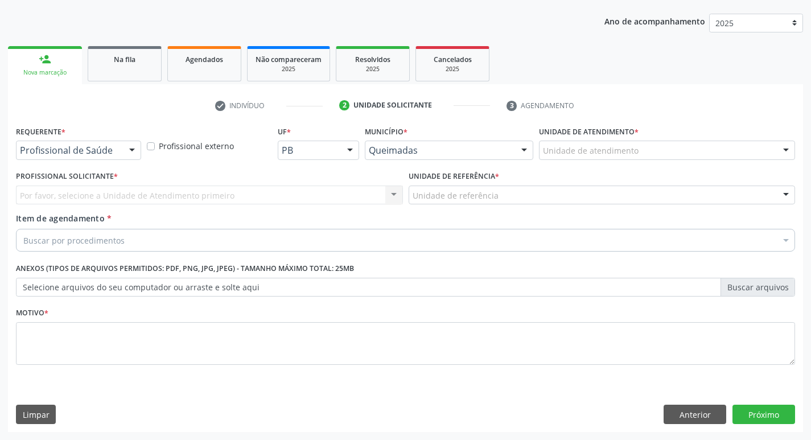
click at [132, 154] on div at bounding box center [132, 150] width 17 height 19
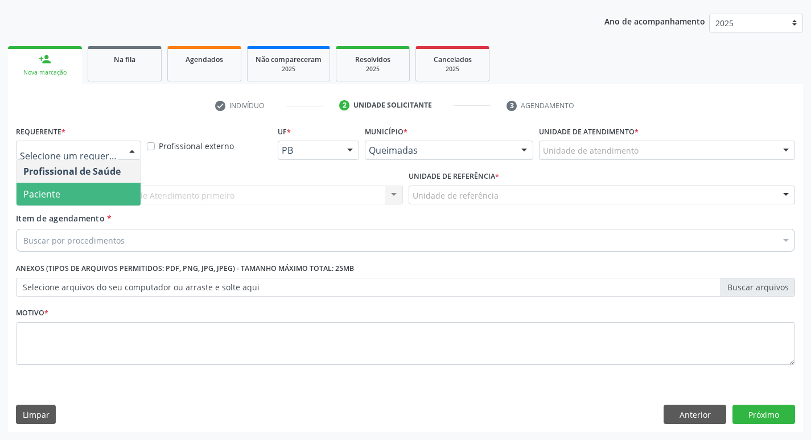
click at [120, 186] on span "Paciente" at bounding box center [79, 194] width 124 height 23
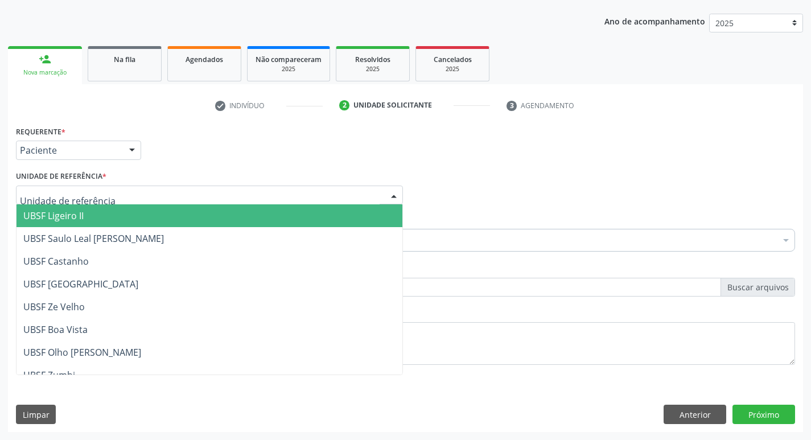
click at [120, 186] on div at bounding box center [209, 195] width 387 height 19
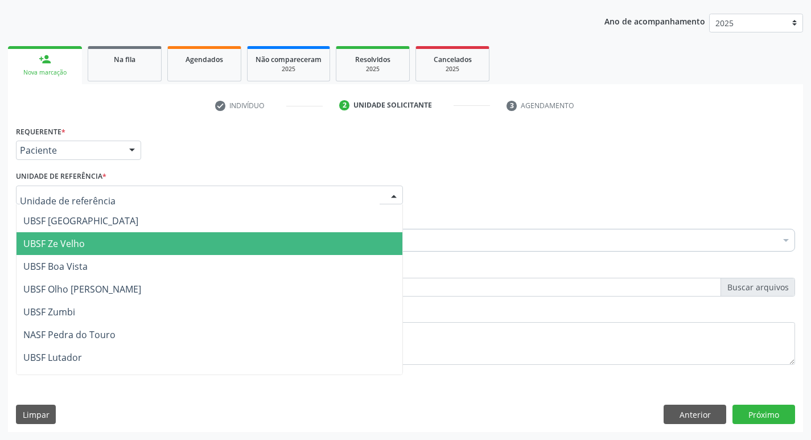
scroll to position [285, 0]
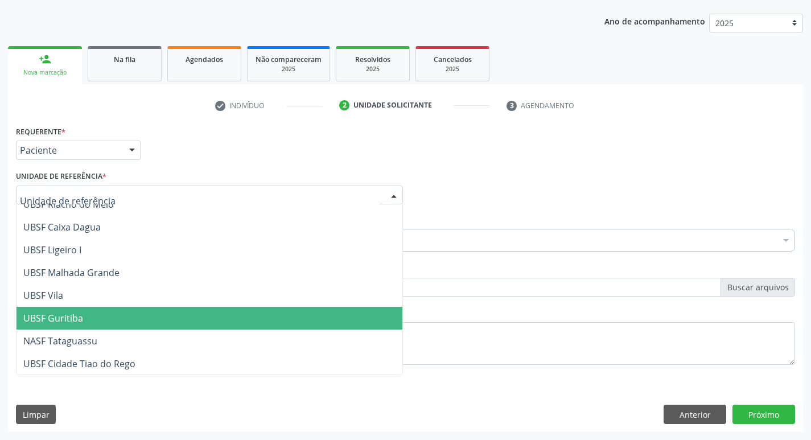
click at [126, 318] on span "UBSF Guritiba" at bounding box center [210, 318] width 386 height 23
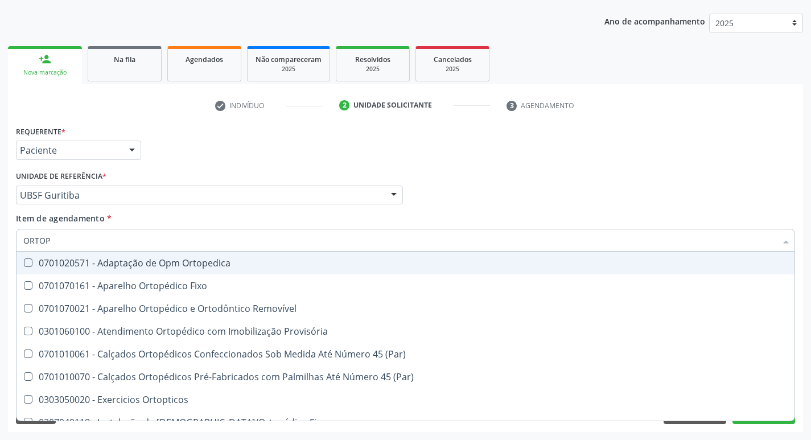
type input "ORTOPE"
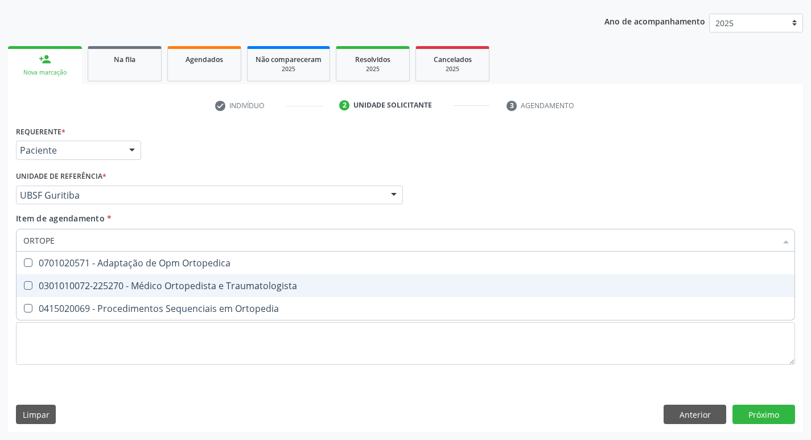
click at [22, 288] on div at bounding box center [21, 285] width 9 height 9
checkbox Traumatologista "true"
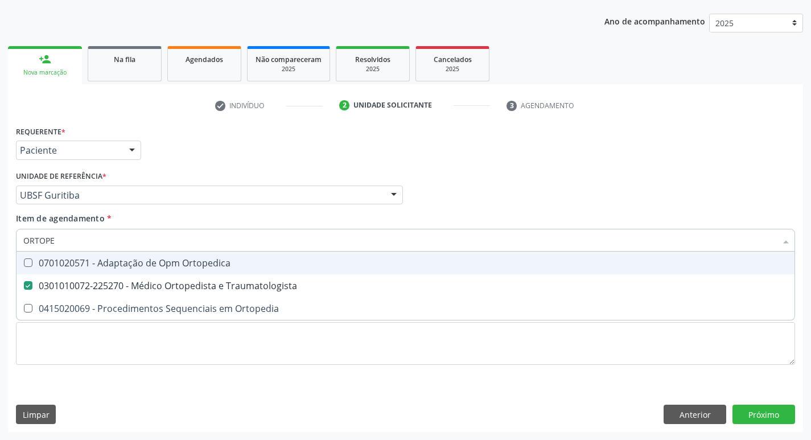
click at [500, 196] on div "Profissional Solicitante Por favor, selecione a Unidade de Atendimento primeiro…" at bounding box center [405, 190] width 785 height 44
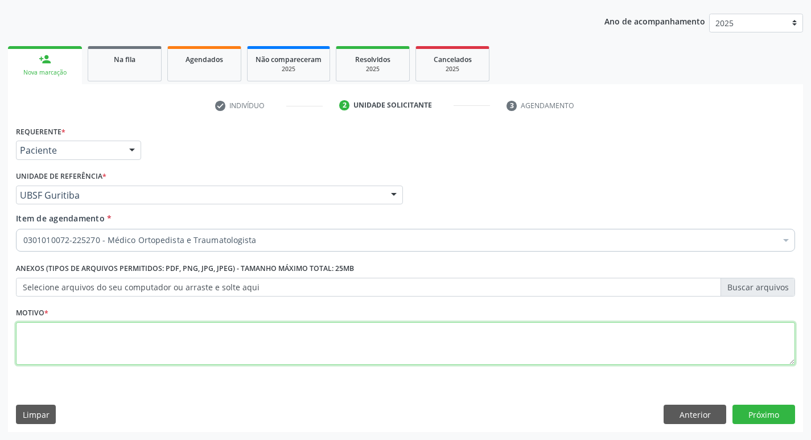
click at [39, 334] on textarea at bounding box center [406, 343] width 780 height 43
type textarea "PRIMEIRA CONSULTA 09/2025"
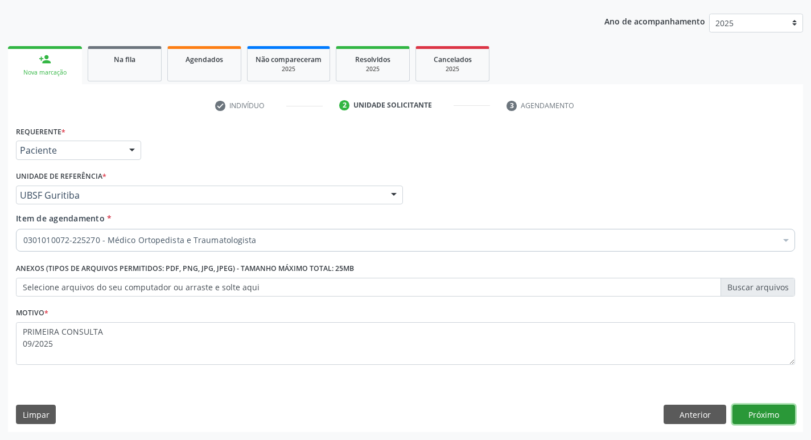
click at [761, 418] on button "Próximo" at bounding box center [764, 414] width 63 height 19
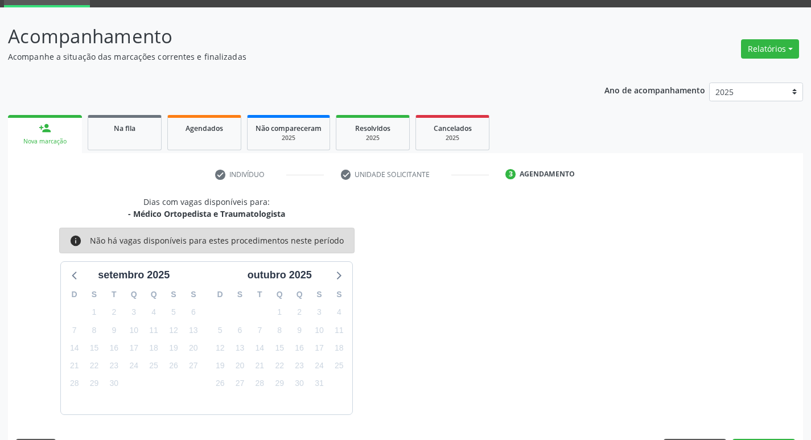
scroll to position [89, 0]
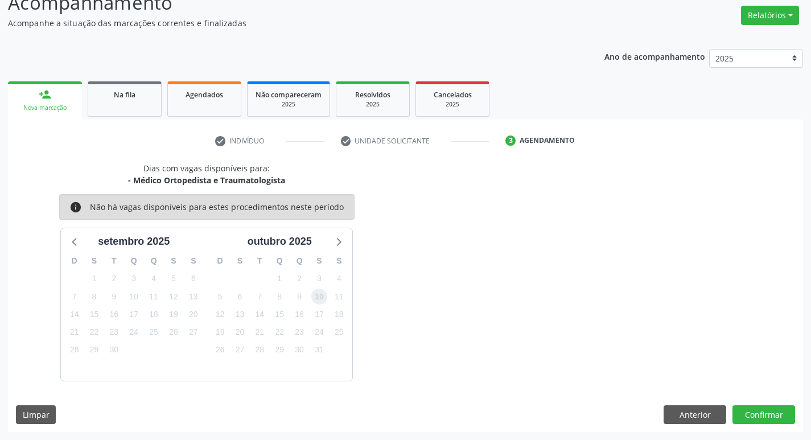
click at [317, 298] on span "10" at bounding box center [319, 297] width 16 height 16
click at [768, 415] on button "Confirmar" at bounding box center [764, 414] width 63 height 19
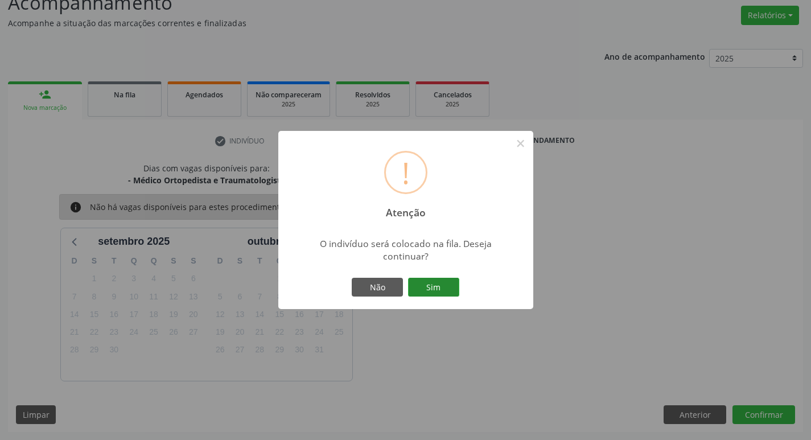
click at [440, 289] on button "Sim" at bounding box center [433, 287] width 51 height 19
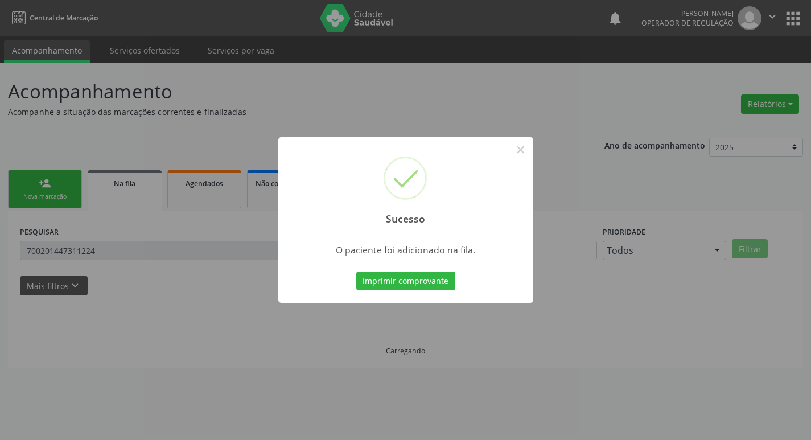
scroll to position [0, 0]
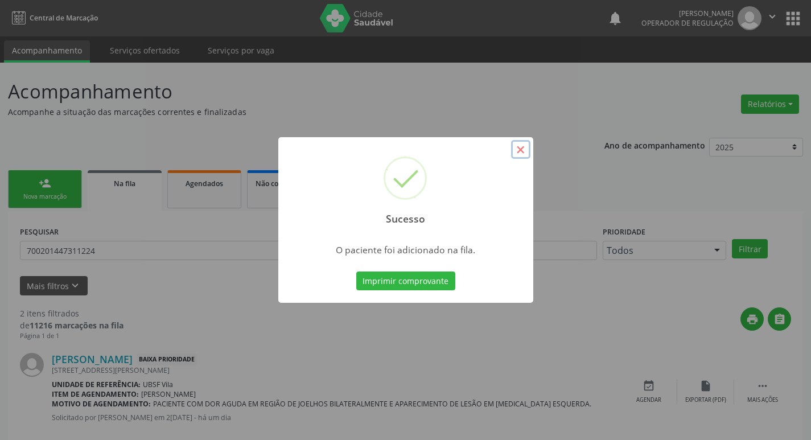
click at [520, 151] on button "×" at bounding box center [520, 149] width 19 height 19
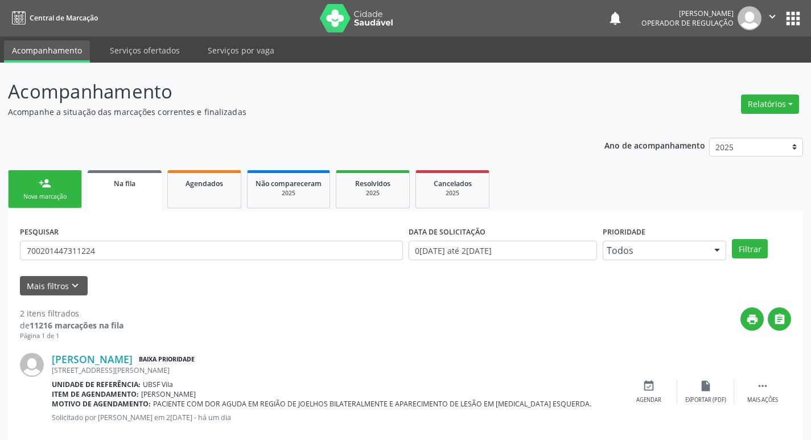
click at [83, 188] on ul "person_add Nova marcação Na fila Agendados Não compareceram 2025 Resolvidos 202…" at bounding box center [405, 189] width 795 height 44
click at [69, 191] on link "person_add Nova marcação" at bounding box center [45, 189] width 74 height 38
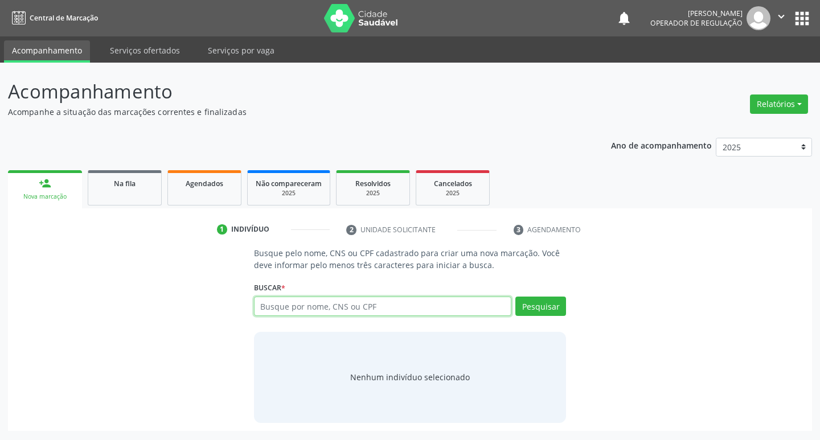
click at [403, 309] on input "text" at bounding box center [383, 306] width 258 height 19
type input "704705749611133"
click at [539, 307] on button "Pesquisar" at bounding box center [540, 306] width 51 height 19
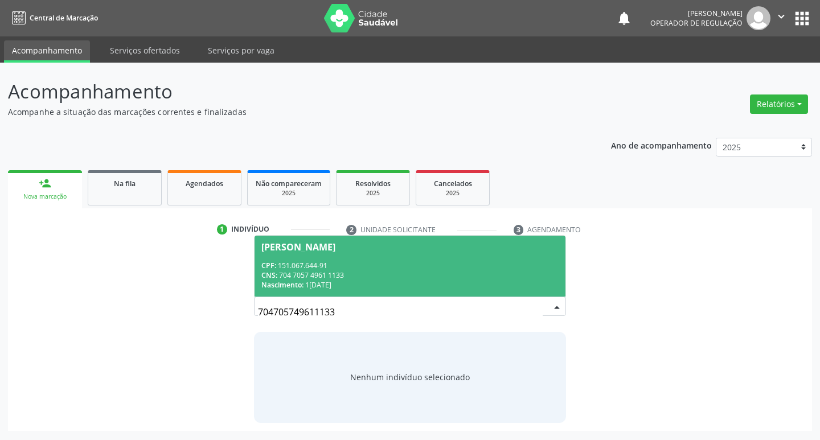
click at [314, 253] on span "Severino Pedro da Silva CPF: 151.067.644-91 CNS: 704 7057 4961 1133 Nascimento:…" at bounding box center [410, 266] width 311 height 61
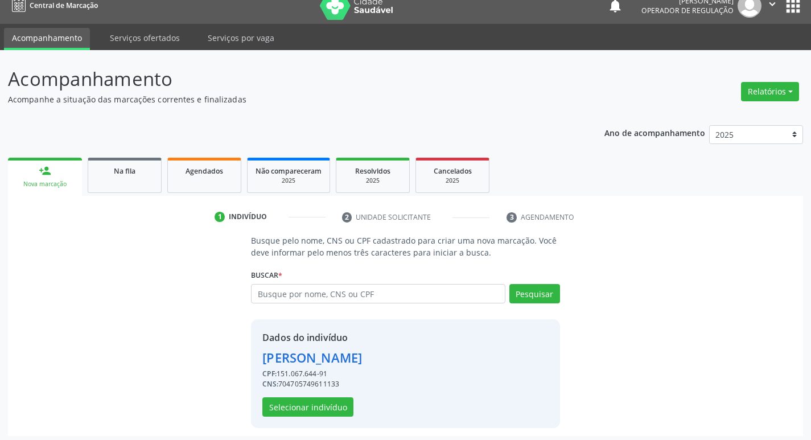
scroll to position [17, 0]
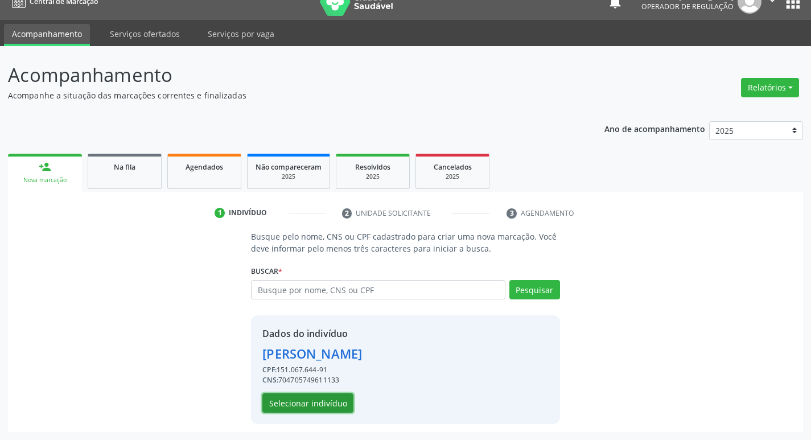
click at [317, 404] on button "Selecionar indivíduo" at bounding box center [307, 402] width 91 height 19
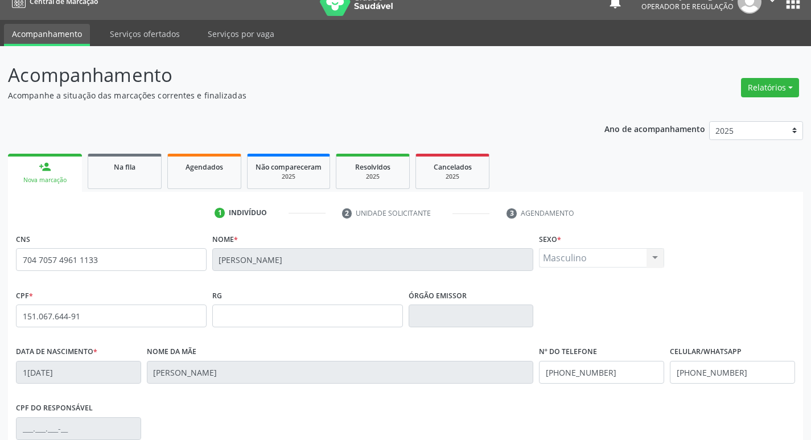
scroll to position [177, 0]
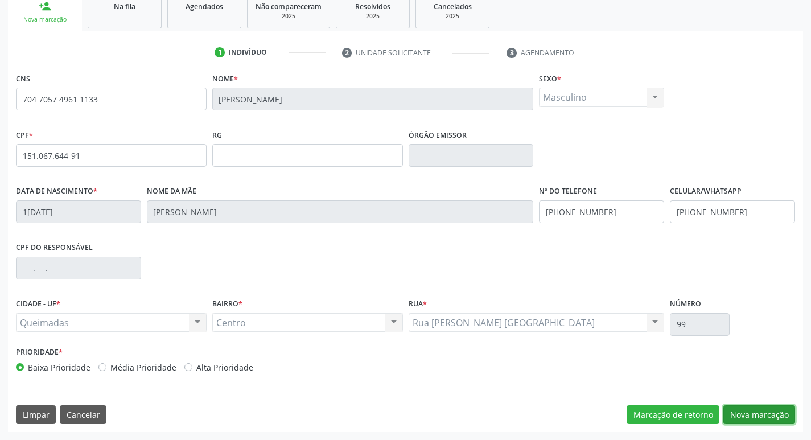
click at [752, 417] on button "Nova marcação" at bounding box center [760, 414] width 72 height 19
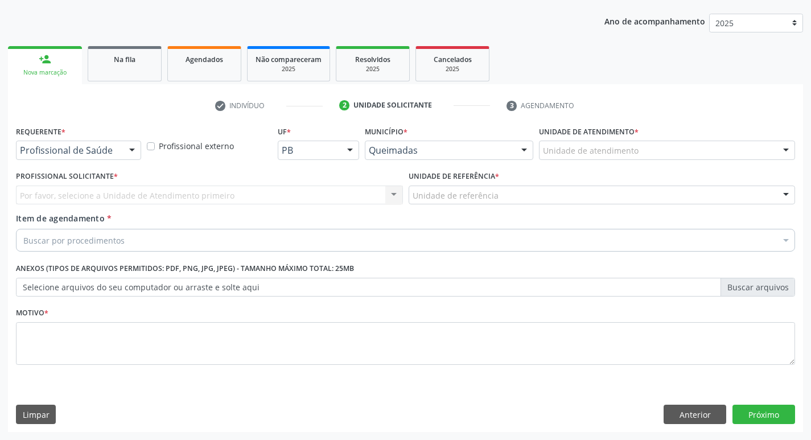
scroll to position [124, 0]
click at [129, 149] on div at bounding box center [132, 150] width 17 height 19
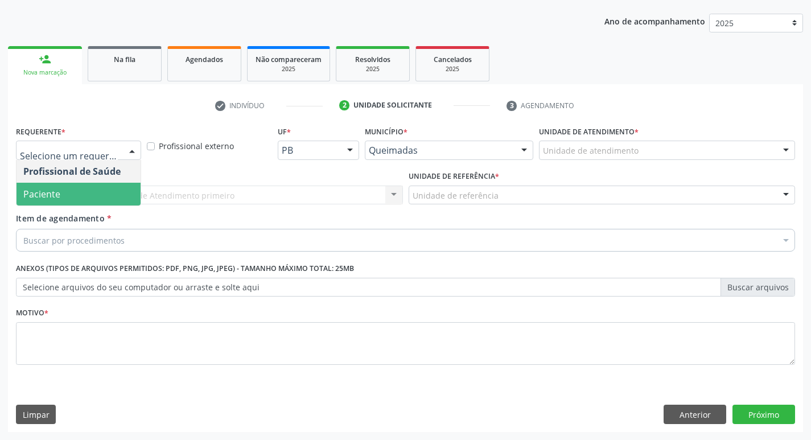
click at [108, 194] on span "Paciente" at bounding box center [79, 194] width 124 height 23
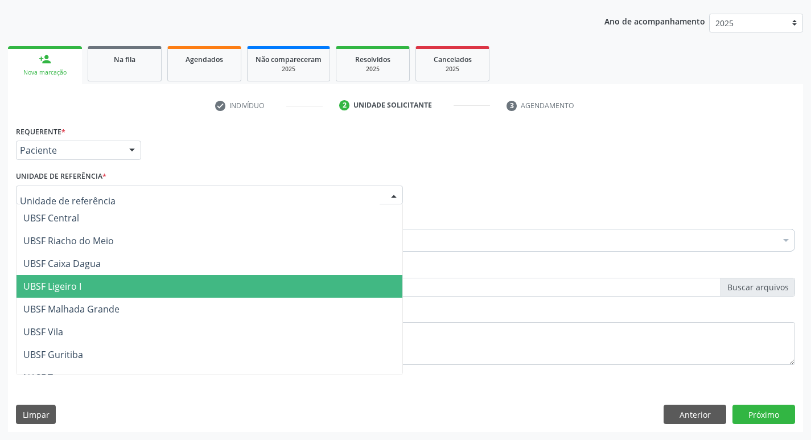
scroll to position [228, 0]
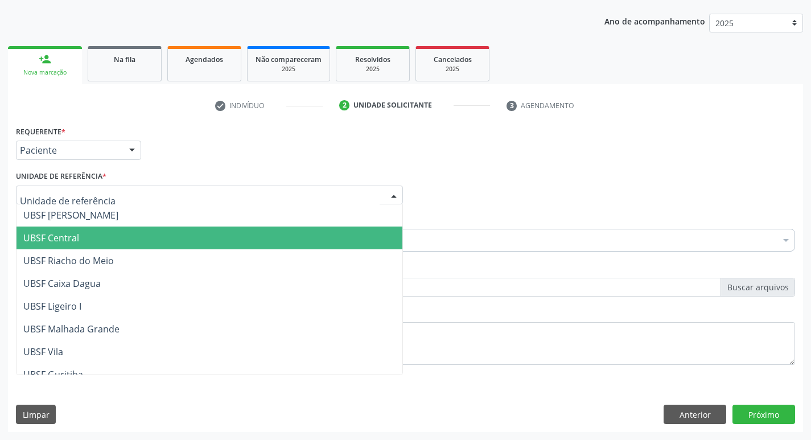
click at [73, 240] on span "UBSF Central" at bounding box center [51, 238] width 56 height 13
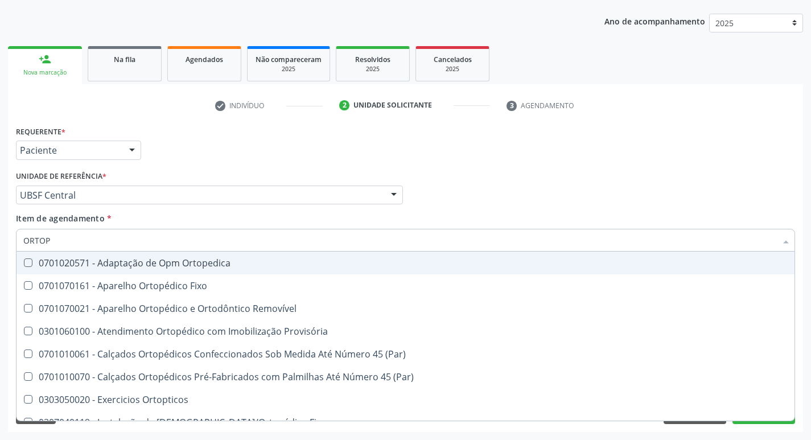
type input "ORTOPE"
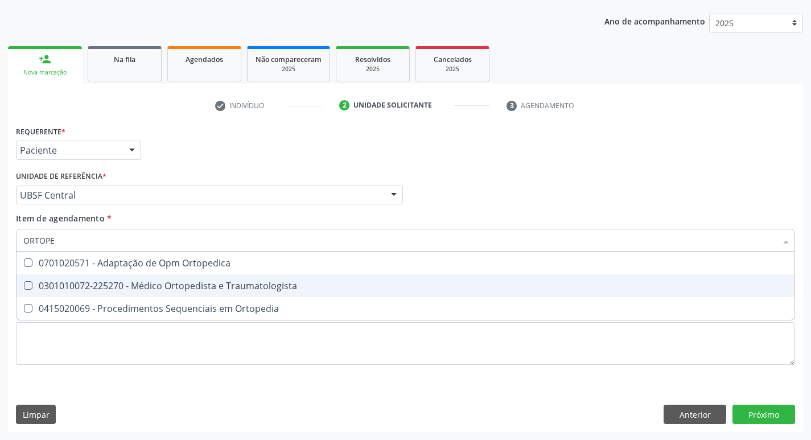
click at [27, 284] on Traumatologista at bounding box center [28, 285] width 9 height 9
click at [24, 284] on Traumatologista "checkbox" at bounding box center [20, 285] width 7 height 7
checkbox Traumatologista "true"
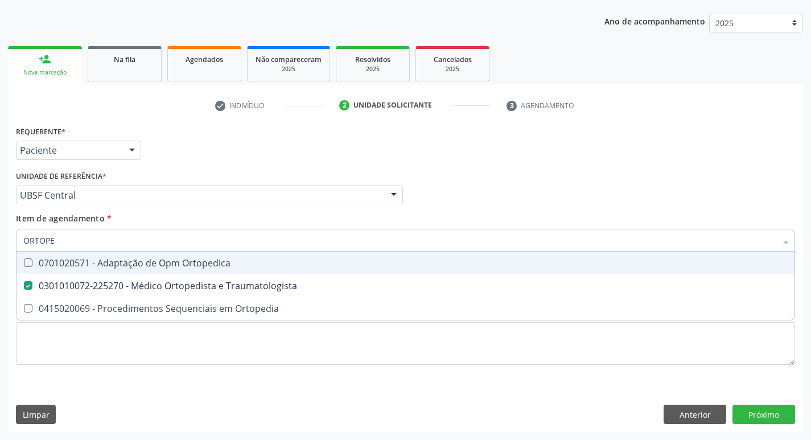
click at [446, 206] on div "Profissional Solicitante Por favor, selecione a Unidade de Atendimento primeiro…" at bounding box center [405, 190] width 785 height 44
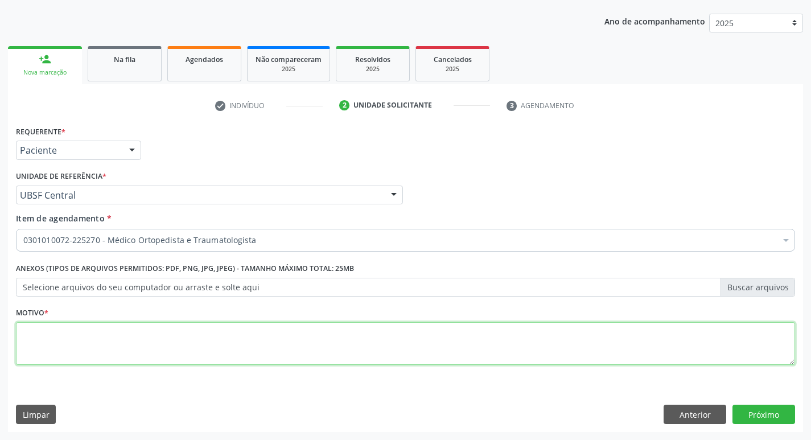
click at [56, 344] on textarea at bounding box center [406, 343] width 780 height 43
click at [59, 337] on textarea at bounding box center [406, 343] width 780 height 43
type textarea "PRIMEIRA CONSULTA 0902025"
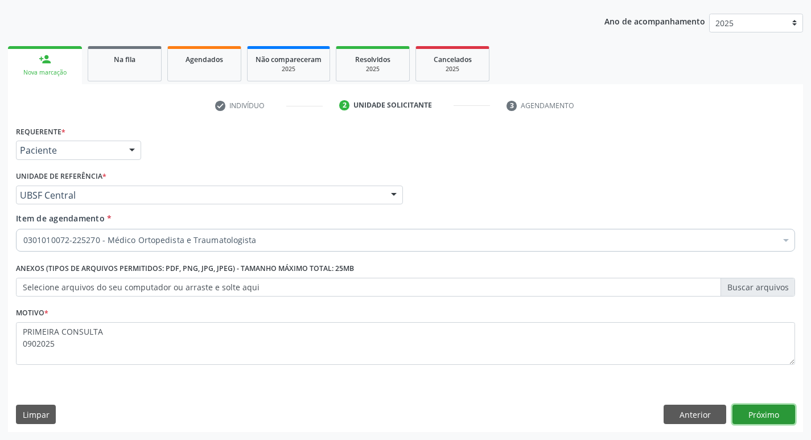
click at [762, 417] on button "Próximo" at bounding box center [764, 414] width 63 height 19
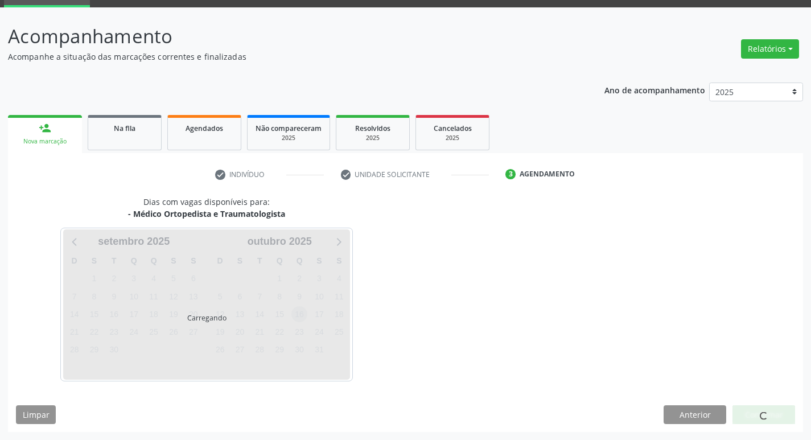
scroll to position [89, 0]
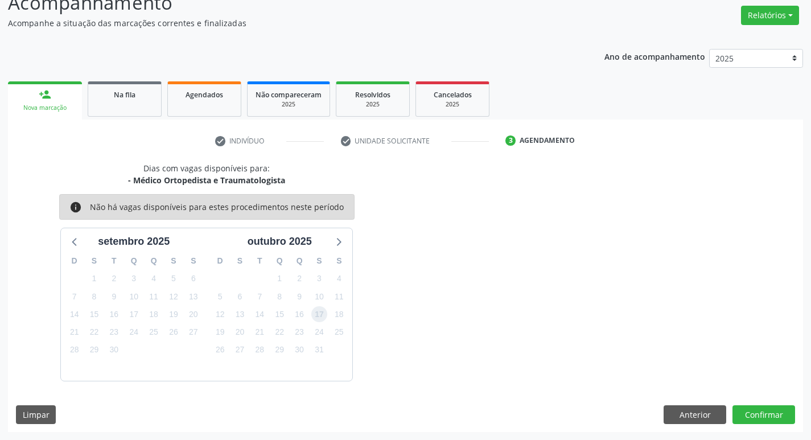
click at [322, 314] on span "17" at bounding box center [319, 314] width 16 height 16
click at [754, 411] on button "Confirmar" at bounding box center [764, 414] width 63 height 19
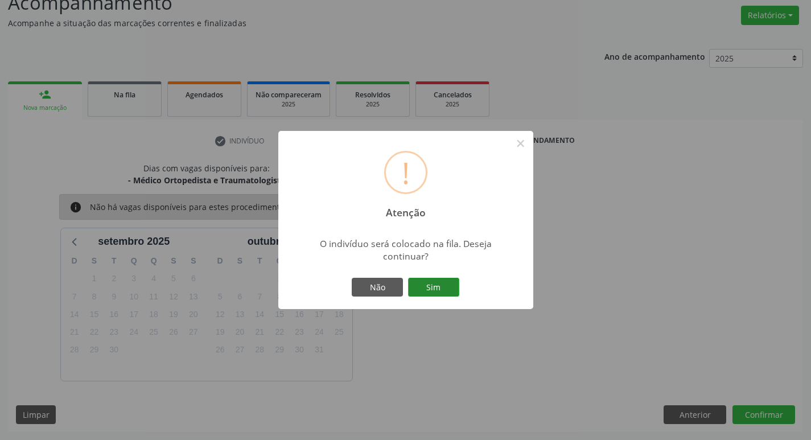
click at [437, 290] on button "Sim" at bounding box center [433, 287] width 51 height 19
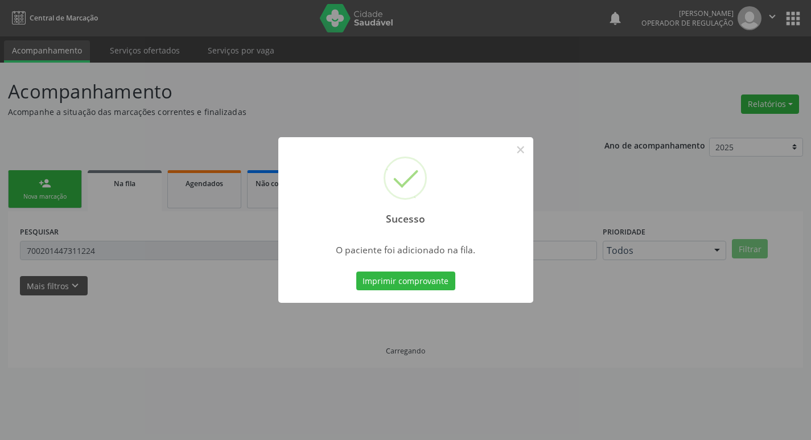
scroll to position [0, 0]
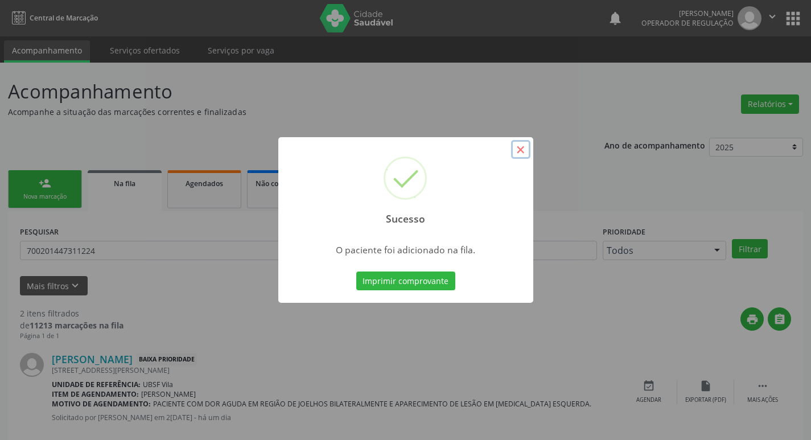
click at [518, 149] on button "×" at bounding box center [520, 149] width 19 height 19
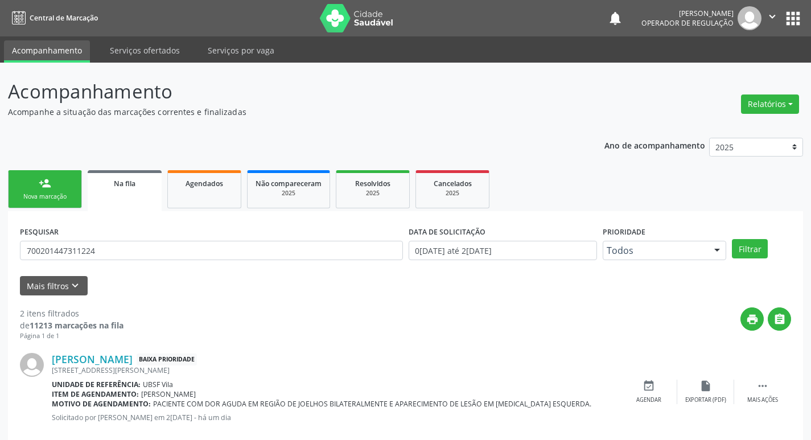
click at [52, 195] on div "Nova marcação" at bounding box center [45, 196] width 57 height 9
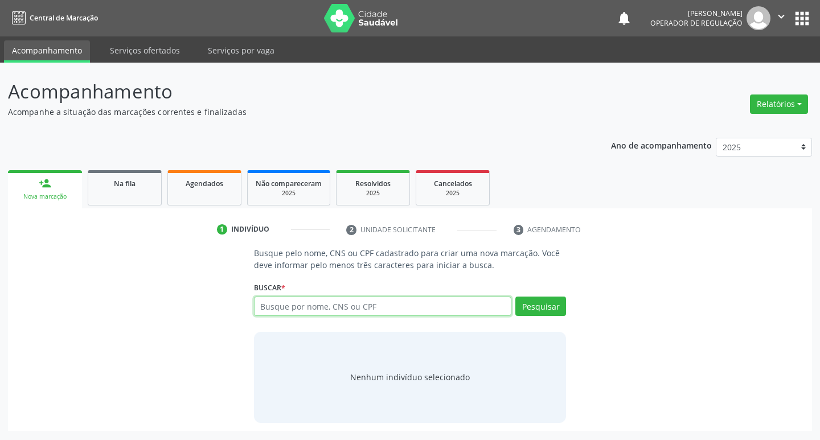
click at [334, 309] on input "text" at bounding box center [383, 306] width 258 height 19
click at [291, 310] on input "text" at bounding box center [383, 306] width 258 height 19
click at [317, 303] on input "text" at bounding box center [383, 306] width 258 height 19
click at [317, 314] on input "text" at bounding box center [383, 306] width 258 height 19
type input "700001481873703"
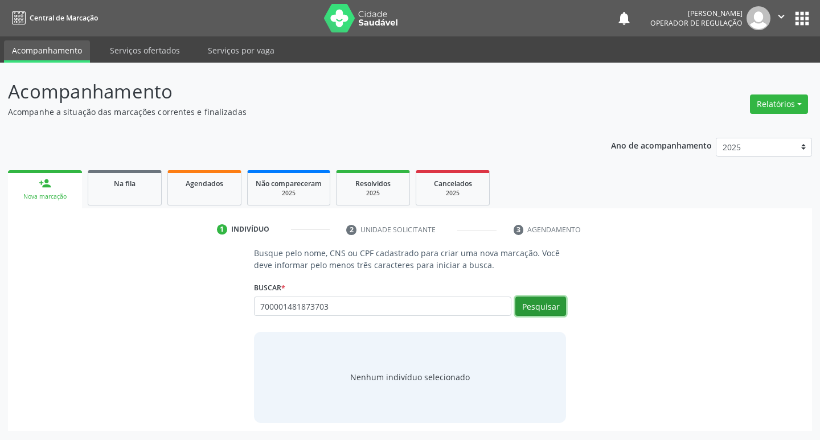
click at [533, 313] on button "Pesquisar" at bounding box center [540, 306] width 51 height 19
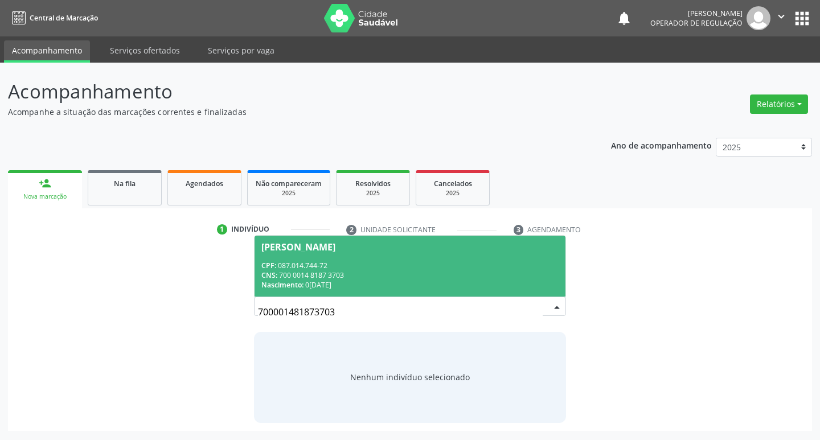
click at [293, 245] on div "José Feliciano da Silva" at bounding box center [298, 247] width 74 height 9
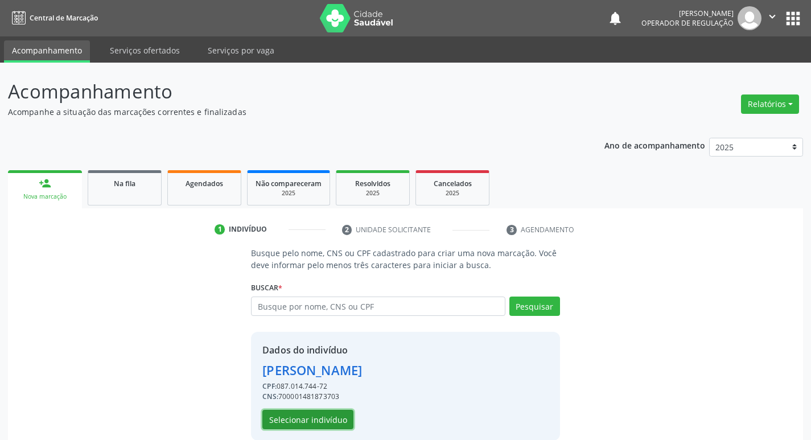
click at [325, 420] on button "Selecionar indivíduo" at bounding box center [307, 419] width 91 height 19
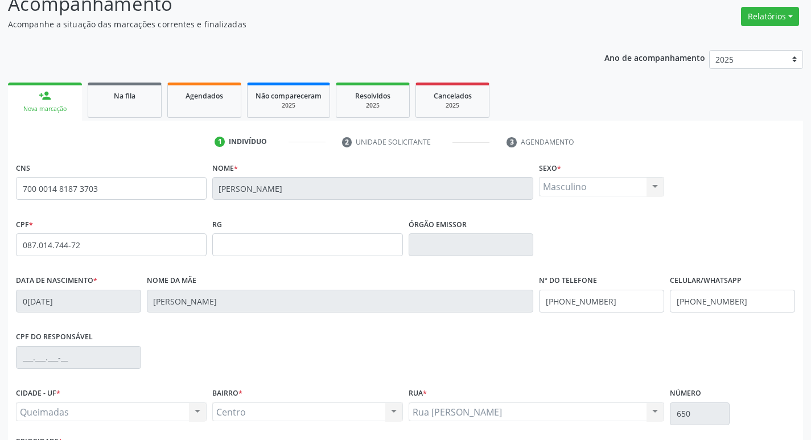
scroll to position [177, 0]
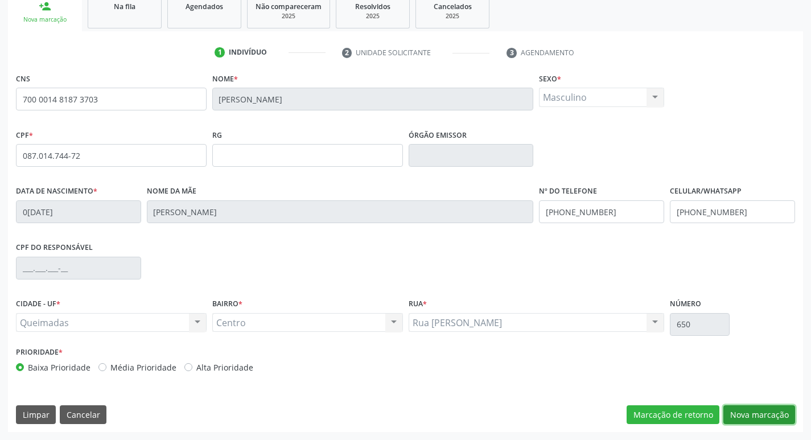
click at [756, 412] on button "Nova marcação" at bounding box center [760, 414] width 72 height 19
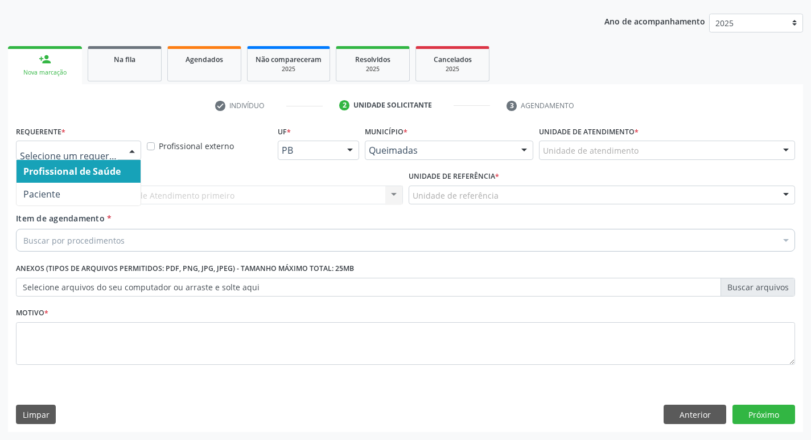
click at [129, 147] on div at bounding box center [132, 150] width 17 height 19
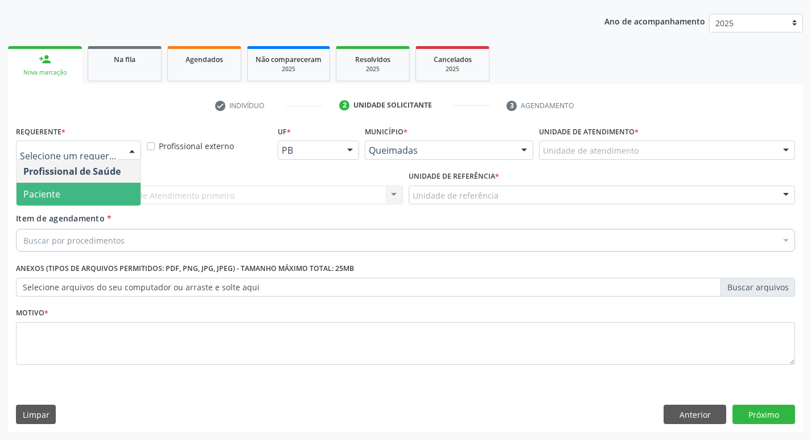
click at [69, 191] on span "Paciente" at bounding box center [79, 194] width 124 height 23
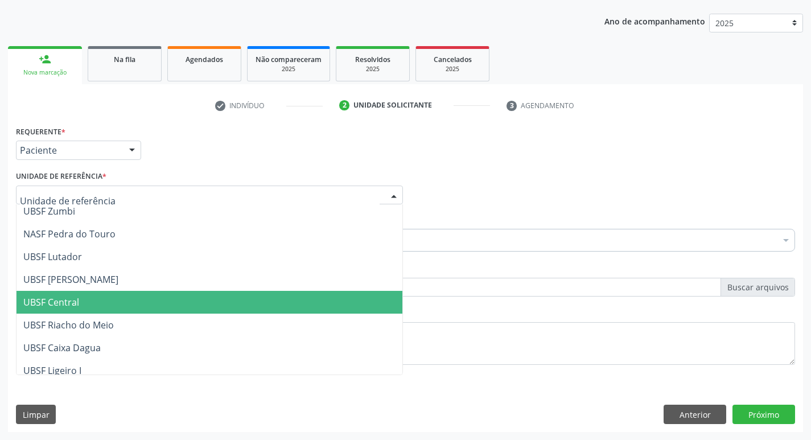
scroll to position [171, 0]
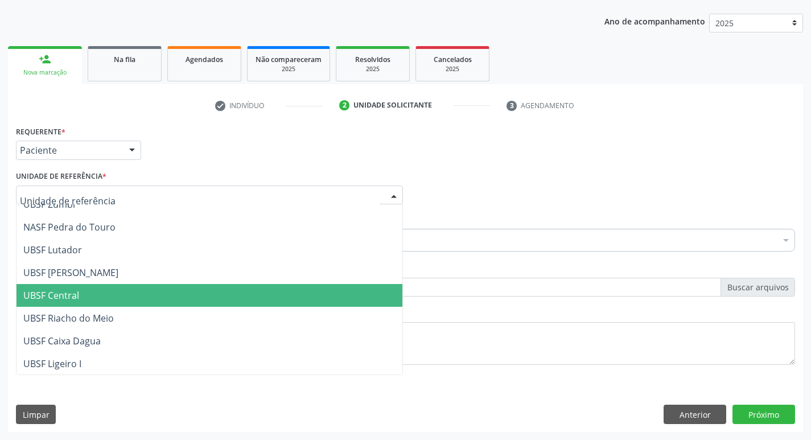
click at [65, 290] on span "UBSF Central" at bounding box center [51, 295] width 56 height 13
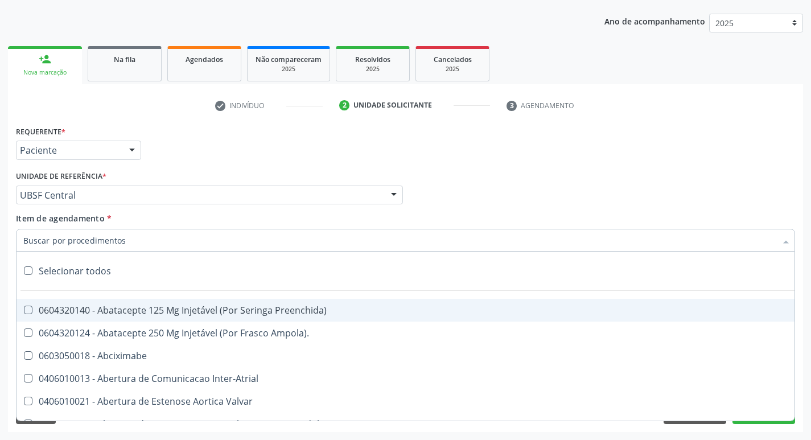
click at [78, 239] on input "Item de agendamento *" at bounding box center [399, 240] width 753 height 23
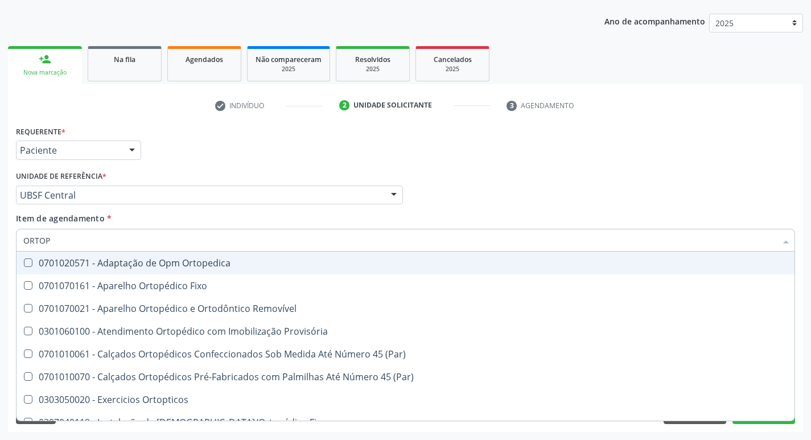
type input "ORTOPE"
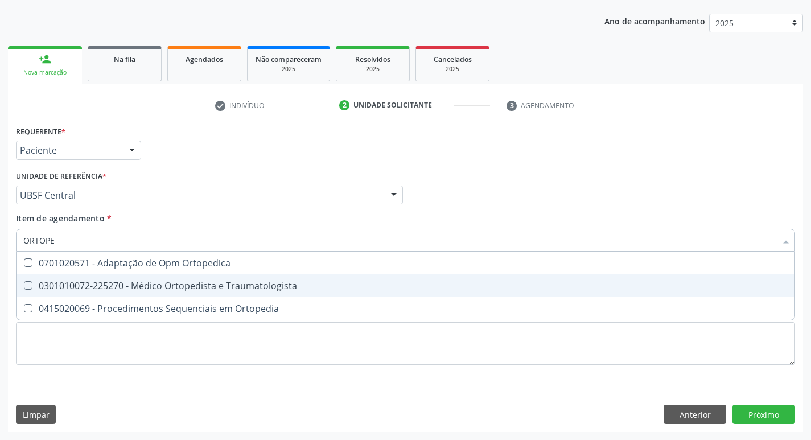
click at [27, 284] on Traumatologista at bounding box center [28, 285] width 9 height 9
click at [24, 284] on Traumatologista "checkbox" at bounding box center [20, 285] width 7 height 7
checkbox Traumatologista "true"
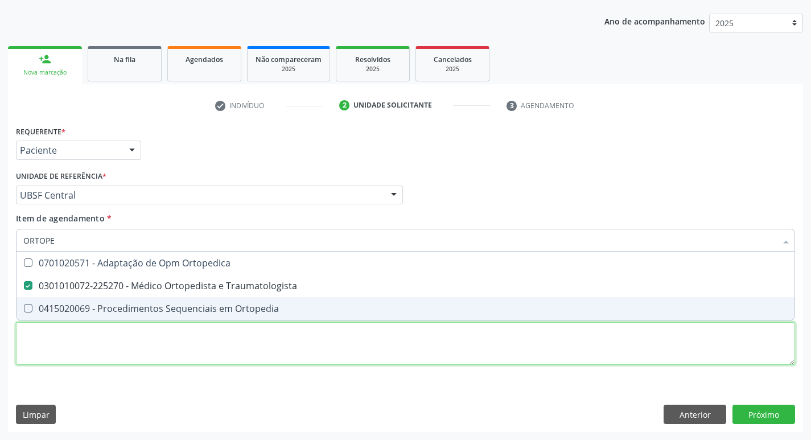
click at [72, 341] on div "Requerente * Paciente Profissional de Saúde Paciente Nenhum resultado encontrad…" at bounding box center [406, 252] width 780 height 258
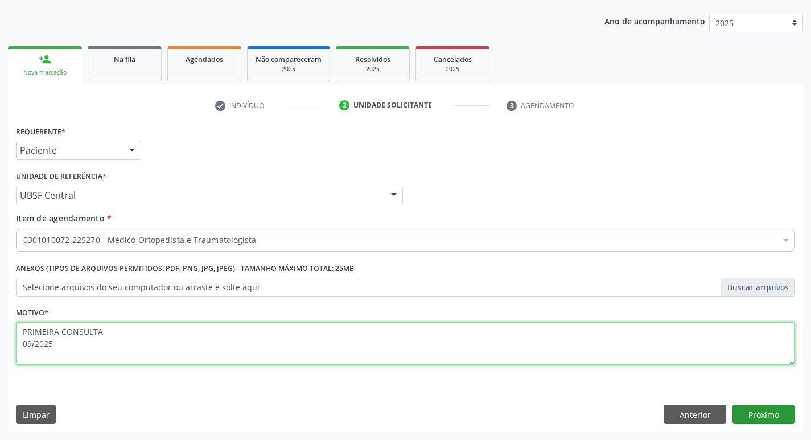
type textarea "PRIMEIRA CONSULTA 09/2025"
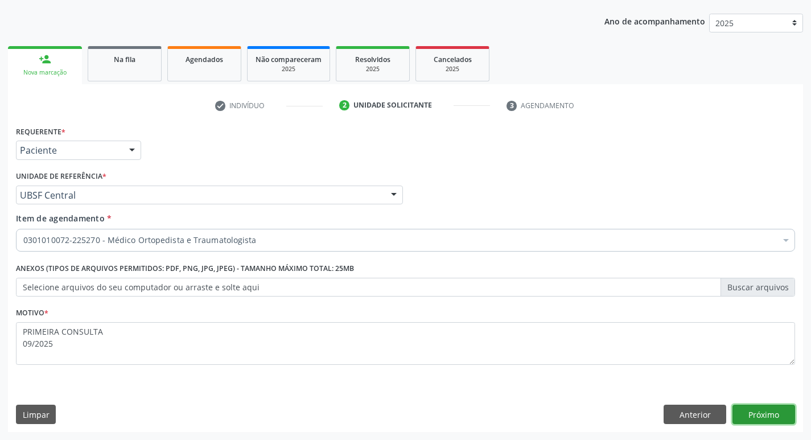
click at [770, 408] on button "Próximo" at bounding box center [764, 414] width 63 height 19
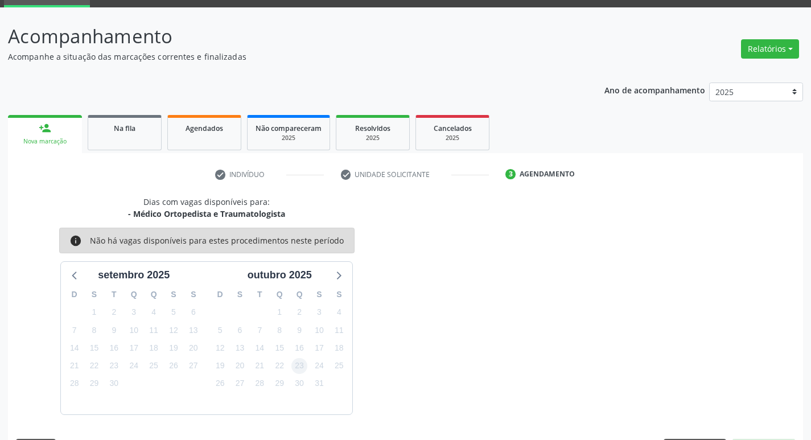
scroll to position [89, 0]
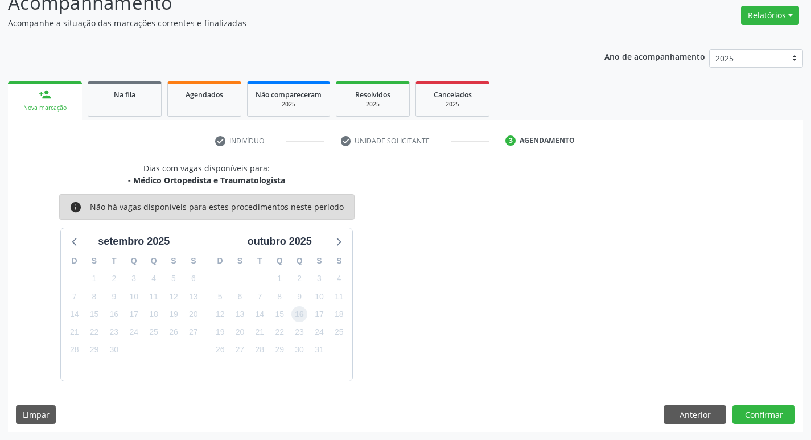
click at [304, 315] on span "16" at bounding box center [300, 314] width 16 height 16
click at [769, 415] on button "Confirmar" at bounding box center [764, 414] width 63 height 19
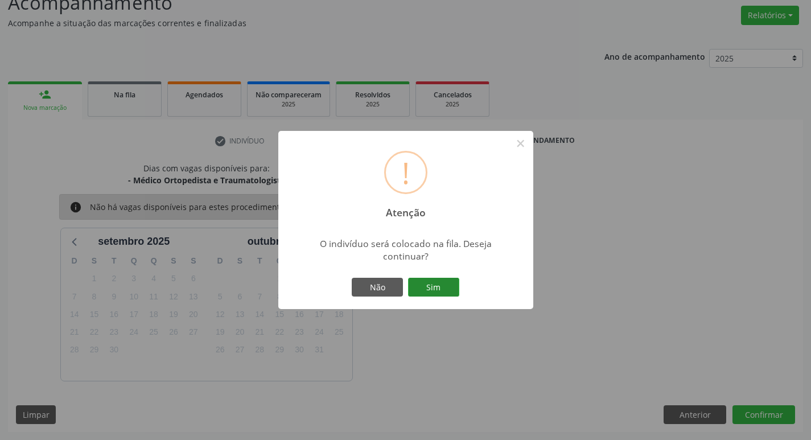
click at [447, 283] on button "Sim" at bounding box center [433, 287] width 51 height 19
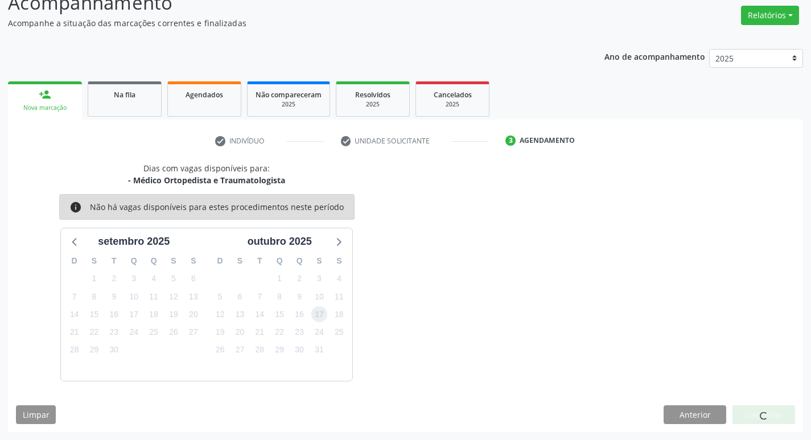
click at [318, 315] on span "17" at bounding box center [319, 314] width 16 height 16
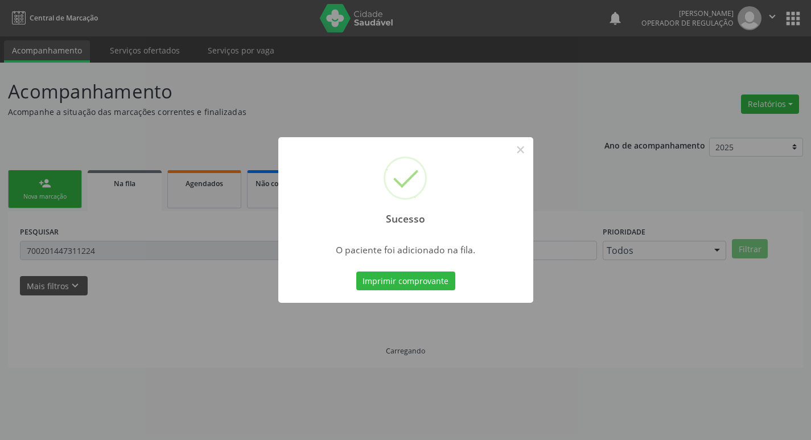
scroll to position [0, 0]
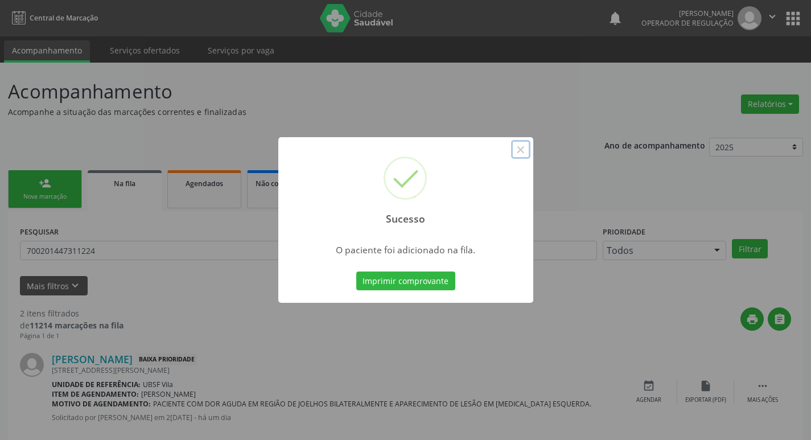
drag, startPoint x: 522, startPoint y: 152, endPoint x: 520, endPoint y: 158, distance: 6.1
click at [521, 153] on button "×" at bounding box center [520, 149] width 19 height 19
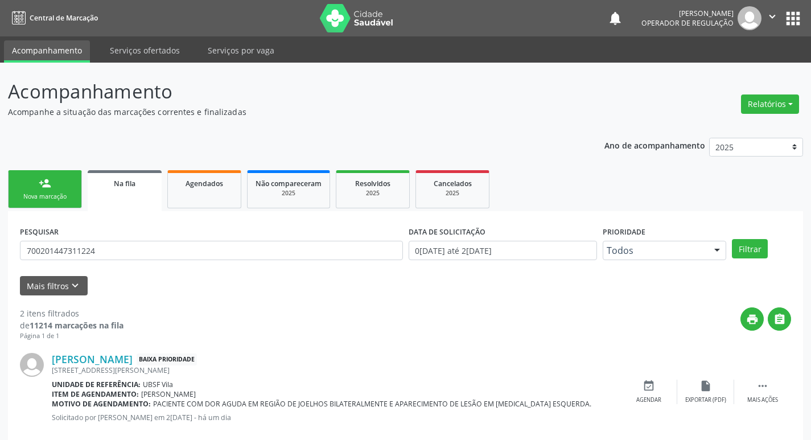
click at [43, 198] on div "Nova marcação" at bounding box center [45, 196] width 57 height 9
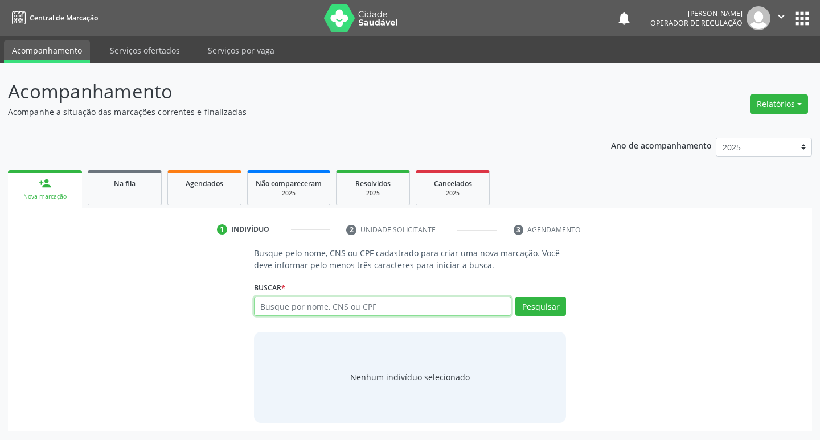
click at [359, 305] on input "text" at bounding box center [383, 306] width 258 height 19
type input "700606941374763"
click at [544, 299] on button "Pesquisar" at bounding box center [540, 306] width 51 height 19
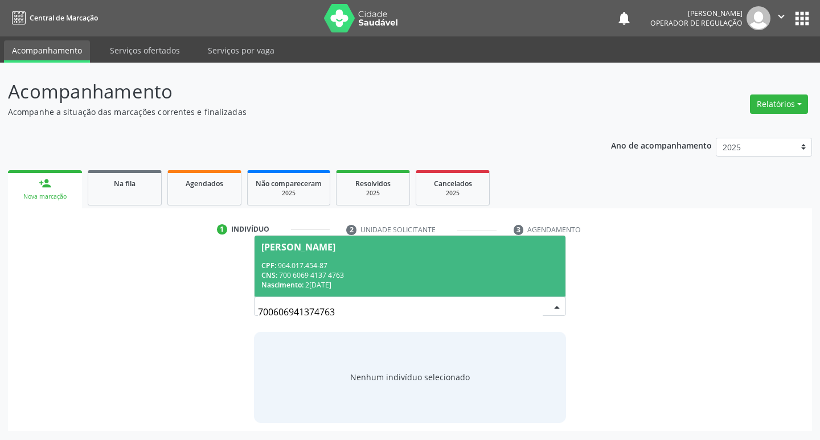
click at [330, 247] on div "José Augusto Gomes" at bounding box center [298, 247] width 74 height 9
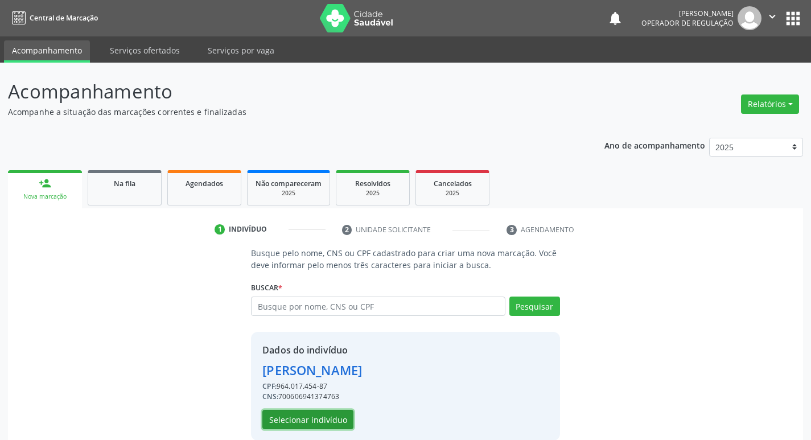
click at [310, 420] on button "Selecionar indivíduo" at bounding box center [307, 419] width 91 height 19
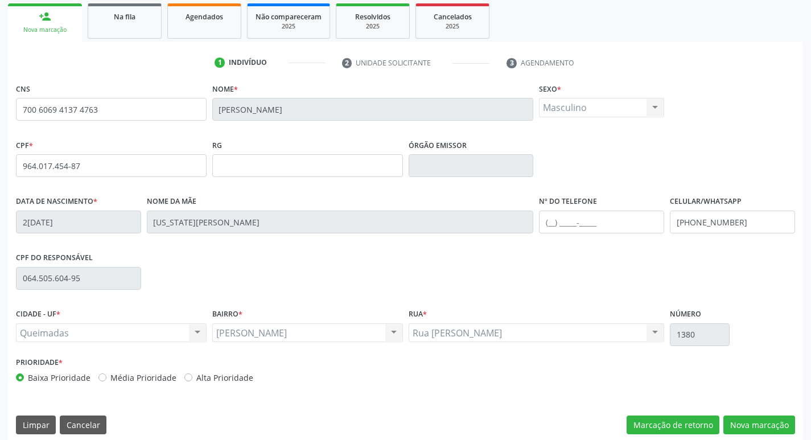
scroll to position [177, 0]
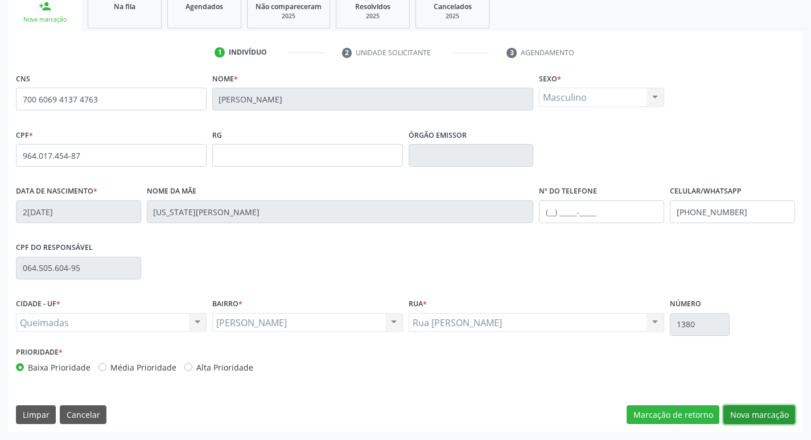
click at [759, 414] on button "Nova marcação" at bounding box center [760, 414] width 72 height 19
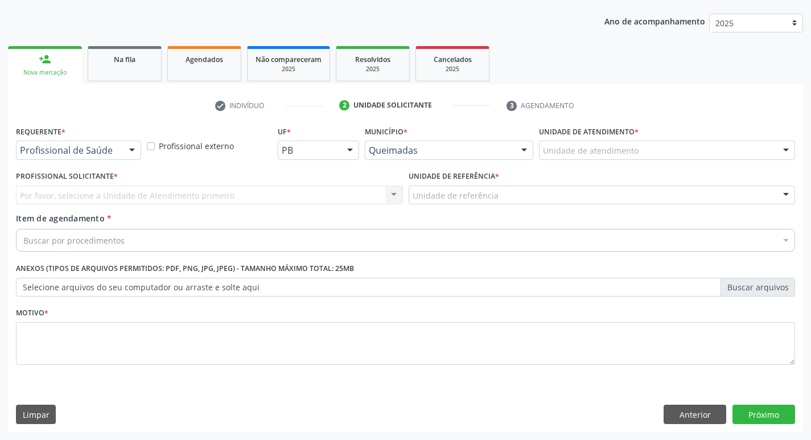
click at [130, 149] on div at bounding box center [132, 150] width 17 height 19
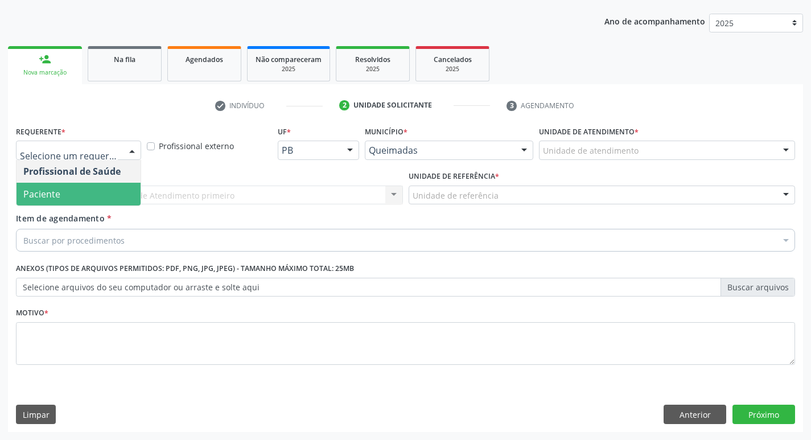
click at [69, 193] on span "Paciente" at bounding box center [79, 194] width 124 height 23
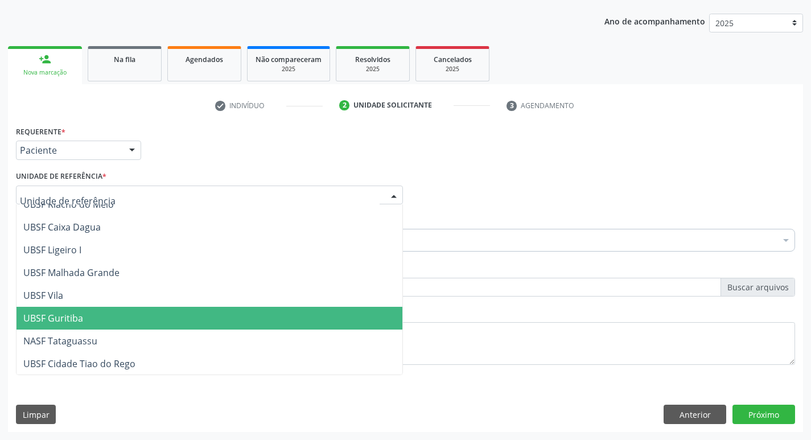
scroll to position [285, 0]
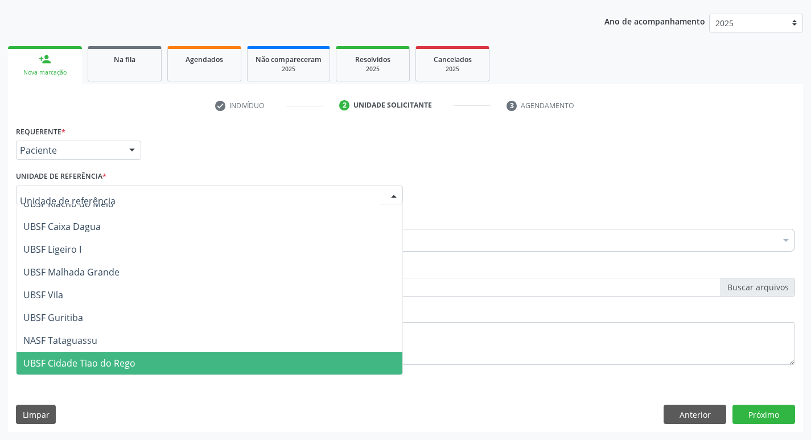
click at [236, 356] on span "UBSF Cidade Tiao do Rego" at bounding box center [210, 363] width 386 height 23
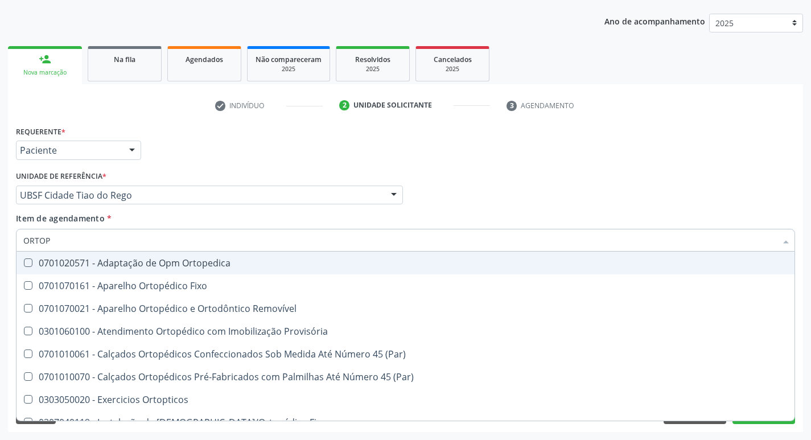
type input "ORTOPE"
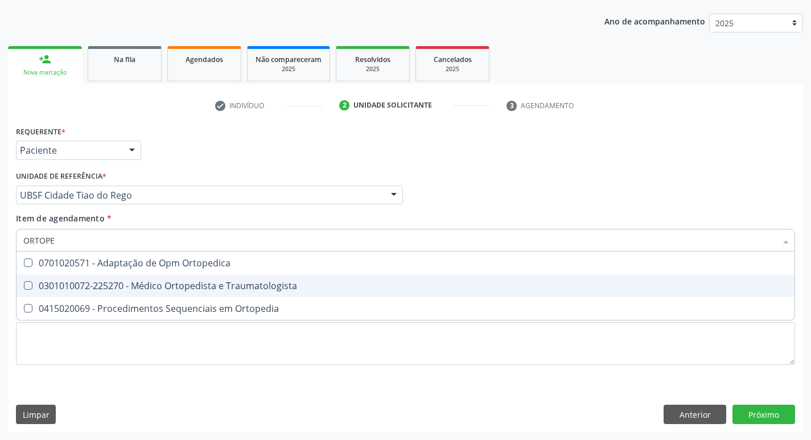
click at [26, 284] on Traumatologista at bounding box center [28, 285] width 9 height 9
click at [24, 284] on Traumatologista "checkbox" at bounding box center [20, 285] width 7 height 7
checkbox Traumatologista "true"
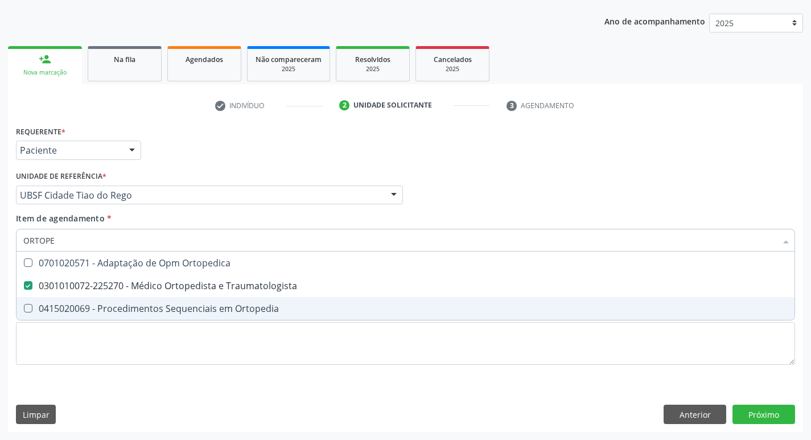
click at [761, 388] on div "Requerente * Paciente Profissional de Saúde Paciente Nenhum resultado encontrad…" at bounding box center [405, 277] width 795 height 309
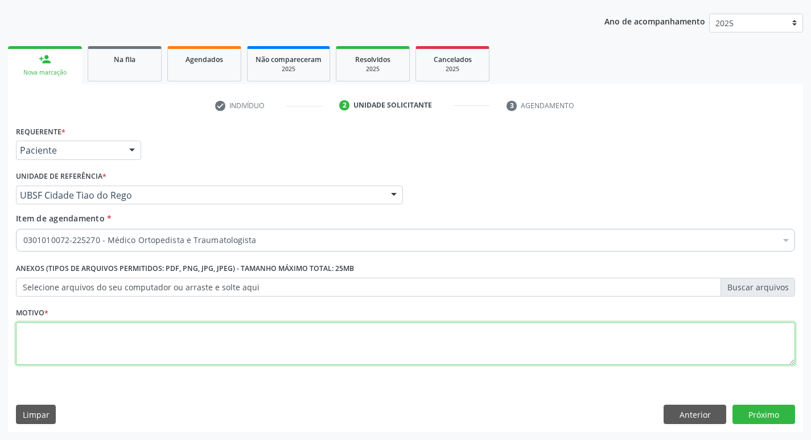
drag, startPoint x: 108, startPoint y: 344, endPoint x: 122, endPoint y: 324, distance: 24.6
click at [118, 339] on textarea at bounding box center [406, 343] width 780 height 43
type textarea "CONSULTA 09/2025"
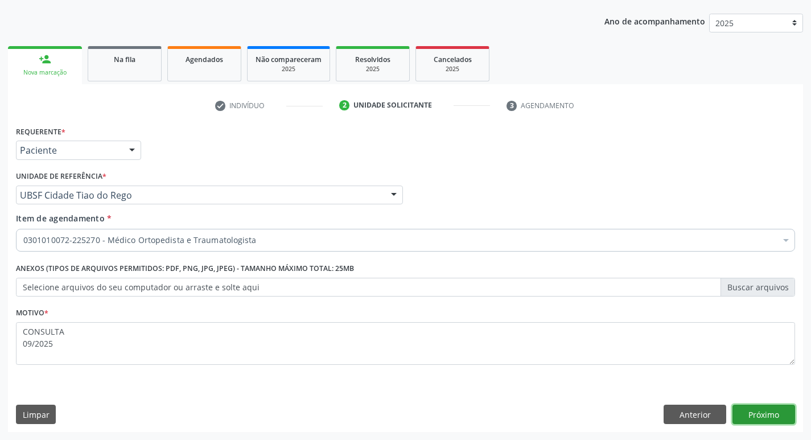
click at [765, 412] on button "Próximo" at bounding box center [764, 414] width 63 height 19
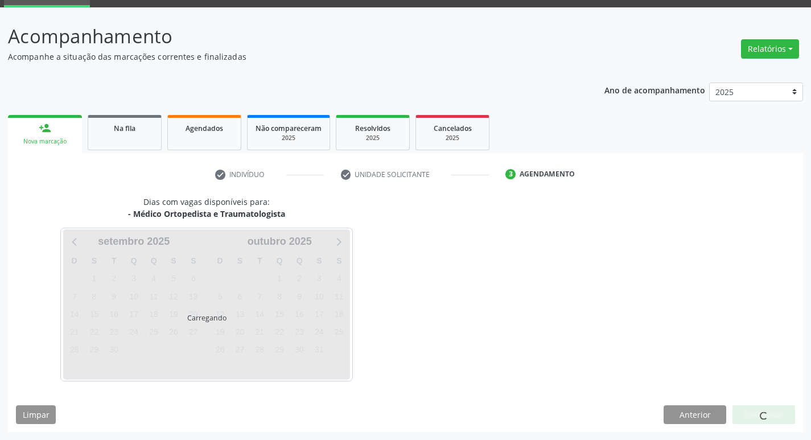
scroll to position [89, 0]
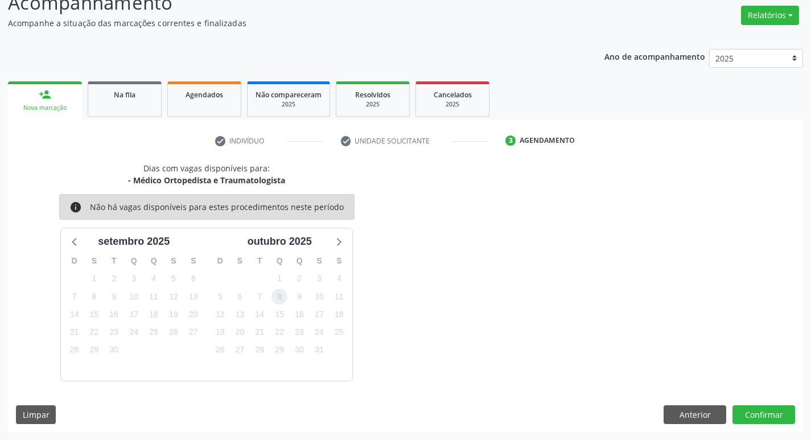
click at [279, 301] on span "8" at bounding box center [280, 297] width 16 height 16
click at [766, 419] on button "Confirmar" at bounding box center [764, 414] width 63 height 19
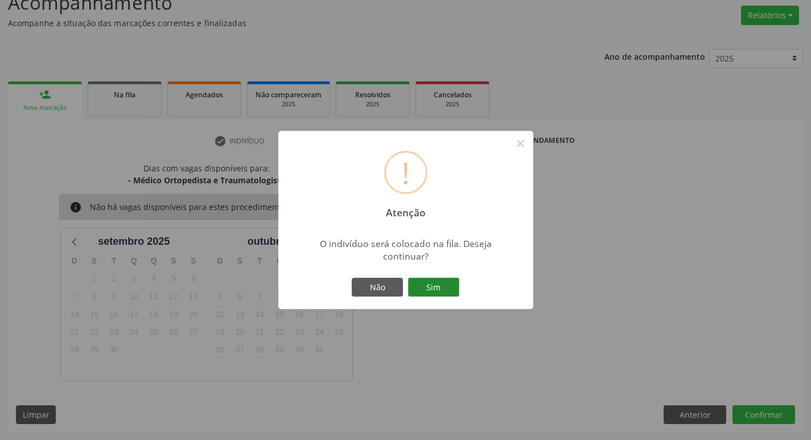
click at [437, 288] on button "Sim" at bounding box center [433, 287] width 51 height 19
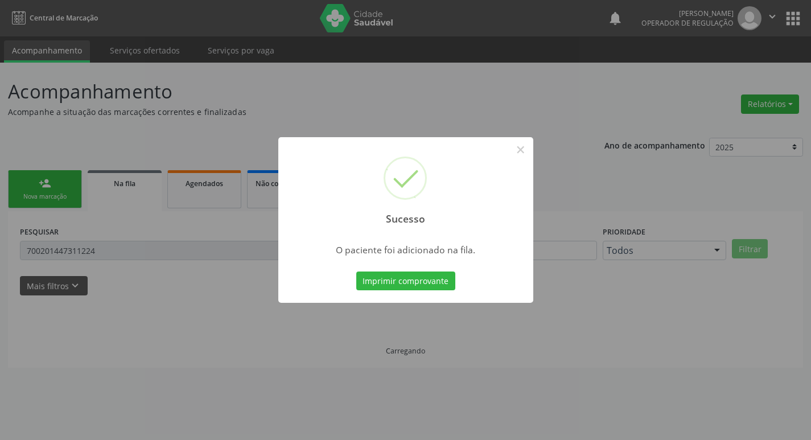
scroll to position [0, 0]
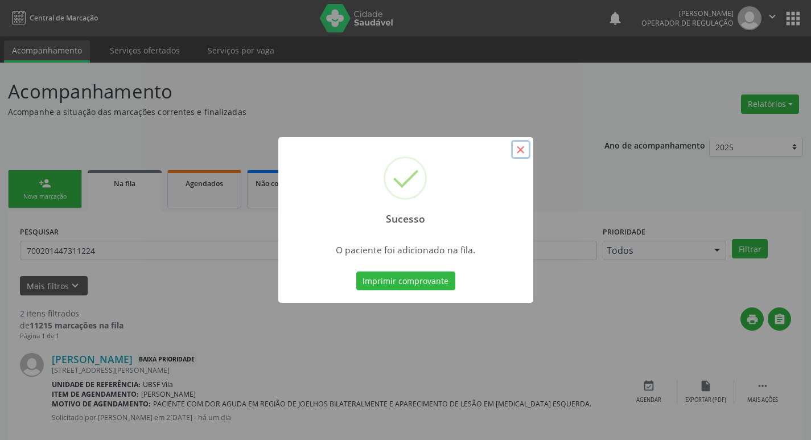
click at [519, 147] on button "×" at bounding box center [520, 149] width 19 height 19
